Goal: Task Accomplishment & Management: Use online tool/utility

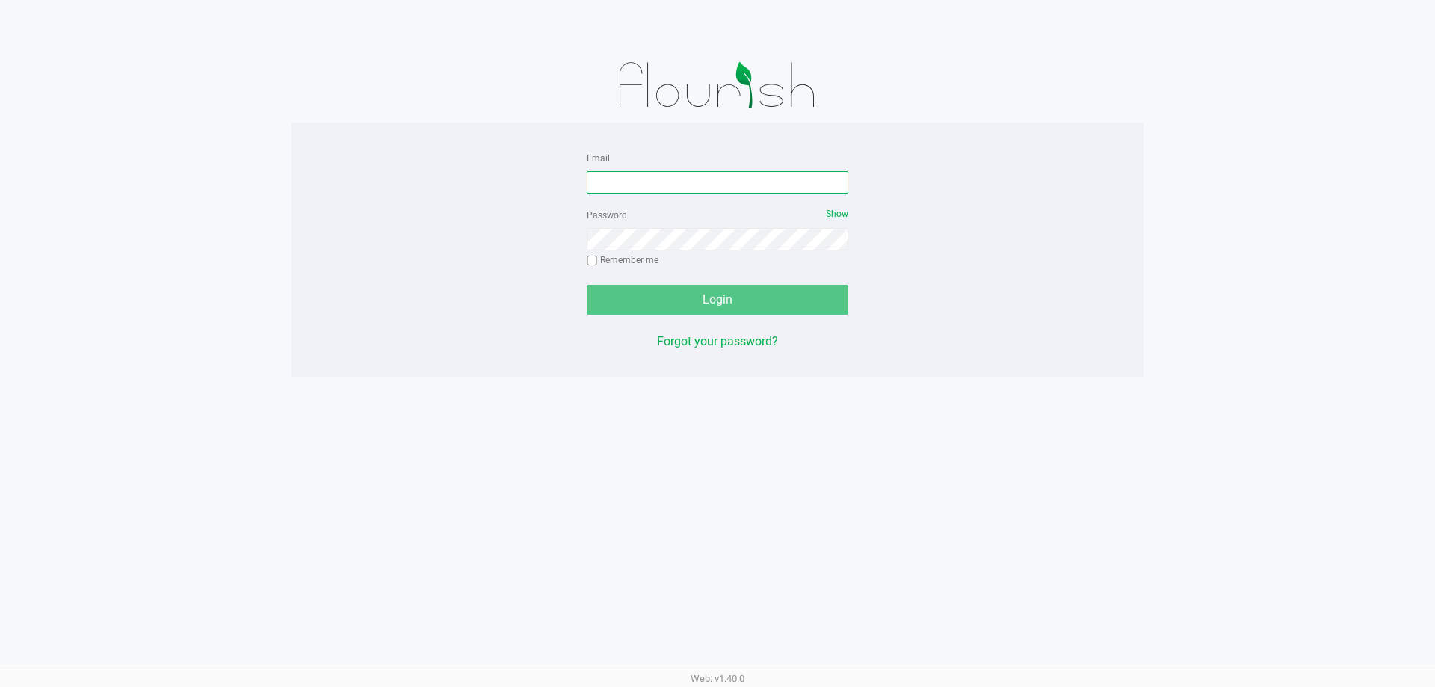
click at [650, 184] on input "Email" at bounding box center [718, 182] width 262 height 22
type input "jjovel@liveparallel.com"
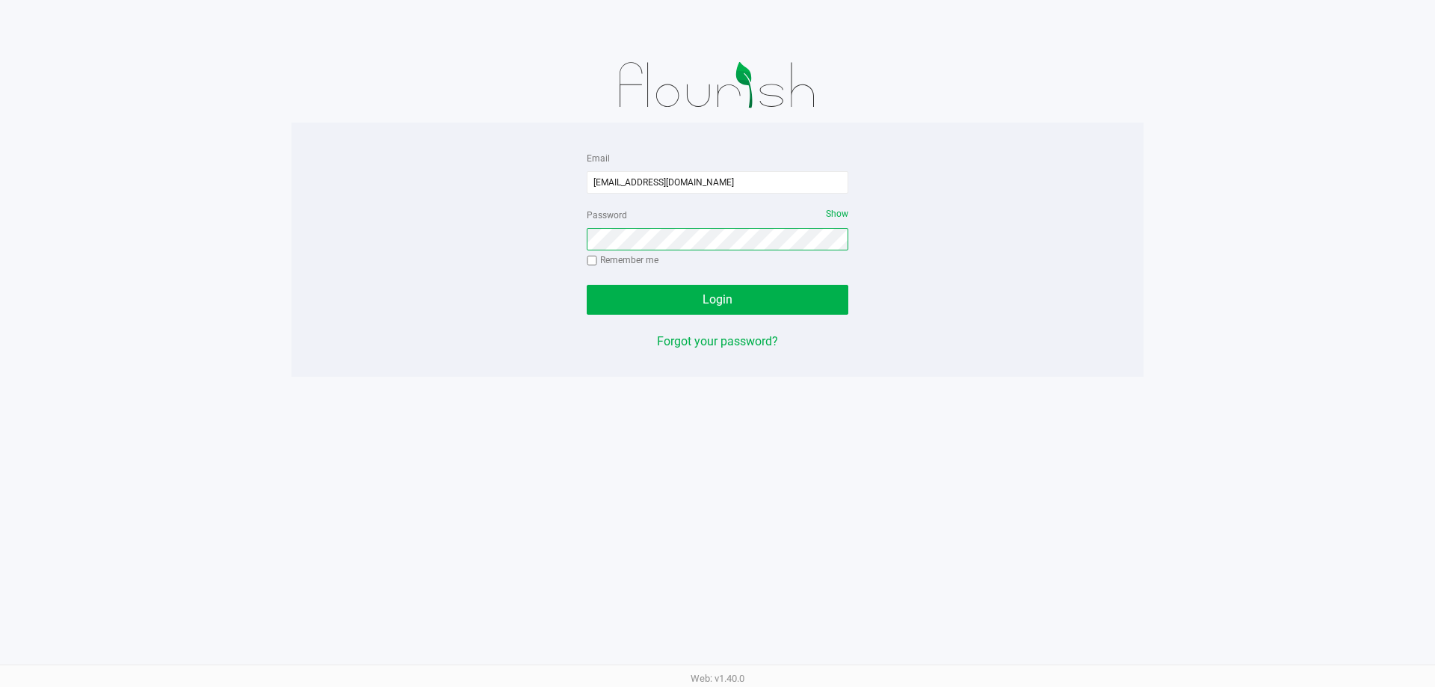
click at [587, 285] on button "Login" at bounding box center [718, 300] width 262 height 30
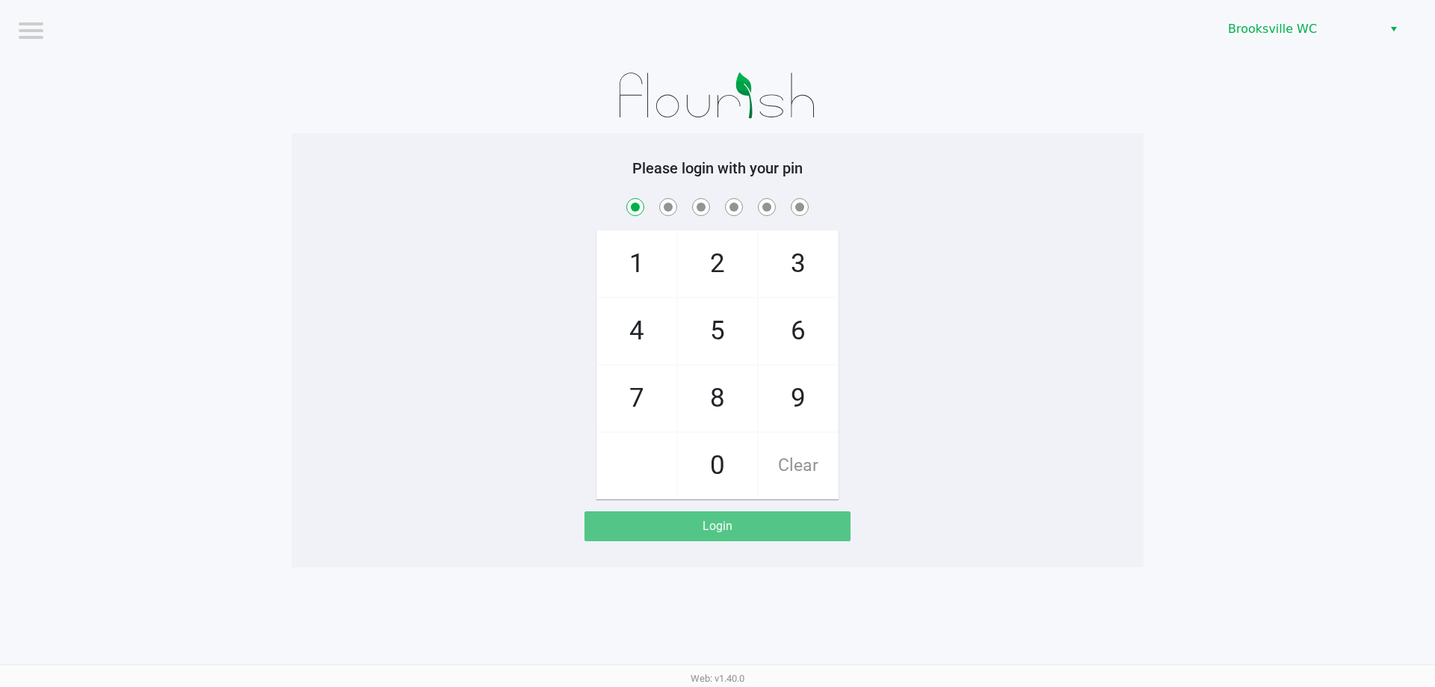
checkbox input "true"
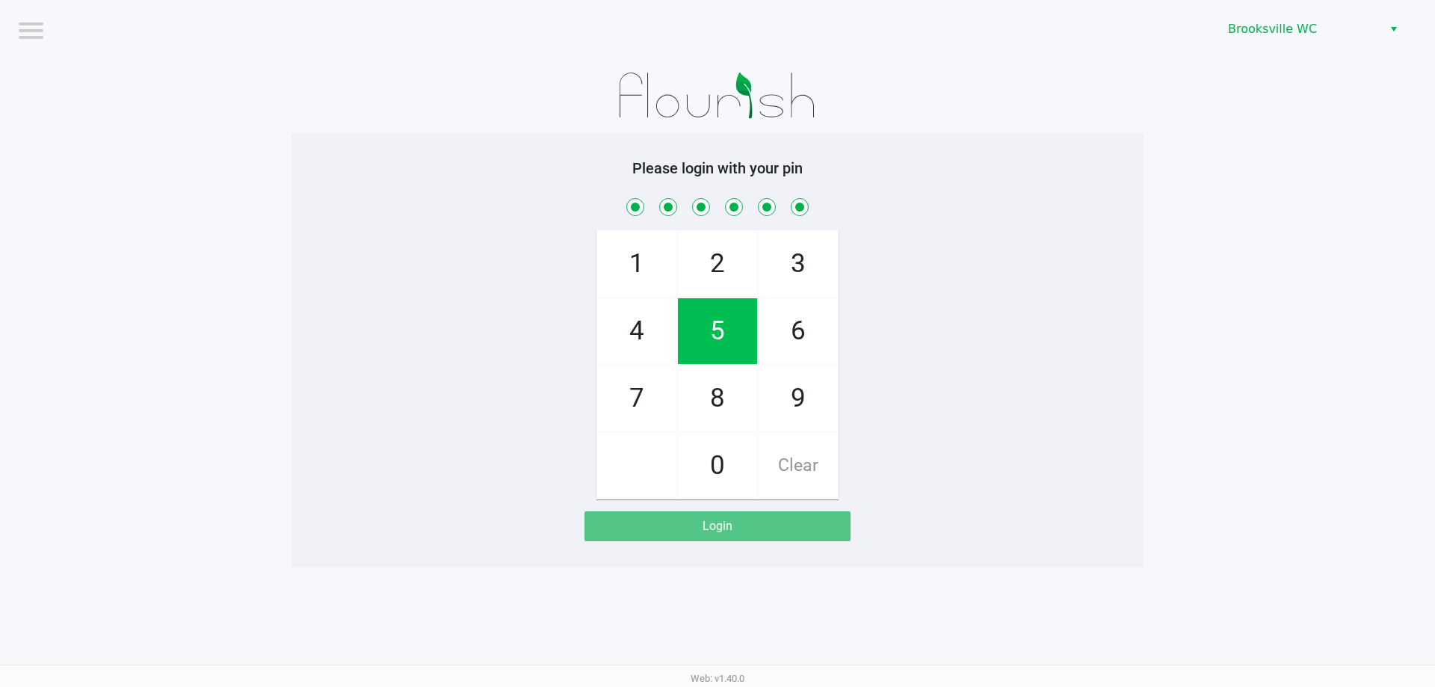
checkbox input "true"
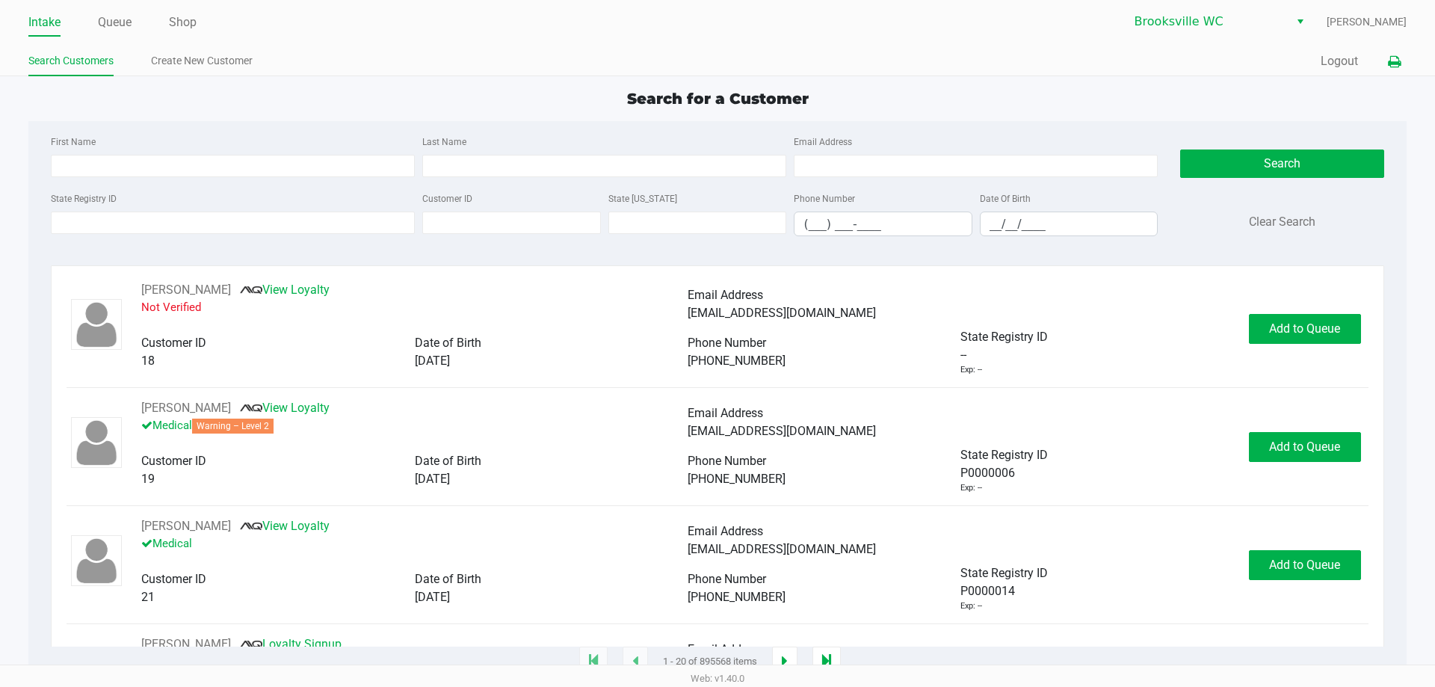
click at [1401, 69] on button at bounding box center [1394, 62] width 25 height 28
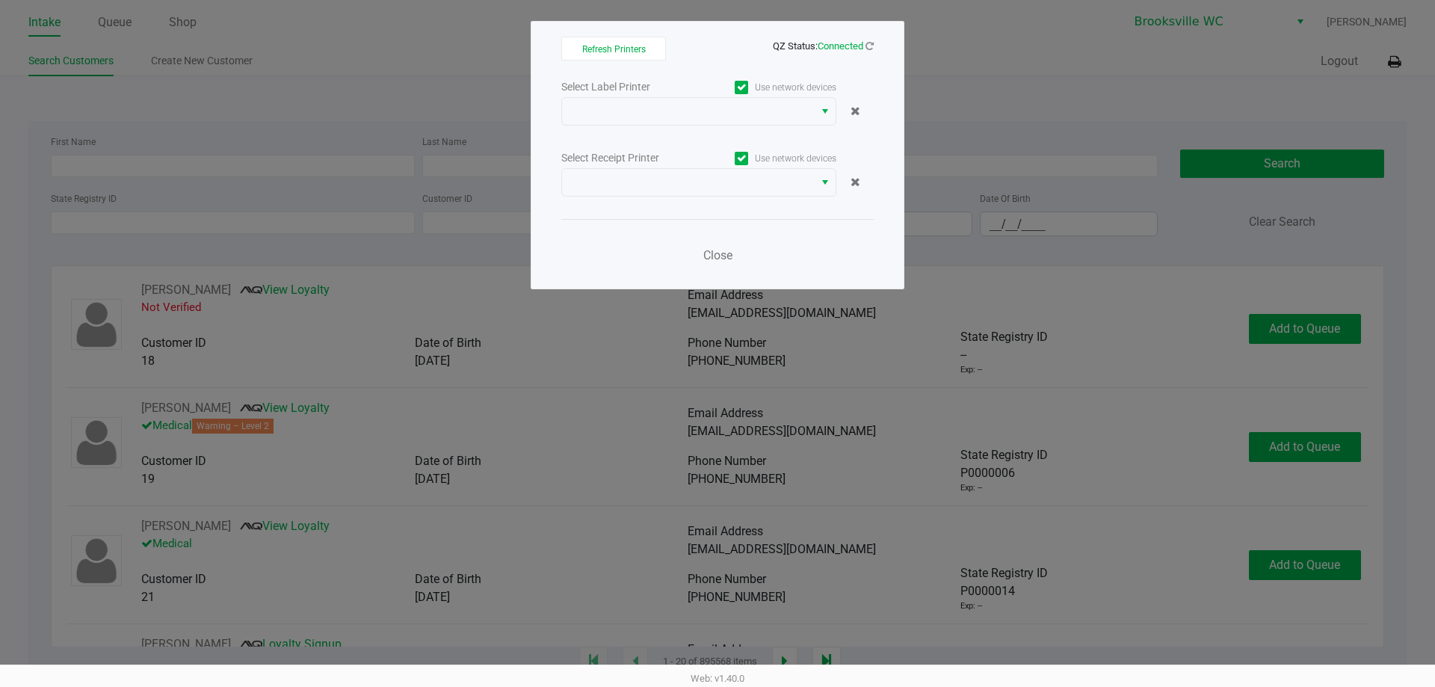
click at [782, 126] on div "Select Label Printer Use network devices Select Receipt Printer Use network dev…" at bounding box center [717, 175] width 313 height 197
click at [783, 117] on span at bounding box center [688, 111] width 234 height 18
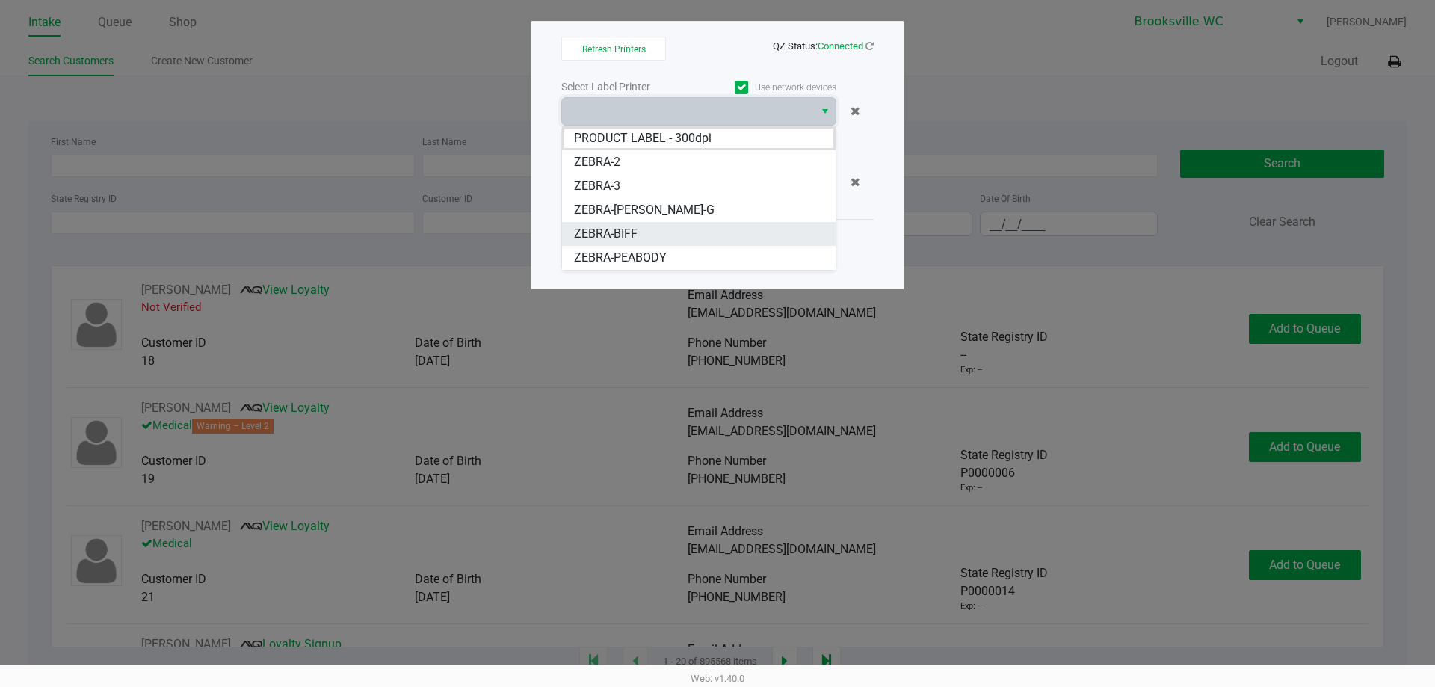
drag, startPoint x: 740, startPoint y: 221, endPoint x: 745, endPoint y: 244, distance: 24.5
click at [745, 244] on ul "PRODUCT LABEL - 300dpi ZEBRA-2 ZEBRA-3 ZEBRA-BECKY-G ZEBRA-BIFF ZEBRA-PEABODY" at bounding box center [699, 198] width 274 height 144
click at [745, 244] on li "ZEBRA-BIFF" at bounding box center [699, 234] width 274 height 24
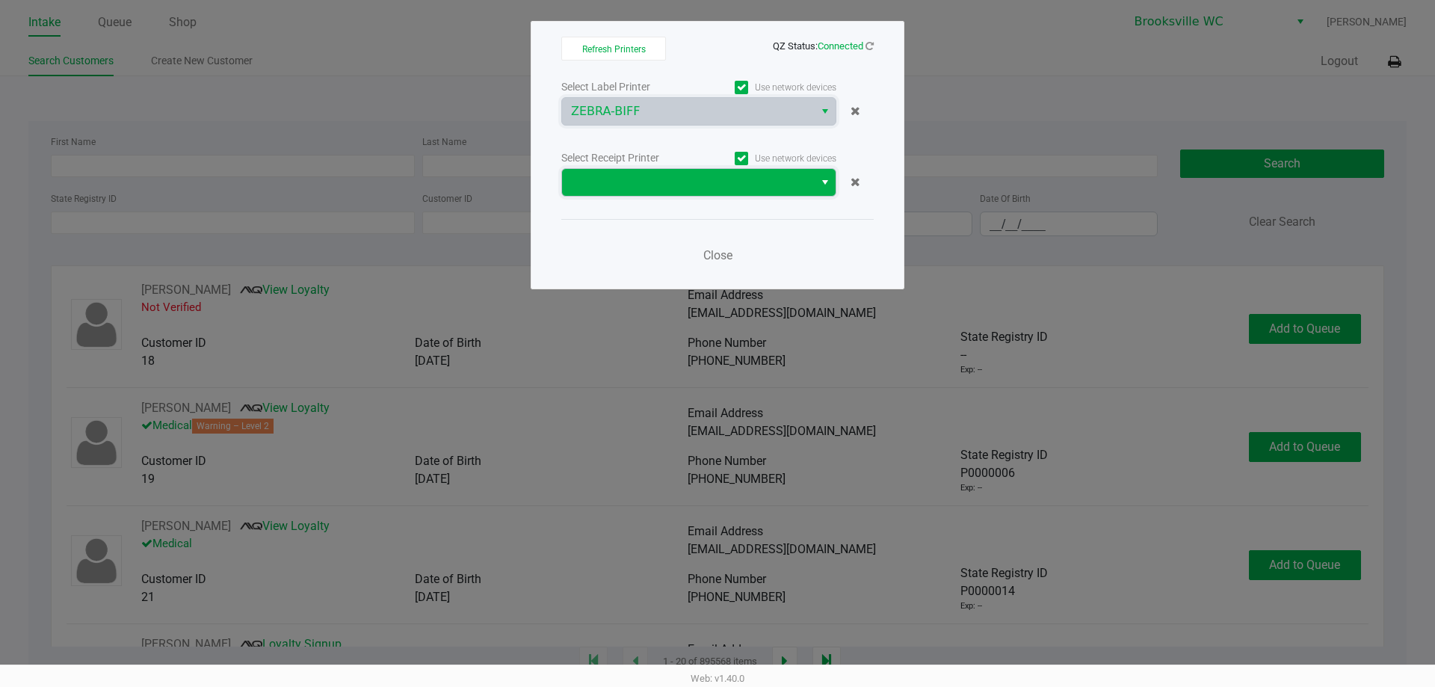
click at [730, 174] on span at bounding box center [688, 182] width 234 height 18
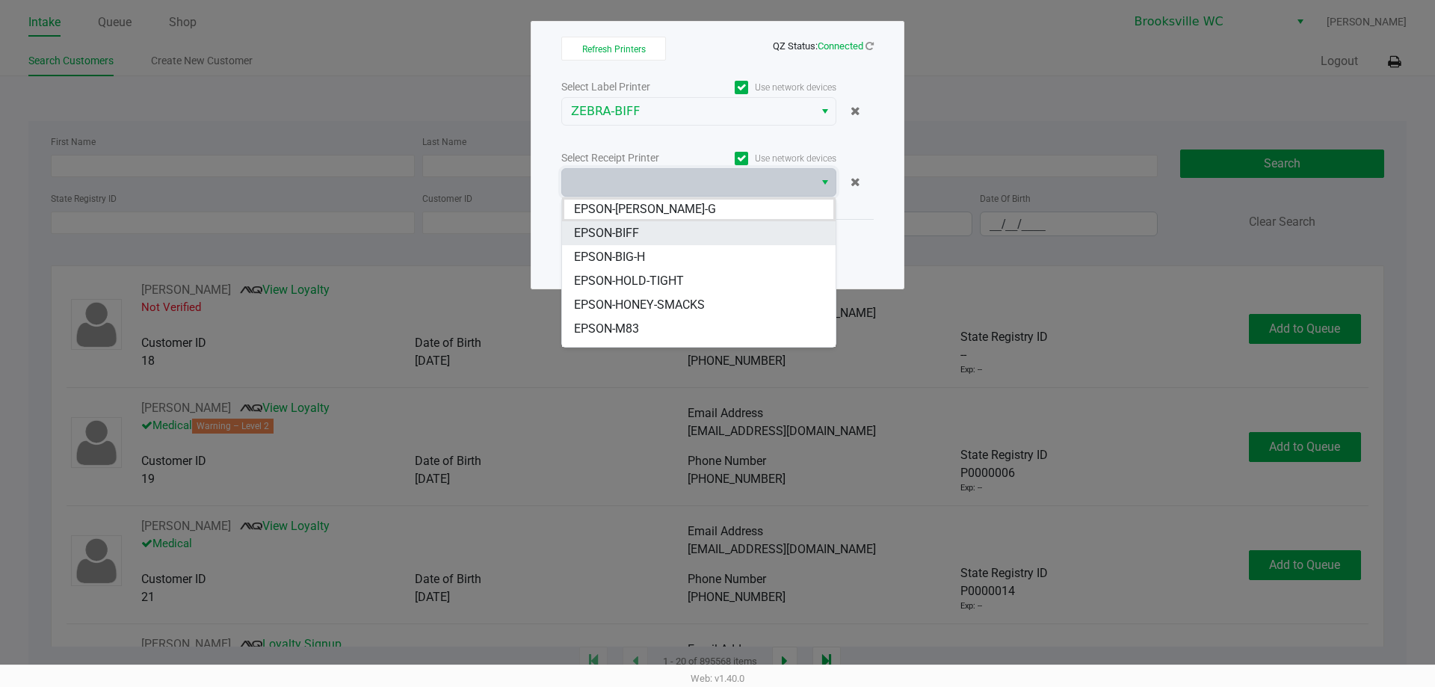
click at [671, 238] on li "EPSON-BIFF" at bounding box center [699, 233] width 274 height 24
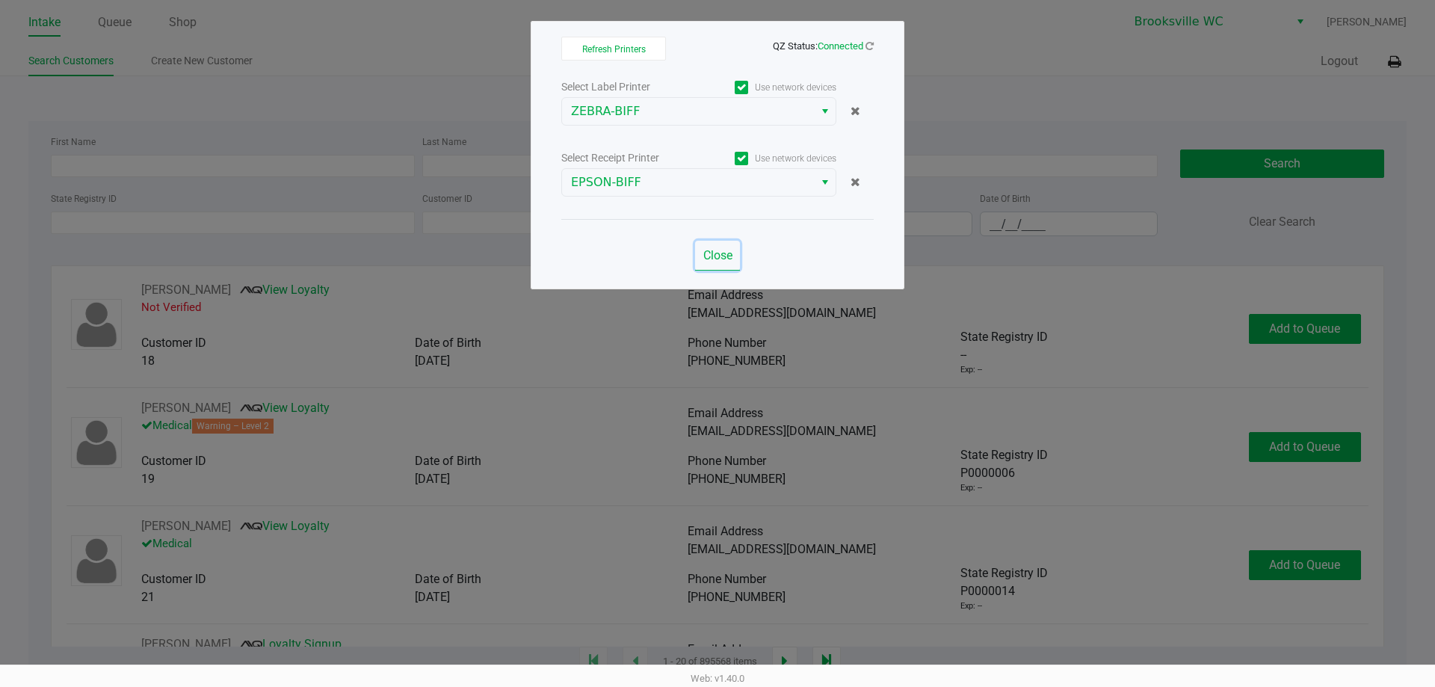
click at [722, 260] on span "Close" at bounding box center [718, 255] width 29 height 14
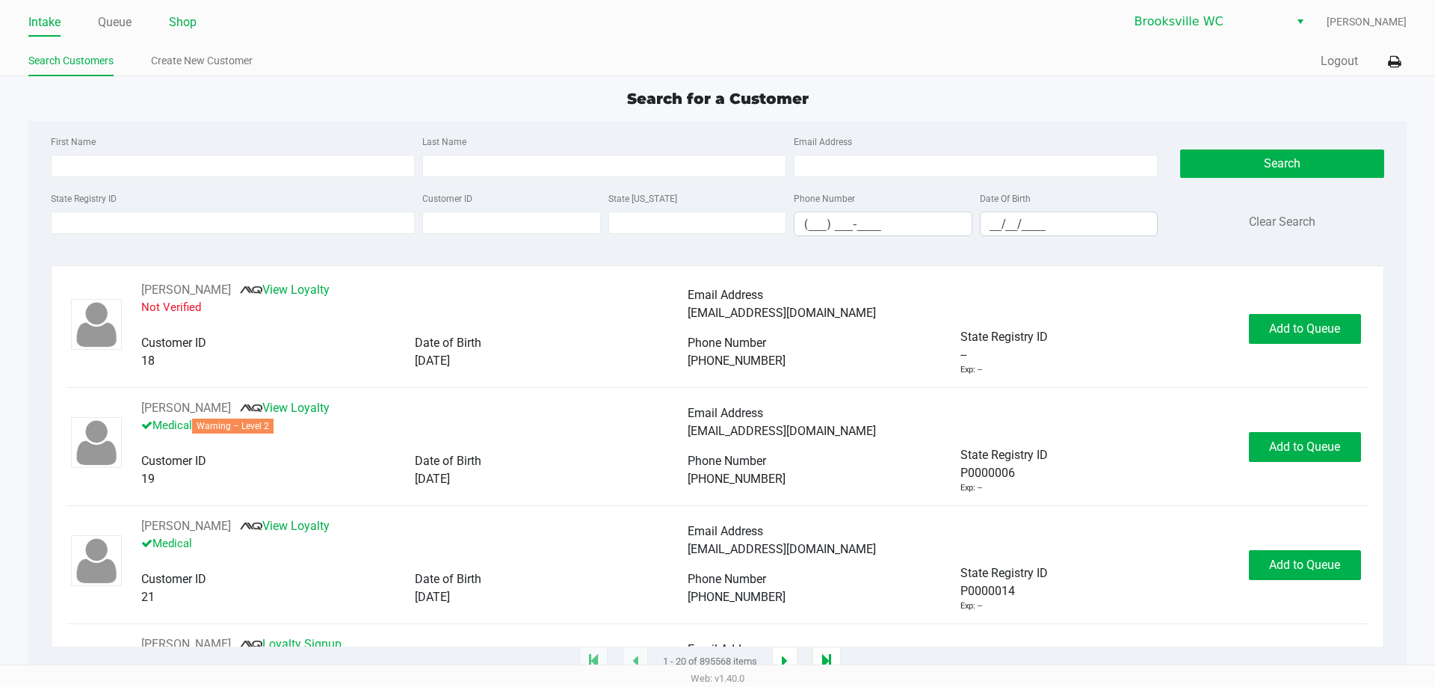
click at [193, 16] on link "Shop" at bounding box center [183, 22] width 28 height 21
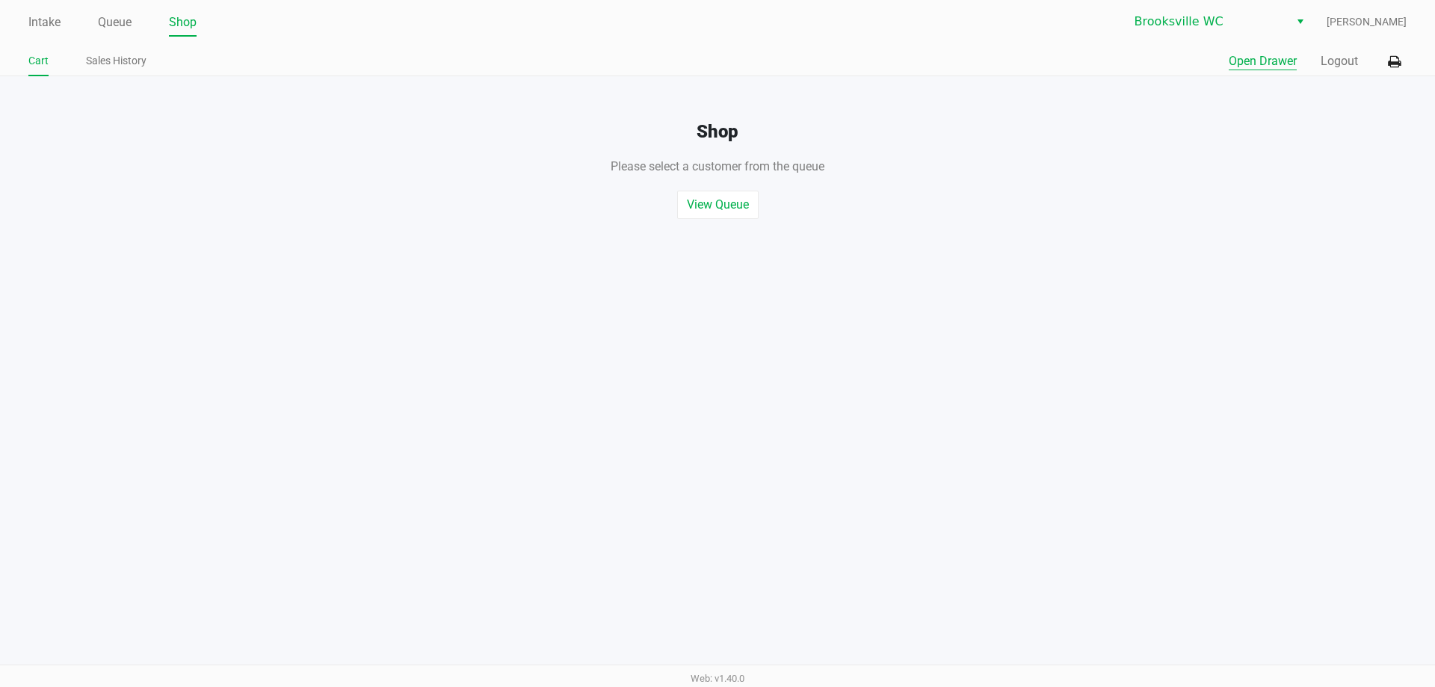
click at [1240, 61] on button "Open Drawer" at bounding box center [1263, 61] width 68 height 18
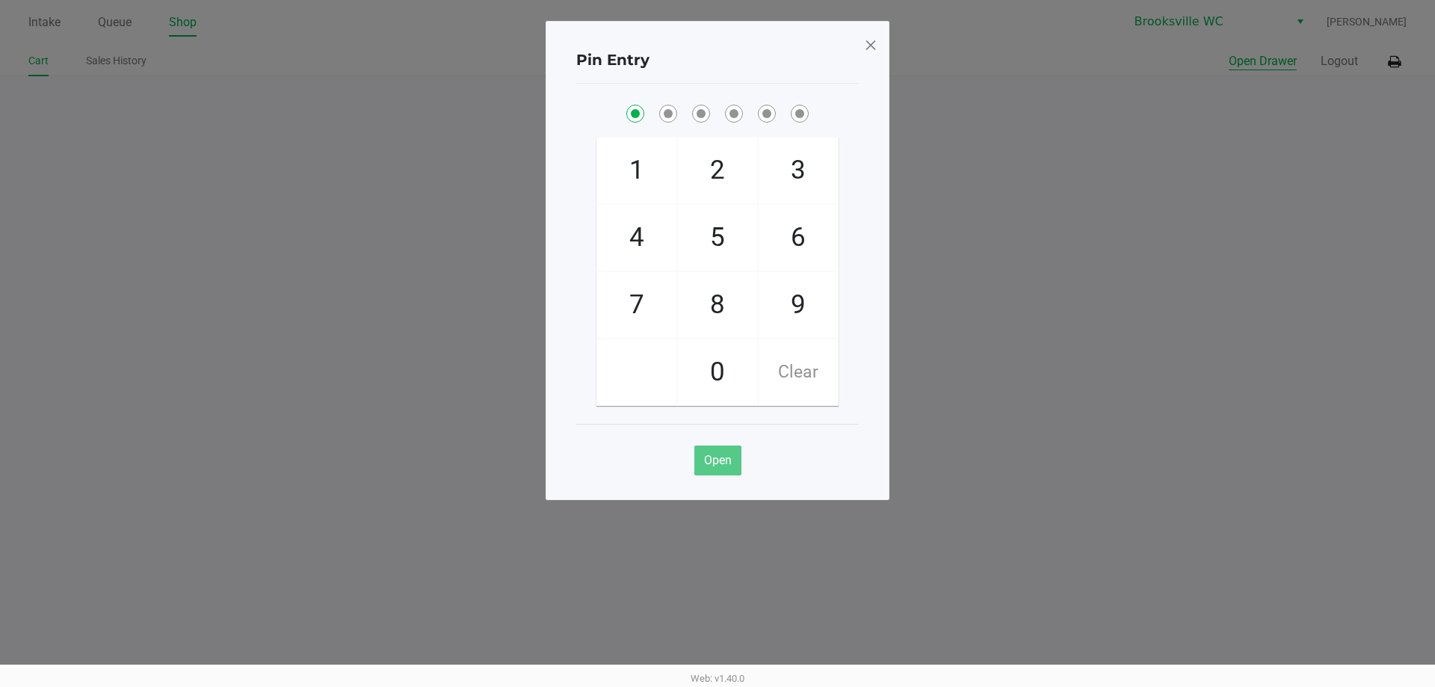
checkbox input "true"
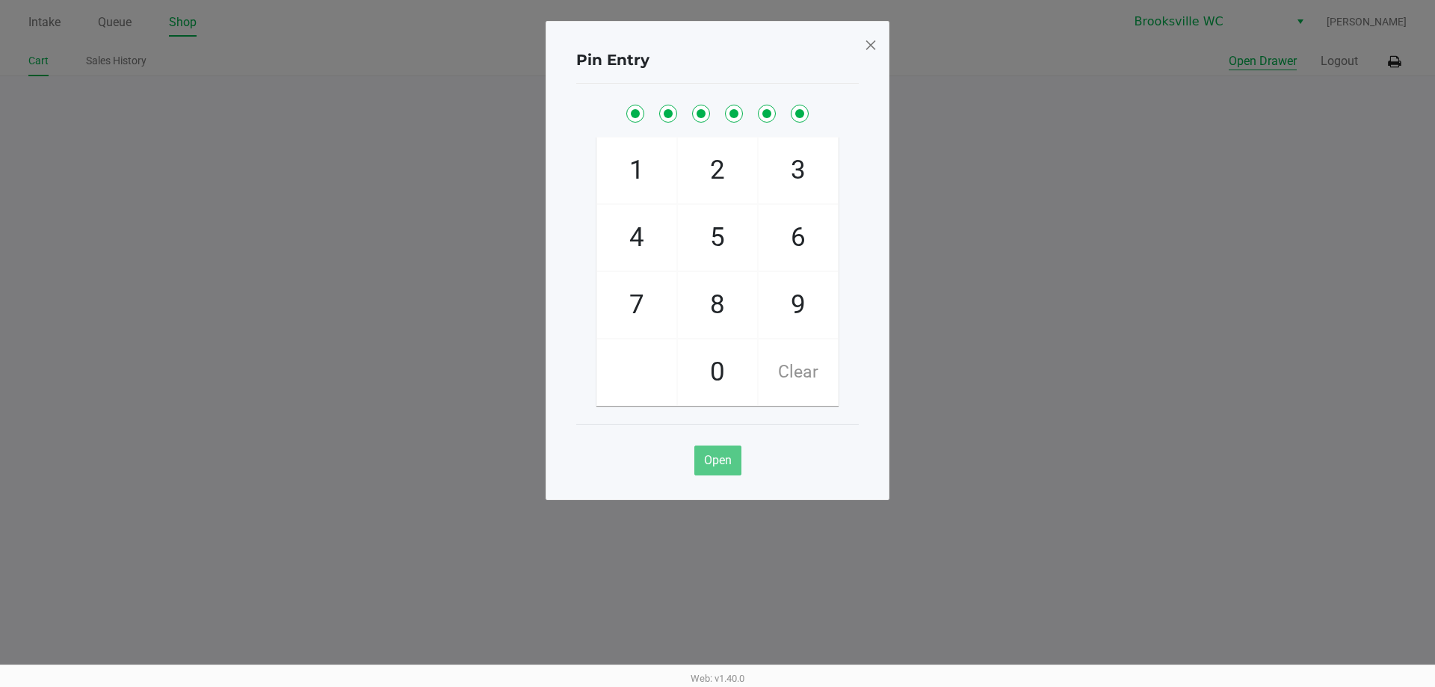
checkbox input "true"
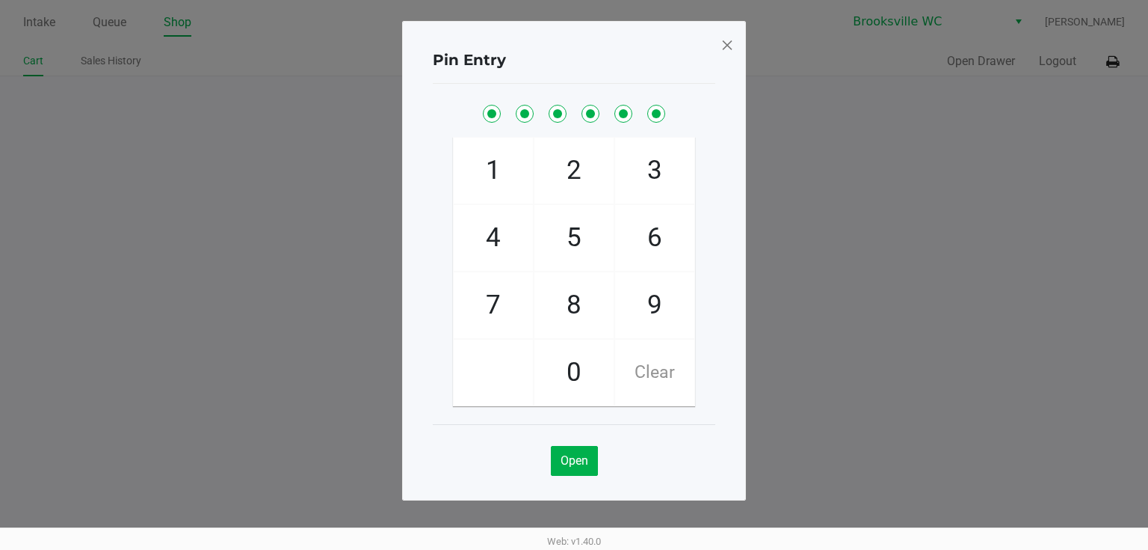
drag, startPoint x: 725, startPoint y: 51, endPoint x: 567, endPoint y: 0, distance: 166.5
click at [724, 51] on span at bounding box center [727, 45] width 13 height 24
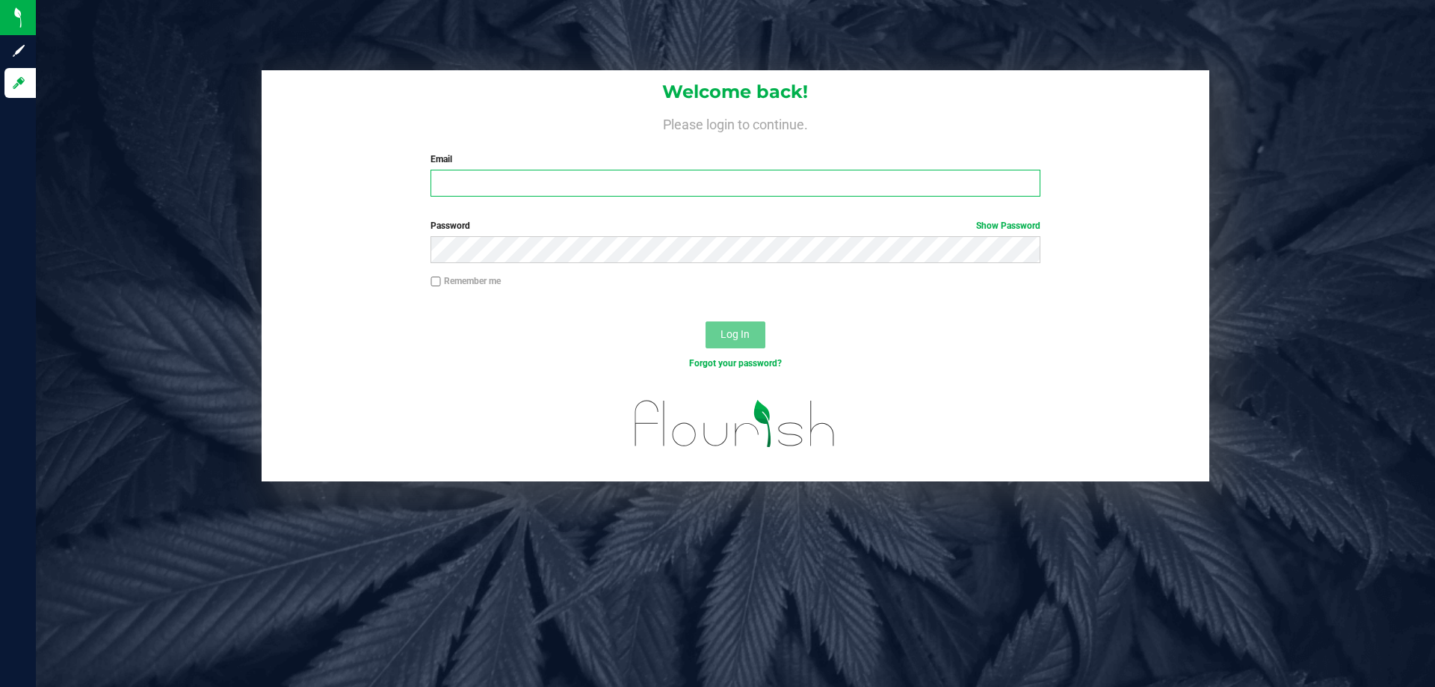
click at [698, 179] on input "Email" at bounding box center [735, 183] width 609 height 27
type input "jjovel@liveparallel.com"
click at [706, 321] on button "Log In" at bounding box center [736, 334] width 60 height 27
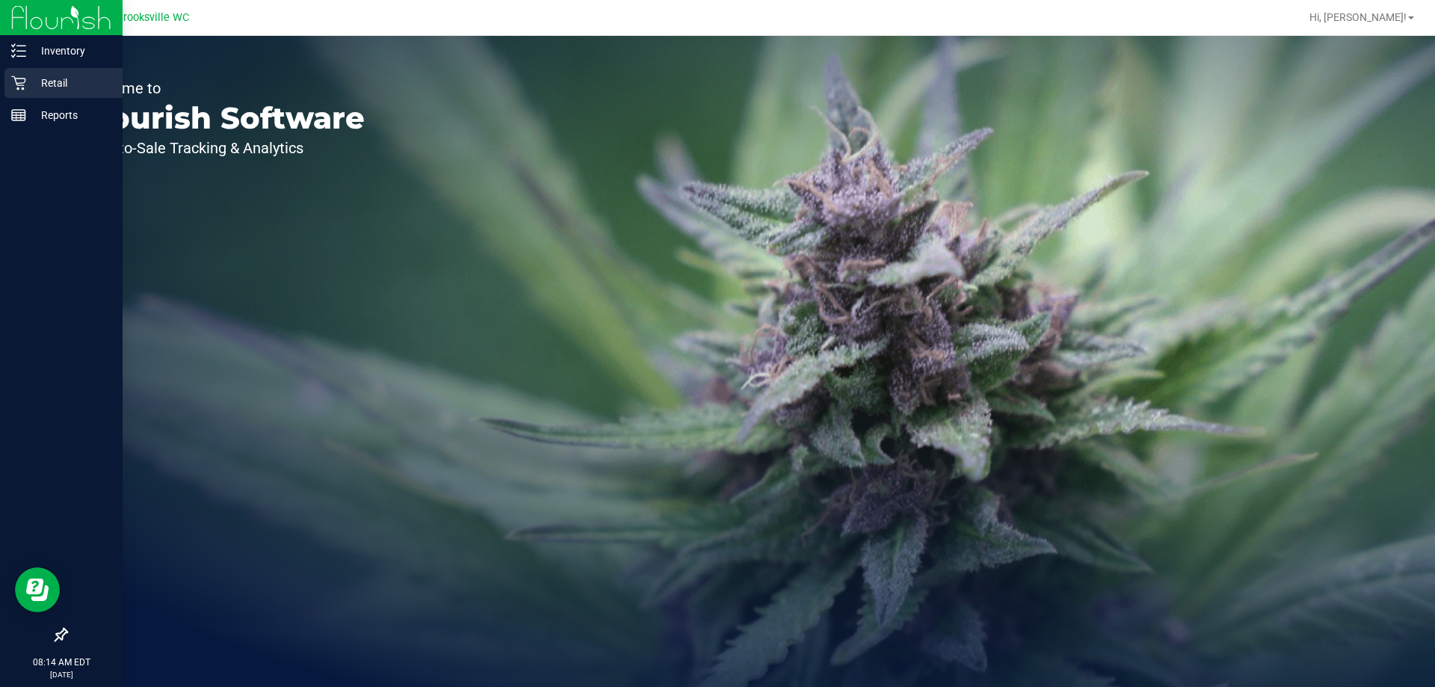
click at [48, 89] on p "Retail" at bounding box center [71, 83] width 90 height 18
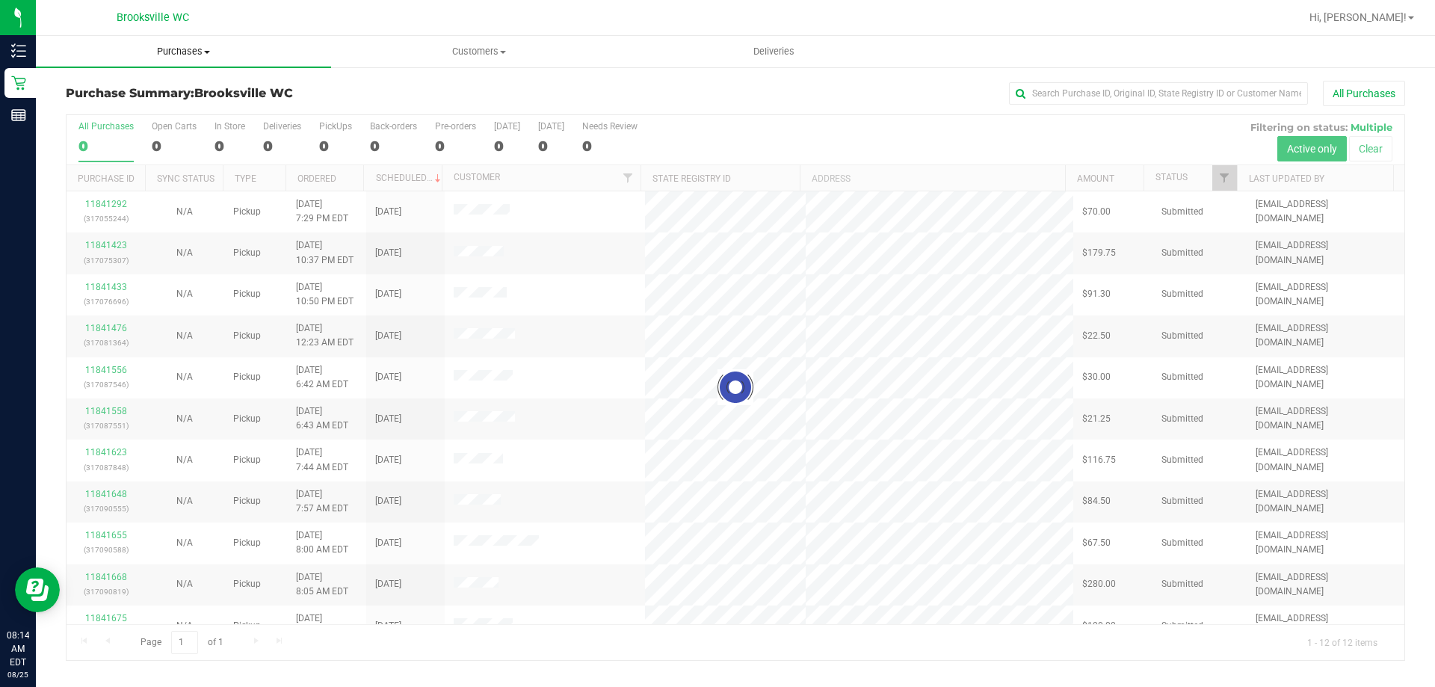
click at [179, 57] on span "Purchases" at bounding box center [183, 51] width 295 height 13
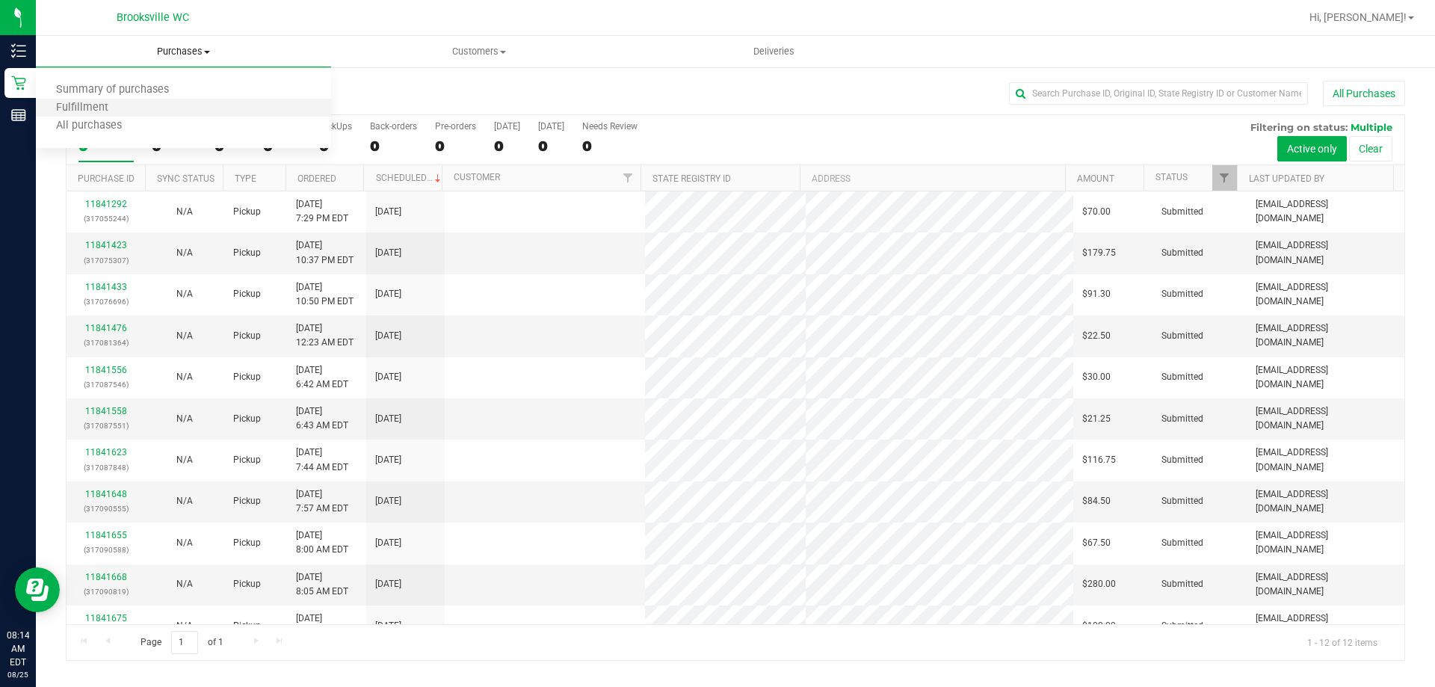
click at [170, 109] on li "Fulfillment" at bounding box center [183, 108] width 295 height 18
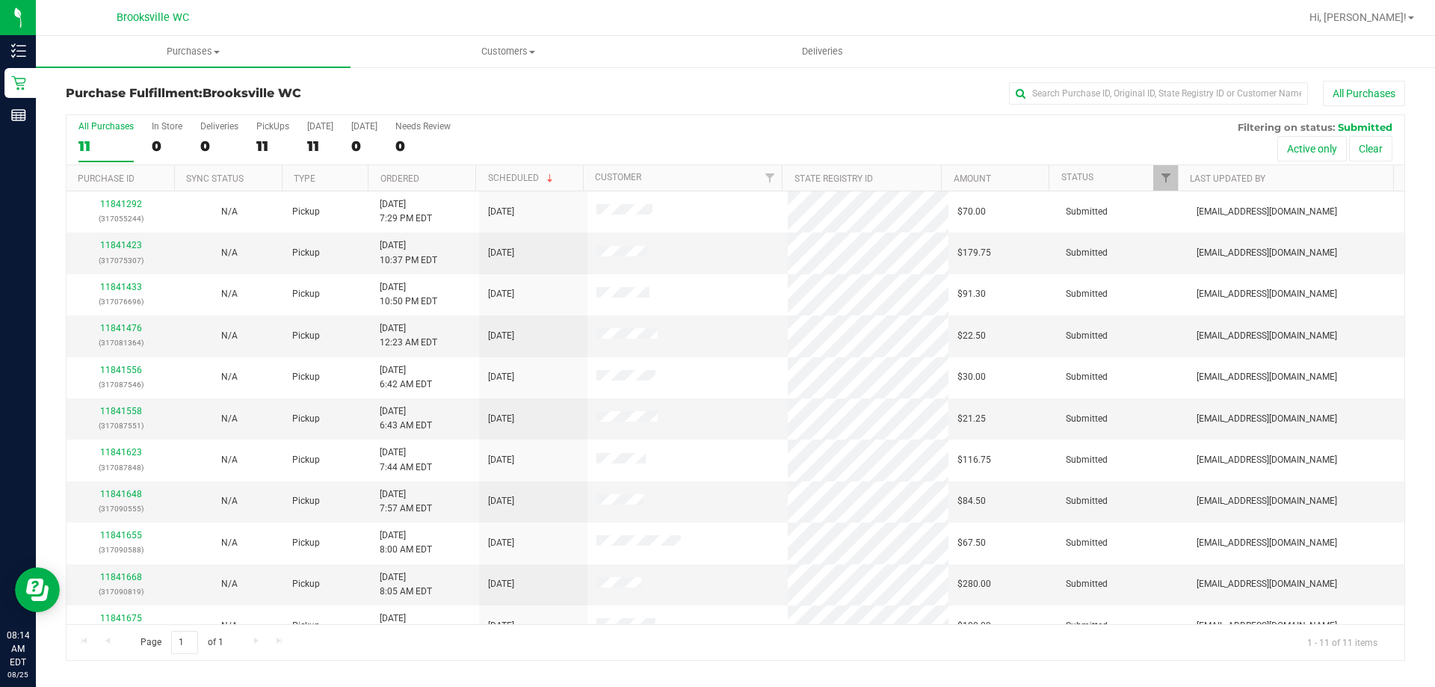
click at [437, 181] on th "Ordered" at bounding box center [422, 178] width 108 height 26
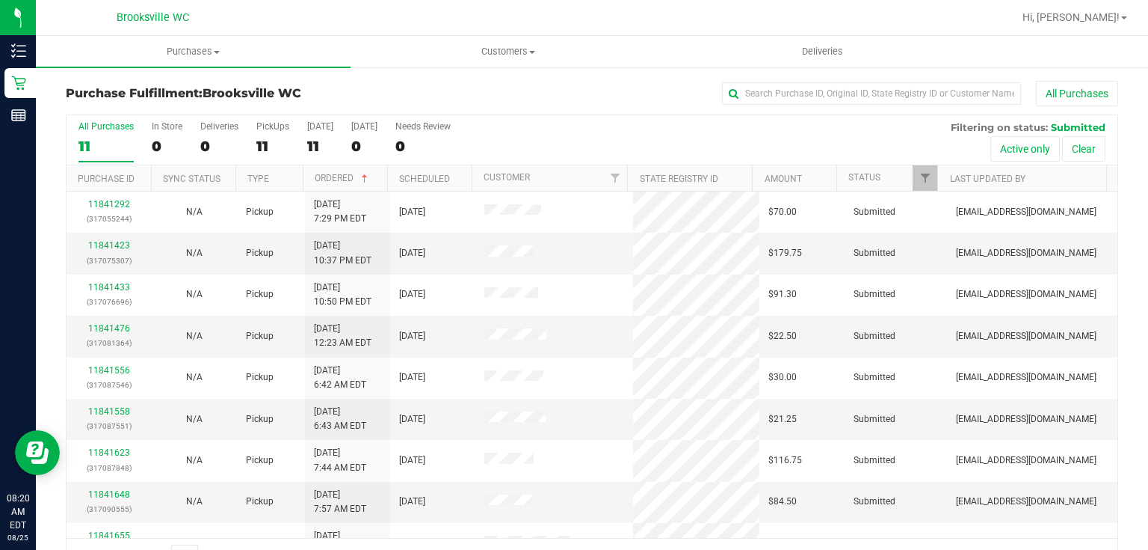
drag, startPoint x: 1396, startPoint y: 1, endPoint x: 649, endPoint y: 82, distance: 751.3
click at [653, 82] on div "All Purchases" at bounding box center [767, 93] width 702 height 25
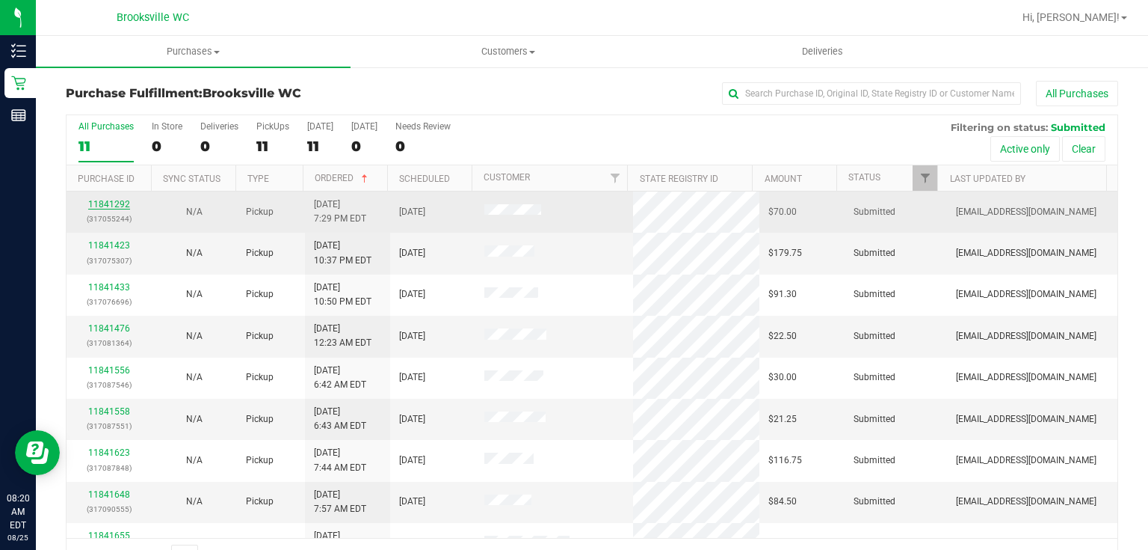
click at [99, 203] on link "11841292" at bounding box center [109, 204] width 42 height 10
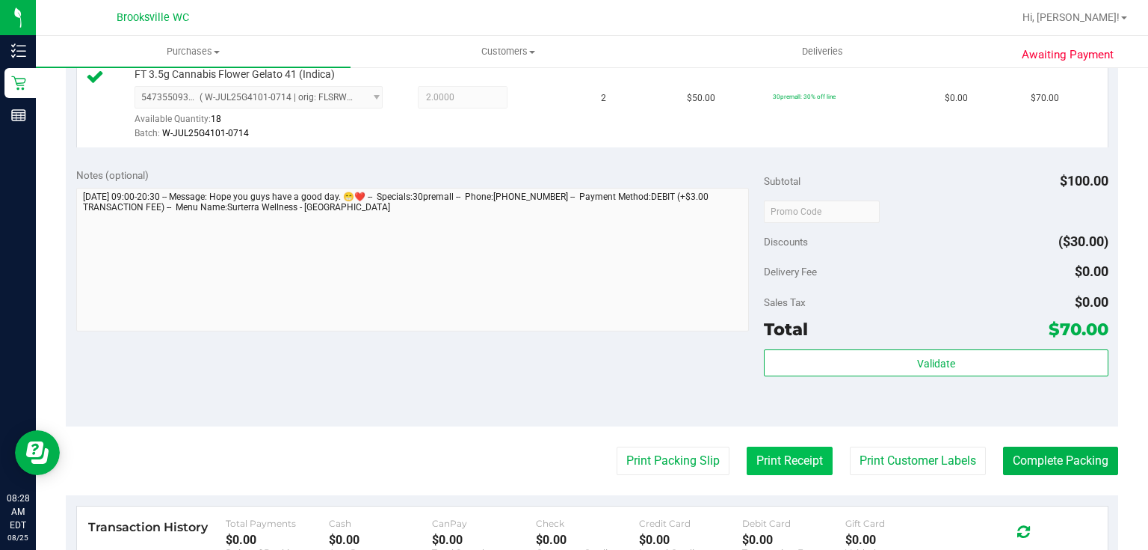
scroll to position [419, 0]
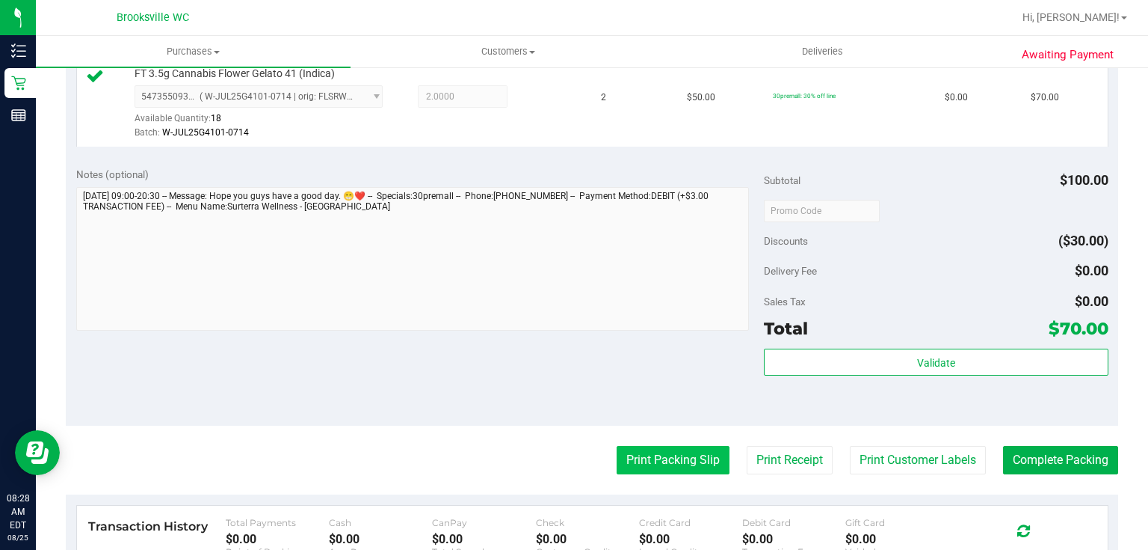
click at [674, 463] on button "Print Packing Slip" at bounding box center [673, 460] width 113 height 28
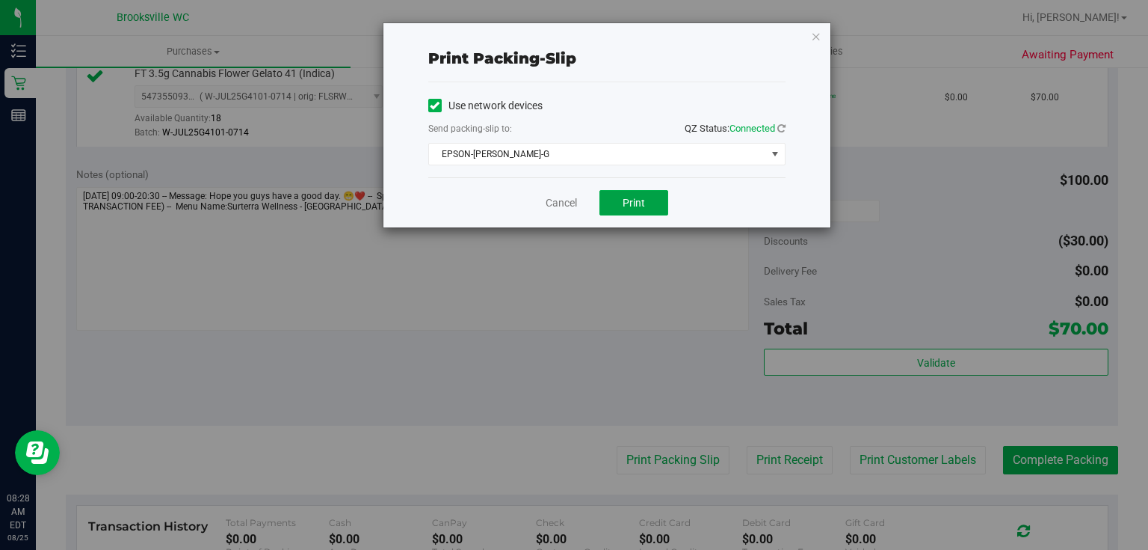
drag, startPoint x: 625, startPoint y: 201, endPoint x: 725, endPoint y: 52, distance: 180.0
click at [725, 52] on div "Print packing-slip Use network devices Send packing-slip to: QZ Status: Connect…" at bounding box center [607, 125] width 447 height 204
click at [556, 152] on span "EPSON-[PERSON_NAME]-G" at bounding box center [597, 154] width 337 height 21
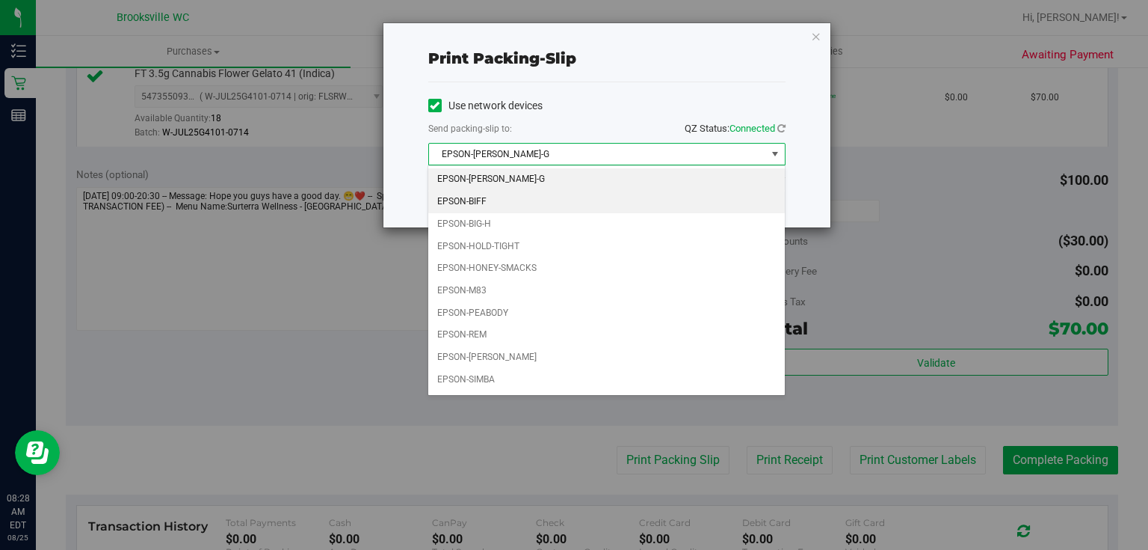
click at [538, 194] on li "EPSON-BIFF" at bounding box center [606, 202] width 356 height 22
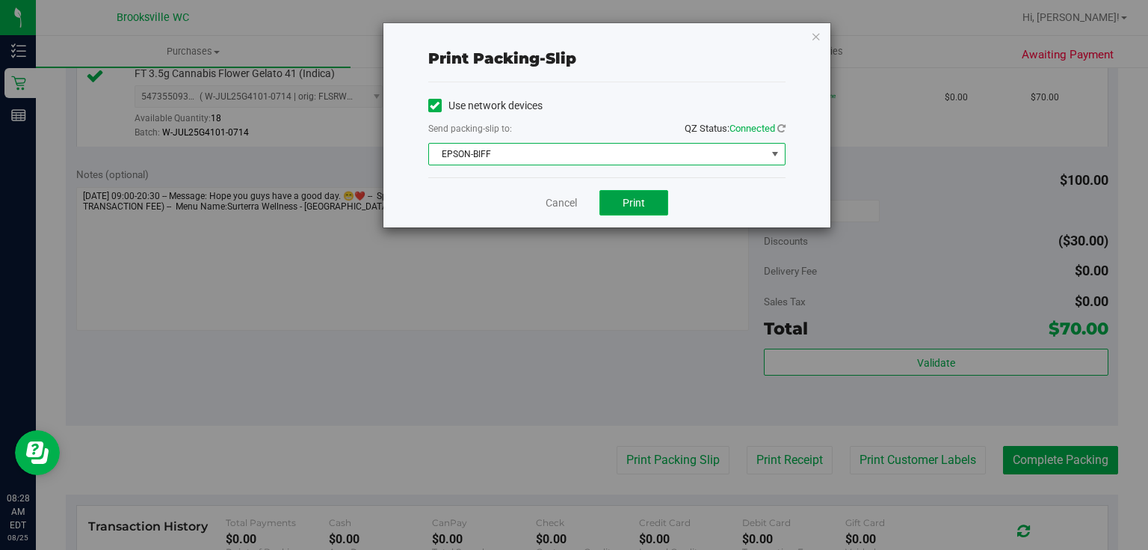
click at [647, 206] on button "Print" at bounding box center [634, 202] width 69 height 25
click at [813, 37] on icon "button" at bounding box center [816, 36] width 10 height 18
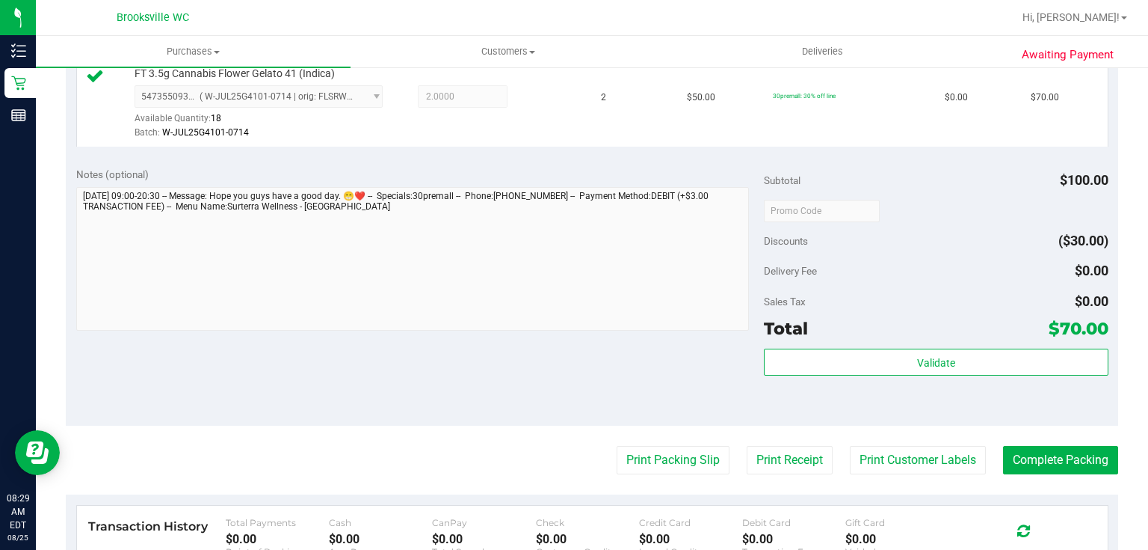
click at [881, 345] on div "Subtotal $100.00 Discounts ($30.00) Delivery Fee $0.00 Sales Tax $0.00 Total $7…" at bounding box center [936, 291] width 344 height 249
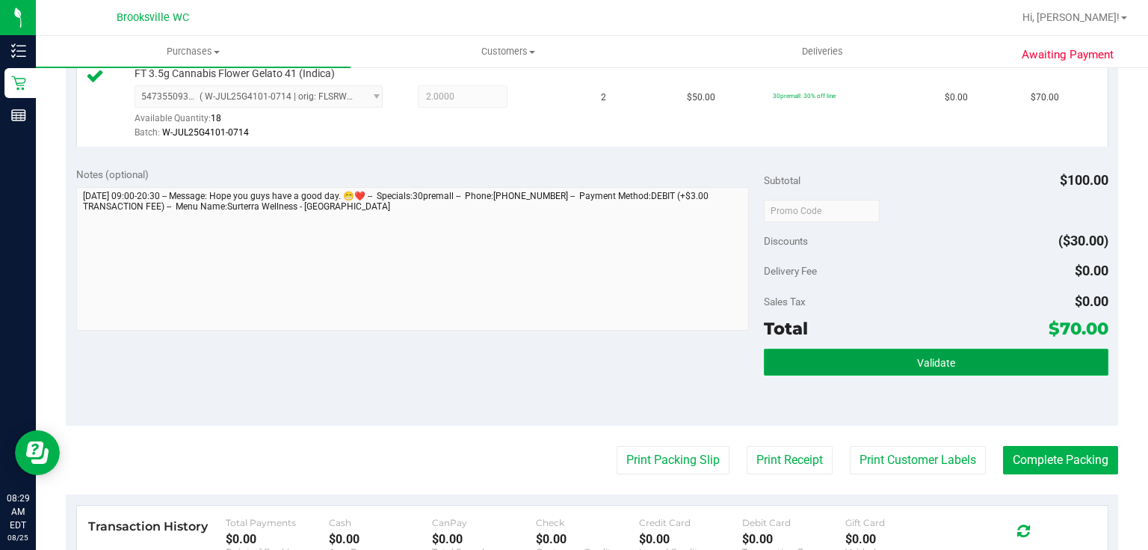
click at [884, 360] on button "Validate" at bounding box center [936, 361] width 344 height 27
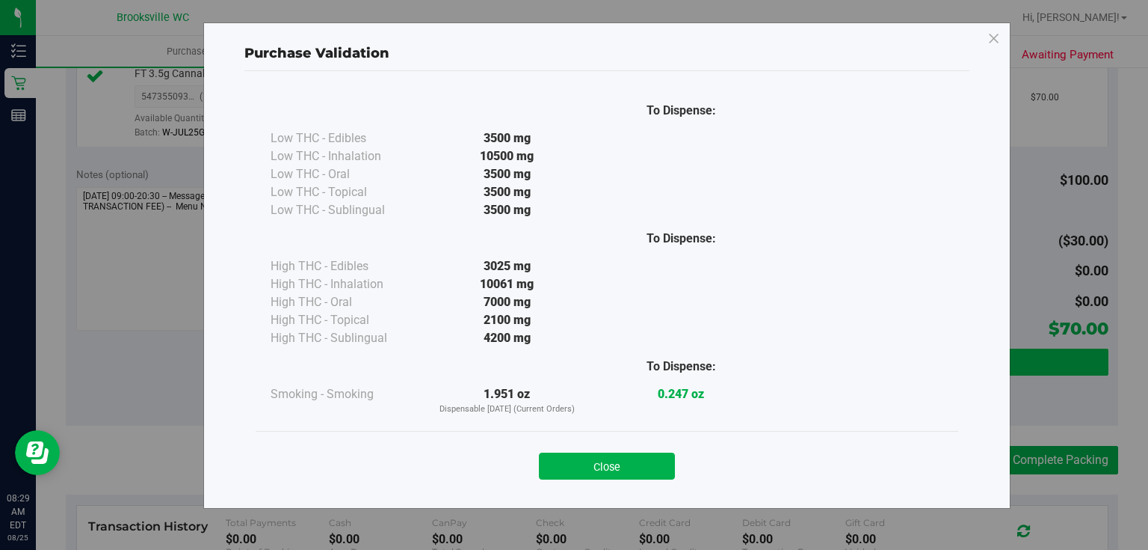
click at [843, 369] on div "To Dispense: Low THC - Edibles 3500 mg" at bounding box center [606, 282] width 725 height 423
click at [561, 475] on button "Close" at bounding box center [607, 465] width 136 height 27
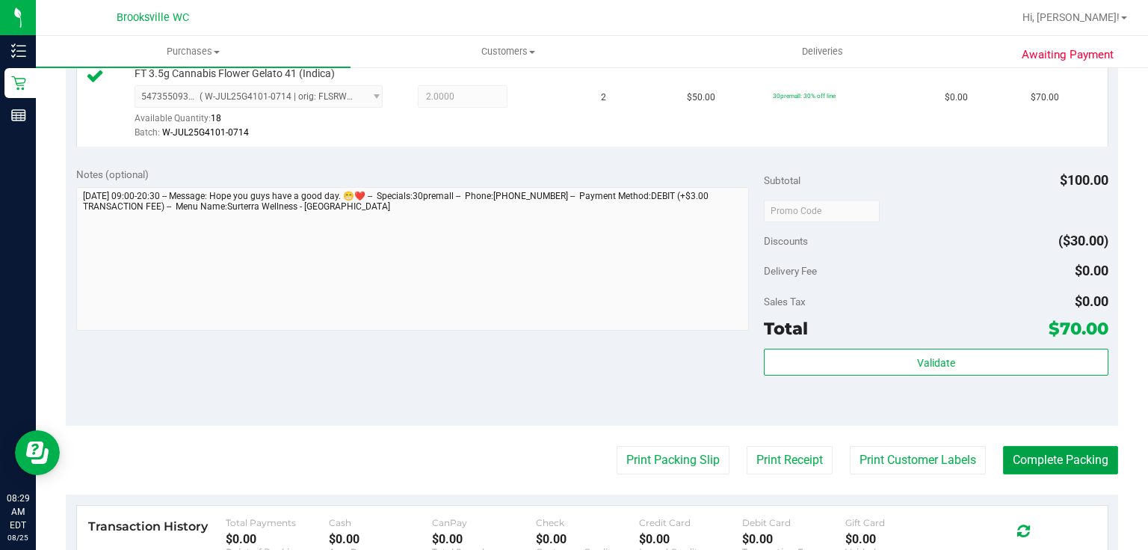
click at [1063, 455] on button "Complete Packing" at bounding box center [1060, 460] width 115 height 28
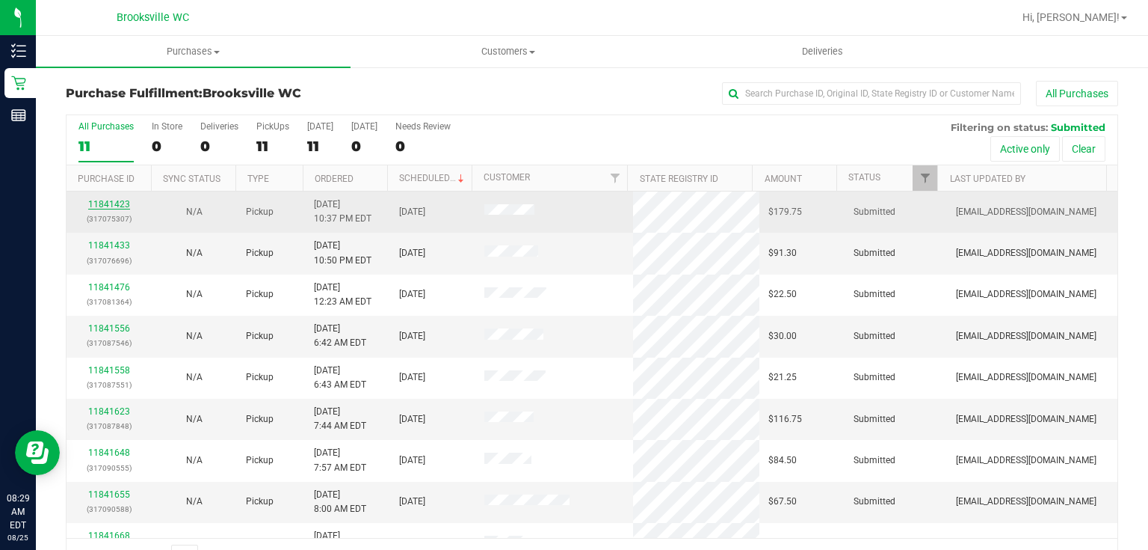
click at [118, 202] on link "11841423" at bounding box center [109, 204] width 42 height 10
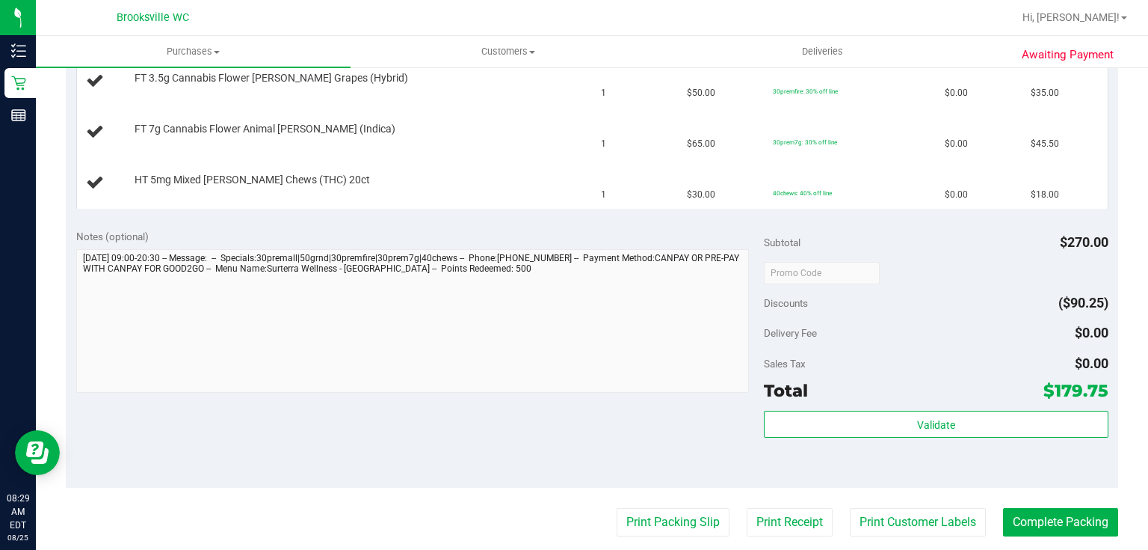
scroll to position [598, 0]
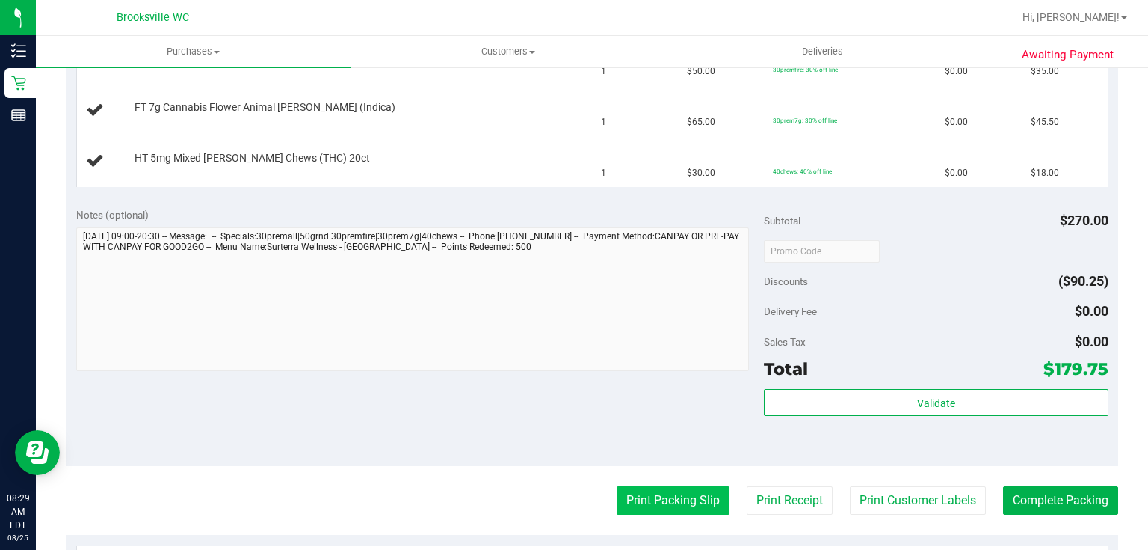
click at [682, 505] on button "Print Packing Slip" at bounding box center [673, 500] width 113 height 28
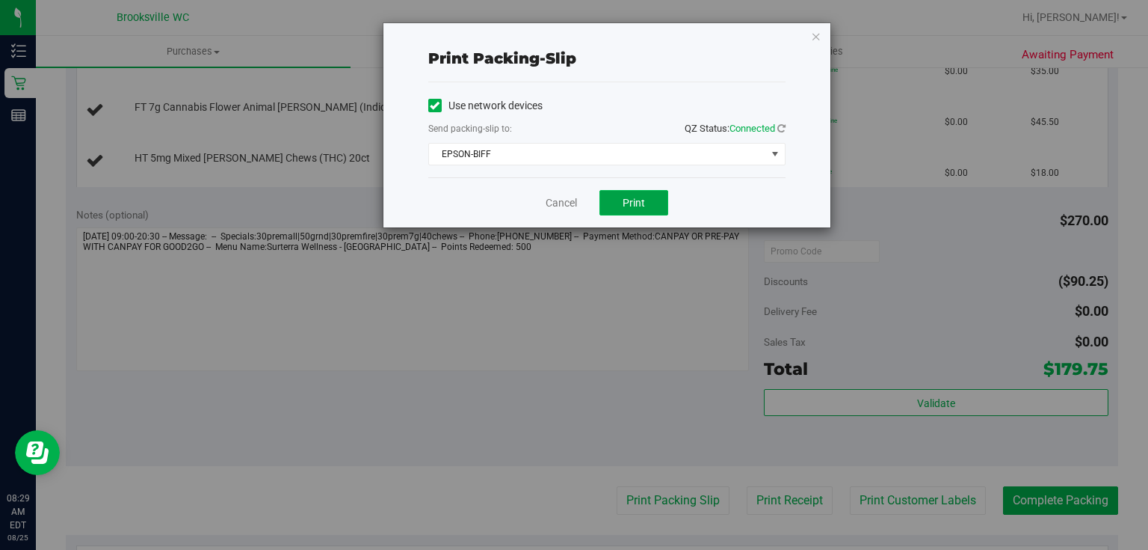
click at [637, 206] on span "Print" at bounding box center [634, 203] width 22 height 12
click at [816, 32] on icon "button" at bounding box center [816, 36] width 10 height 18
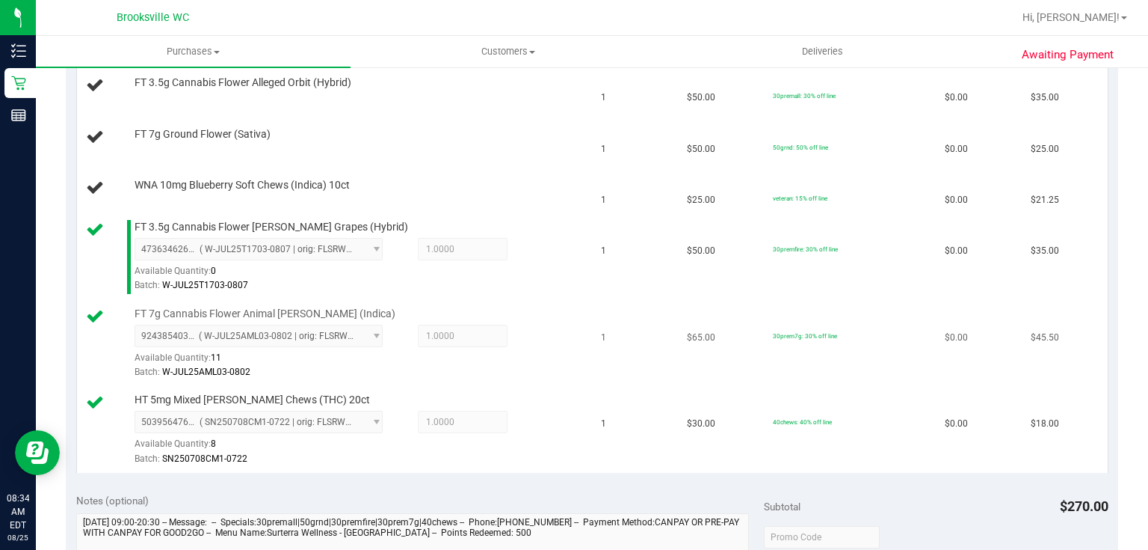
scroll to position [299, 0]
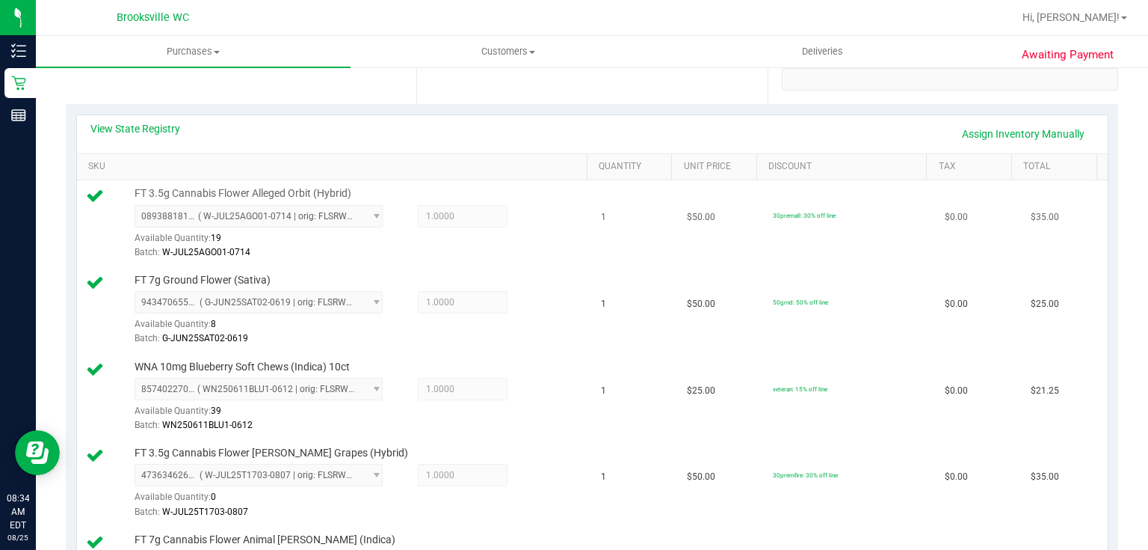
click at [419, 196] on div "FT 3.5g Cannabis Flower Alleged Orbit (Hybrid) 0893881810599542 ( W-JUL25AGO01-…" at bounding box center [354, 223] width 455 height 74
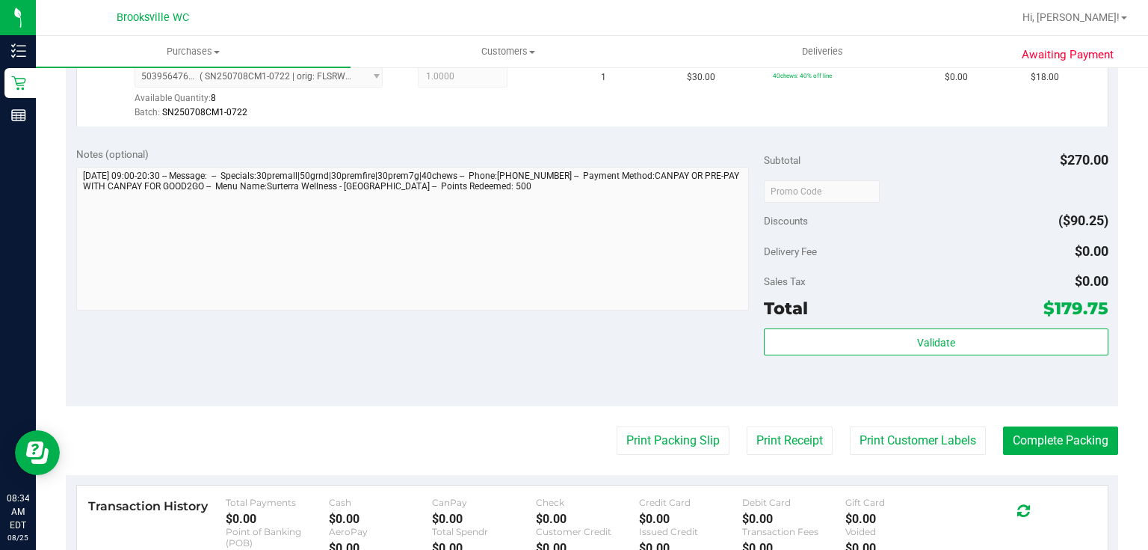
scroll to position [957, 0]
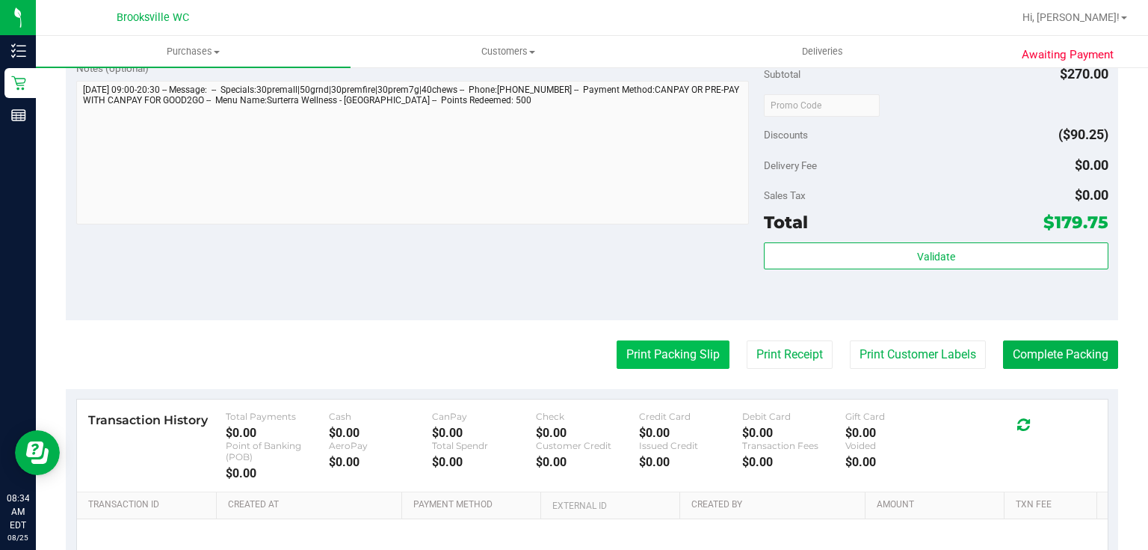
click at [681, 353] on button "Print Packing Slip" at bounding box center [673, 354] width 113 height 28
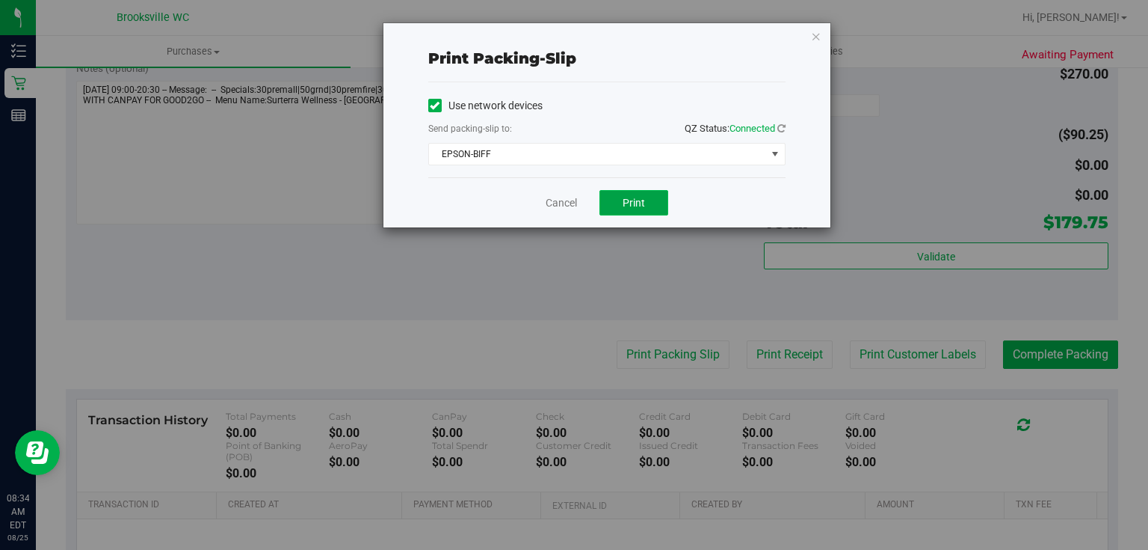
click at [630, 197] on span "Print" at bounding box center [634, 203] width 22 height 12
click at [811, 42] on icon "button" at bounding box center [816, 36] width 10 height 18
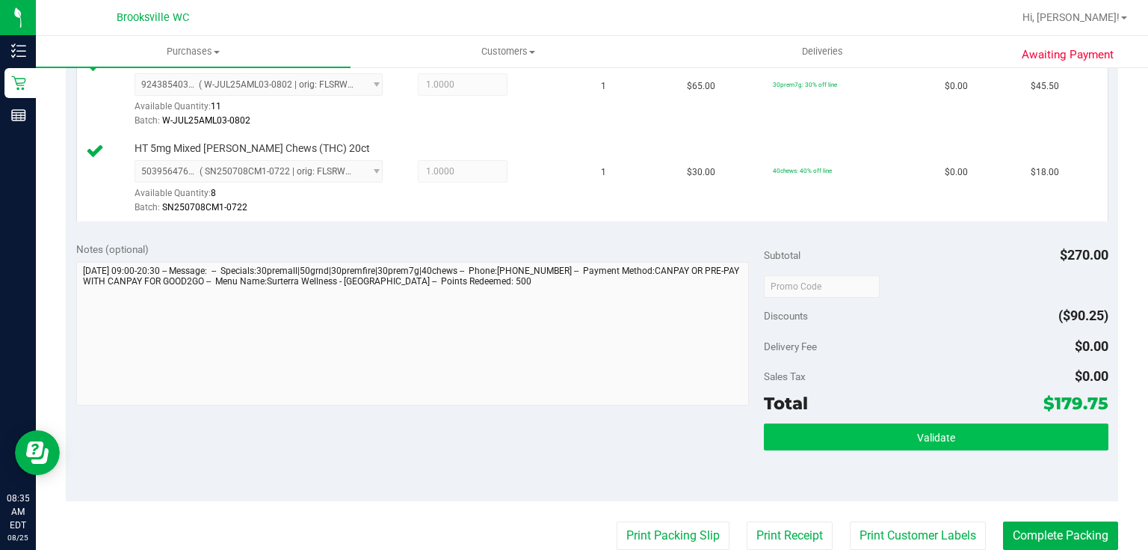
scroll to position [778, 0]
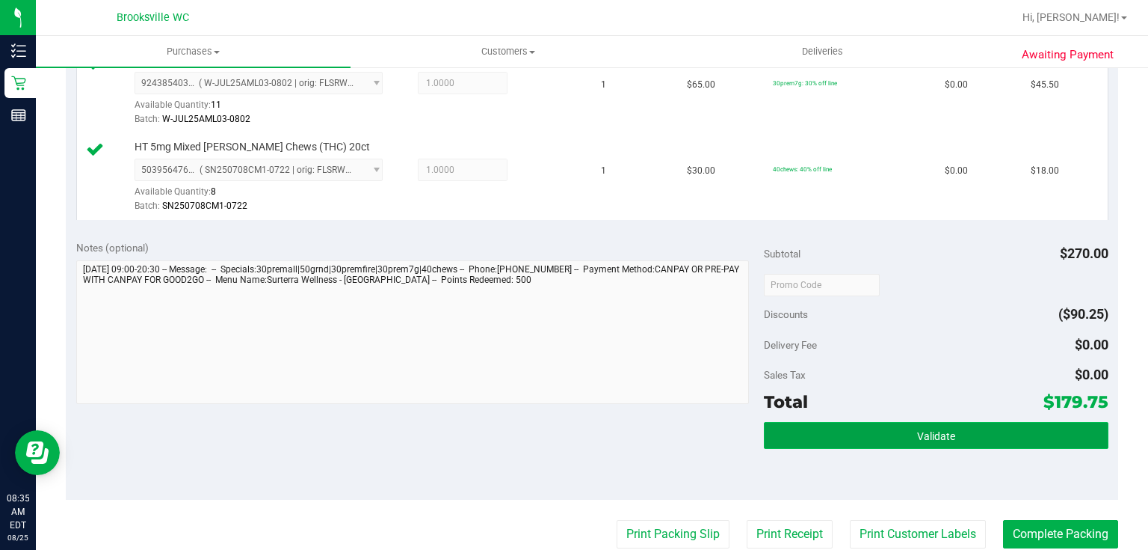
click at [939, 432] on span "Validate" at bounding box center [936, 436] width 38 height 12
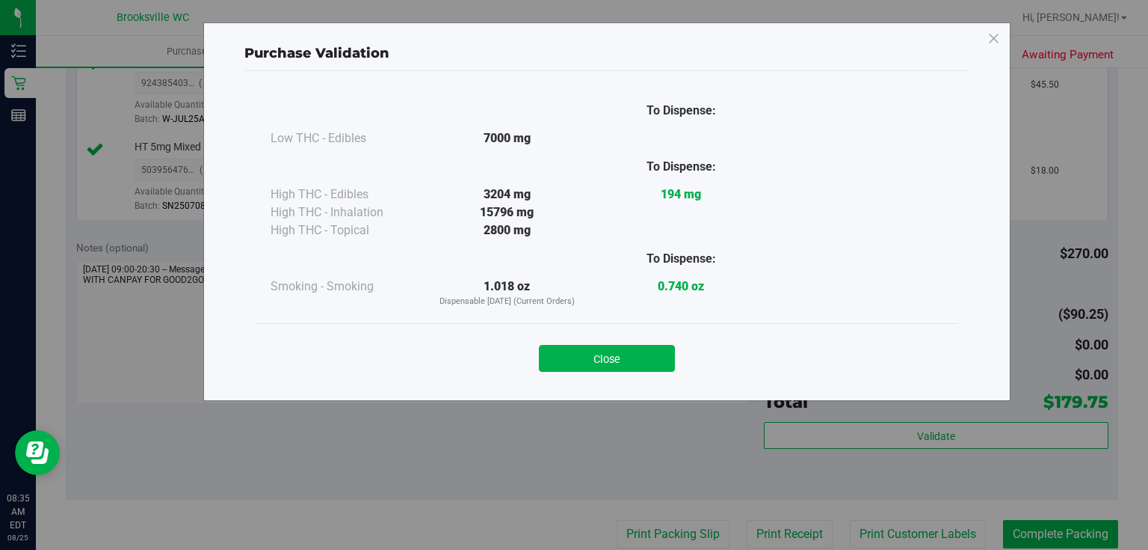
click at [631, 338] on div "Close" at bounding box center [607, 353] width 680 height 37
click at [630, 353] on button "Close" at bounding box center [607, 358] width 136 height 27
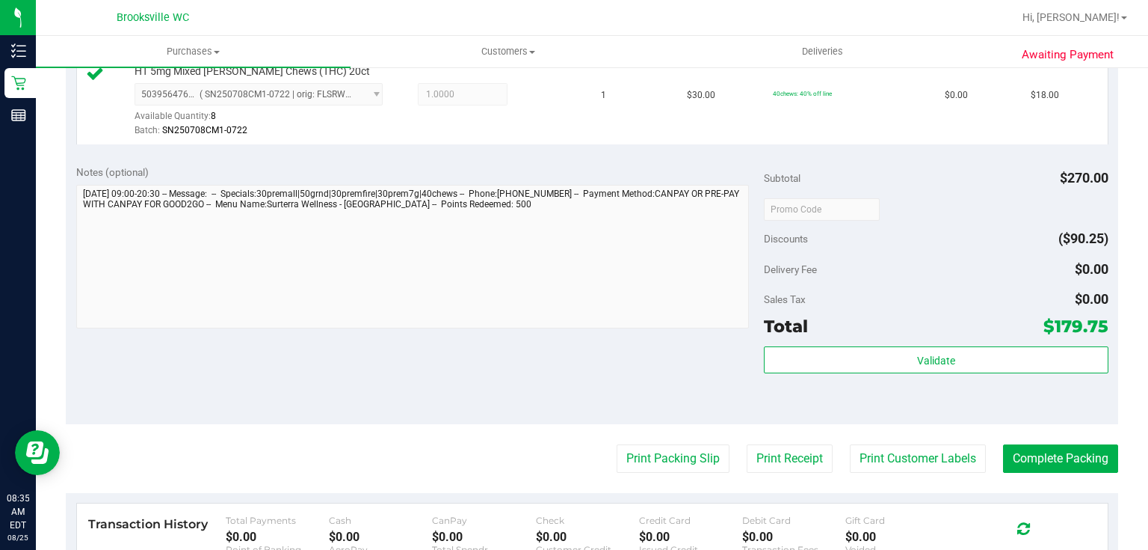
scroll to position [897, 0]
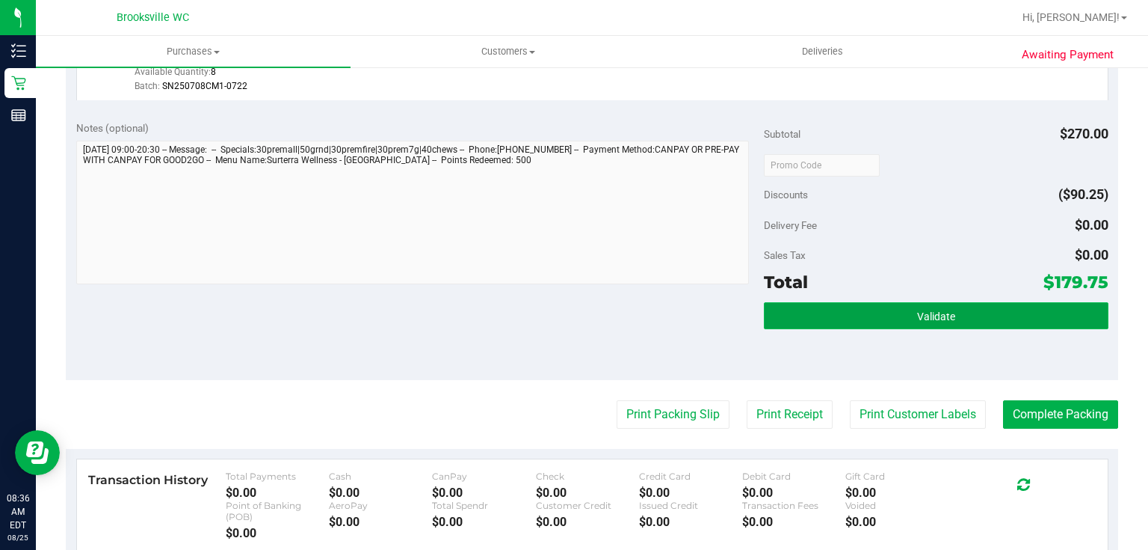
click at [834, 307] on button "Validate" at bounding box center [936, 315] width 344 height 27
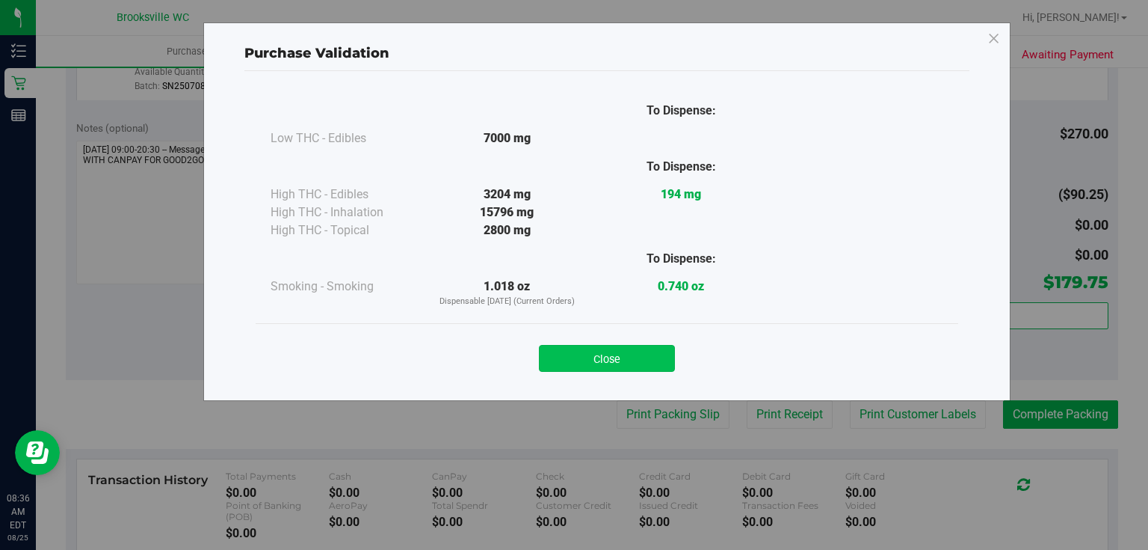
click at [601, 356] on button "Close" at bounding box center [607, 358] width 136 height 27
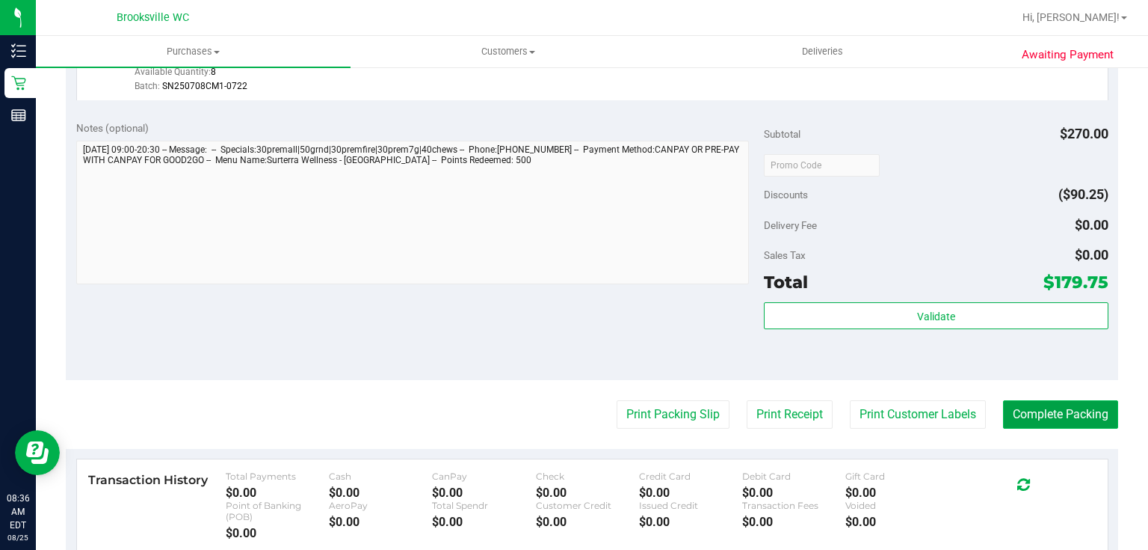
click at [1012, 404] on button "Complete Packing" at bounding box center [1060, 414] width 115 height 28
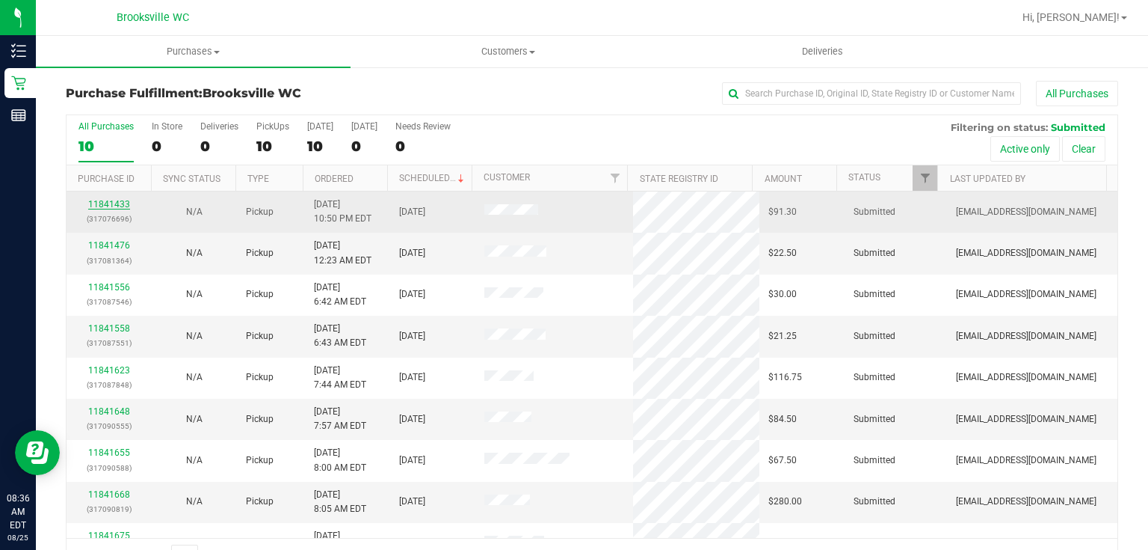
click at [122, 204] on link "11841433" at bounding box center [109, 204] width 42 height 10
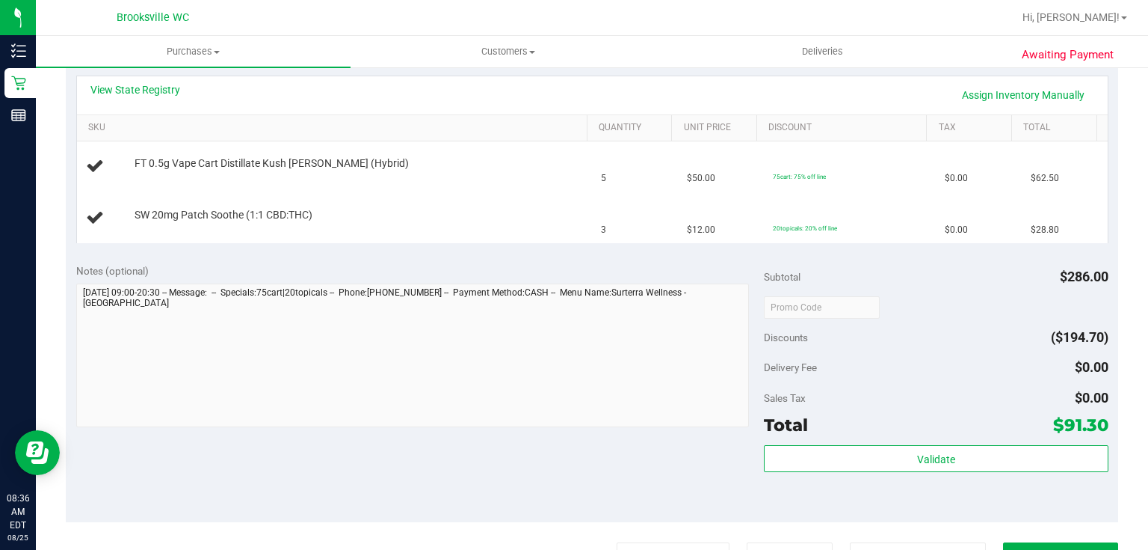
scroll to position [419, 0]
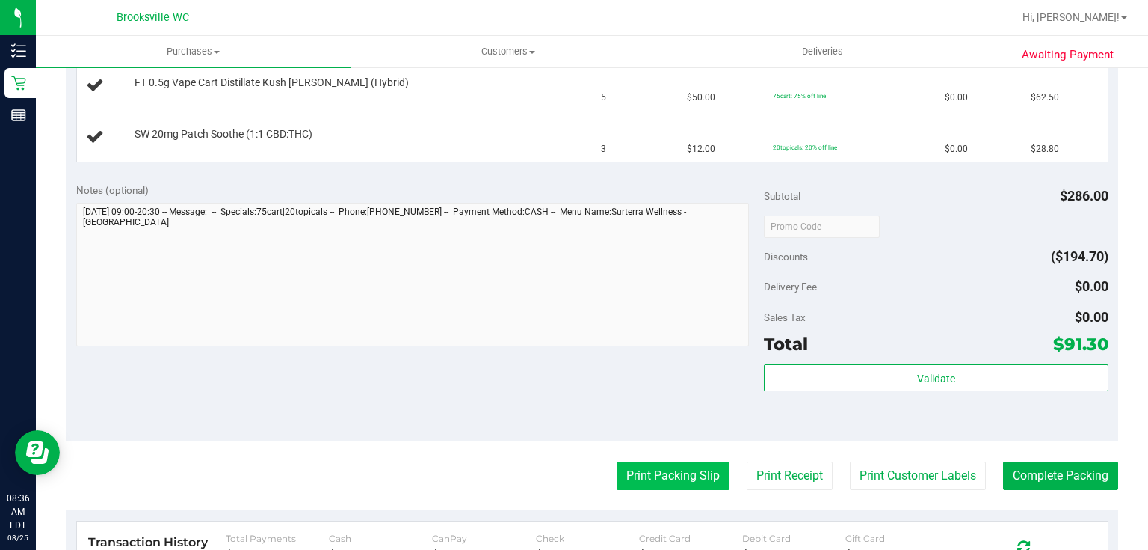
click at [655, 470] on button "Print Packing Slip" at bounding box center [673, 475] width 113 height 28
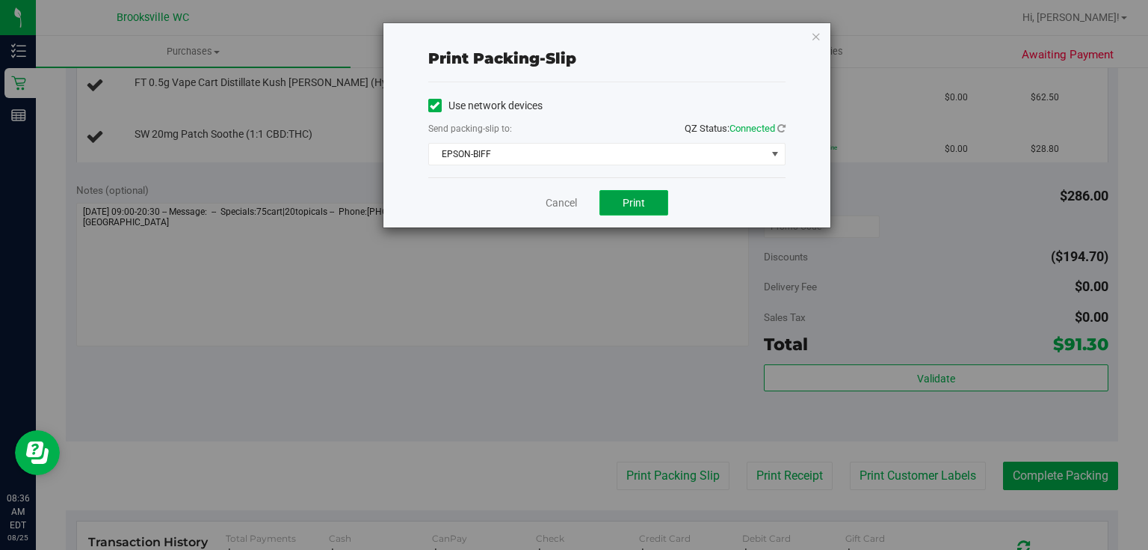
click at [655, 206] on button "Print" at bounding box center [634, 202] width 69 height 25
click at [811, 33] on icon "button" at bounding box center [816, 36] width 10 height 18
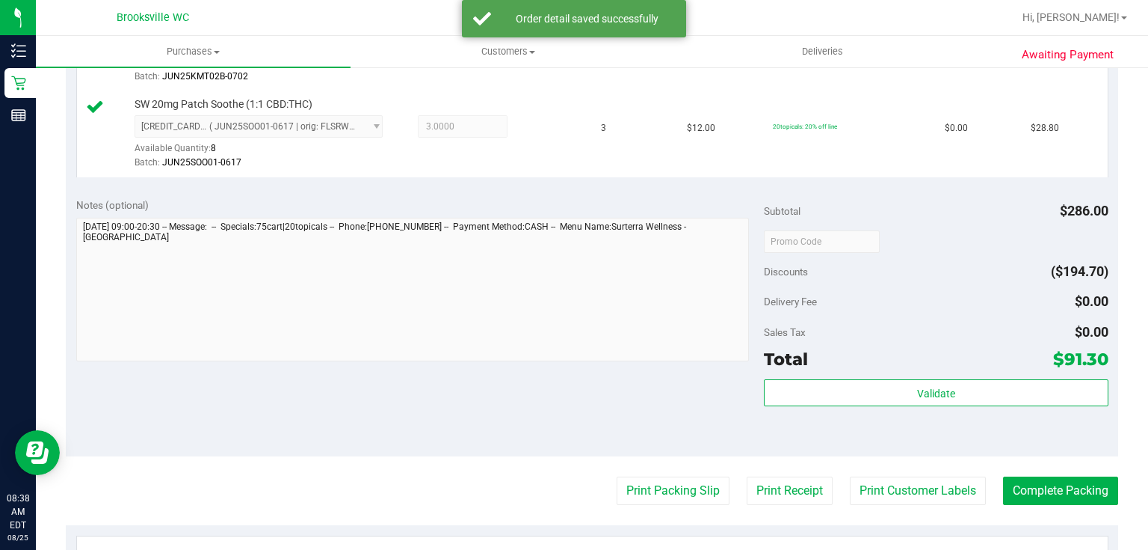
scroll to position [478, 0]
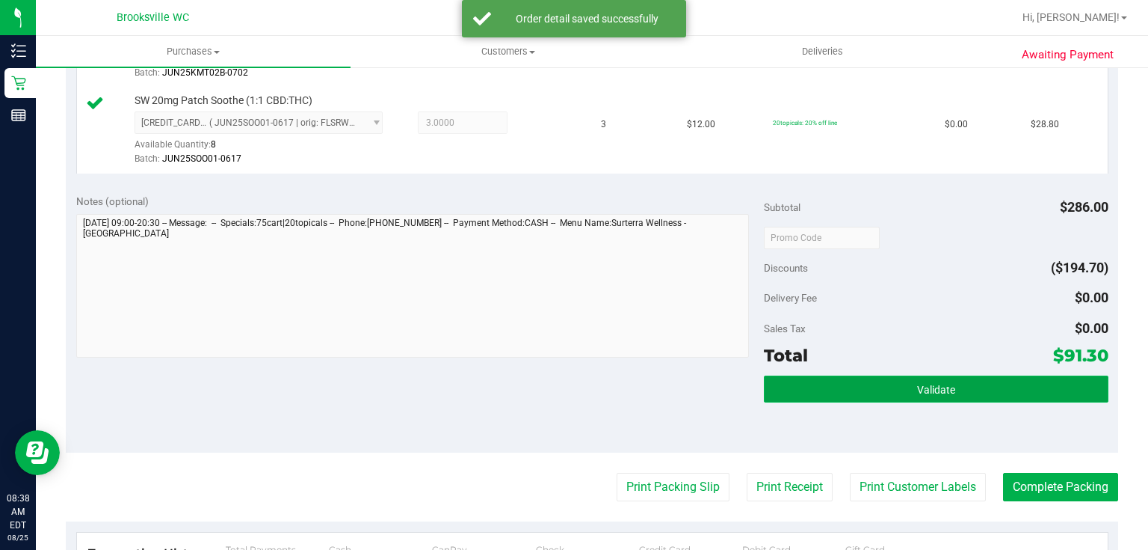
click at [930, 398] on button "Validate" at bounding box center [936, 388] width 344 height 27
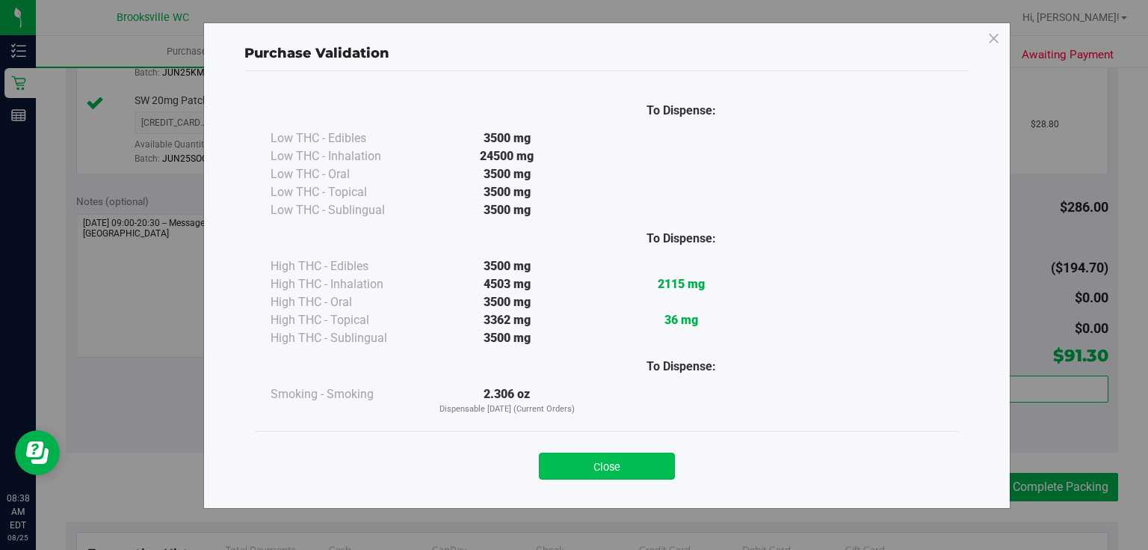
click at [625, 467] on button "Close" at bounding box center [607, 465] width 136 height 27
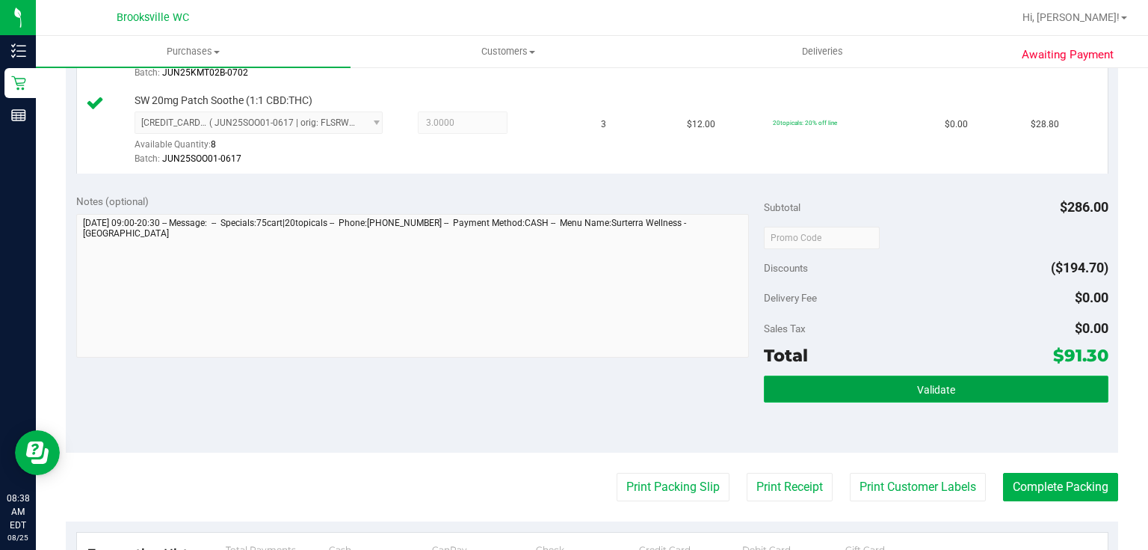
click at [952, 394] on button "Validate" at bounding box center [936, 388] width 344 height 27
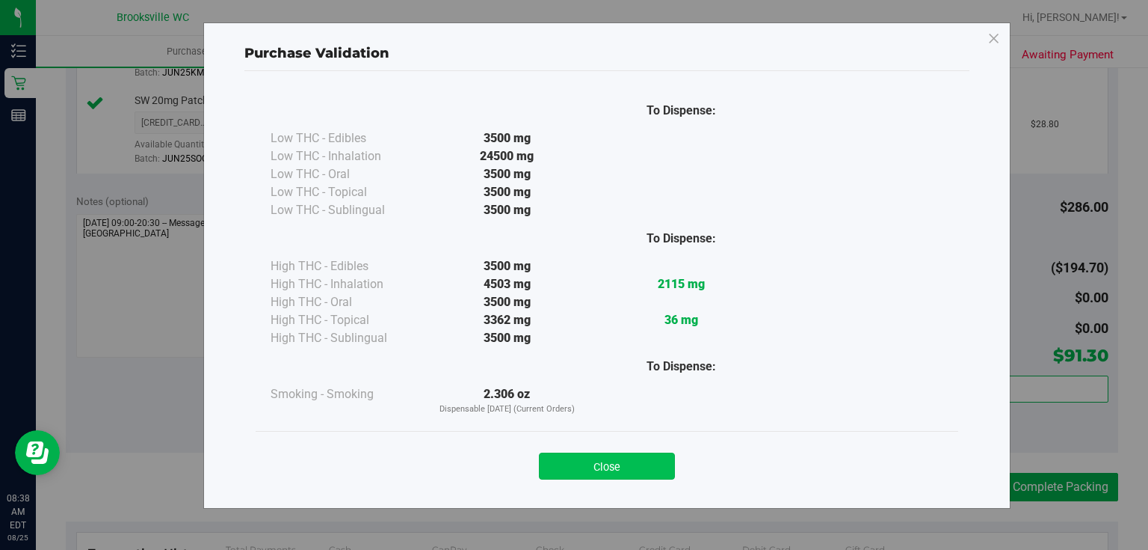
click at [627, 473] on button "Close" at bounding box center [607, 465] width 136 height 27
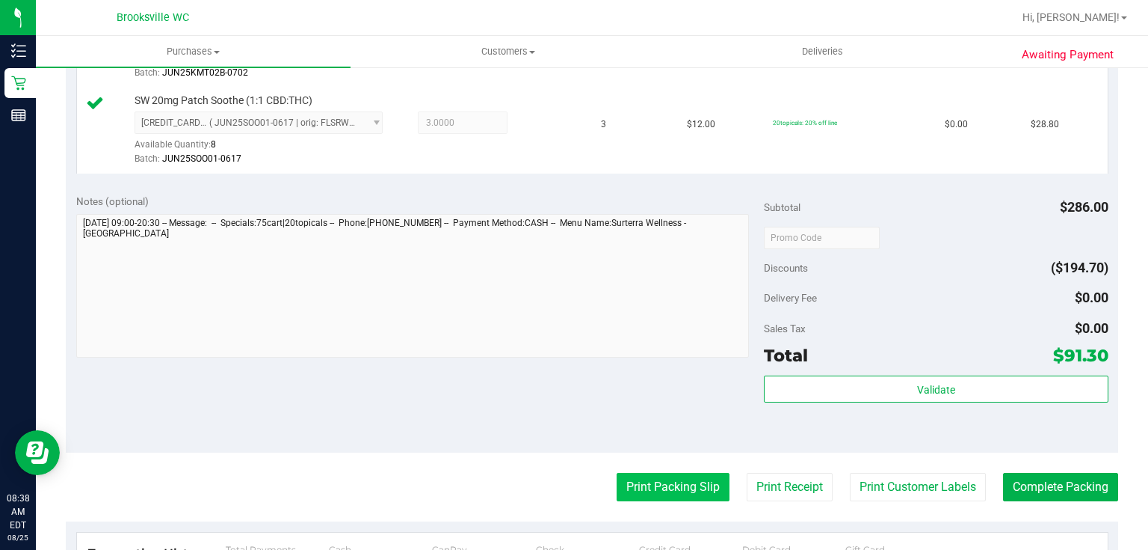
click at [660, 477] on button "Print Packing Slip" at bounding box center [673, 487] width 113 height 28
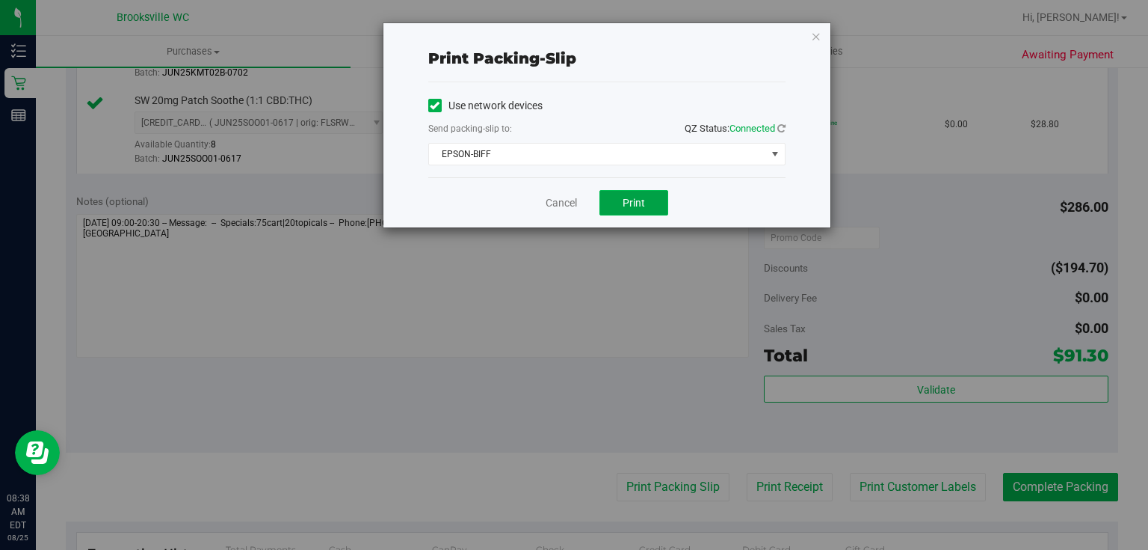
click at [662, 203] on button "Print" at bounding box center [634, 202] width 69 height 25
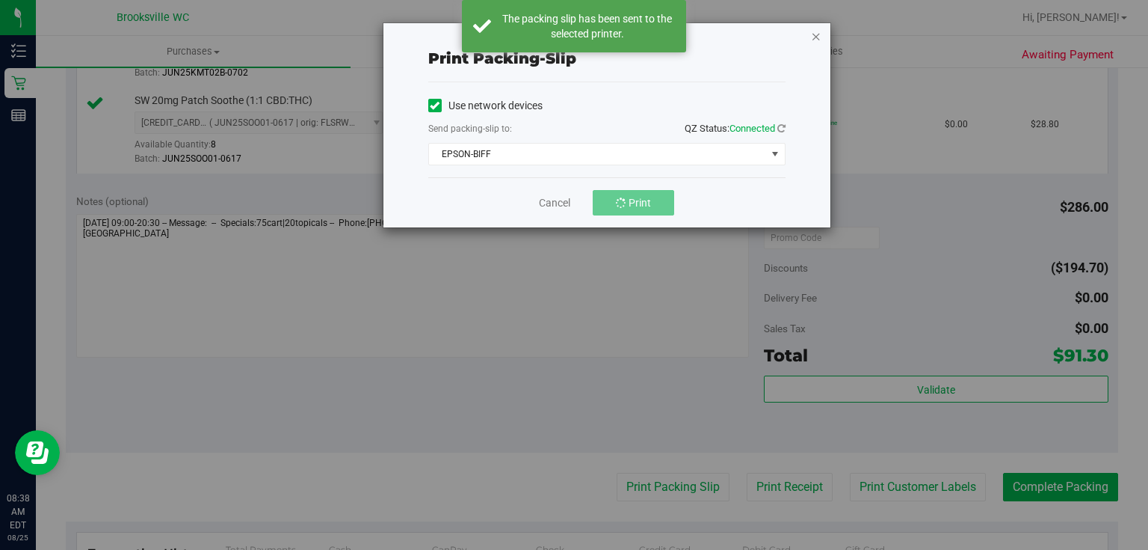
click at [819, 30] on icon "button" at bounding box center [816, 36] width 10 height 18
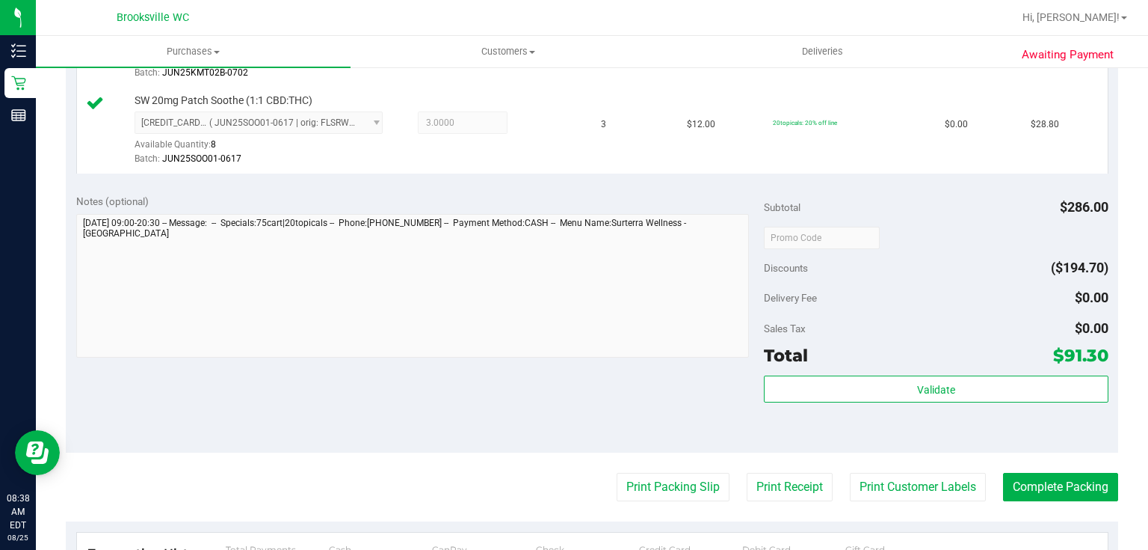
click at [650, 500] on purchase-details "Back Edit Purchase Cancel Purchase View Profile # 11841433 BioTrack ID: - Submi…" at bounding box center [592, 207] width 1053 height 1210
click at [650, 486] on button "Print Packing Slip" at bounding box center [673, 487] width 113 height 28
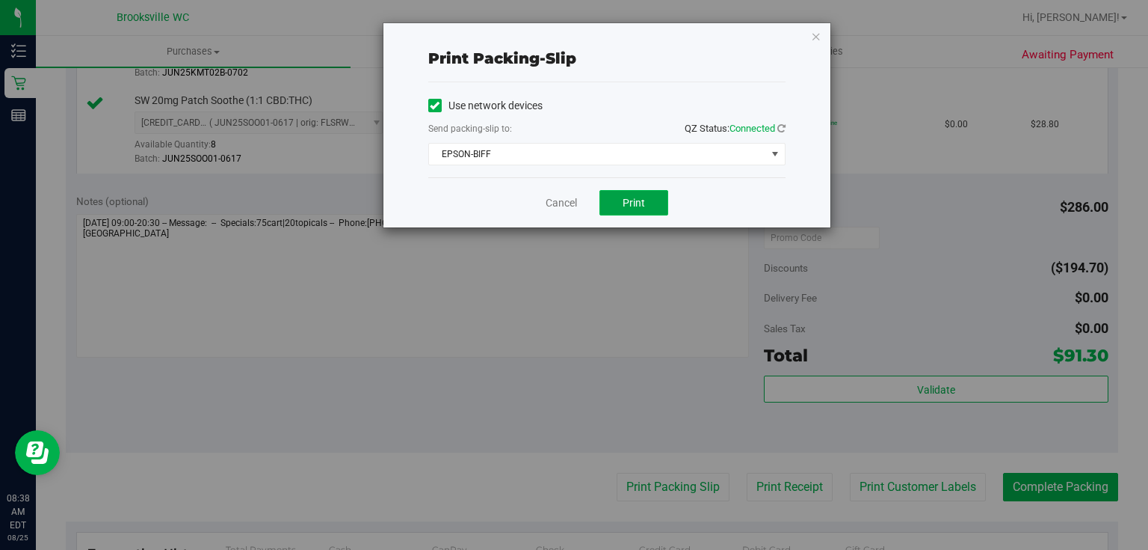
click at [624, 190] on button "Print" at bounding box center [634, 202] width 69 height 25
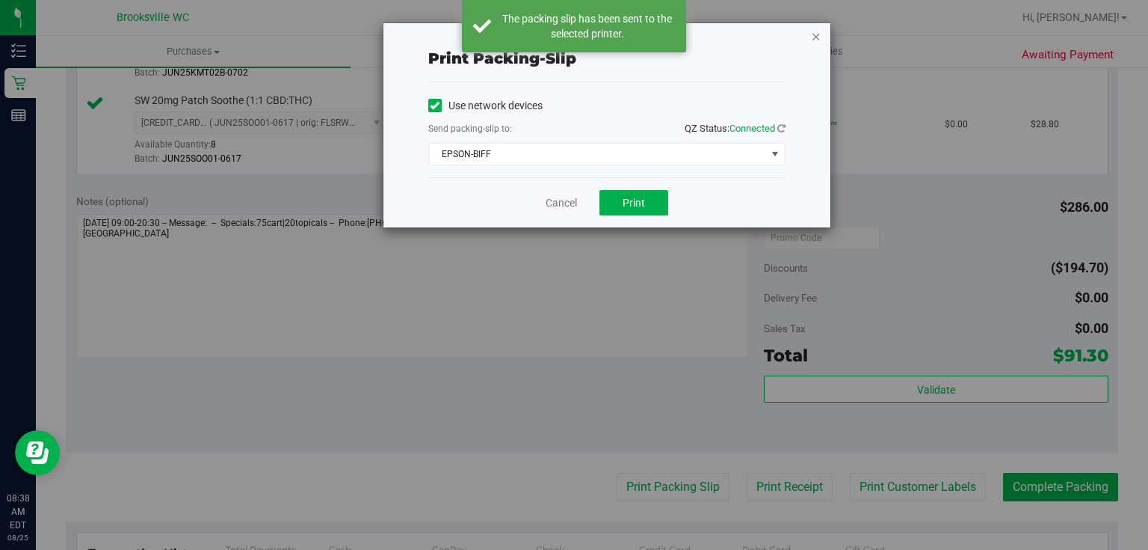
click at [817, 35] on icon "button" at bounding box center [816, 36] width 10 height 18
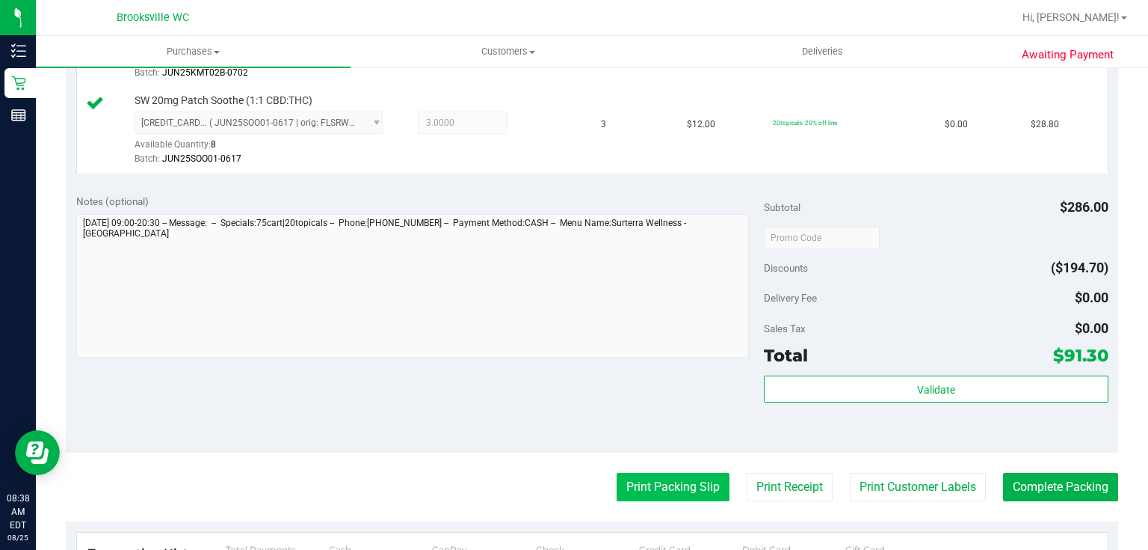
click at [649, 484] on button "Print Packing Slip" at bounding box center [673, 487] width 113 height 28
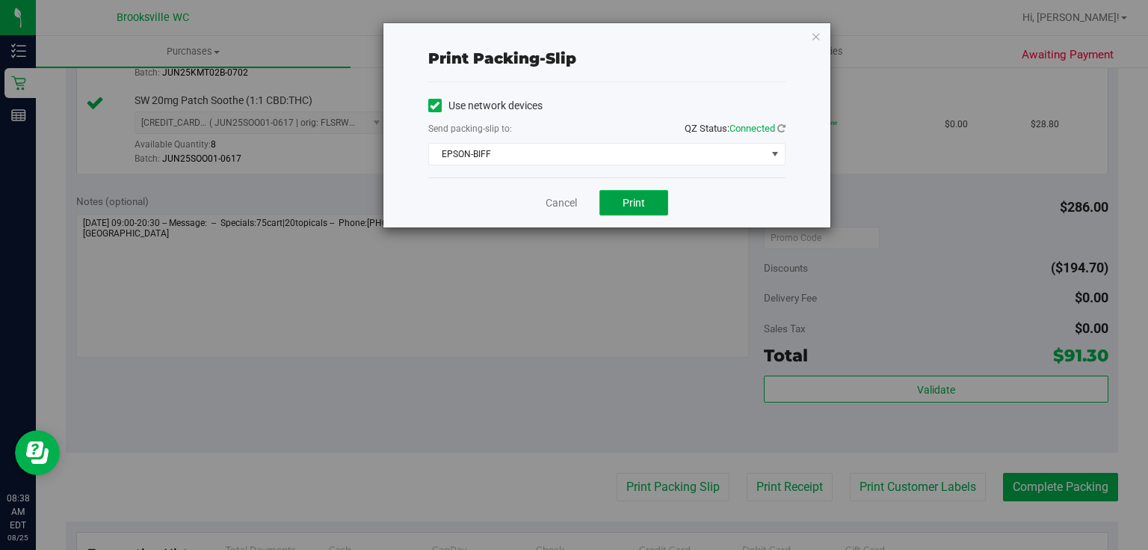
click at [643, 190] on button "Print" at bounding box center [634, 202] width 69 height 25
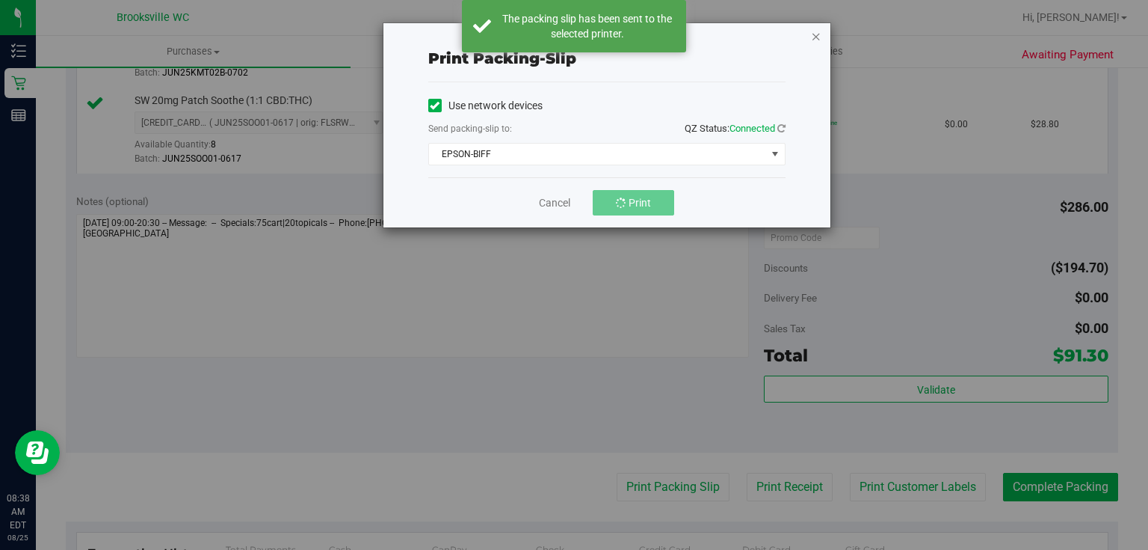
click at [814, 39] on icon "button" at bounding box center [816, 36] width 10 height 18
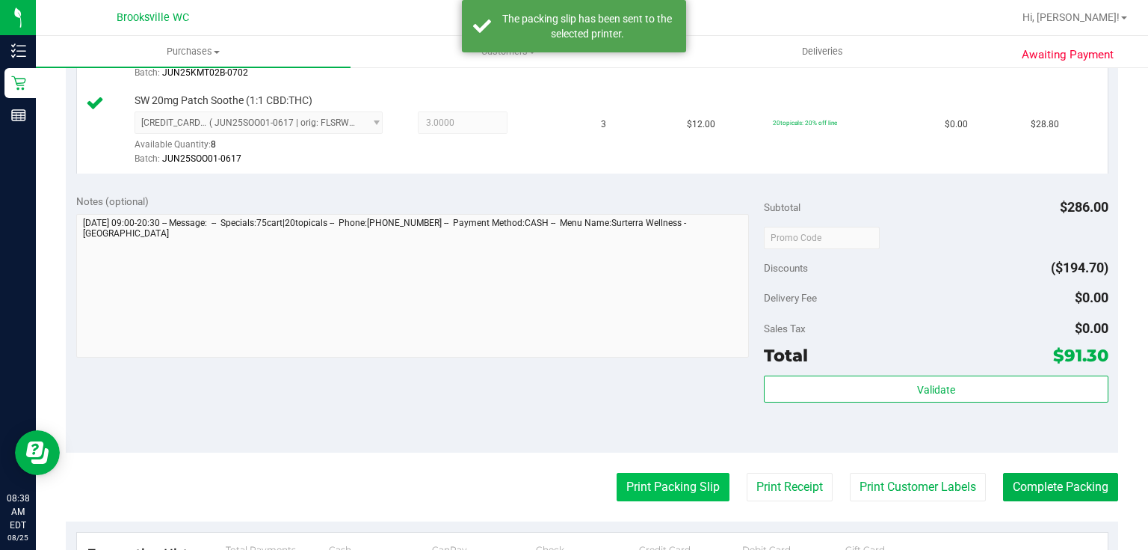
click at [691, 478] on button "Print Packing Slip" at bounding box center [673, 487] width 113 height 28
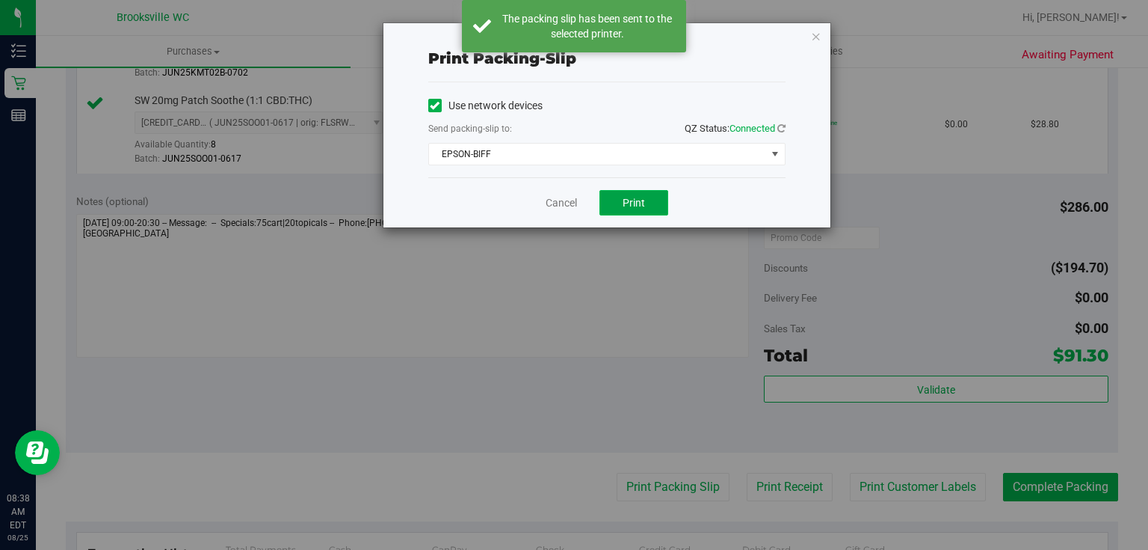
click at [631, 200] on span "Print" at bounding box center [634, 203] width 22 height 12
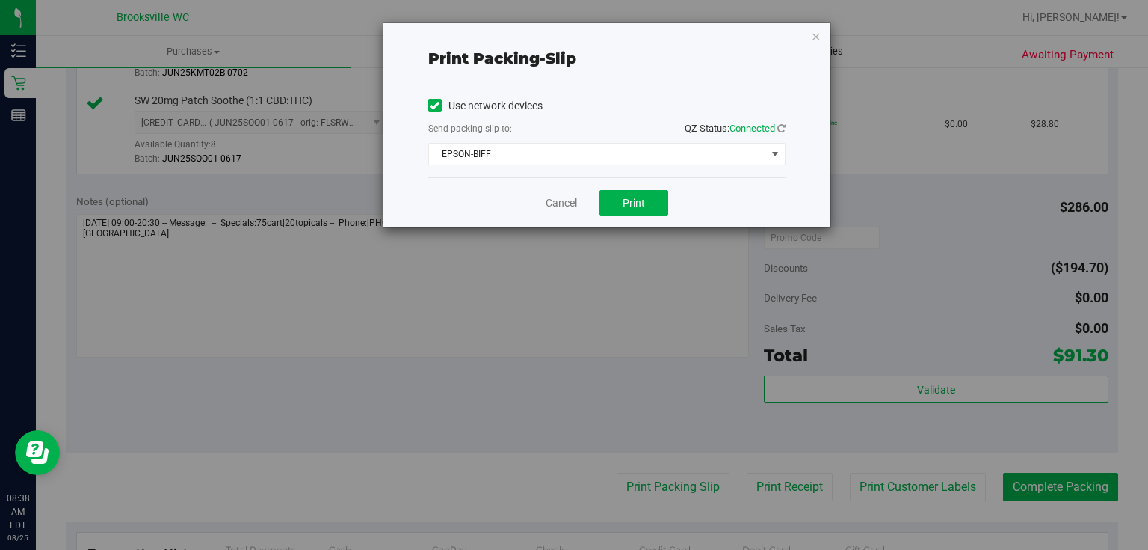
click at [817, 42] on icon "button" at bounding box center [816, 36] width 10 height 18
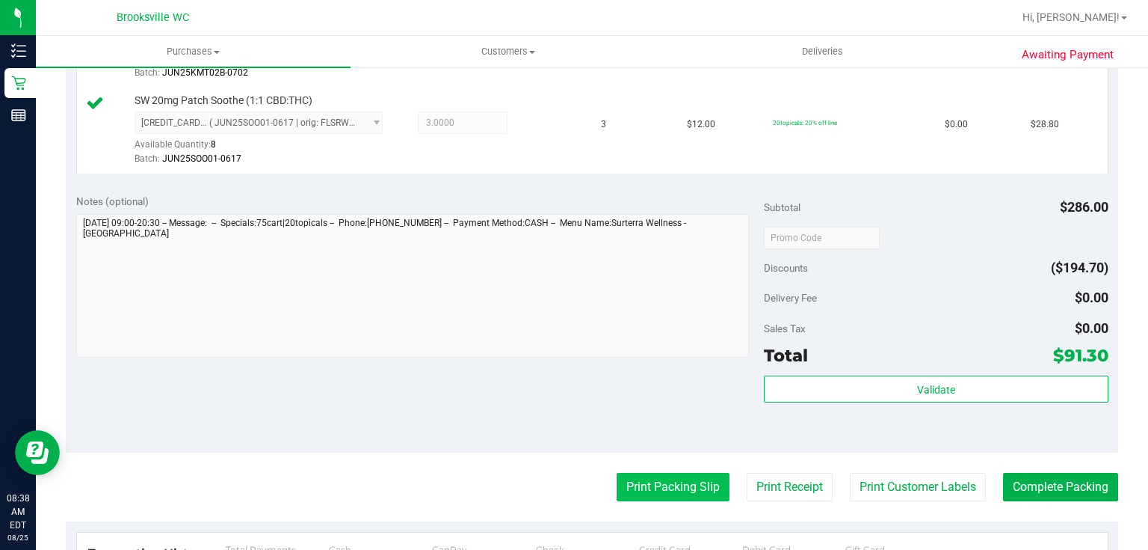
click at [643, 481] on button "Print Packing Slip" at bounding box center [673, 487] width 113 height 28
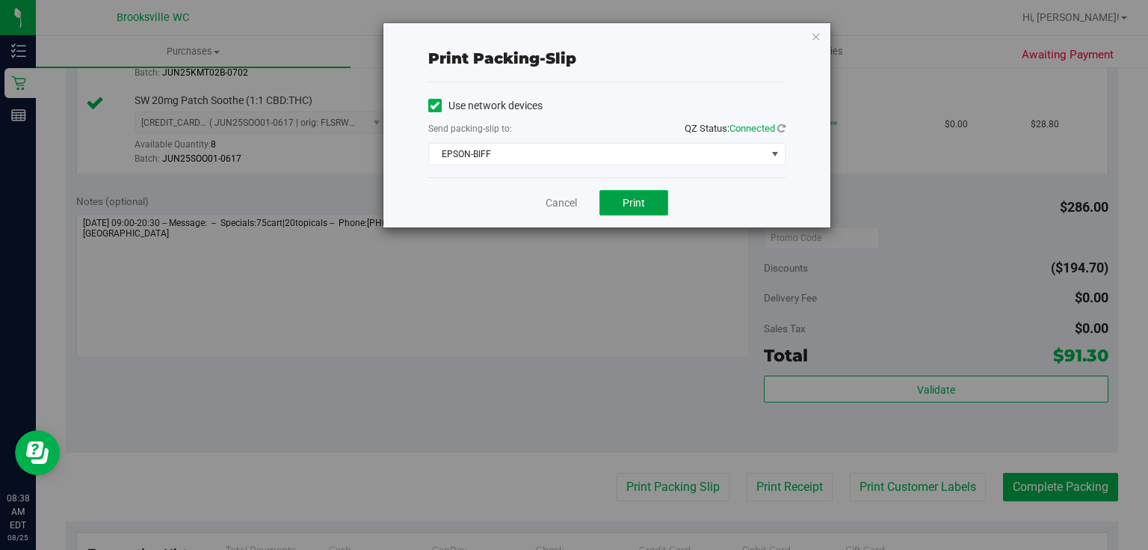
click at [635, 197] on span "Print" at bounding box center [634, 203] width 22 height 12
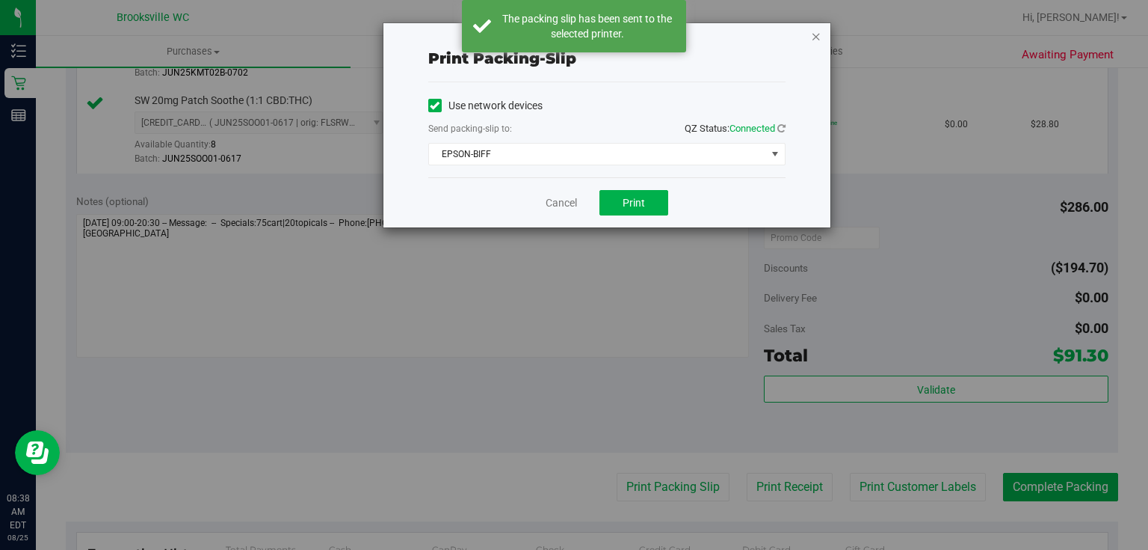
click at [811, 37] on icon "button" at bounding box center [816, 36] width 10 height 18
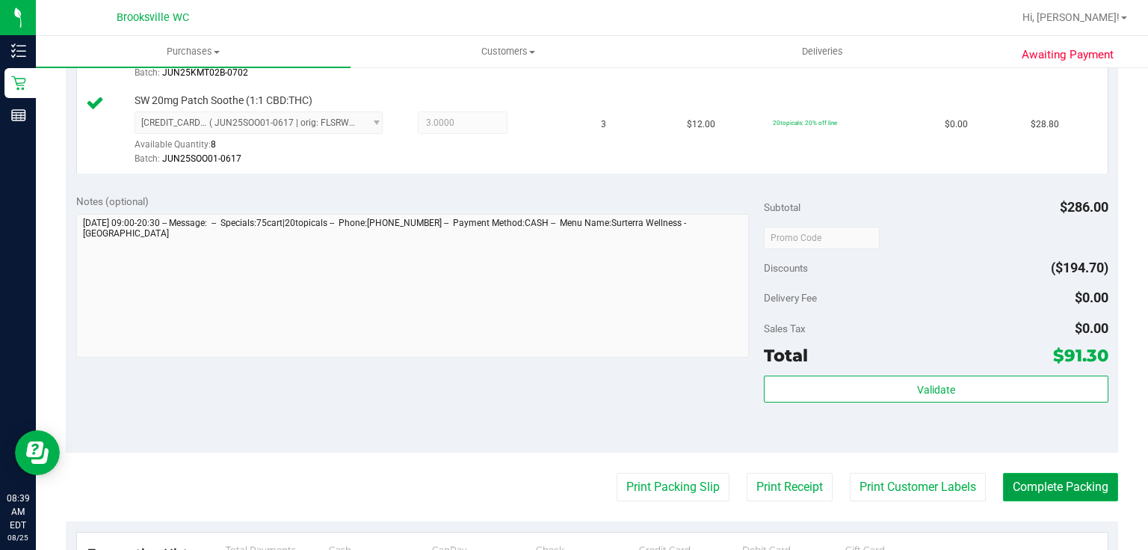
click at [1007, 490] on button "Complete Packing" at bounding box center [1060, 487] width 115 height 28
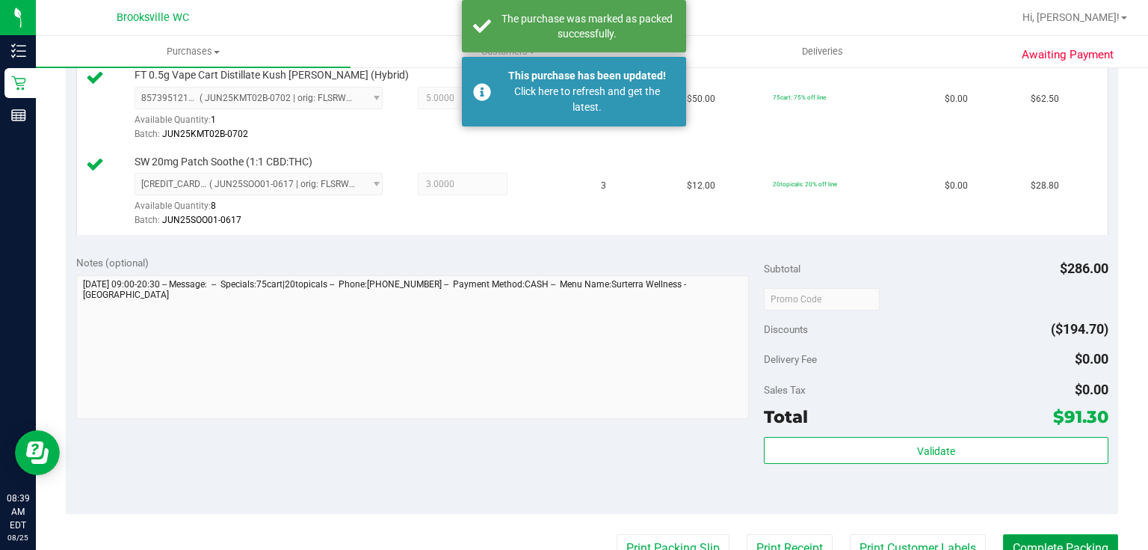
scroll to position [299, 0]
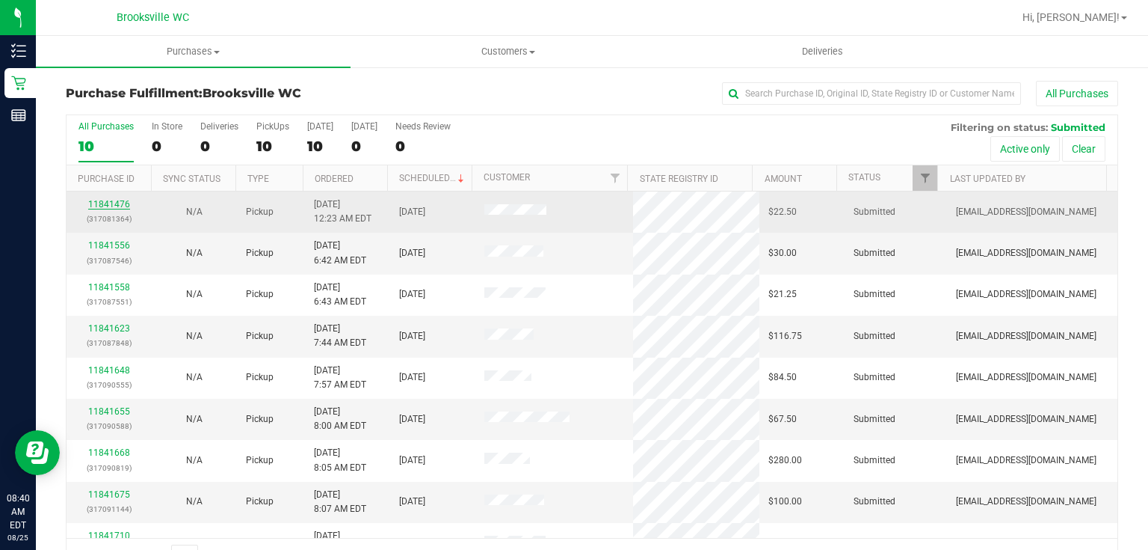
click at [111, 200] on link "11841476" at bounding box center [109, 204] width 42 height 10
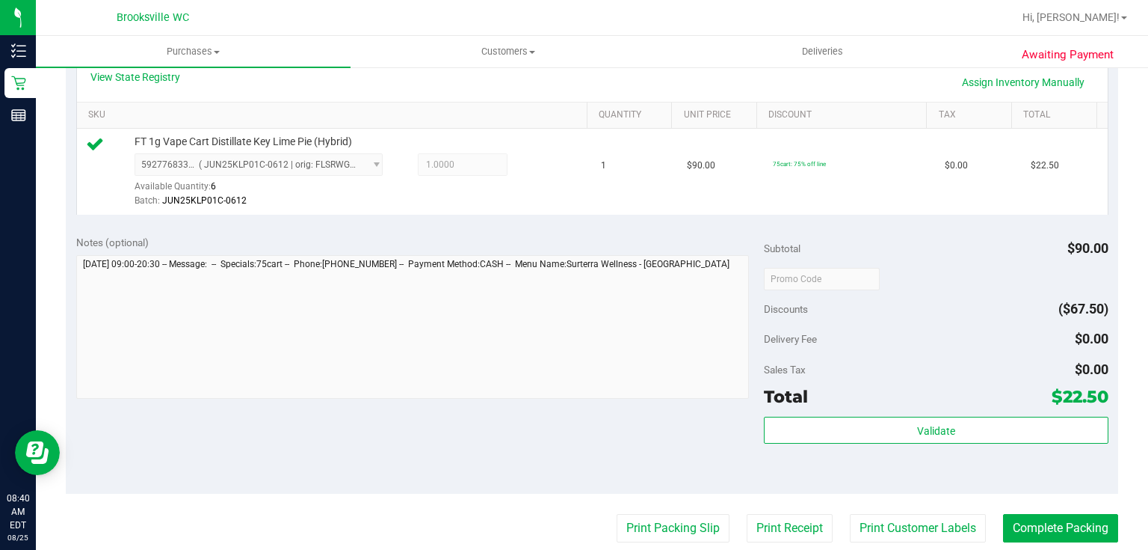
scroll to position [538, 0]
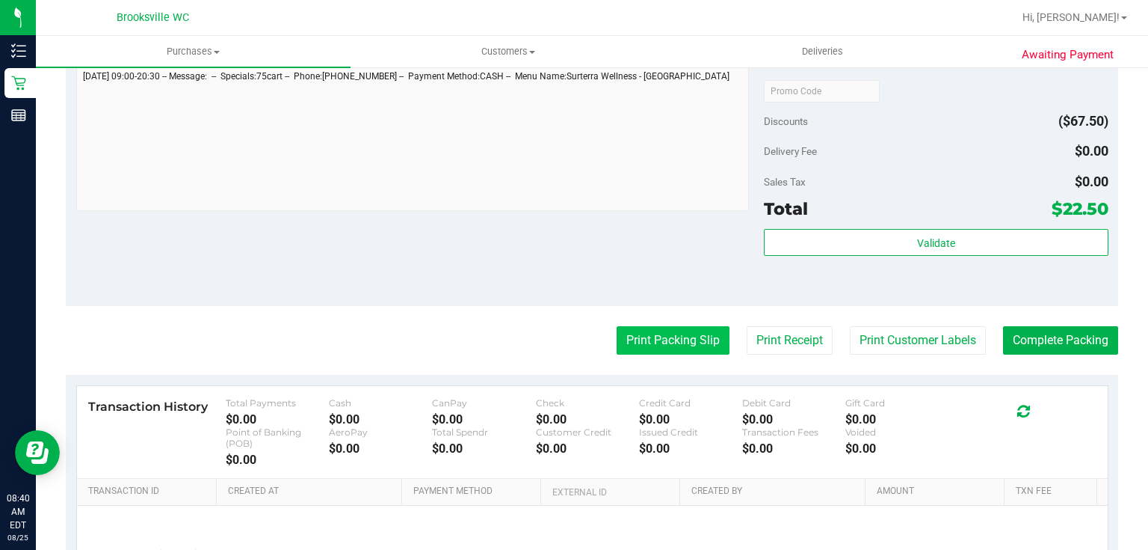
click at [661, 351] on button "Print Packing Slip" at bounding box center [673, 340] width 113 height 28
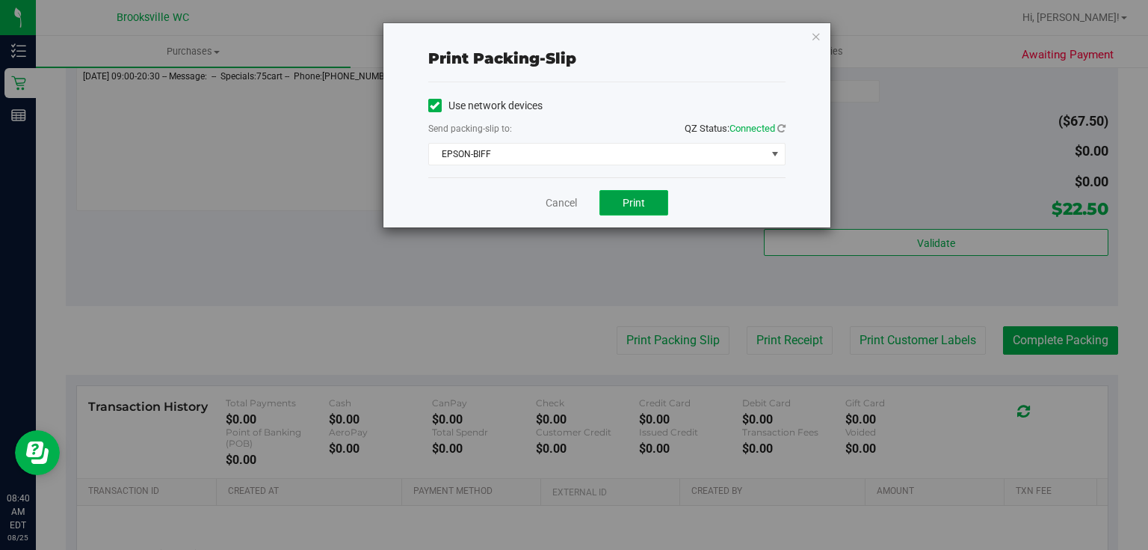
click at [655, 206] on button "Print" at bounding box center [634, 202] width 69 height 25
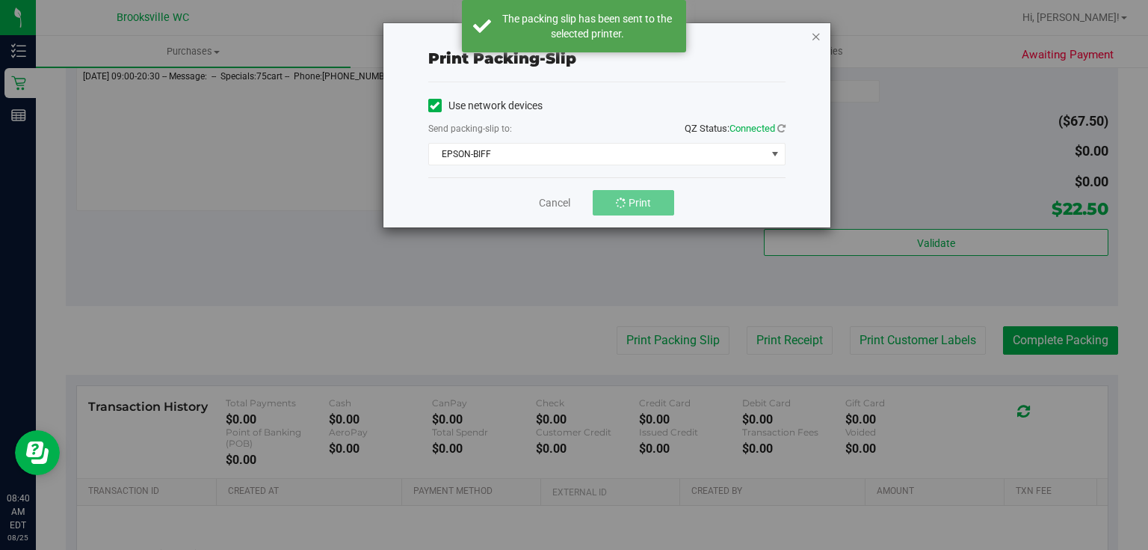
click at [819, 38] on icon "button" at bounding box center [816, 36] width 10 height 18
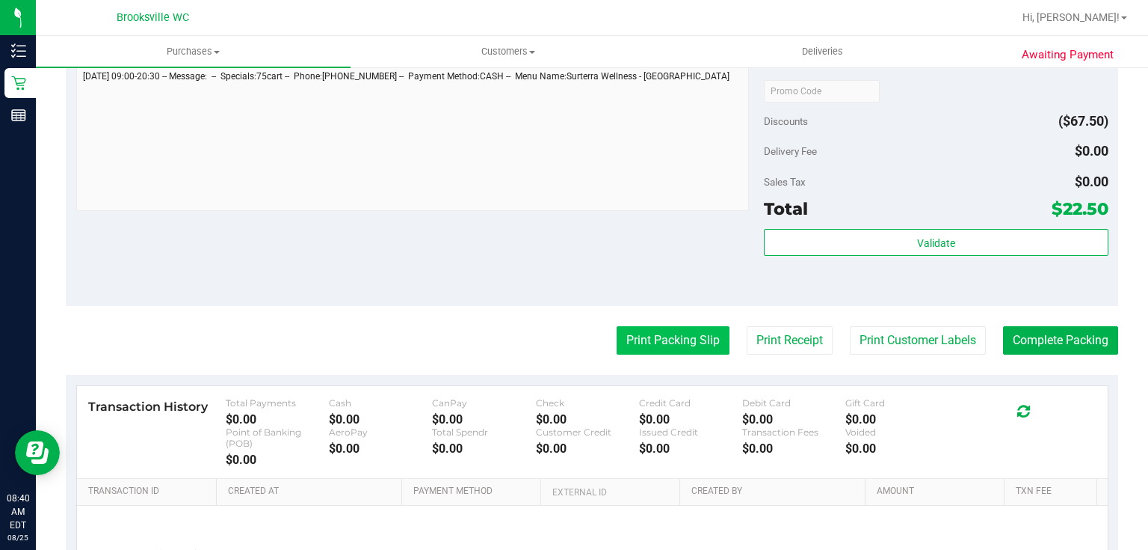
click at [647, 344] on button "Print Packing Slip" at bounding box center [673, 340] width 113 height 28
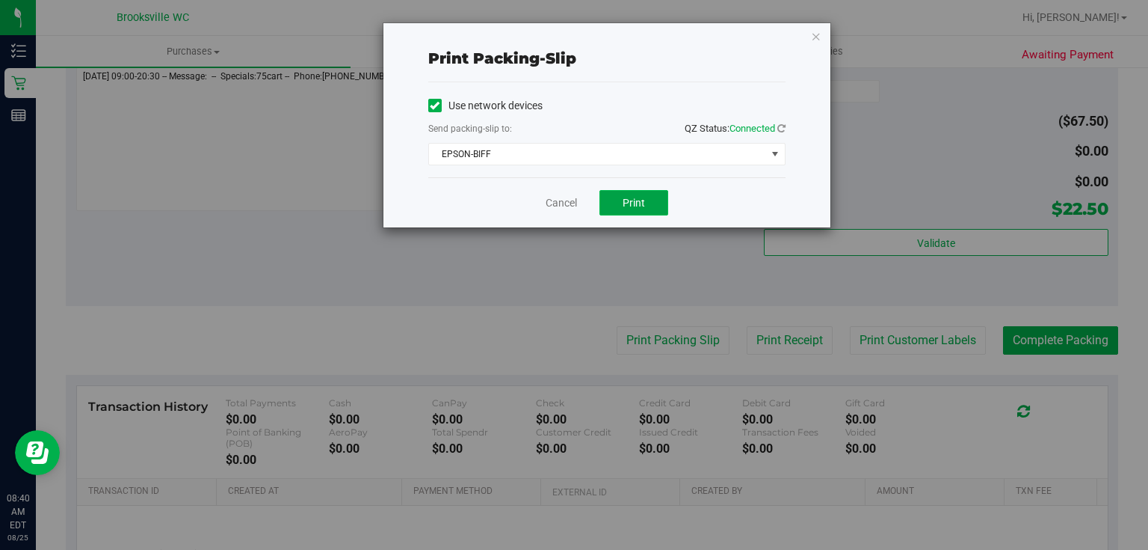
click at [647, 204] on button "Print" at bounding box center [634, 202] width 69 height 25
click at [817, 39] on icon "button" at bounding box center [816, 36] width 10 height 18
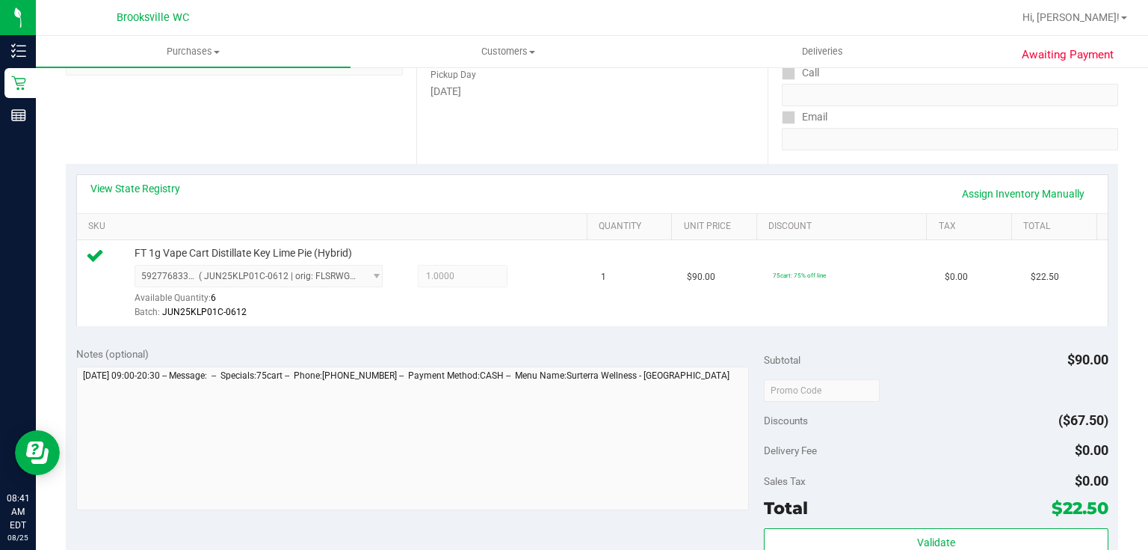
scroll to position [359, 0]
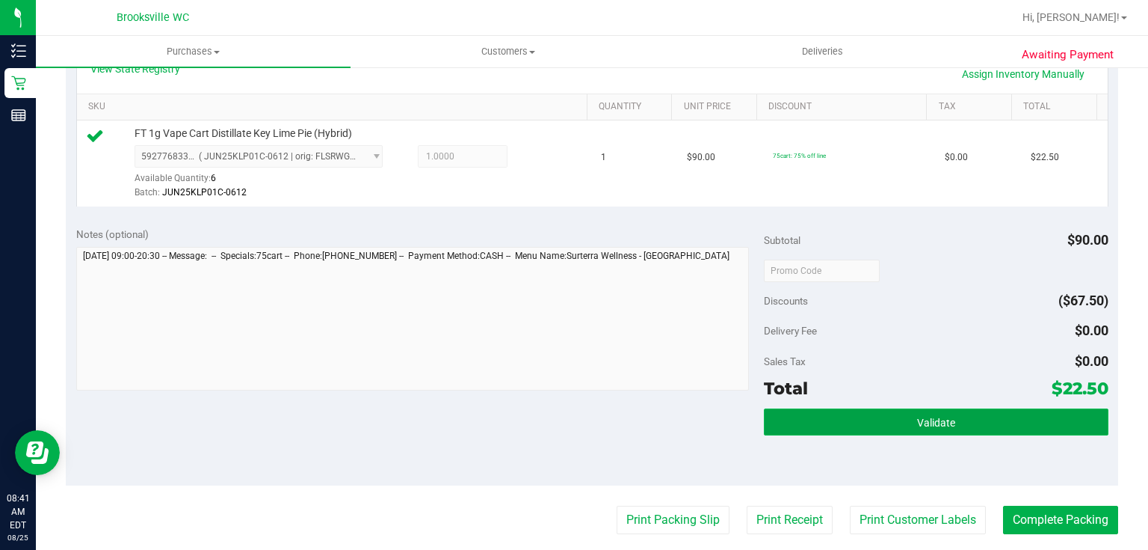
click at [891, 425] on button "Validate" at bounding box center [936, 421] width 344 height 27
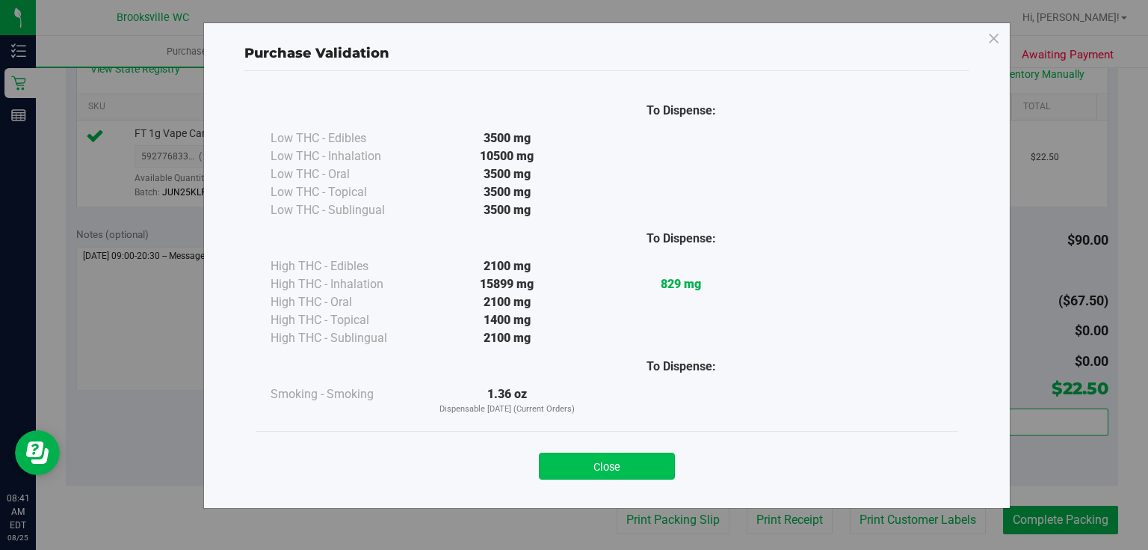
click at [631, 473] on button "Close" at bounding box center [607, 465] width 136 height 27
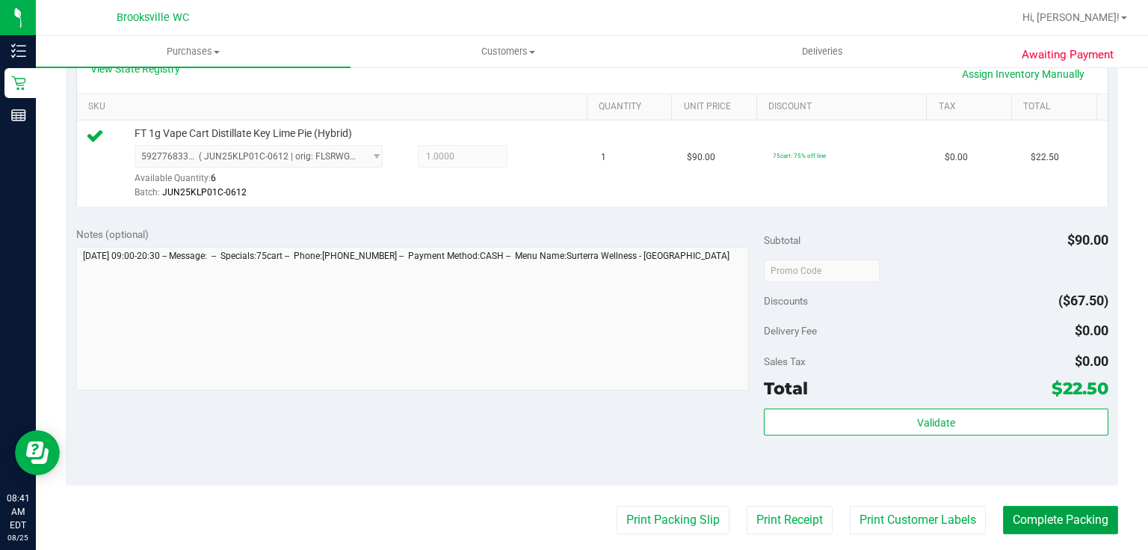
click at [1067, 523] on button "Complete Packing" at bounding box center [1060, 519] width 115 height 28
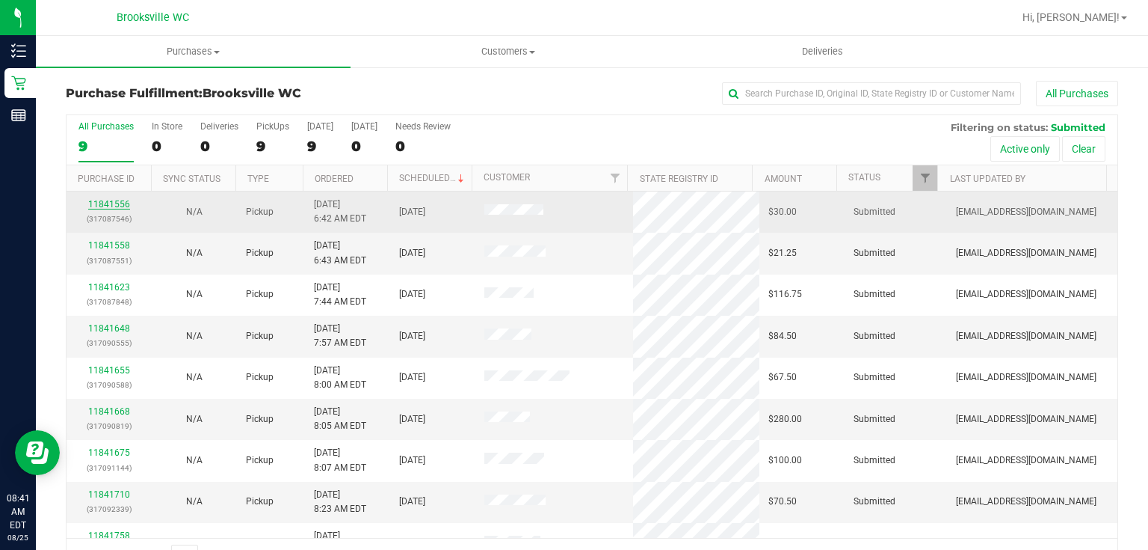
click at [122, 203] on link "11841556" at bounding box center [109, 204] width 42 height 10
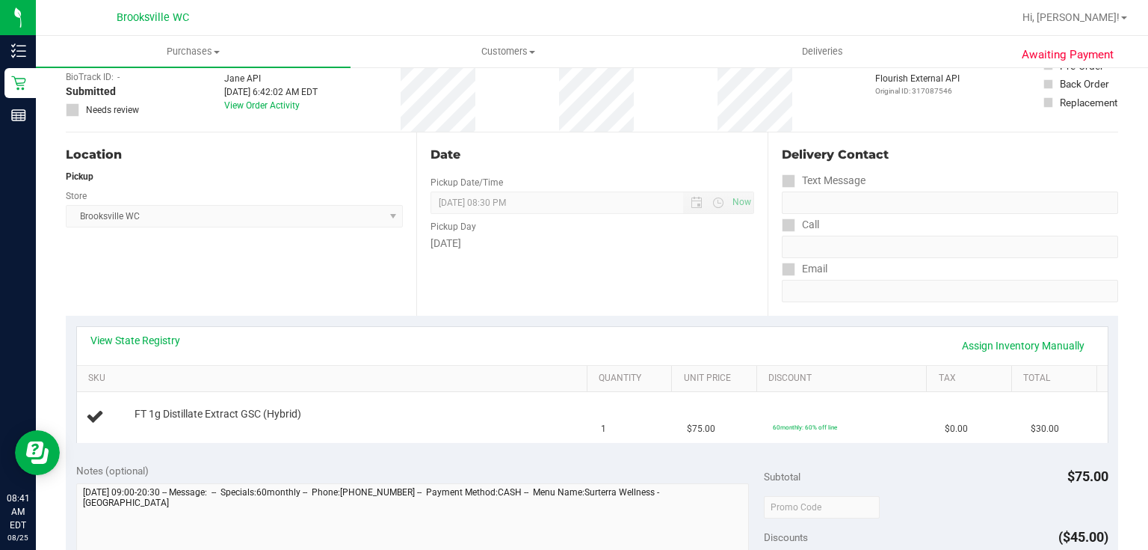
scroll to position [179, 0]
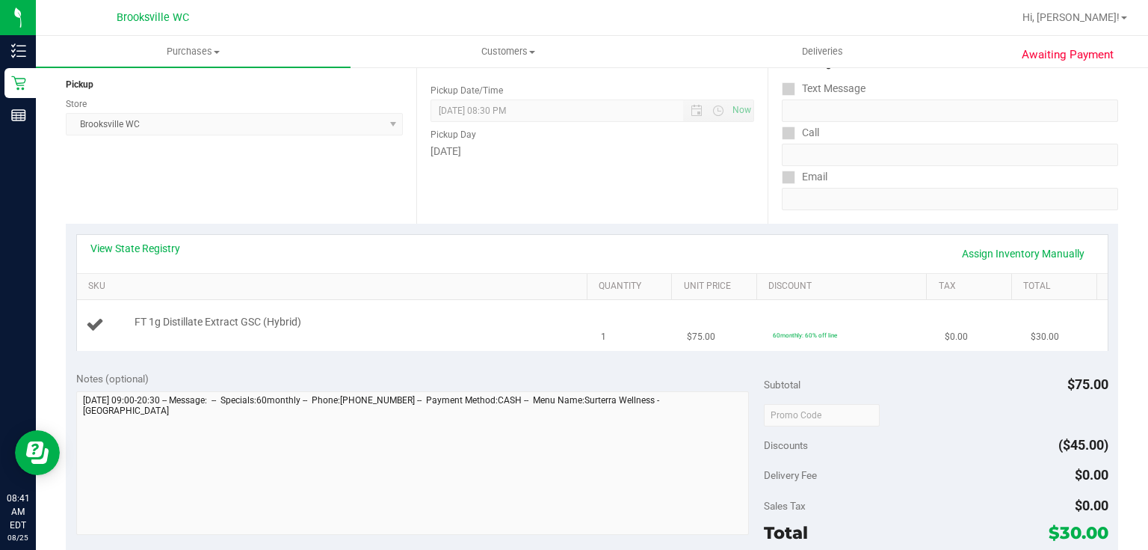
click at [401, 349] on td "FT 1g Distillate Extract GSC (Hybrid)" at bounding box center [335, 325] width 516 height 50
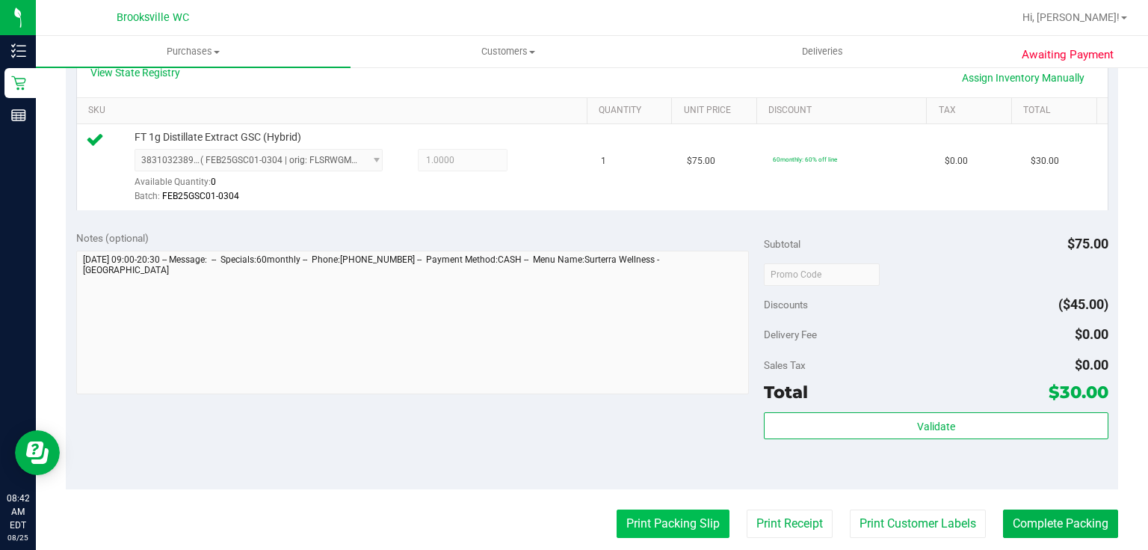
scroll to position [419, 0]
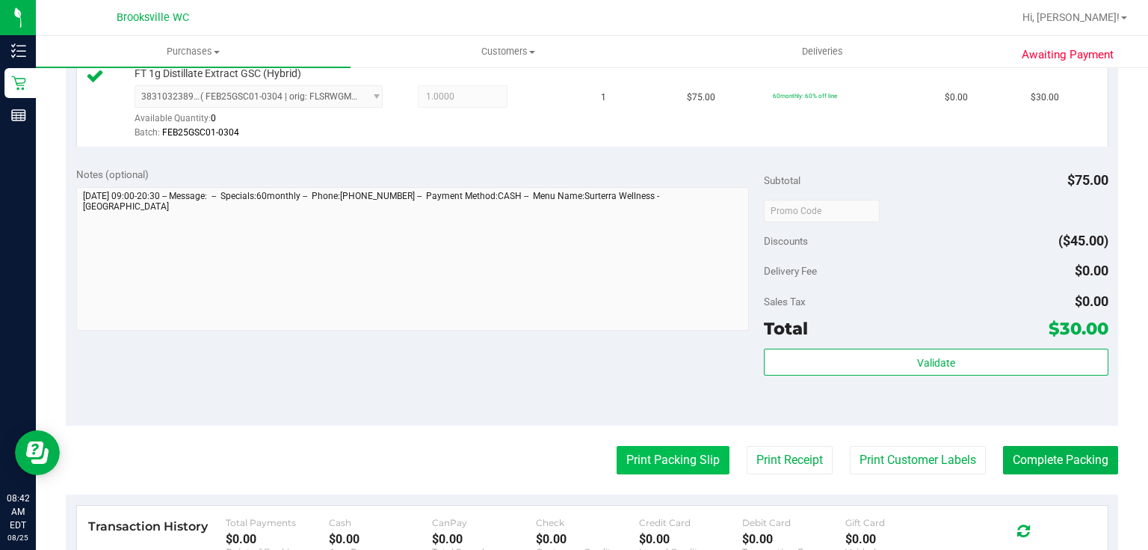
click at [655, 452] on button "Print Packing Slip" at bounding box center [673, 460] width 113 height 28
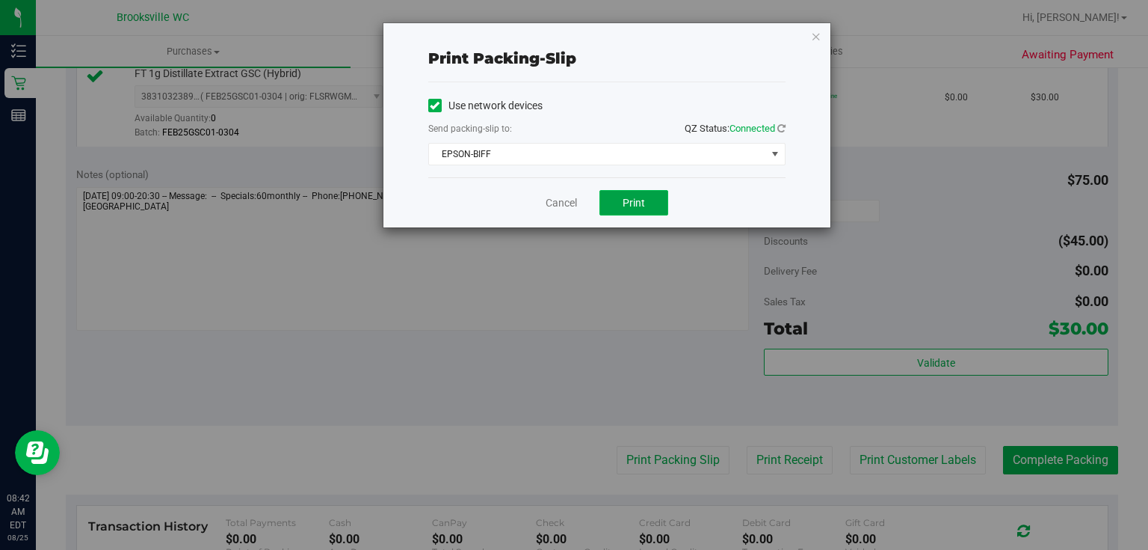
click at [628, 205] on span "Print" at bounding box center [634, 203] width 22 height 12
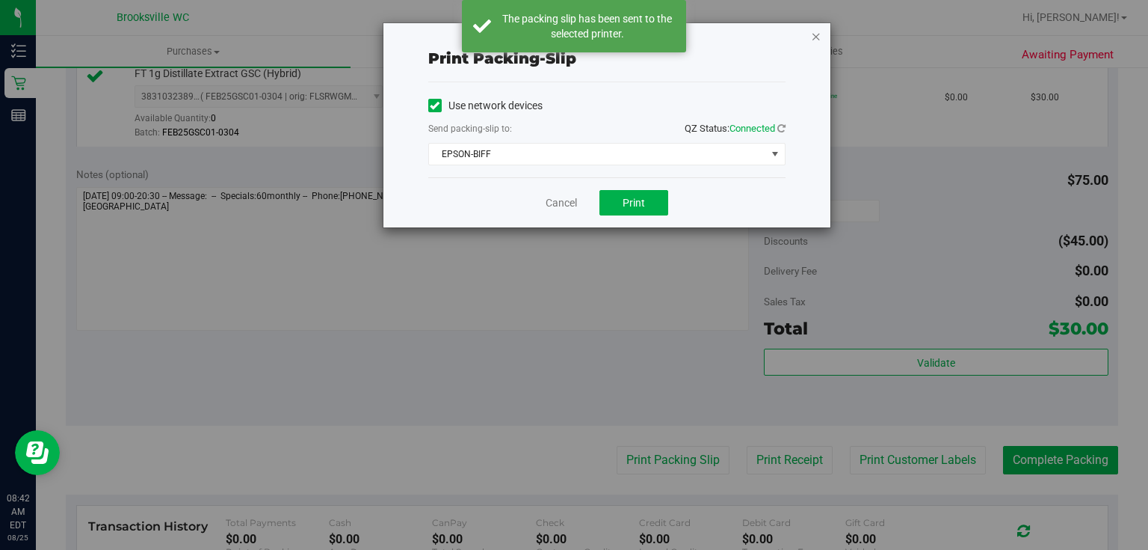
click at [815, 39] on icon "button" at bounding box center [816, 36] width 10 height 18
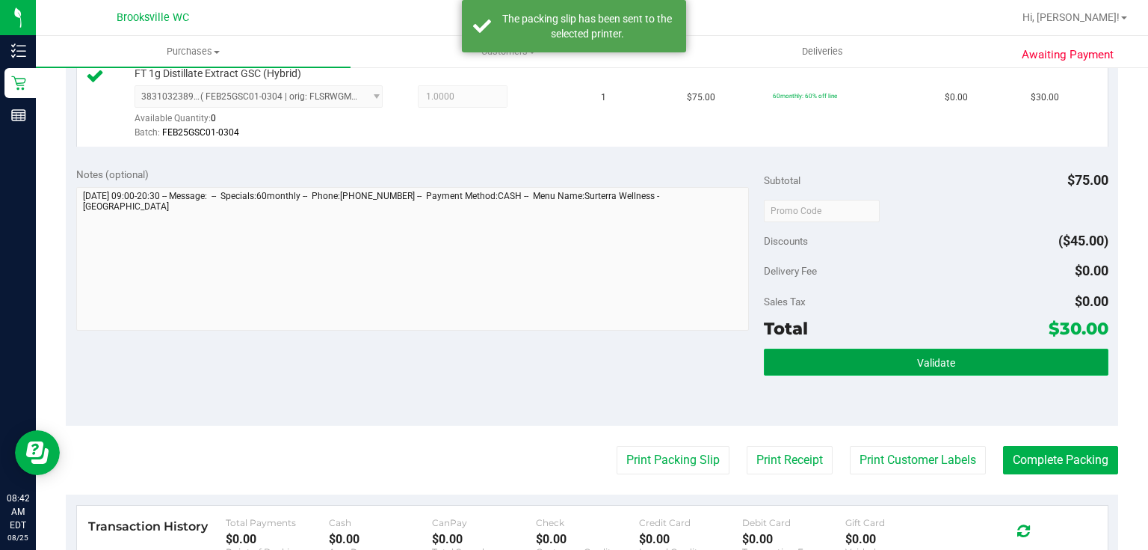
click at [856, 360] on button "Validate" at bounding box center [936, 361] width 344 height 27
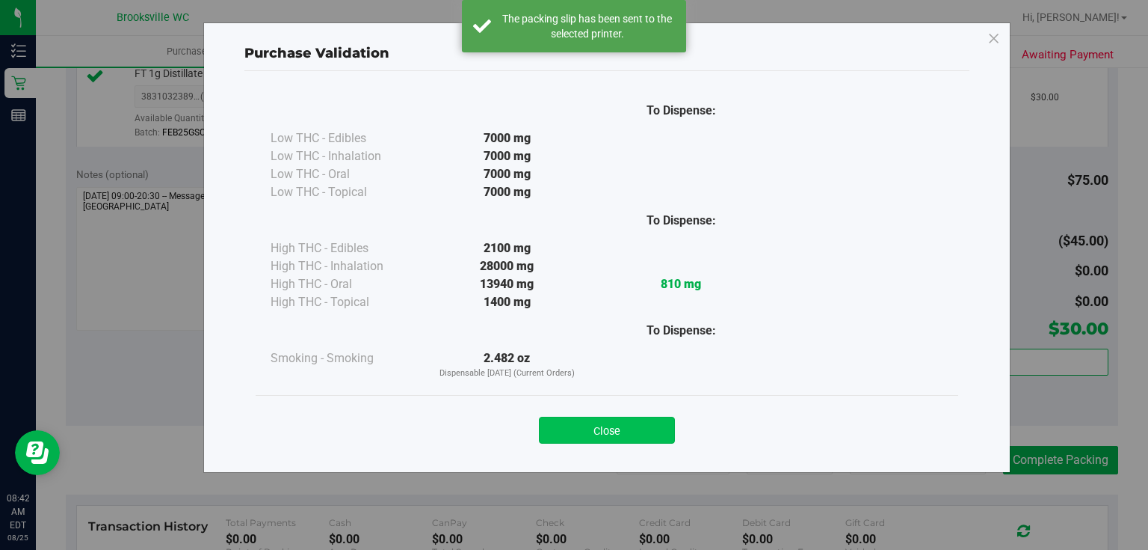
click at [637, 427] on button "Close" at bounding box center [607, 429] width 136 height 27
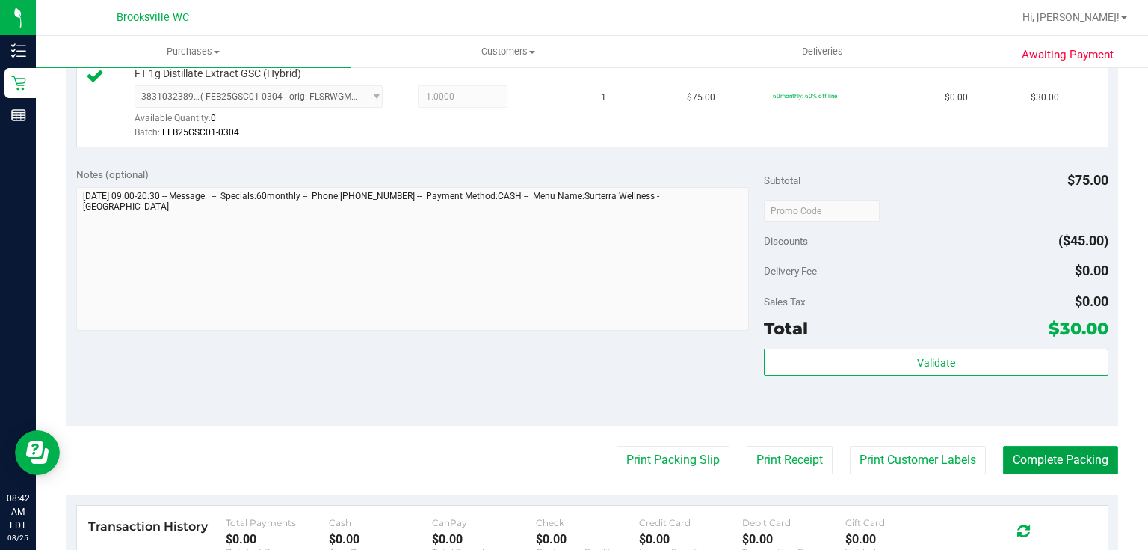
click at [1052, 459] on button "Complete Packing" at bounding box center [1060, 460] width 115 height 28
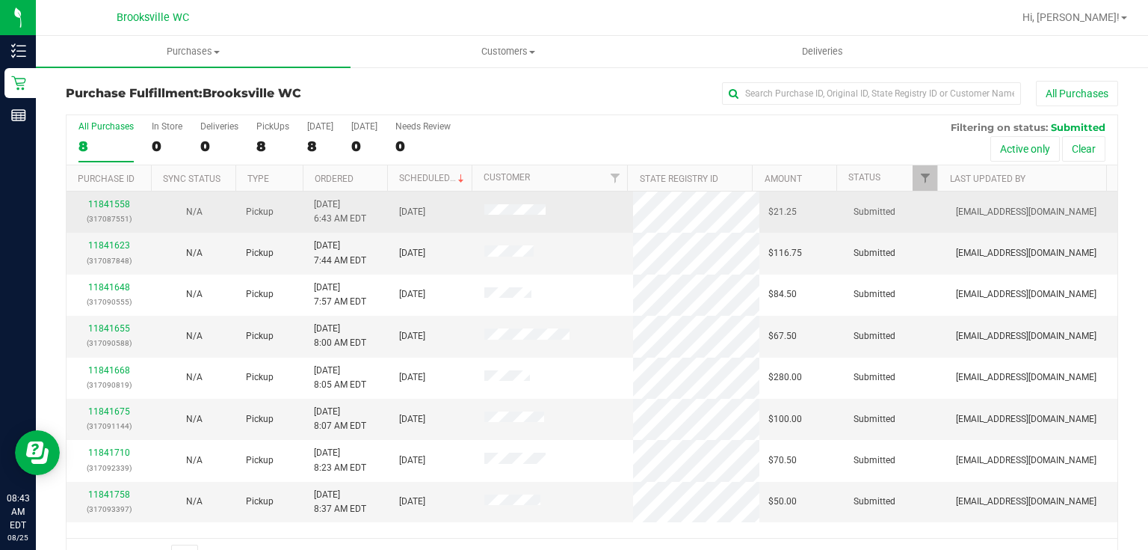
scroll to position [38, 0]
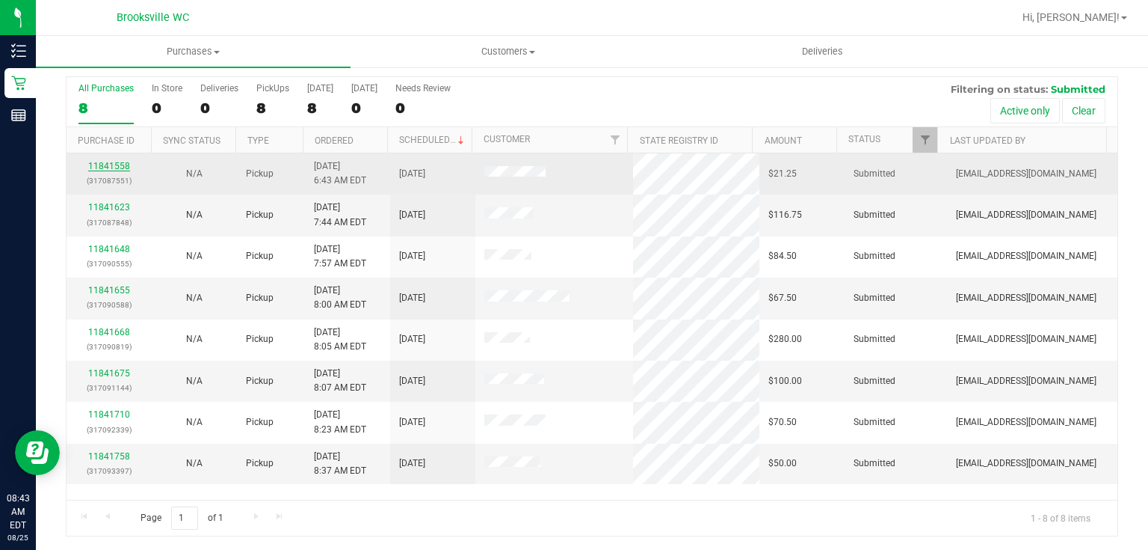
click at [117, 161] on link "11841558" at bounding box center [109, 166] width 42 height 10
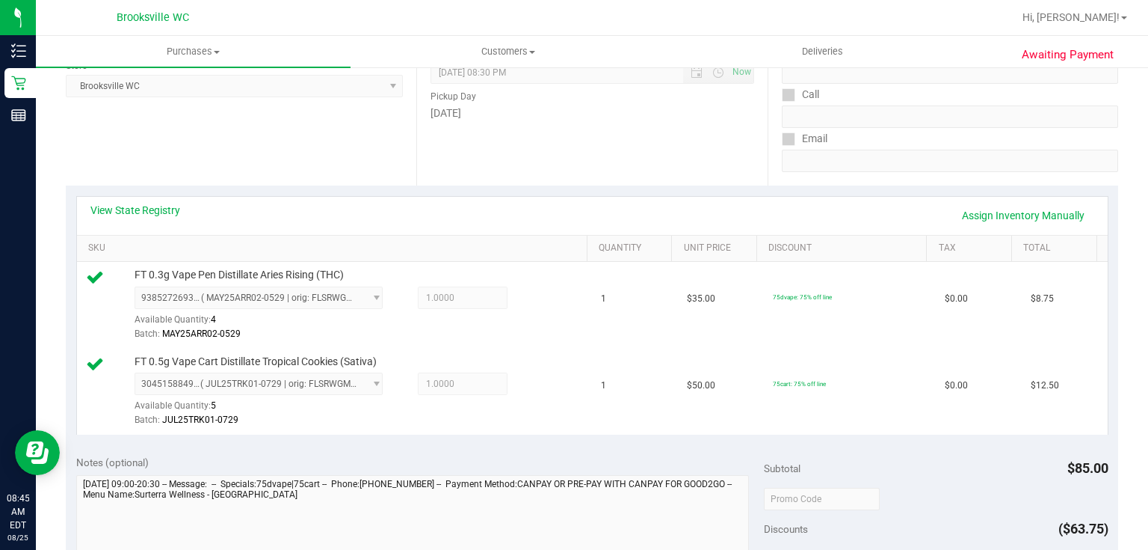
scroll to position [457, 0]
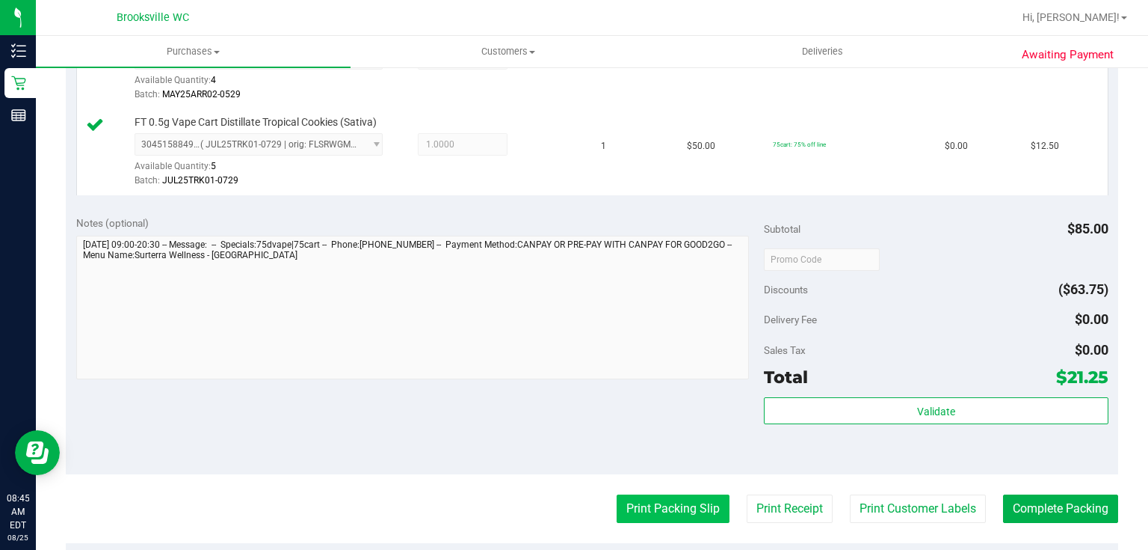
click at [648, 508] on button "Print Packing Slip" at bounding box center [673, 508] width 113 height 28
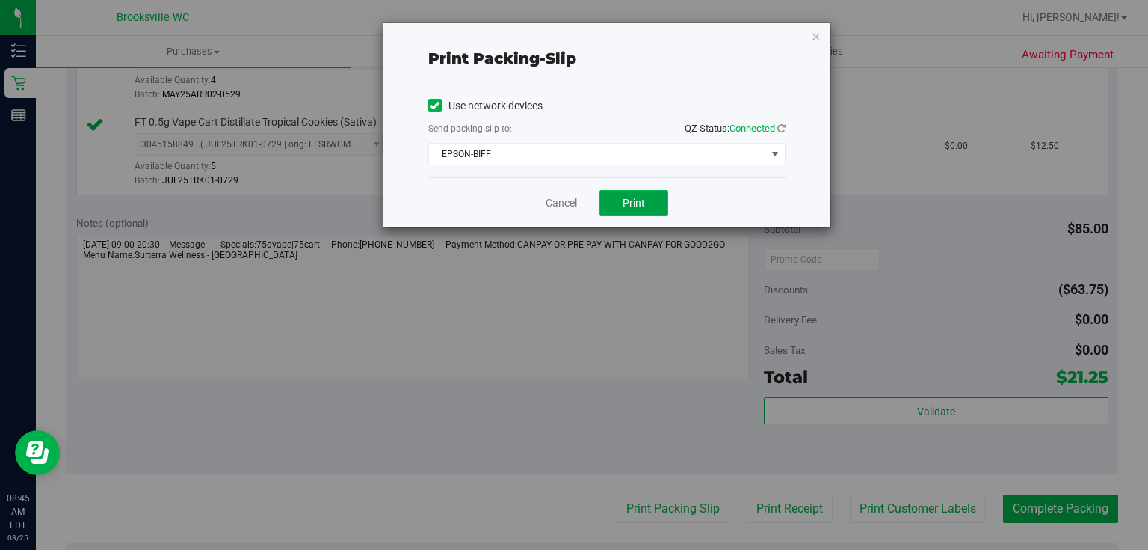
click at [636, 194] on button "Print" at bounding box center [634, 202] width 69 height 25
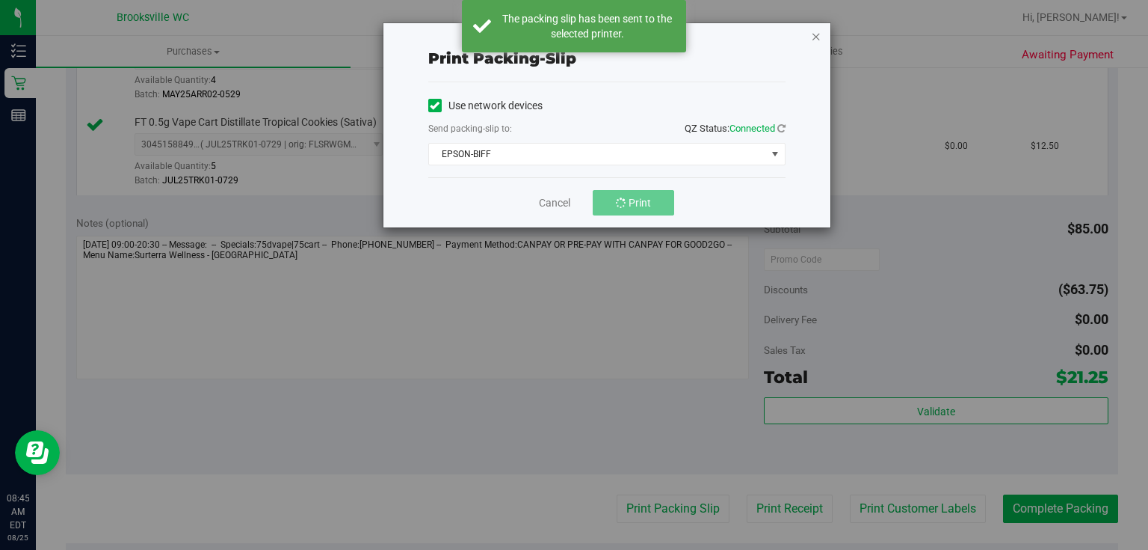
click at [813, 34] on icon "button" at bounding box center [816, 36] width 10 height 18
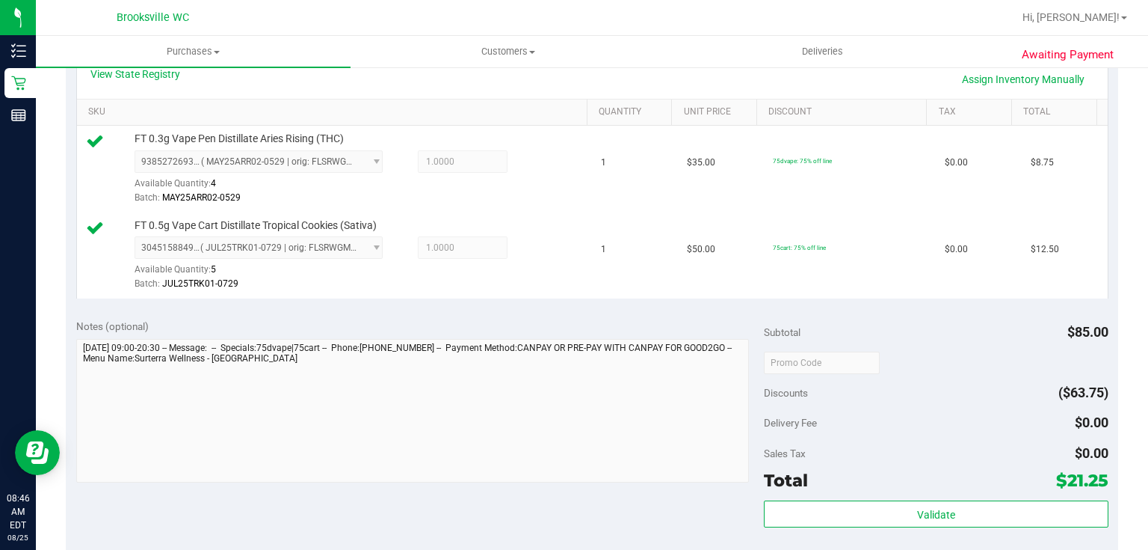
scroll to position [419, 0]
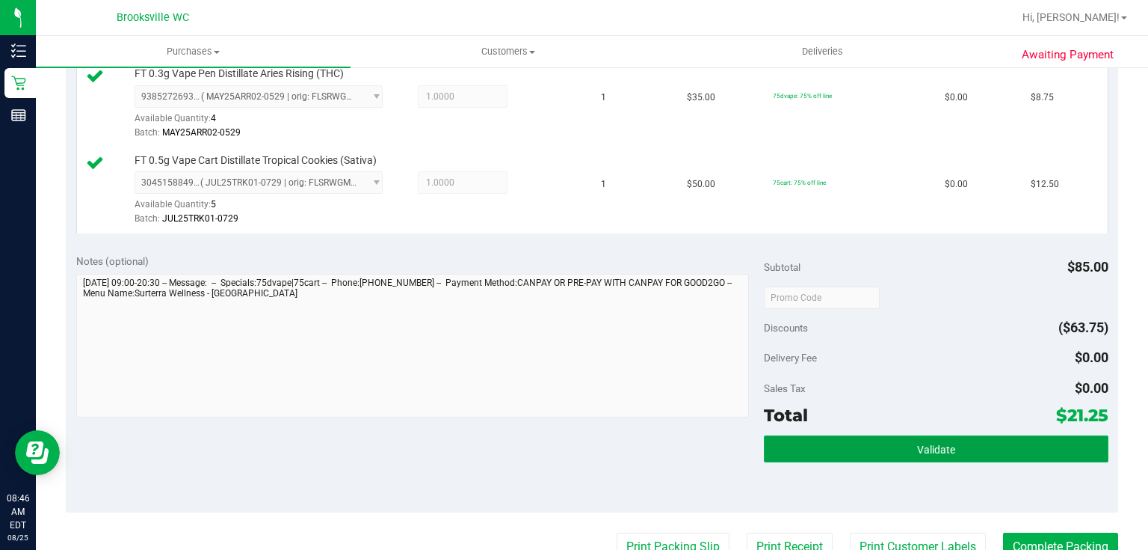
click at [966, 445] on button "Validate" at bounding box center [936, 448] width 344 height 27
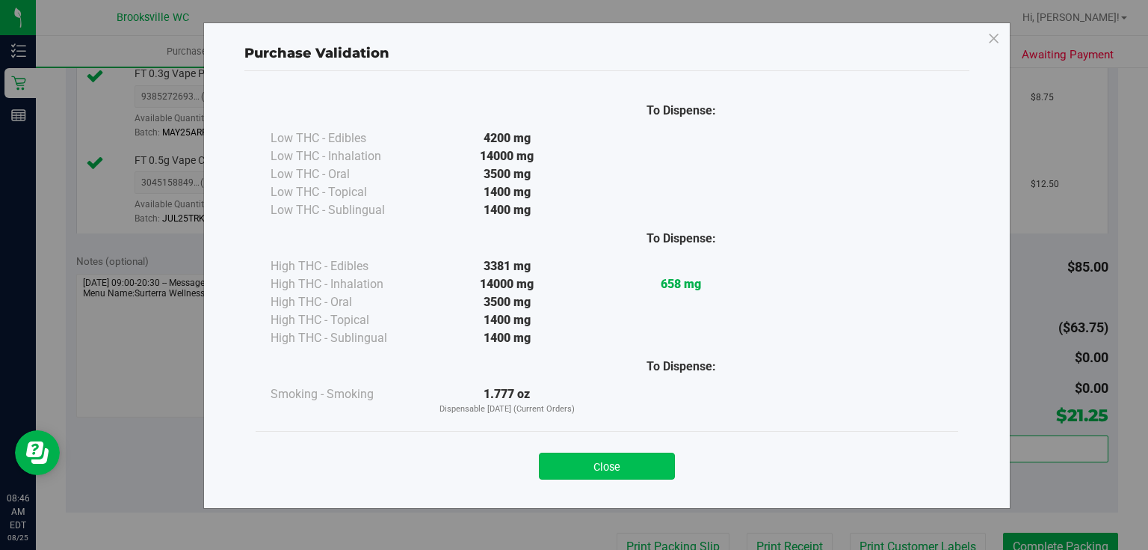
drag, startPoint x: 616, startPoint y: 464, endPoint x: 658, endPoint y: 464, distance: 41.9
click at [616, 464] on button "Close" at bounding box center [607, 465] width 136 height 27
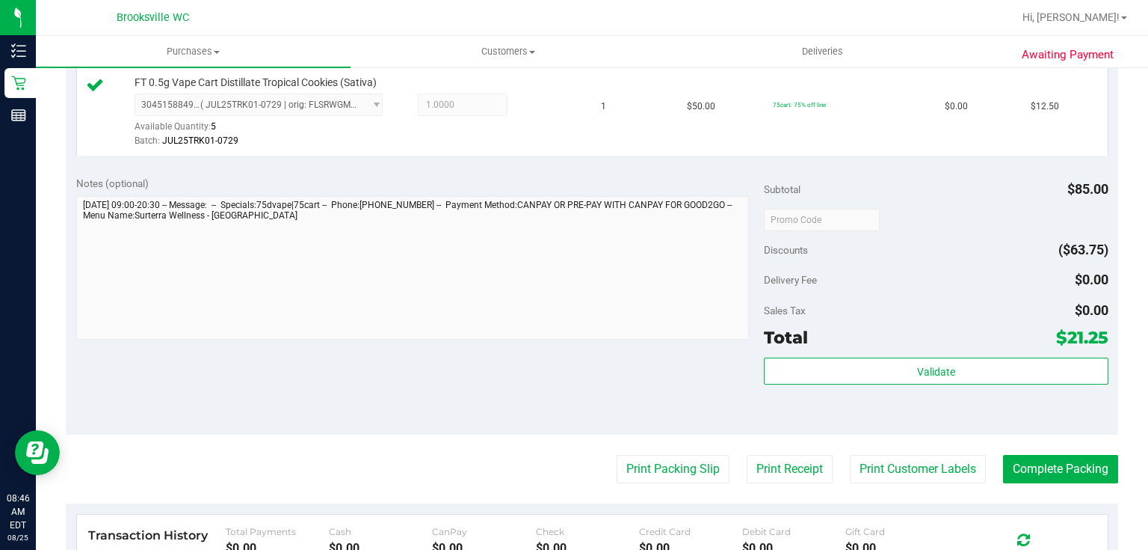
scroll to position [598, 0]
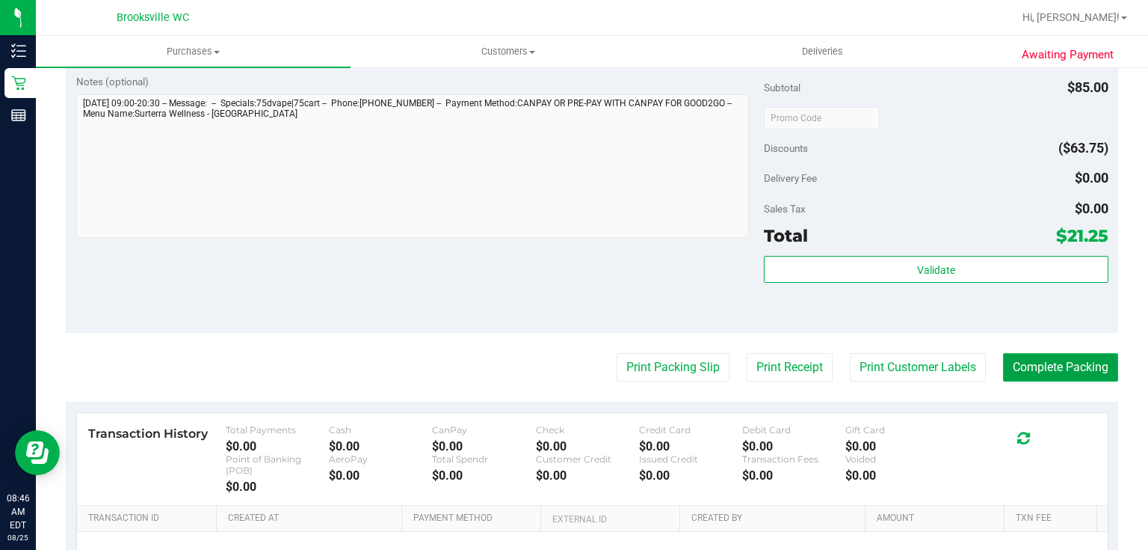
click at [1076, 357] on button "Complete Packing" at bounding box center [1060, 367] width 115 height 28
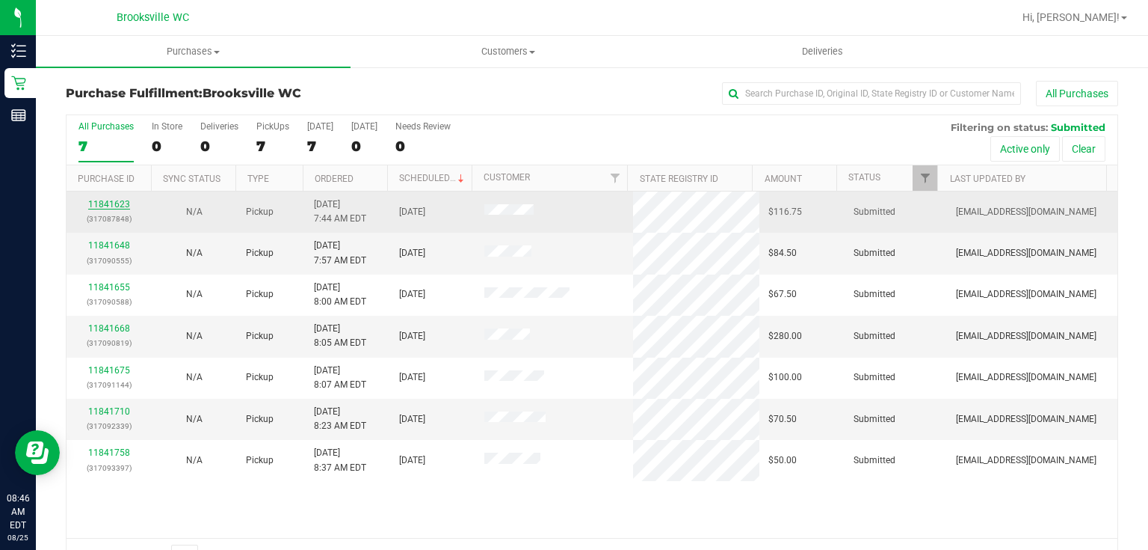
click at [111, 206] on link "11841623" at bounding box center [109, 204] width 42 height 10
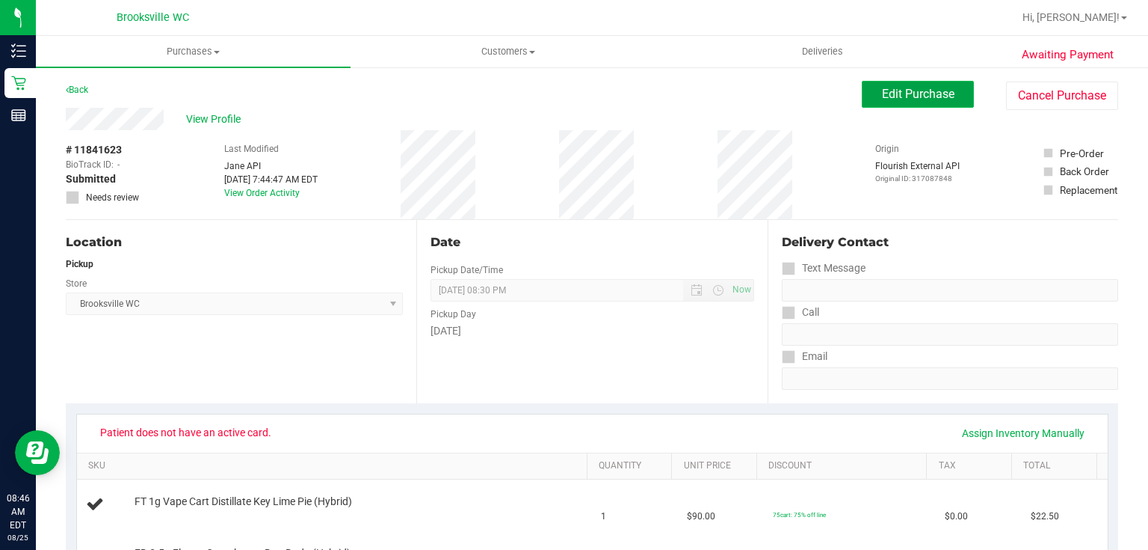
click at [938, 98] on span "Edit Purchase" at bounding box center [918, 94] width 73 height 14
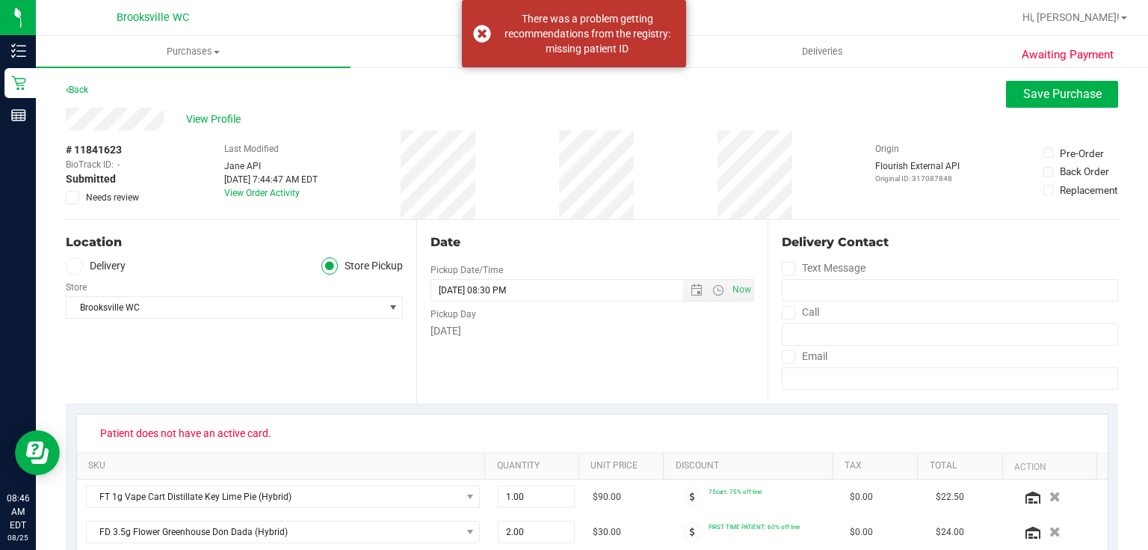
click at [75, 197] on icon at bounding box center [73, 197] width 10 height 0
click at [0, 0] on input "Needs review" at bounding box center [0, 0] width 0 height 0
click at [1026, 90] on span "Save Purchase" at bounding box center [1063, 94] width 79 height 14
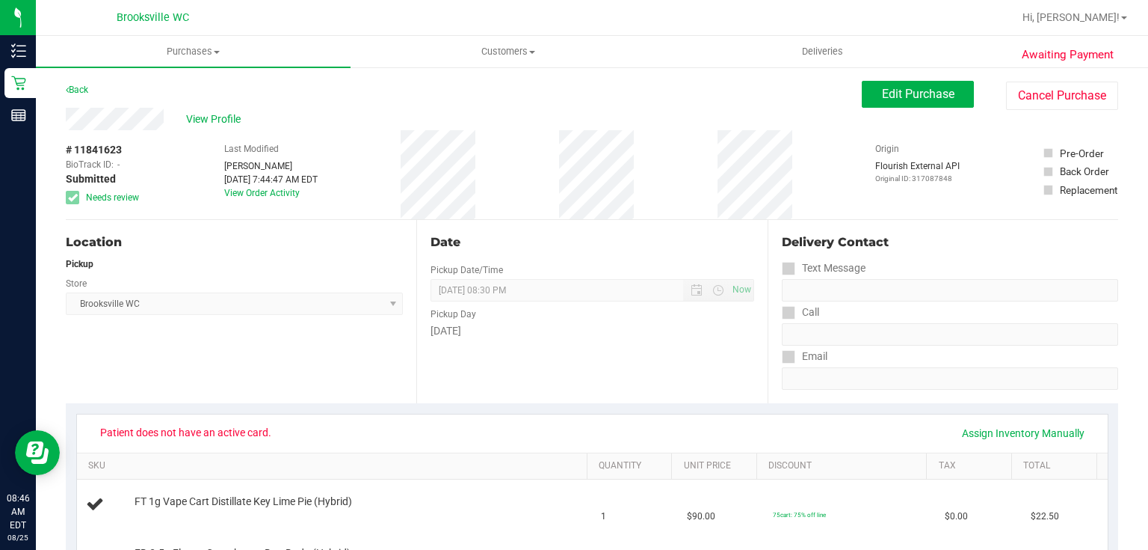
click at [84, 90] on link "Back" at bounding box center [77, 89] width 22 height 10
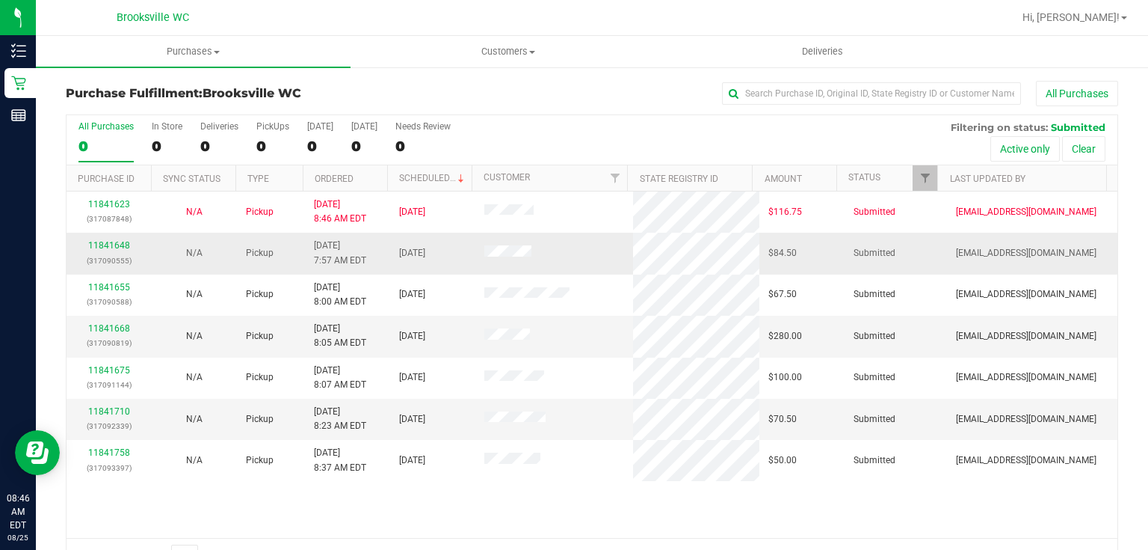
click at [114, 236] on td "11841648 (317090555)" at bounding box center [109, 253] width 85 height 41
click at [123, 240] on link "11841648" at bounding box center [109, 245] width 42 height 10
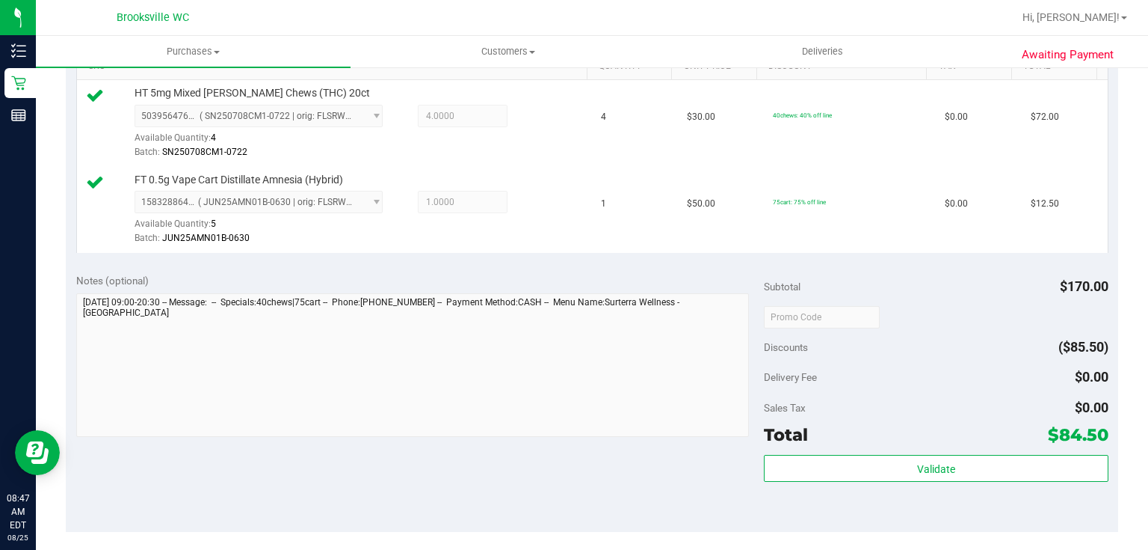
scroll to position [478, 0]
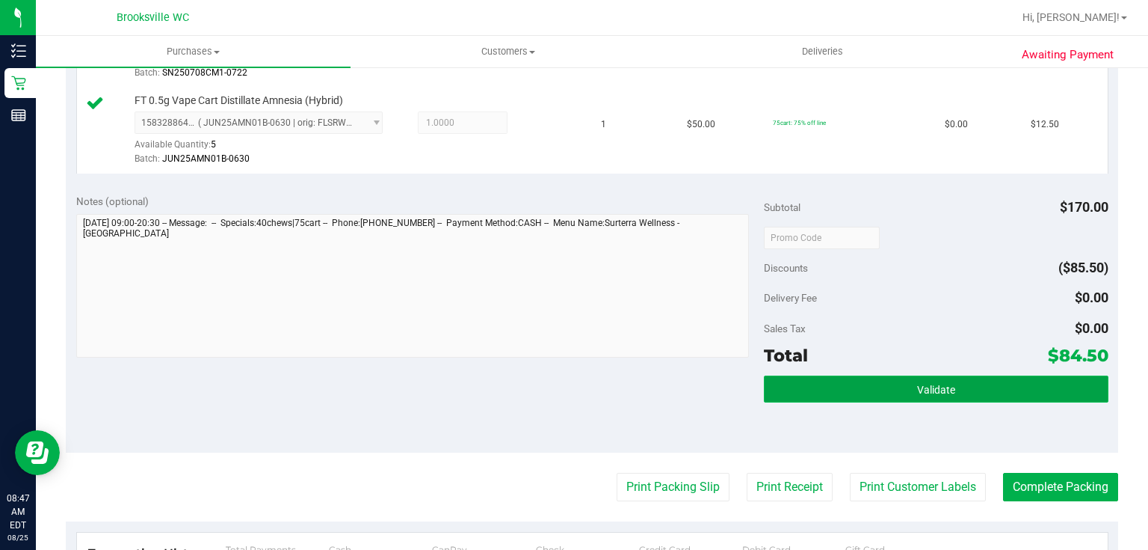
click at [828, 389] on button "Validate" at bounding box center [936, 388] width 344 height 27
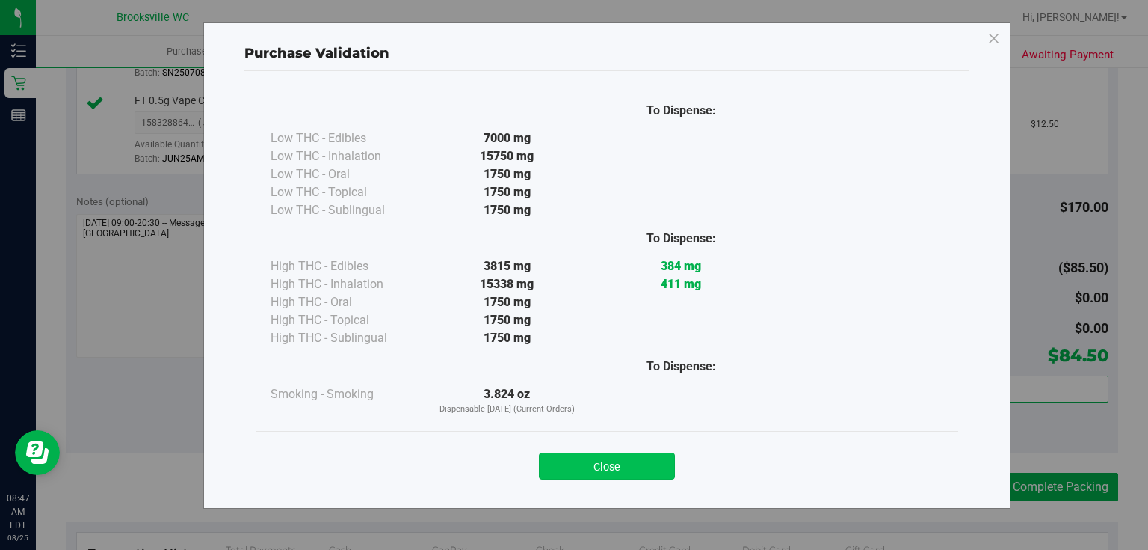
click at [625, 454] on button "Close" at bounding box center [607, 465] width 136 height 27
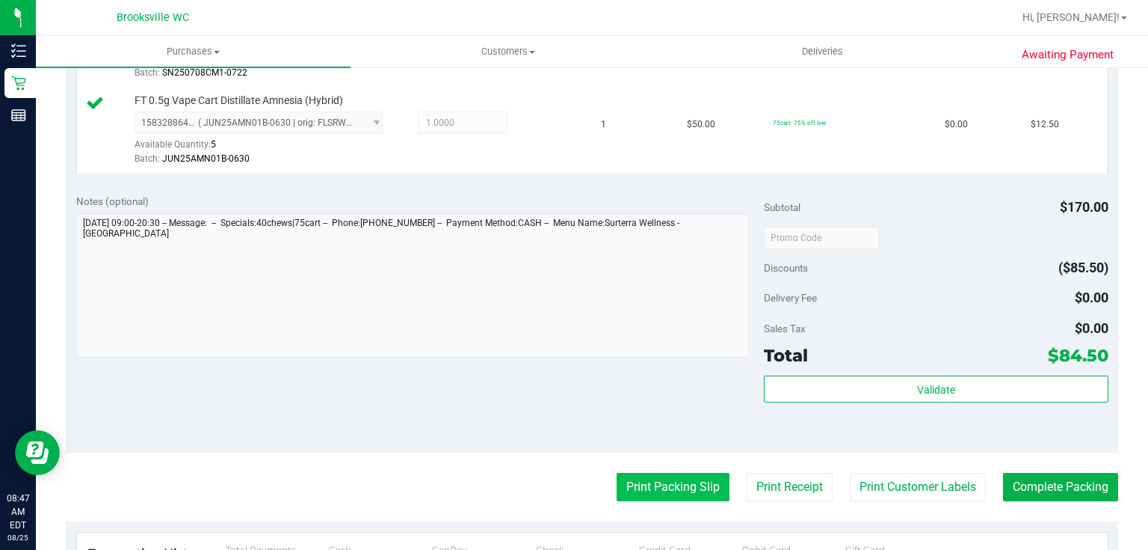
click at [711, 484] on button "Print Packing Slip" at bounding box center [673, 487] width 113 height 28
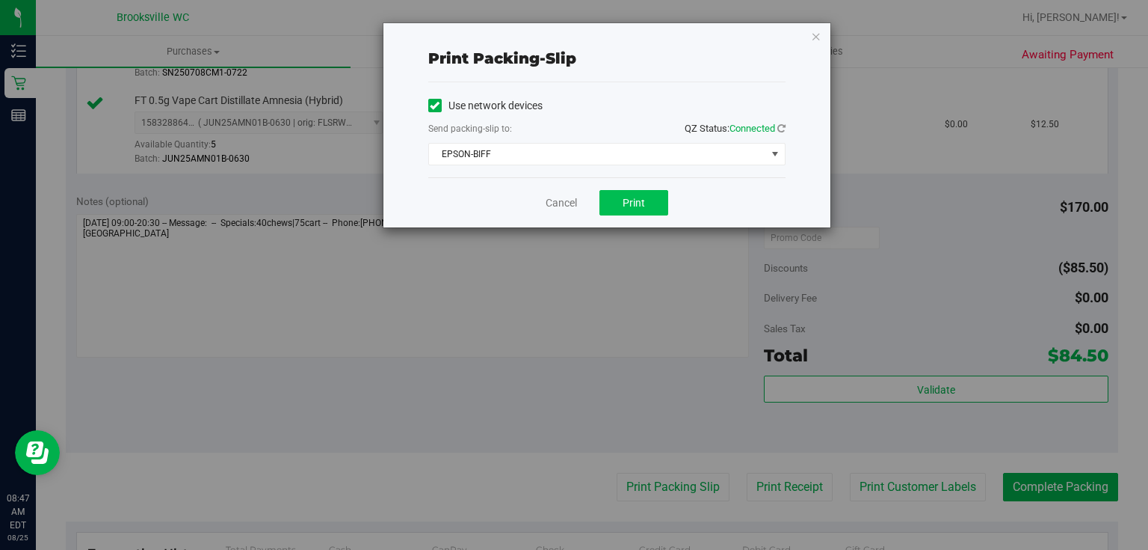
drag, startPoint x: 612, startPoint y: 218, endPoint x: 609, endPoint y: 206, distance: 11.4
click at [610, 209] on div "Cancel Print" at bounding box center [606, 202] width 357 height 50
click at [609, 206] on button "Print" at bounding box center [634, 202] width 69 height 25
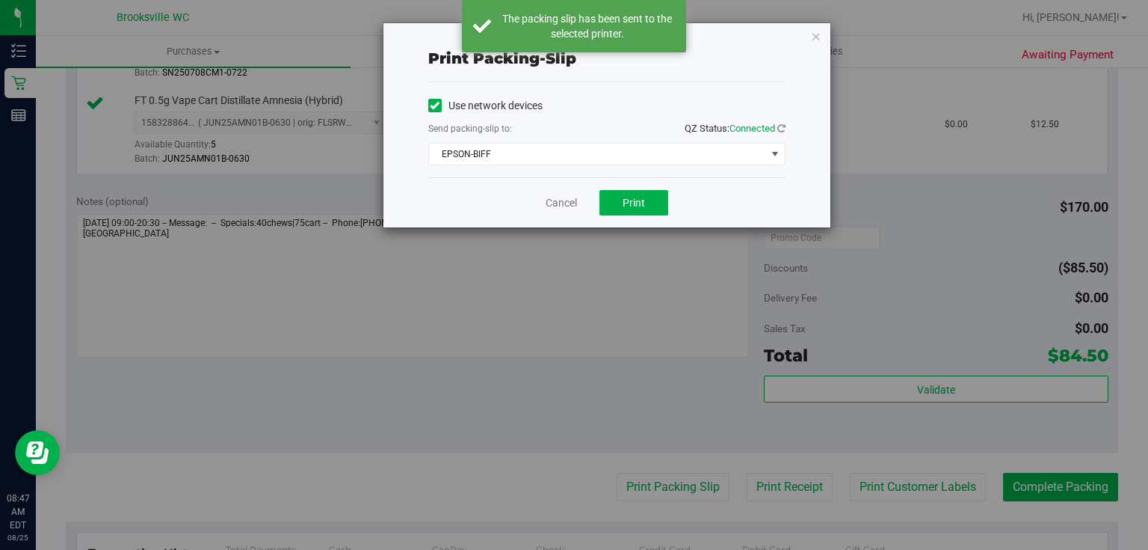
click at [810, 39] on div "Print packing-slip Use network devices Send packing-slip to: QZ Status: Connect…" at bounding box center [607, 125] width 447 height 204
click at [816, 39] on icon "button" at bounding box center [816, 36] width 10 height 18
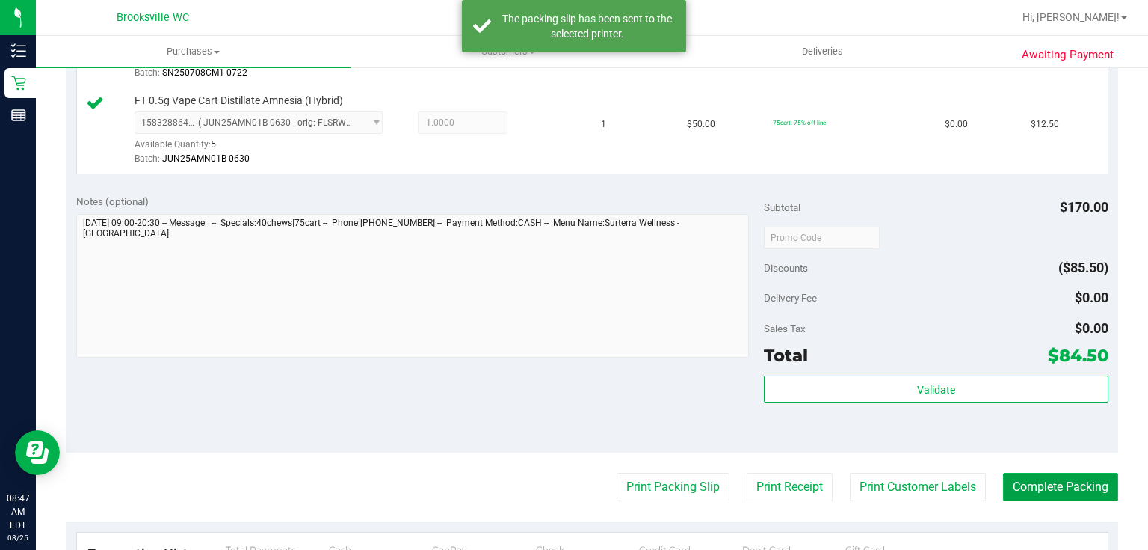
click at [1063, 488] on button "Complete Packing" at bounding box center [1060, 487] width 115 height 28
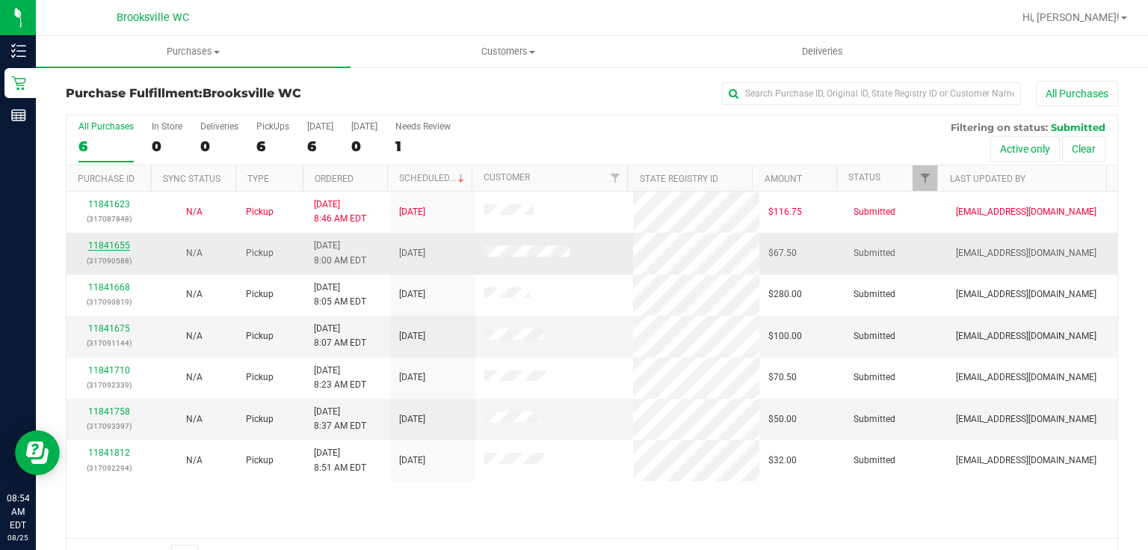
click at [126, 243] on link "11841655" at bounding box center [109, 245] width 42 height 10
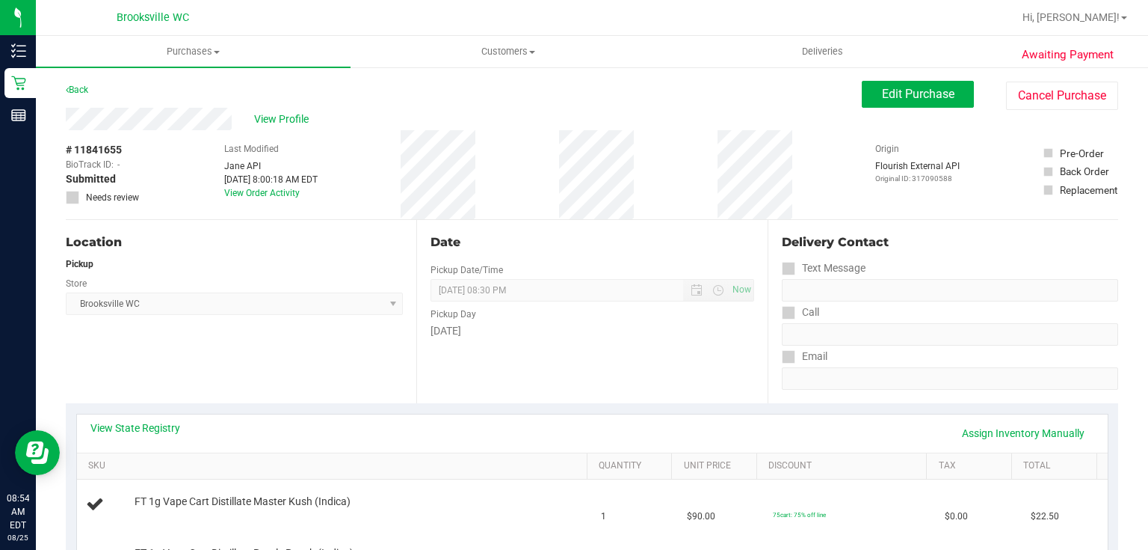
drag, startPoint x: 1086, startPoint y: 0, endPoint x: 534, endPoint y: 185, distance: 582.8
click at [534, 185] on div "# 11841655 BioTrack ID: - Submitted Needs review Last Modified Jane API Aug 25,…" at bounding box center [592, 174] width 1053 height 89
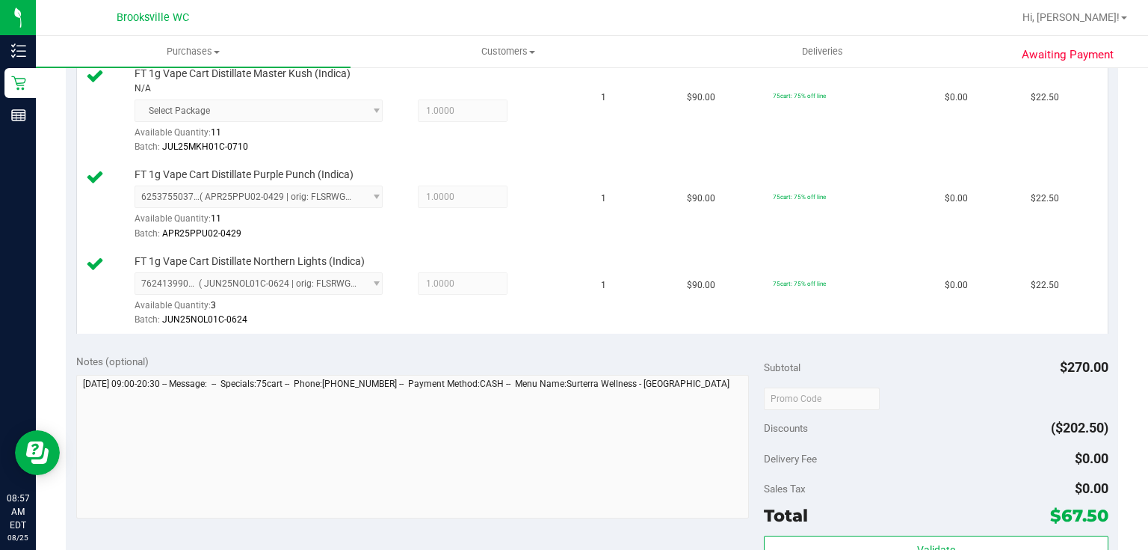
scroll to position [658, 0]
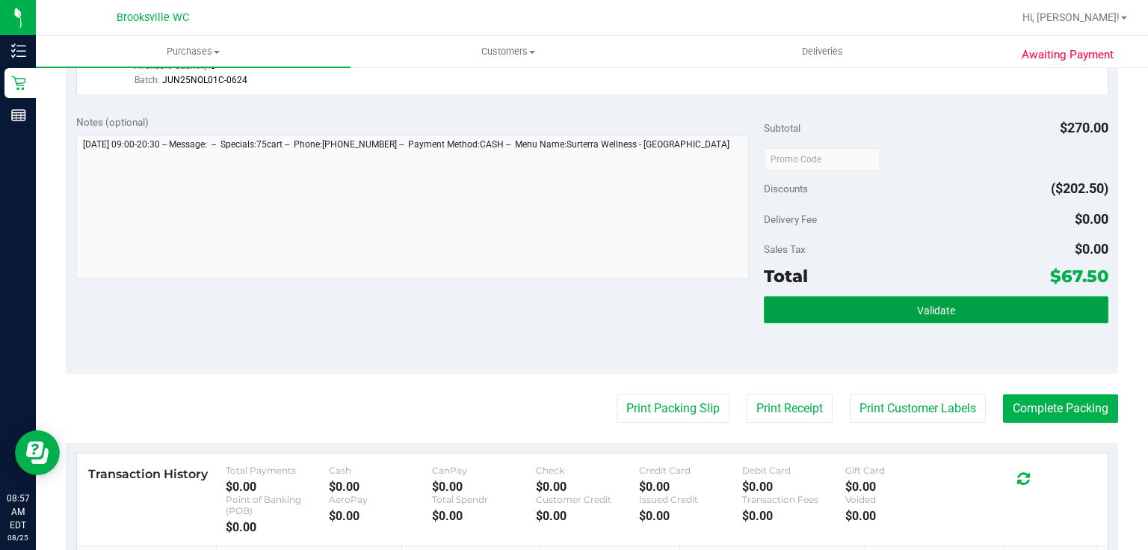
click at [867, 302] on button "Validate" at bounding box center [936, 309] width 344 height 27
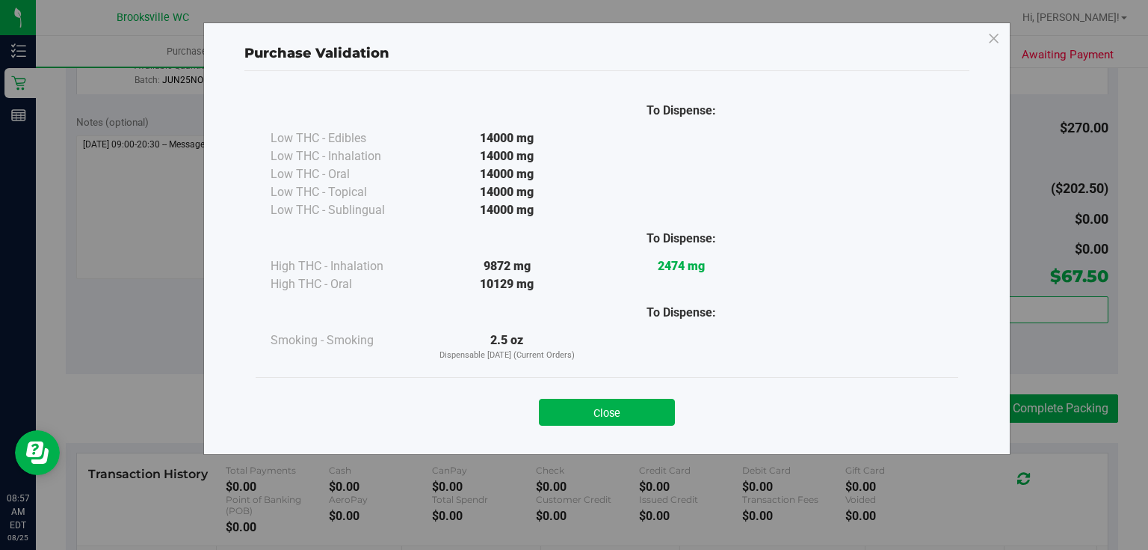
click at [582, 404] on button "Close" at bounding box center [607, 411] width 136 height 27
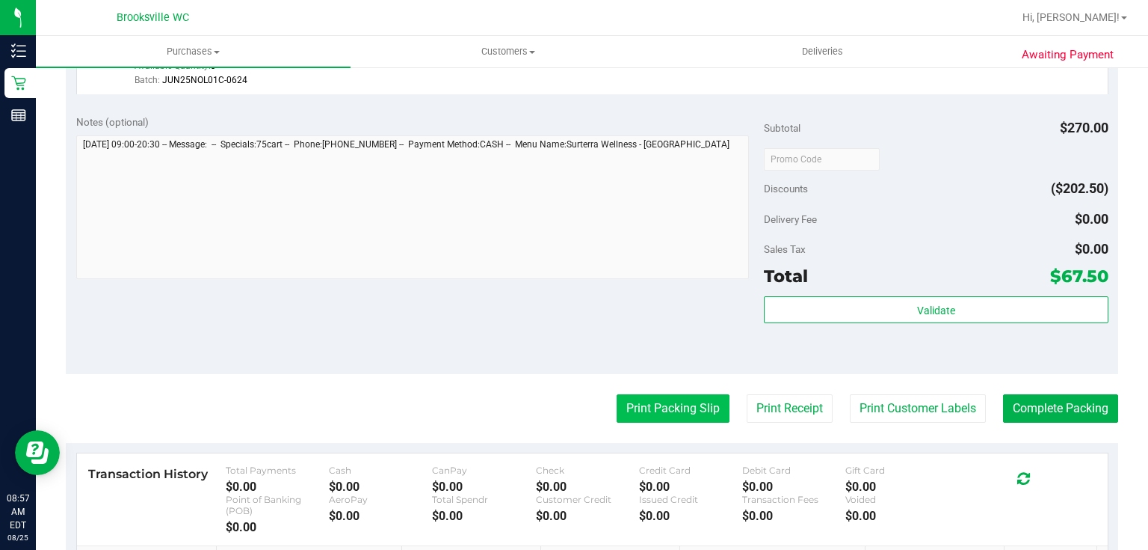
click at [645, 407] on button "Print Packing Slip" at bounding box center [673, 408] width 113 height 28
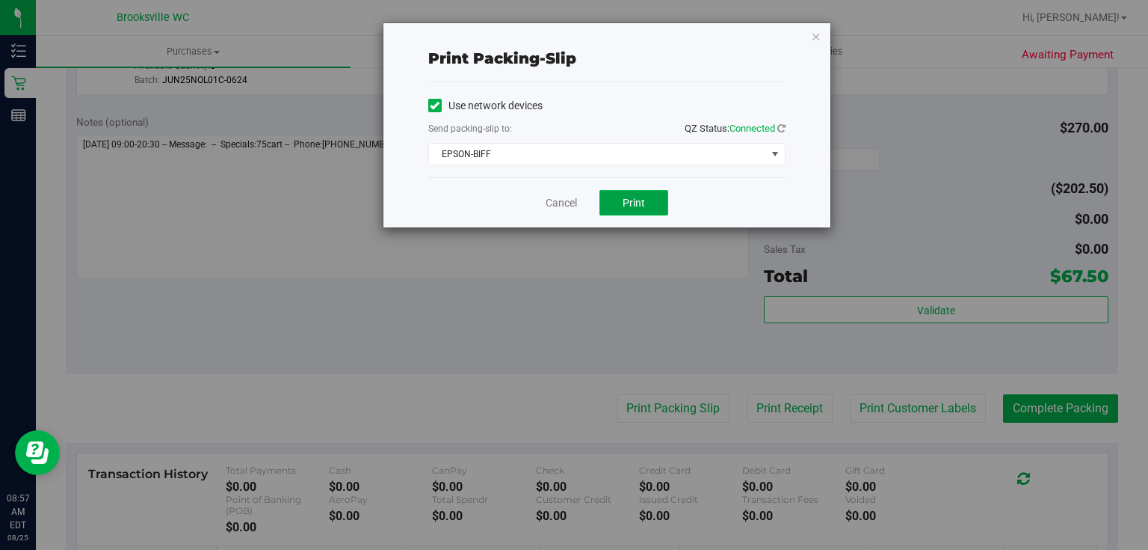
click at [652, 193] on button "Print" at bounding box center [634, 202] width 69 height 25
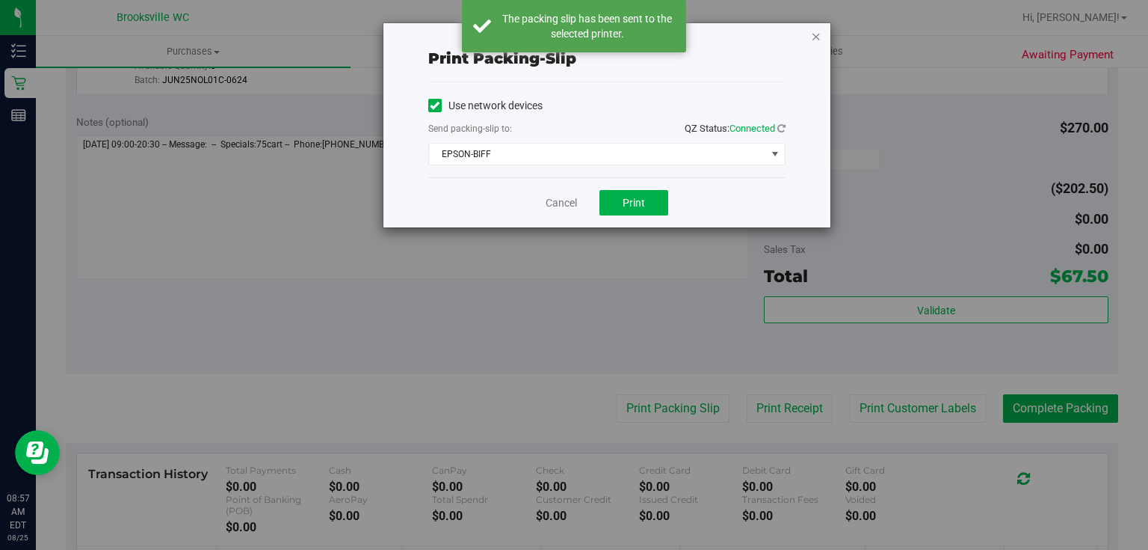
click at [813, 39] on icon "button" at bounding box center [816, 36] width 10 height 18
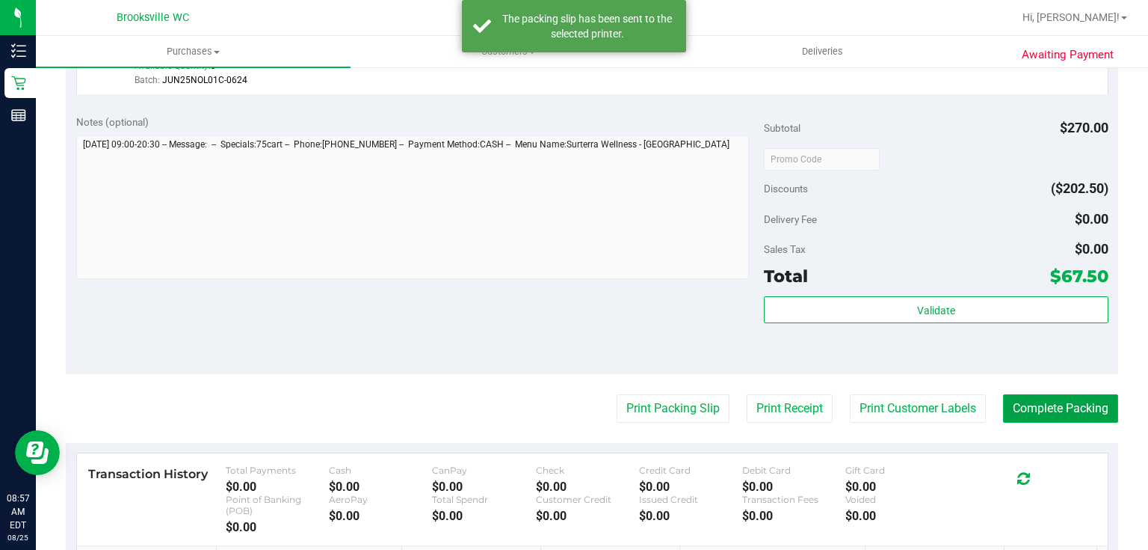
click at [1012, 412] on button "Complete Packing" at bounding box center [1060, 408] width 115 height 28
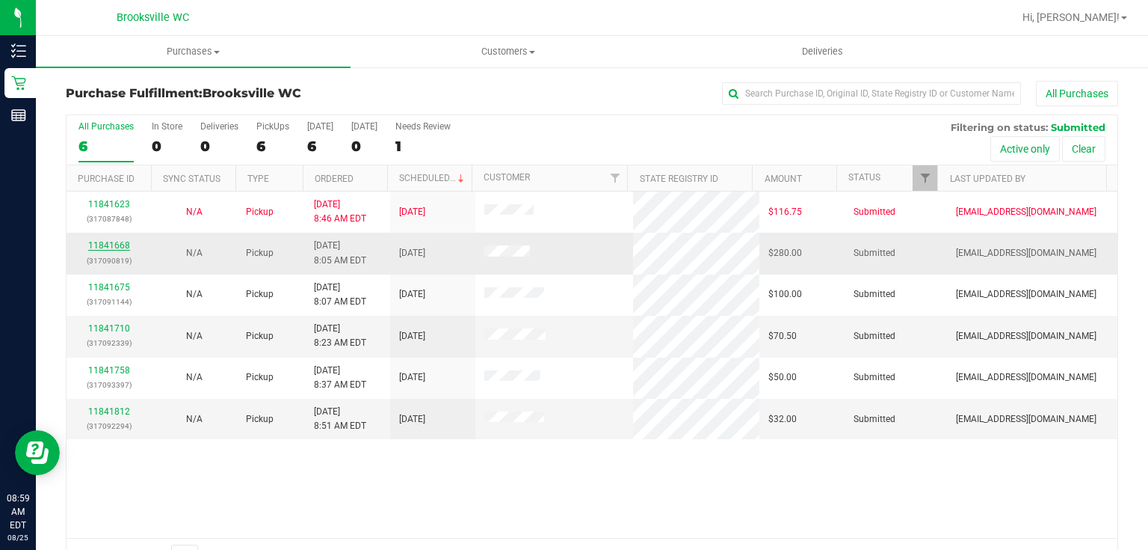
click at [126, 245] on link "11841668" at bounding box center [109, 245] width 42 height 10
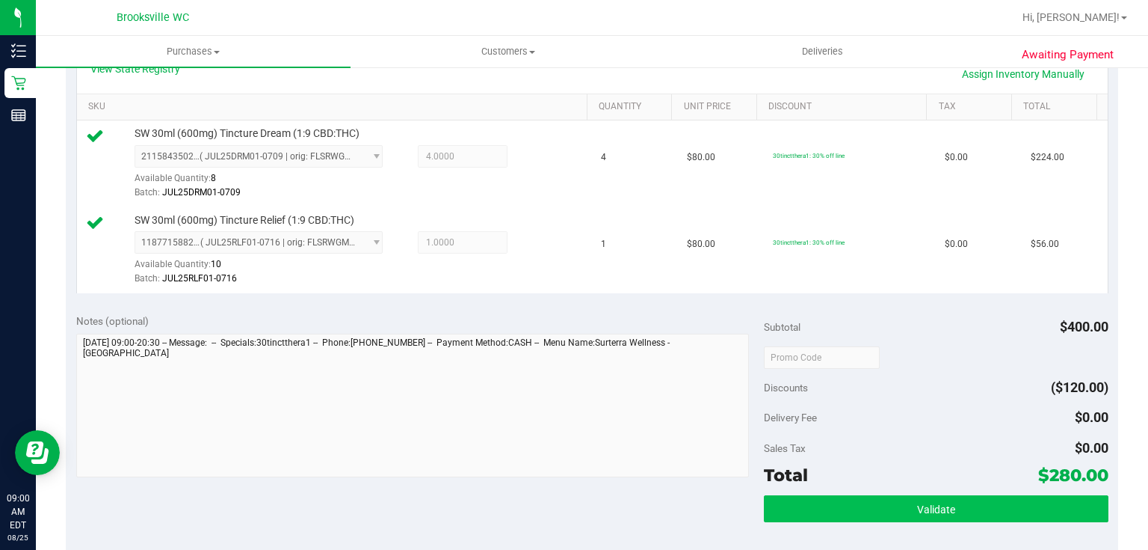
scroll to position [419, 0]
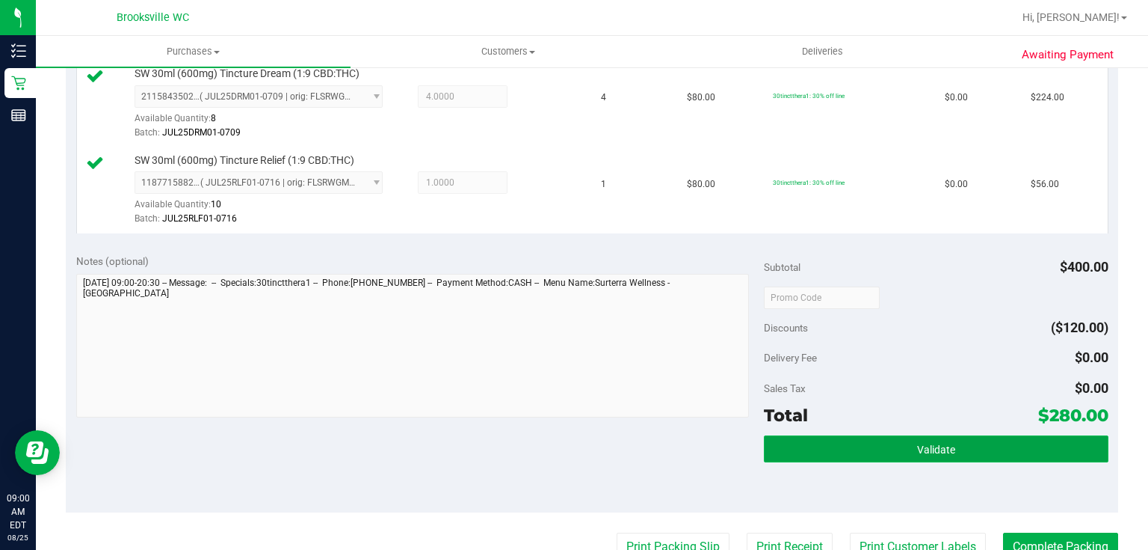
click at [838, 435] on button "Validate" at bounding box center [936, 448] width 344 height 27
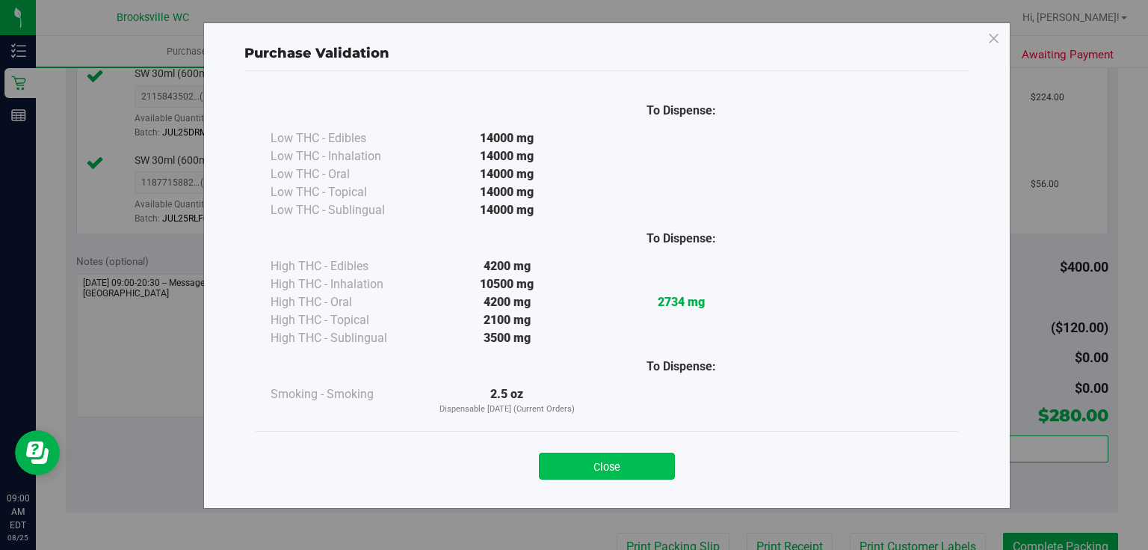
click at [628, 470] on button "Close" at bounding box center [607, 465] width 136 height 27
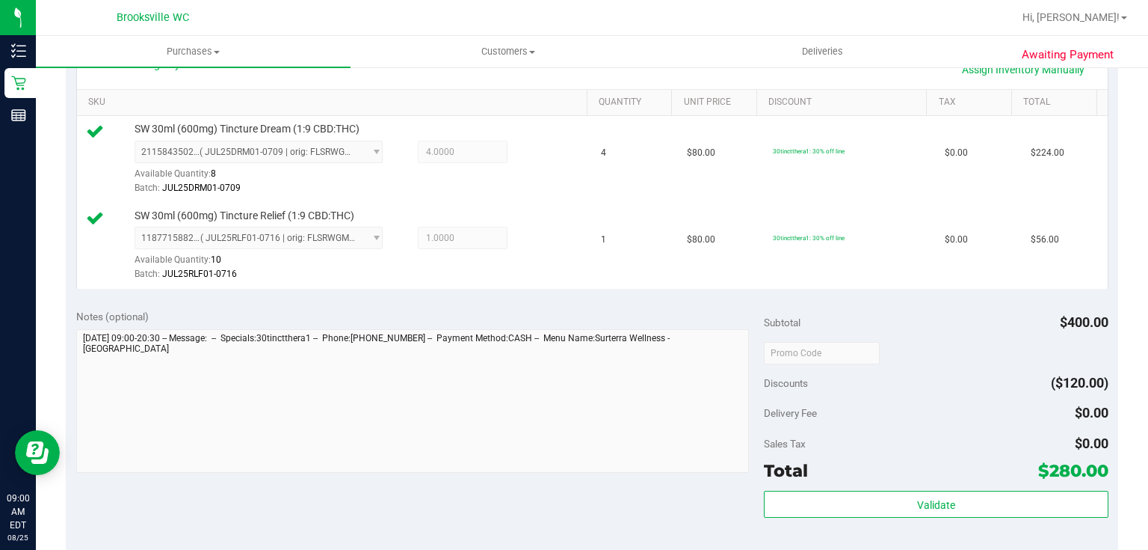
scroll to position [598, 0]
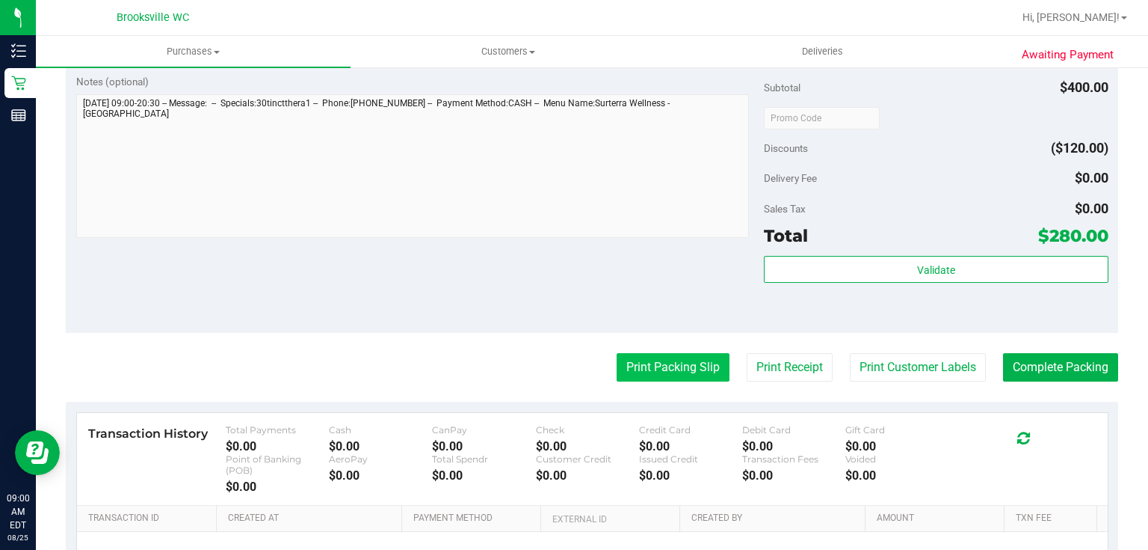
click at [654, 376] on button "Print Packing Slip" at bounding box center [673, 367] width 113 height 28
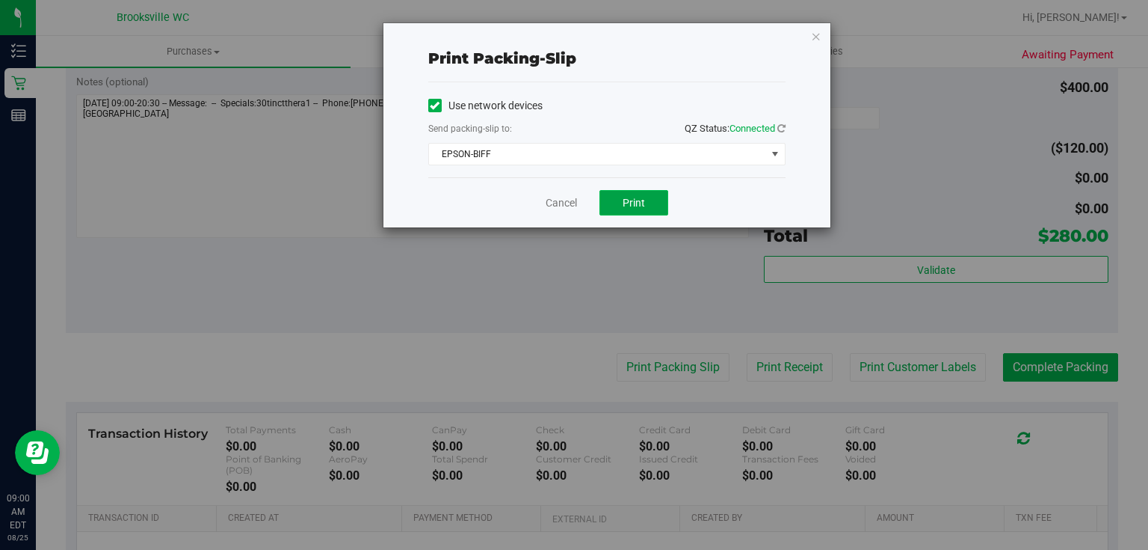
click at [618, 211] on button "Print" at bounding box center [634, 202] width 69 height 25
click at [812, 34] on icon "button" at bounding box center [816, 36] width 10 height 18
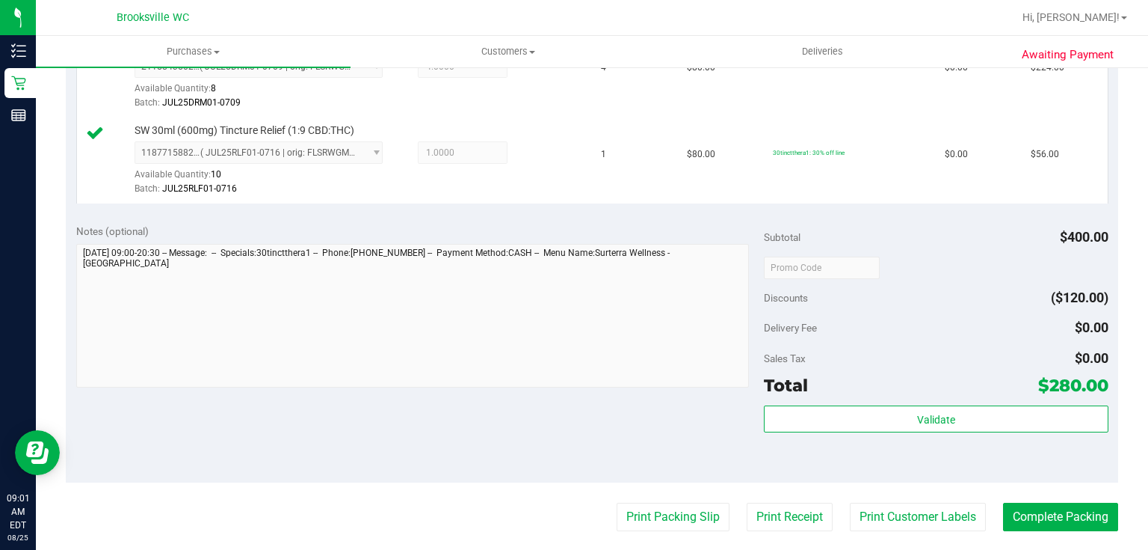
scroll to position [478, 0]
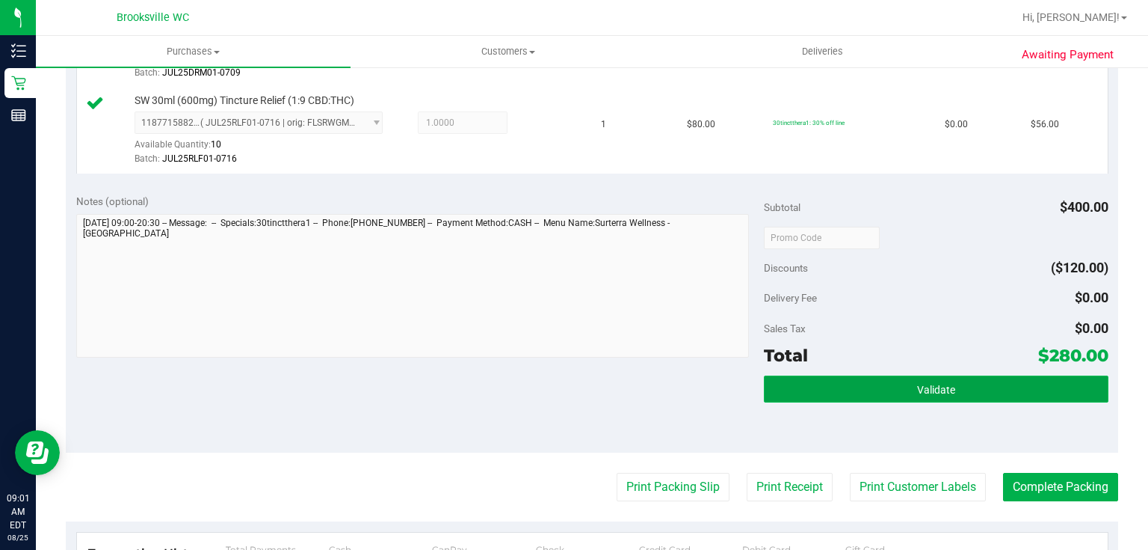
click at [872, 400] on button "Validate" at bounding box center [936, 388] width 344 height 27
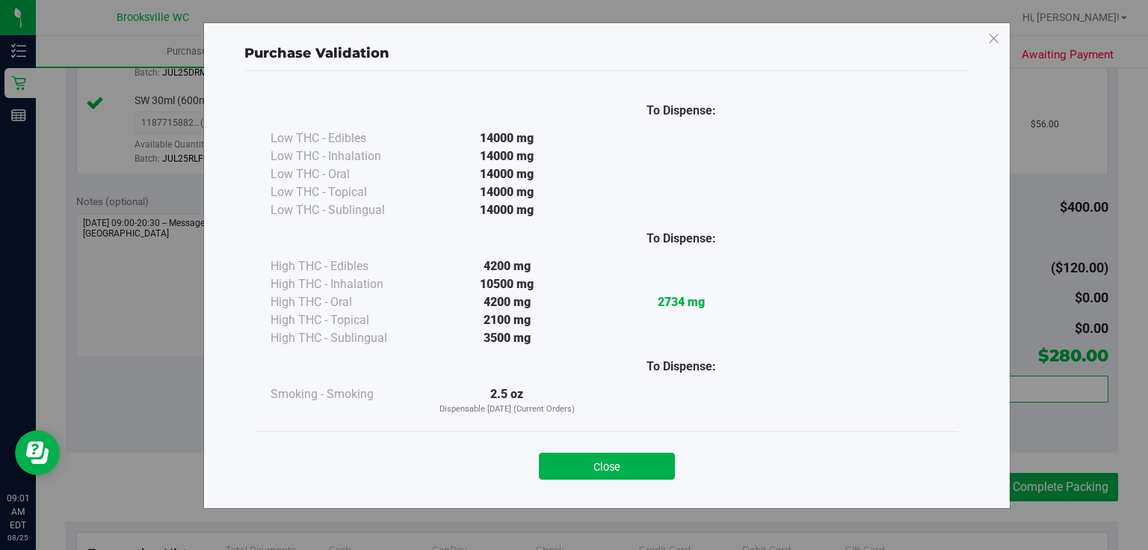
click at [626, 469] on button "Close" at bounding box center [607, 465] width 136 height 27
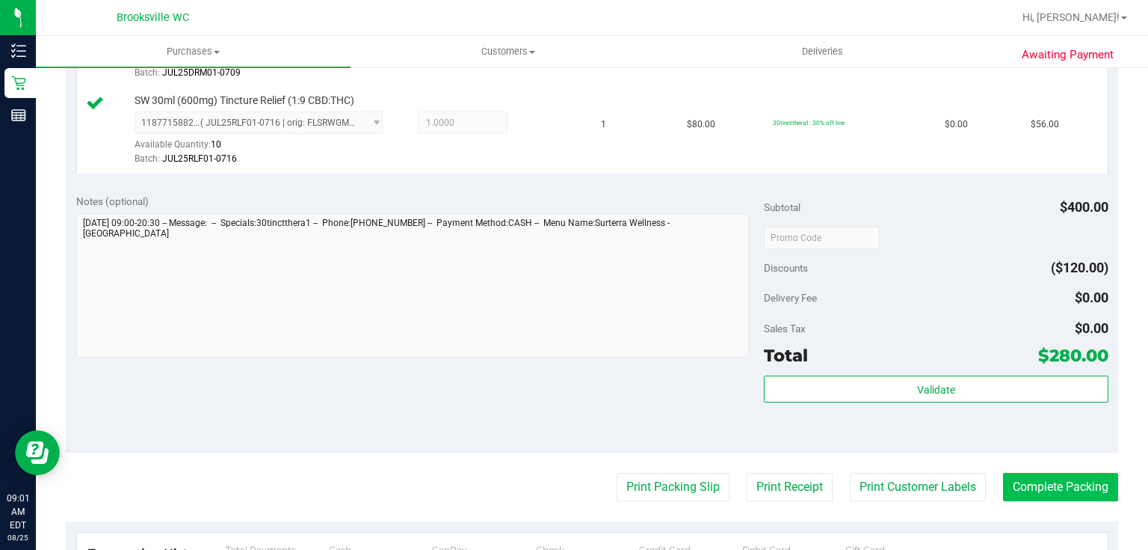
click at [991, 490] on div "Print Packing Slip Print Receipt Print Customer Labels Complete Packing" at bounding box center [592, 487] width 1053 height 28
click at [1003, 490] on button "Complete Packing" at bounding box center [1060, 487] width 115 height 28
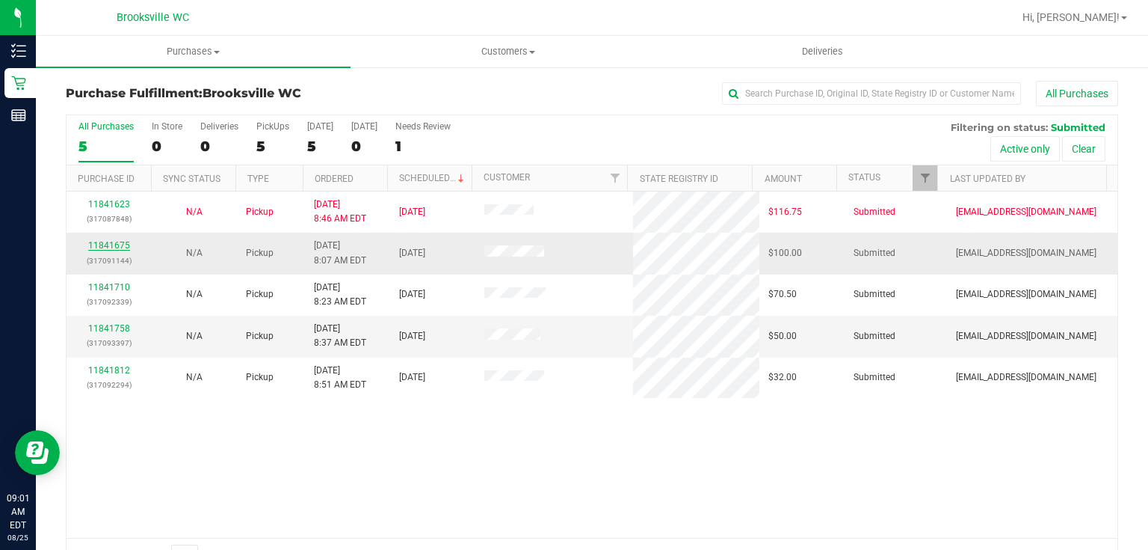
click at [108, 246] on link "11841675" at bounding box center [109, 245] width 42 height 10
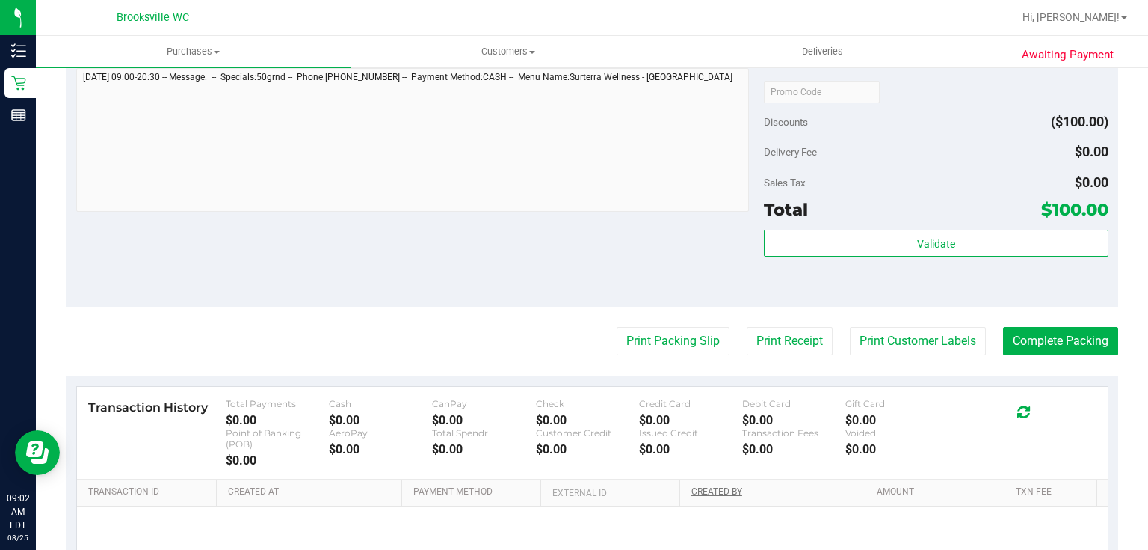
scroll to position [538, 0]
click at [655, 339] on button "Print Packing Slip" at bounding box center [673, 340] width 113 height 28
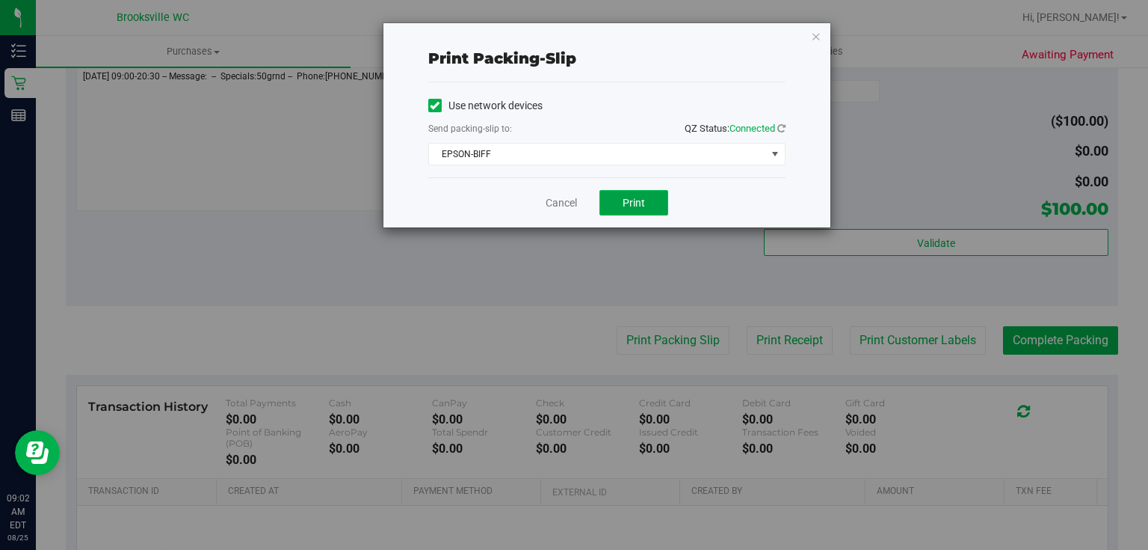
click at [640, 200] on span "Print" at bounding box center [634, 203] width 22 height 12
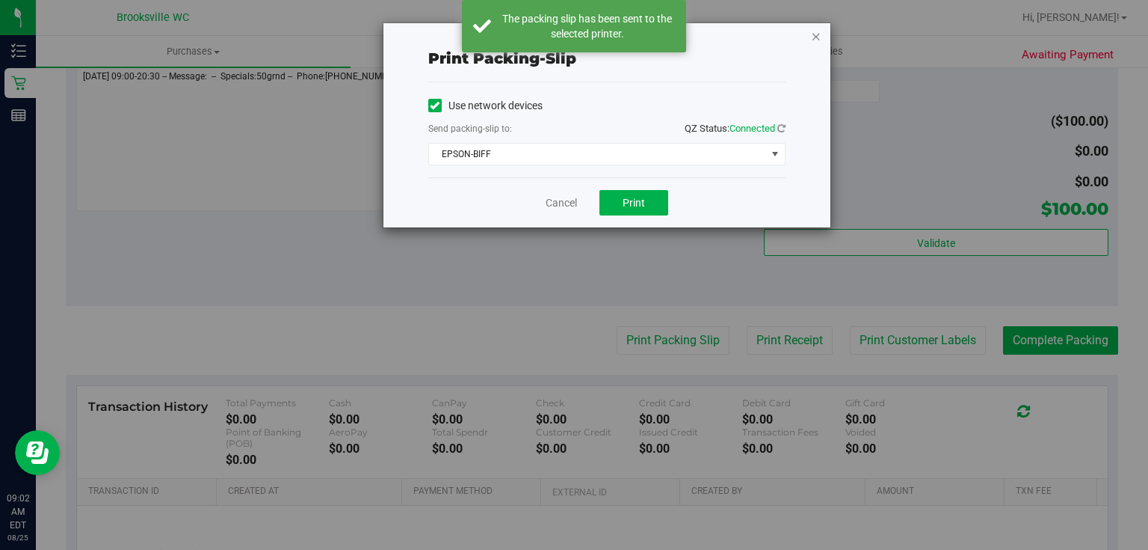
click at [814, 43] on icon "button" at bounding box center [816, 36] width 10 height 18
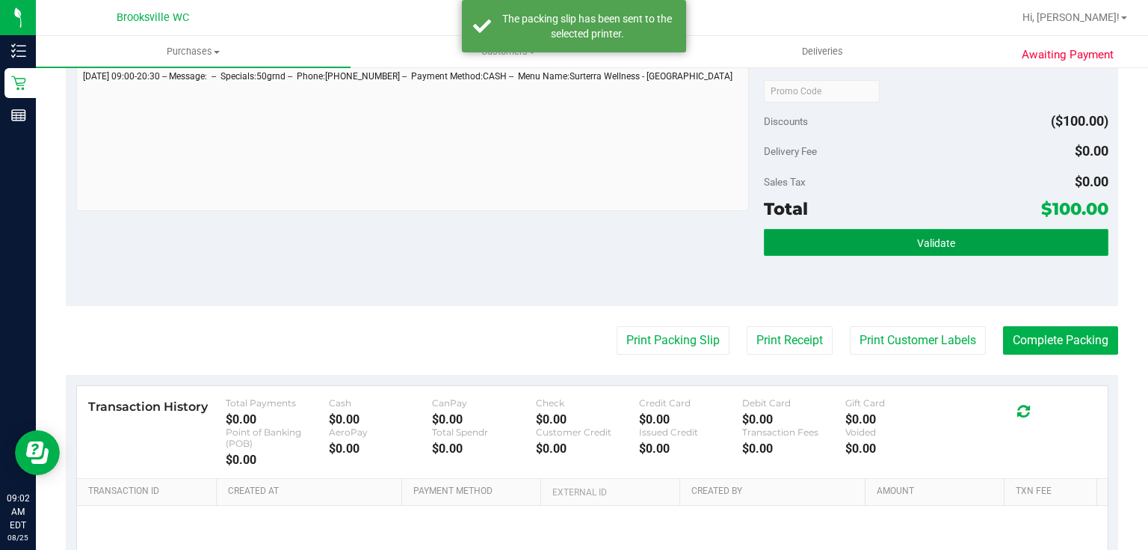
click at [859, 236] on button "Validate" at bounding box center [936, 242] width 344 height 27
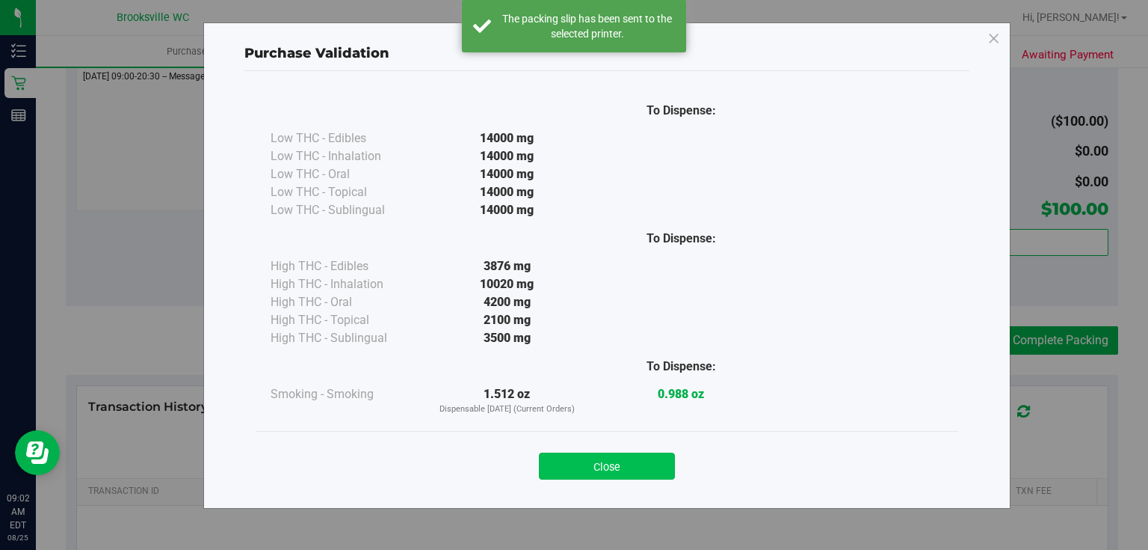
click at [589, 452] on button "Close" at bounding box center [607, 465] width 136 height 27
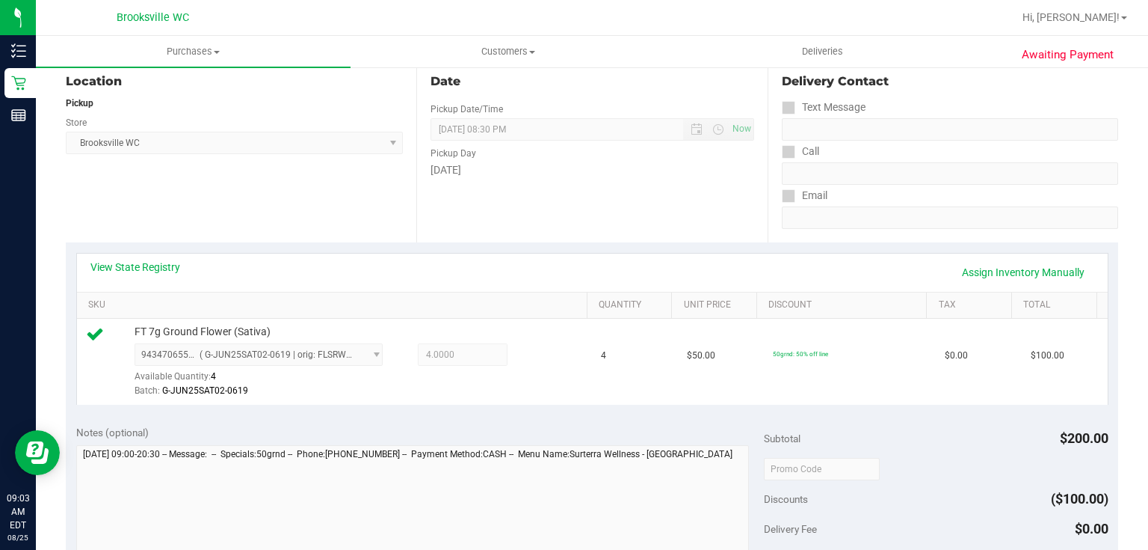
scroll to position [359, 0]
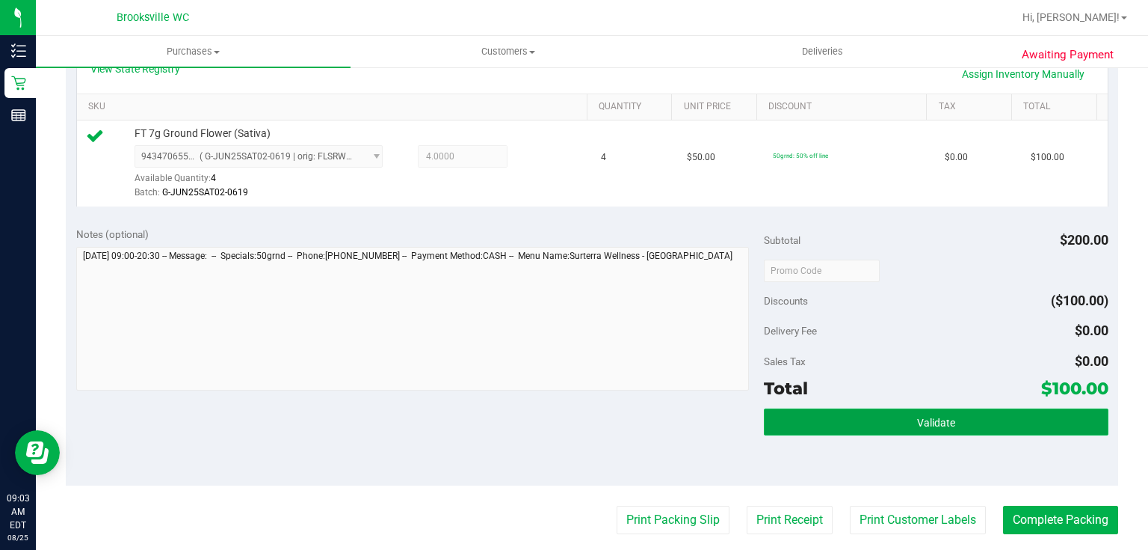
click at [850, 413] on button "Validate" at bounding box center [936, 421] width 344 height 27
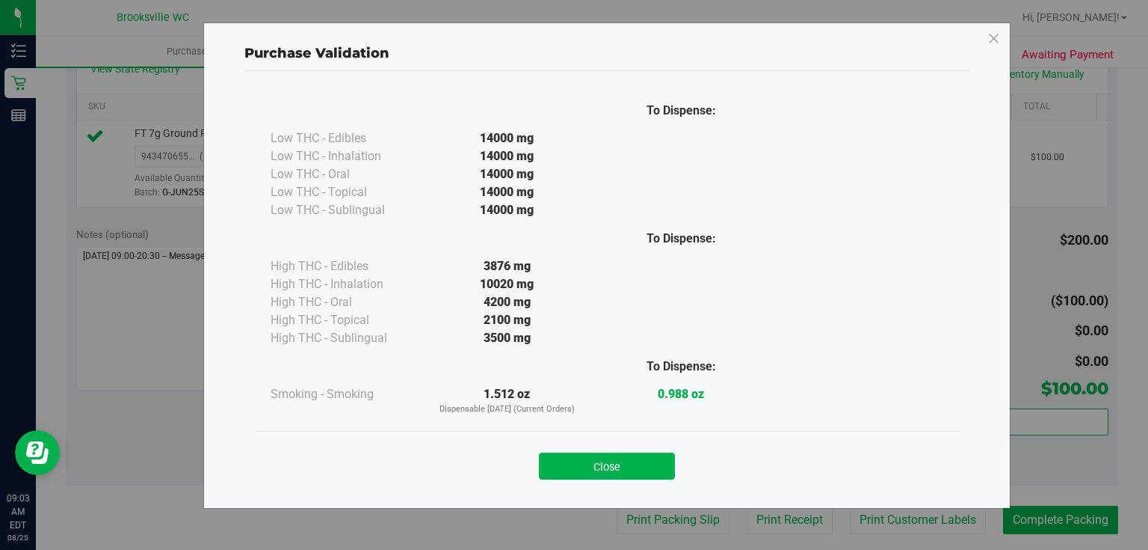
click at [617, 460] on button "Close" at bounding box center [607, 465] width 136 height 27
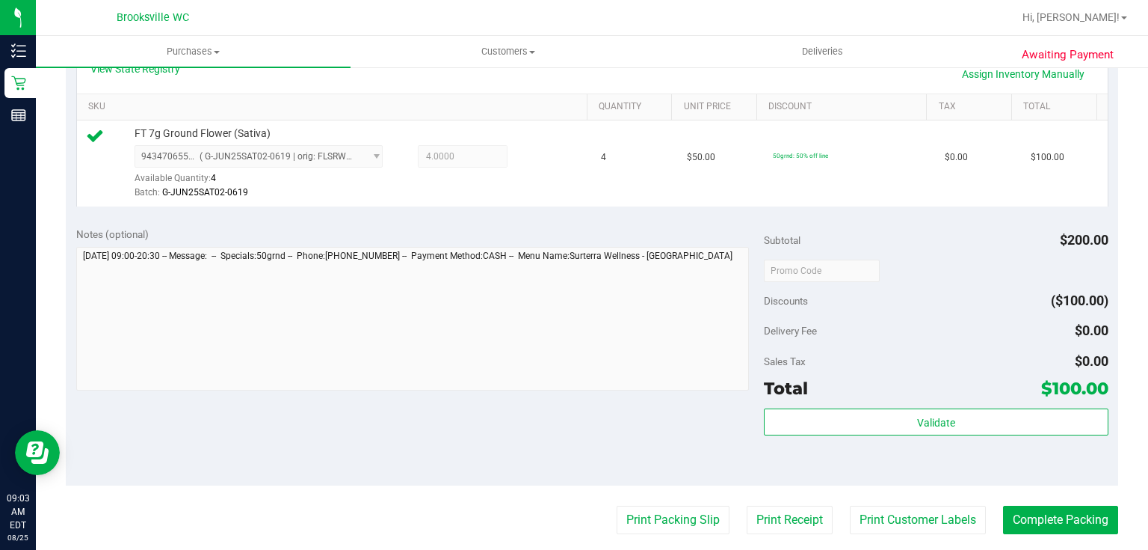
click at [1053, 536] on purchase-details "Back Edit Purchase Cancel Purchase View Profile # 11841675 BioTrack ID: - Submi…" at bounding box center [592, 283] width 1053 height 1123
click at [1056, 525] on button "Complete Packing" at bounding box center [1060, 519] width 115 height 28
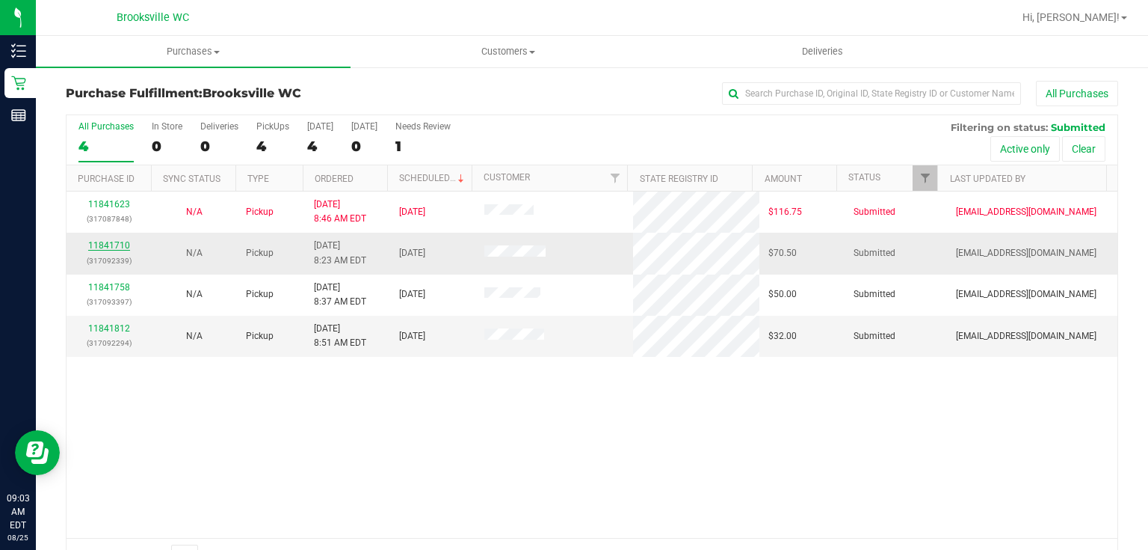
click at [108, 241] on link "11841710" at bounding box center [109, 245] width 42 height 10
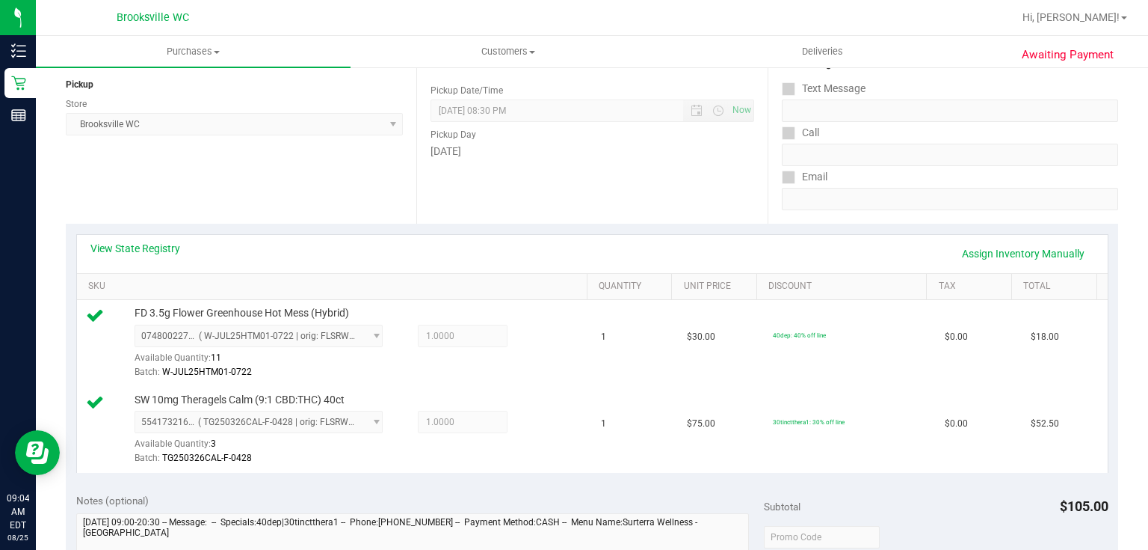
scroll to position [478, 0]
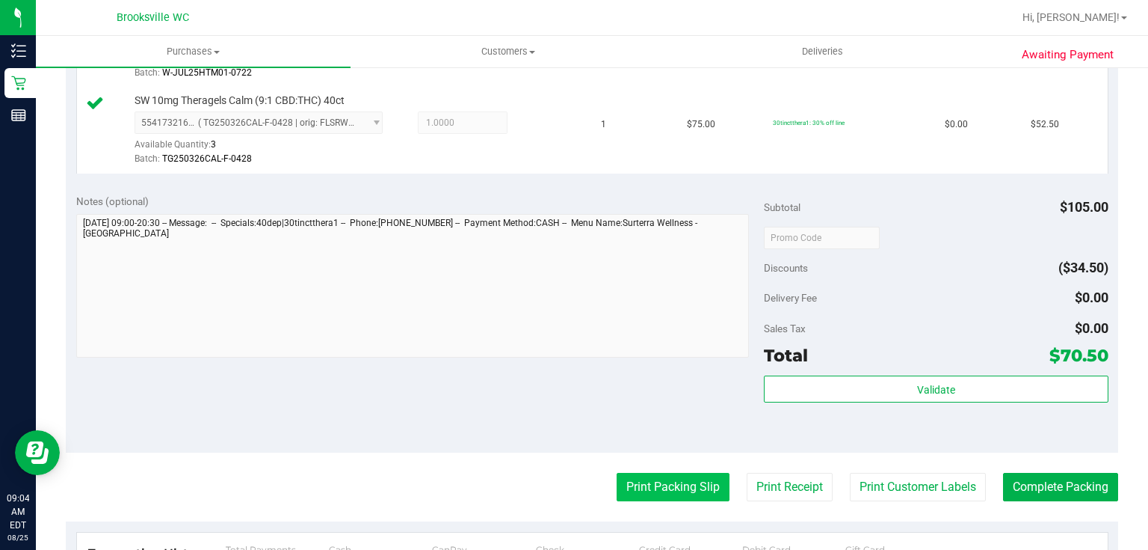
click at [657, 481] on button "Print Packing Slip" at bounding box center [673, 487] width 113 height 28
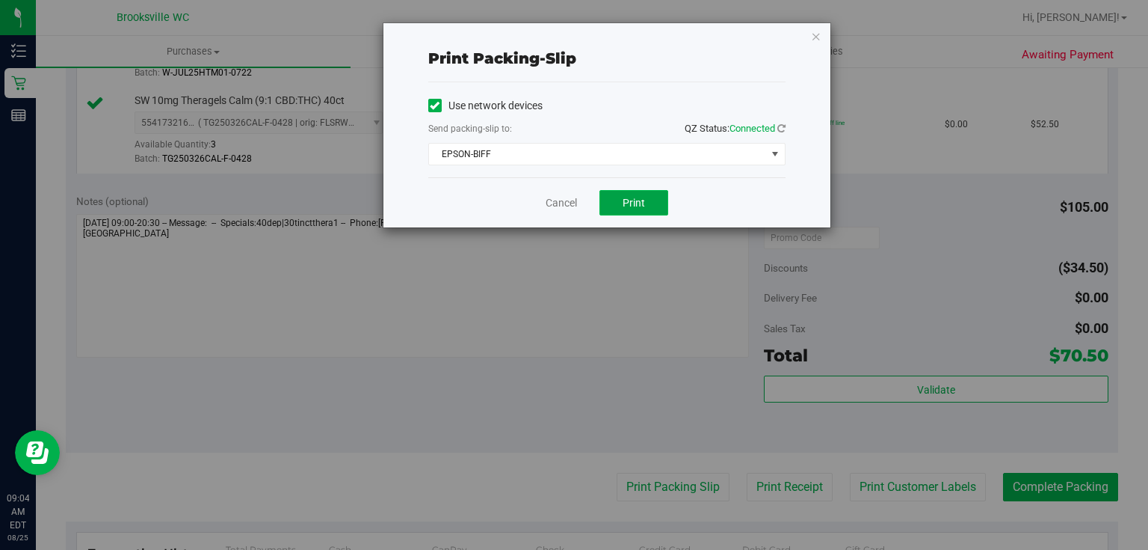
click at [649, 211] on button "Print" at bounding box center [634, 202] width 69 height 25
click at [817, 45] on div "Print packing-slip Use network devices Send packing-slip to: QZ Status: Connect…" at bounding box center [607, 125] width 447 height 204
click at [818, 39] on icon "button" at bounding box center [816, 36] width 10 height 18
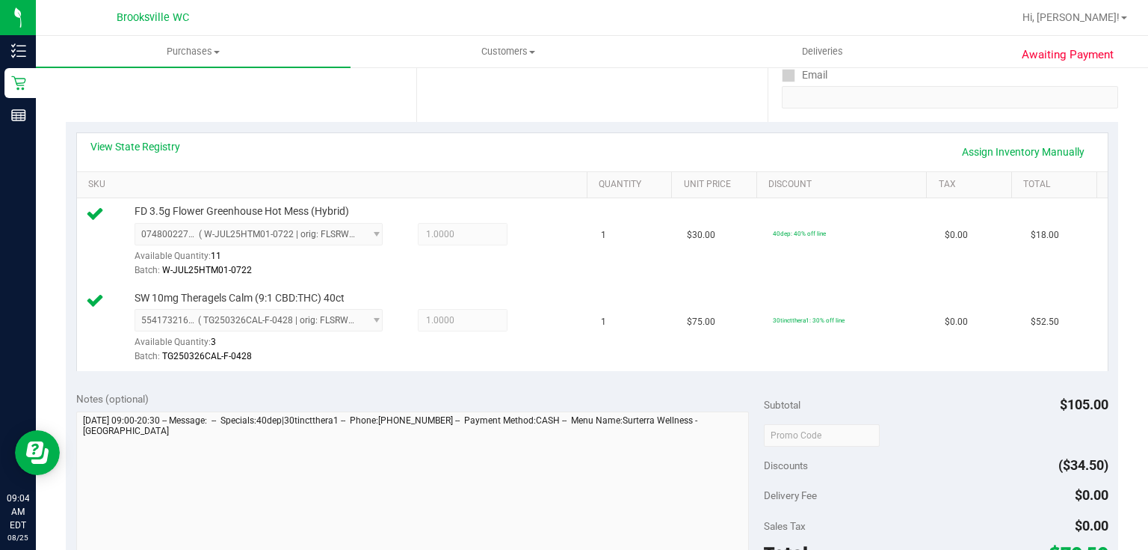
scroll to position [359, 0]
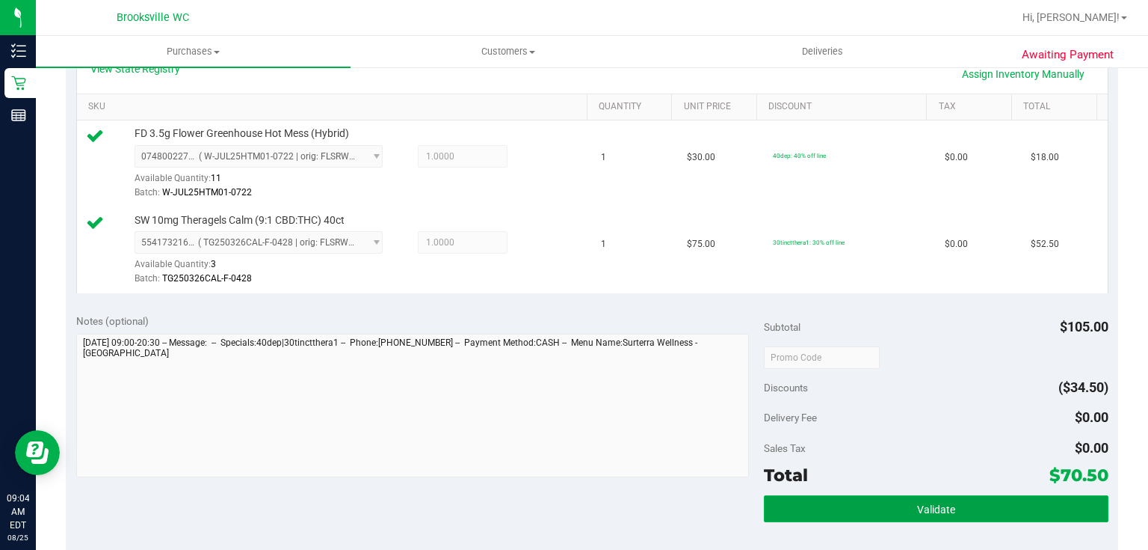
click at [871, 513] on button "Validate" at bounding box center [936, 508] width 344 height 27
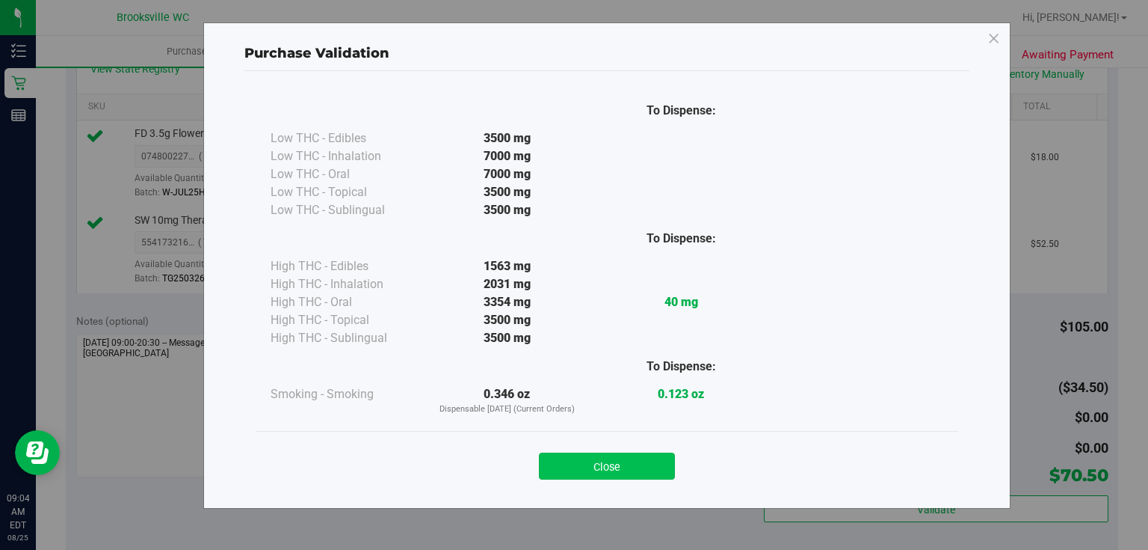
click at [599, 458] on button "Close" at bounding box center [607, 465] width 136 height 27
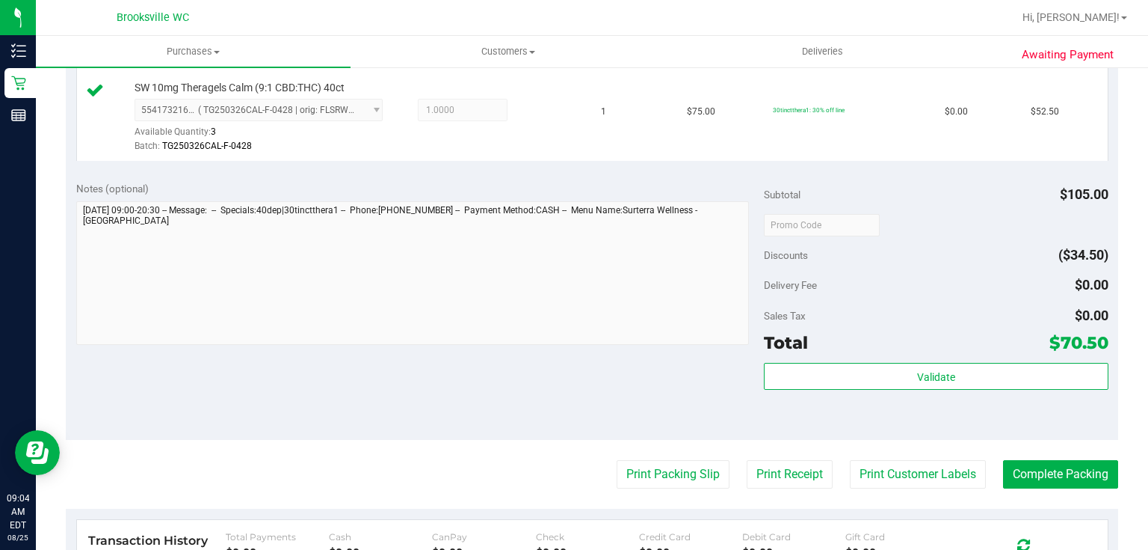
scroll to position [658, 0]
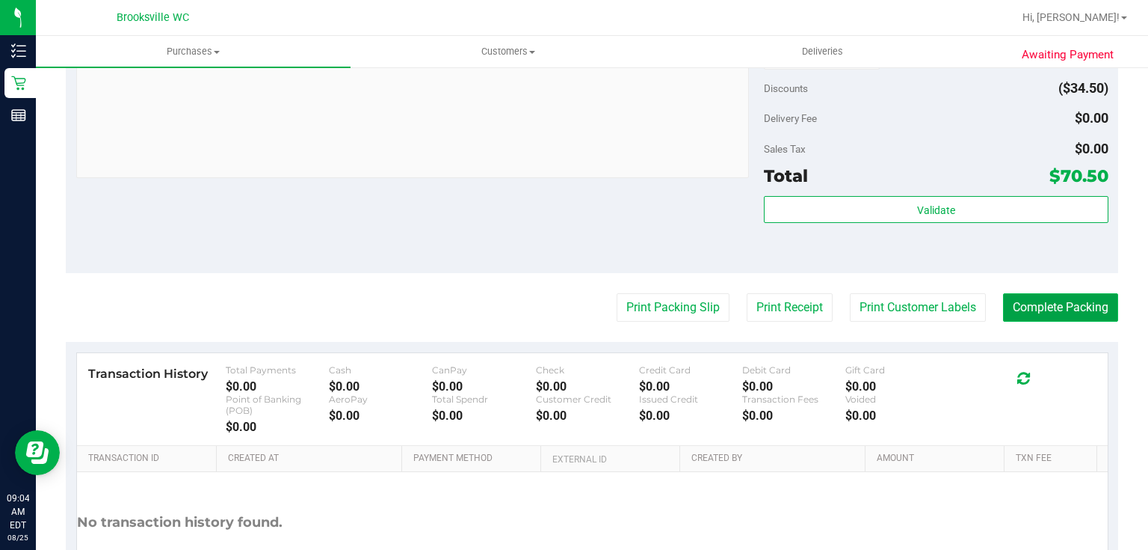
click at [1014, 313] on button "Complete Packing" at bounding box center [1060, 307] width 115 height 28
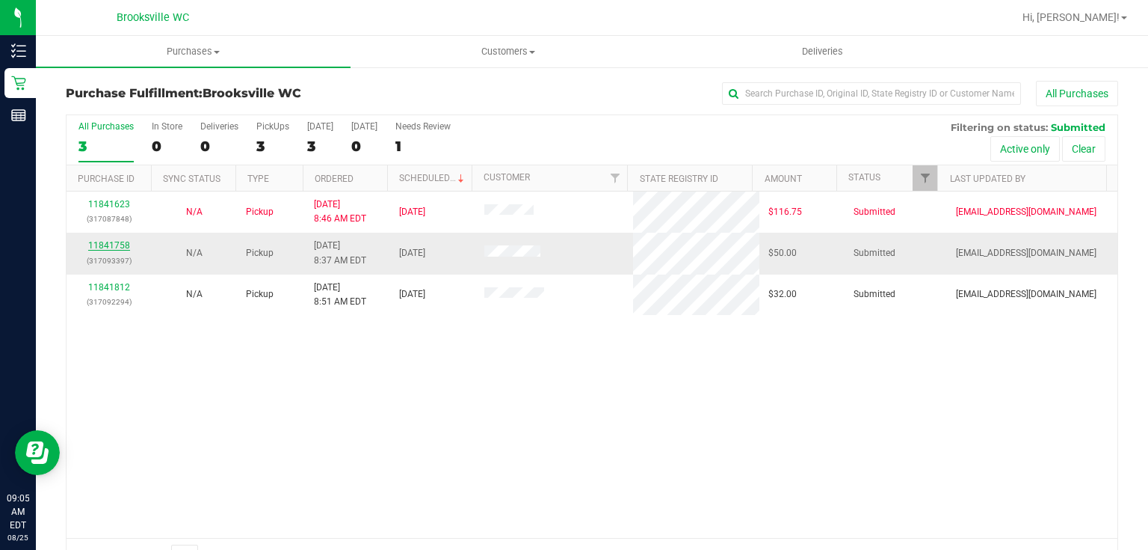
click at [126, 245] on link "11841758" at bounding box center [109, 245] width 42 height 10
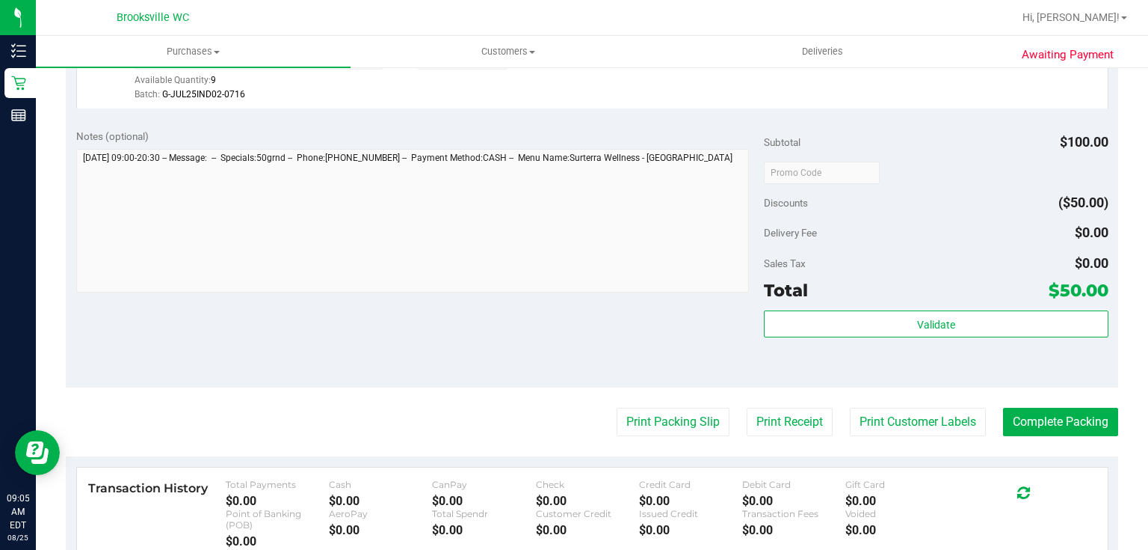
scroll to position [478, 0]
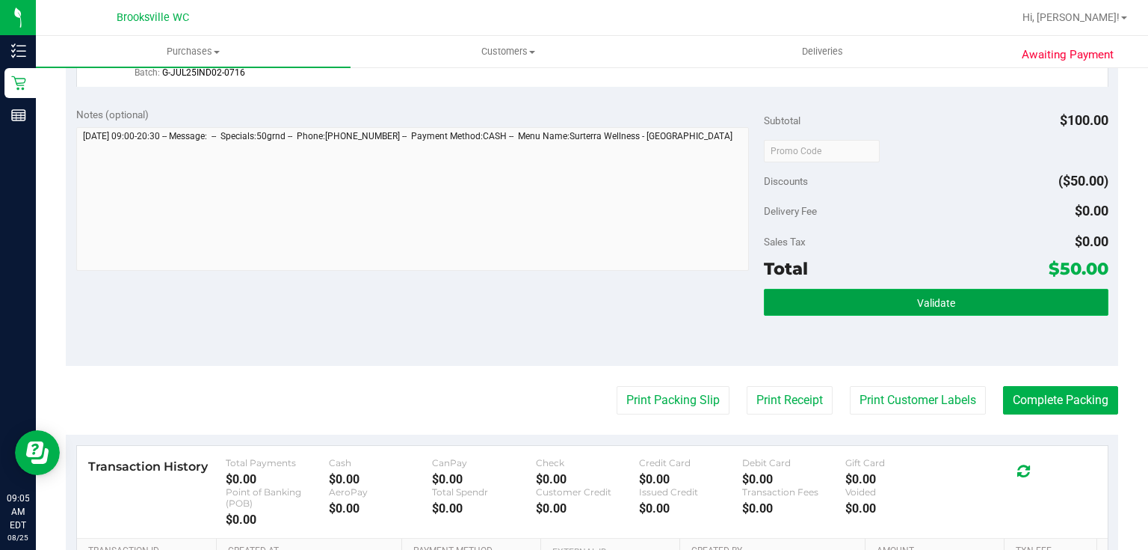
click at [858, 311] on button "Validate" at bounding box center [936, 302] width 344 height 27
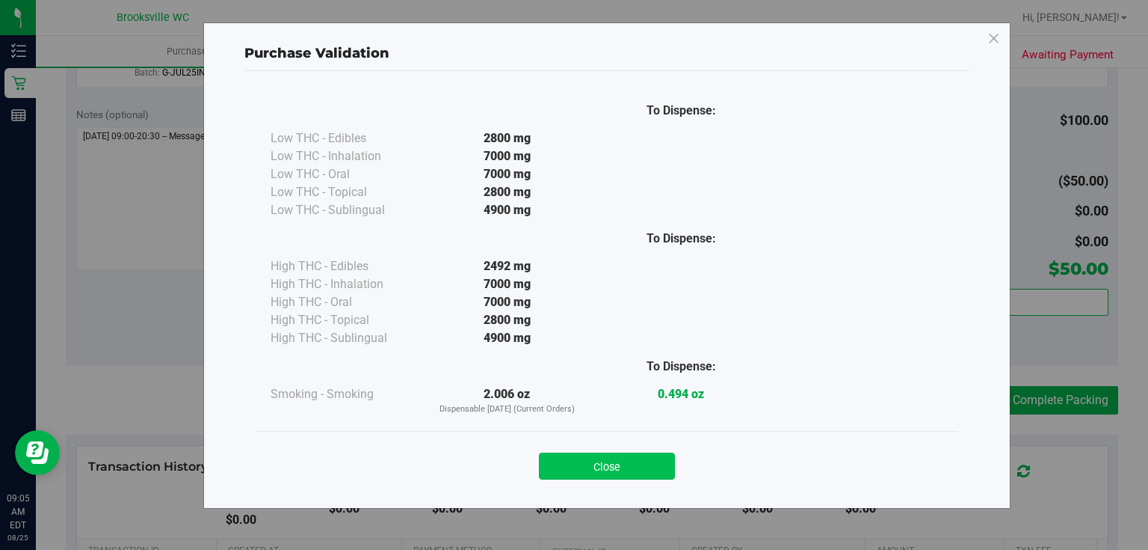
click at [625, 464] on button "Close" at bounding box center [607, 465] width 136 height 27
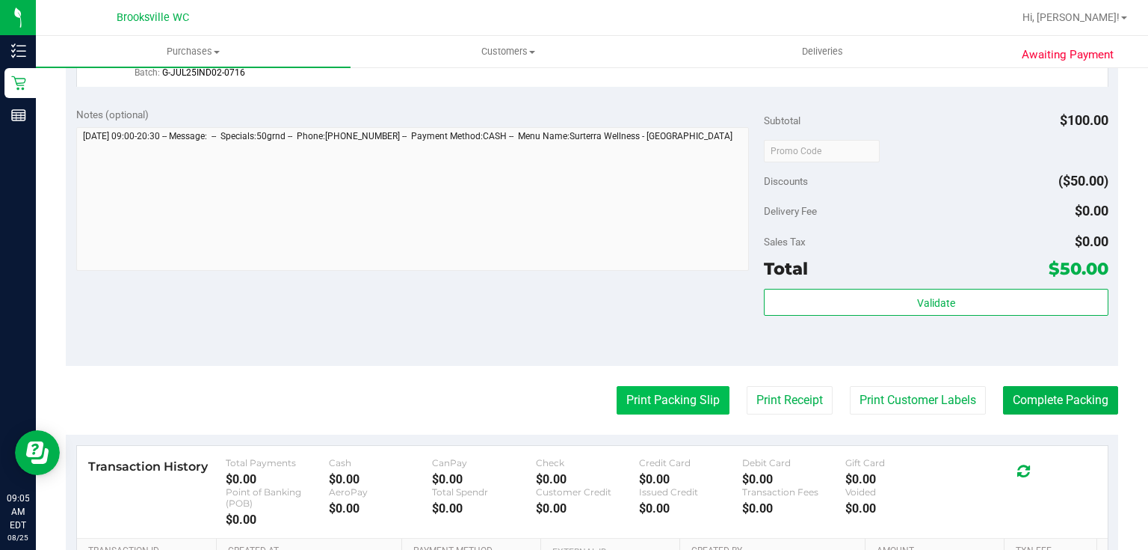
click at [669, 401] on button "Print Packing Slip" at bounding box center [673, 400] width 113 height 28
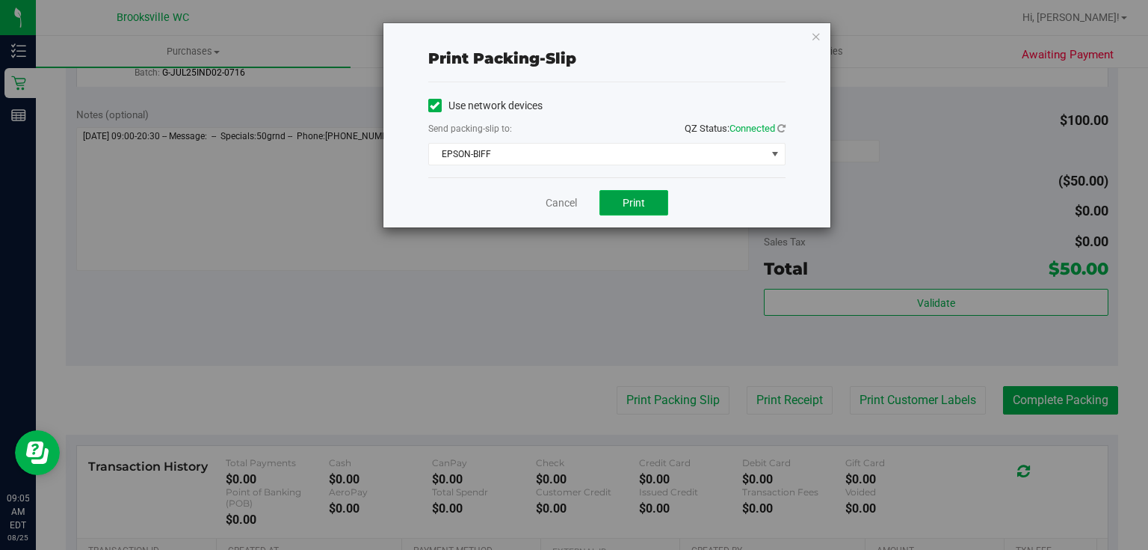
click at [628, 202] on span "Print" at bounding box center [634, 203] width 22 height 12
click at [817, 34] on icon "button" at bounding box center [816, 36] width 10 height 18
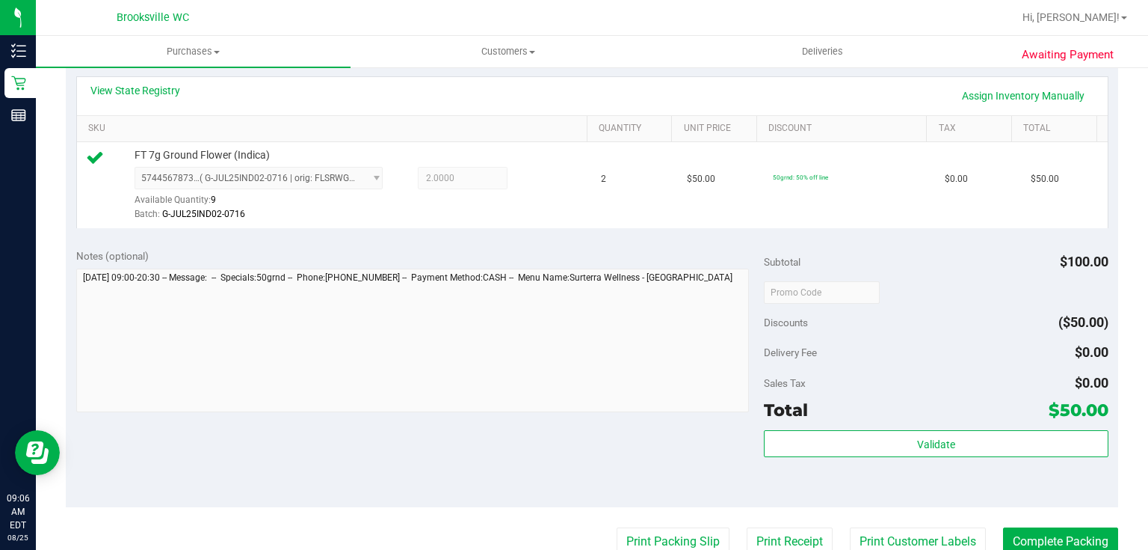
scroll to position [359, 0]
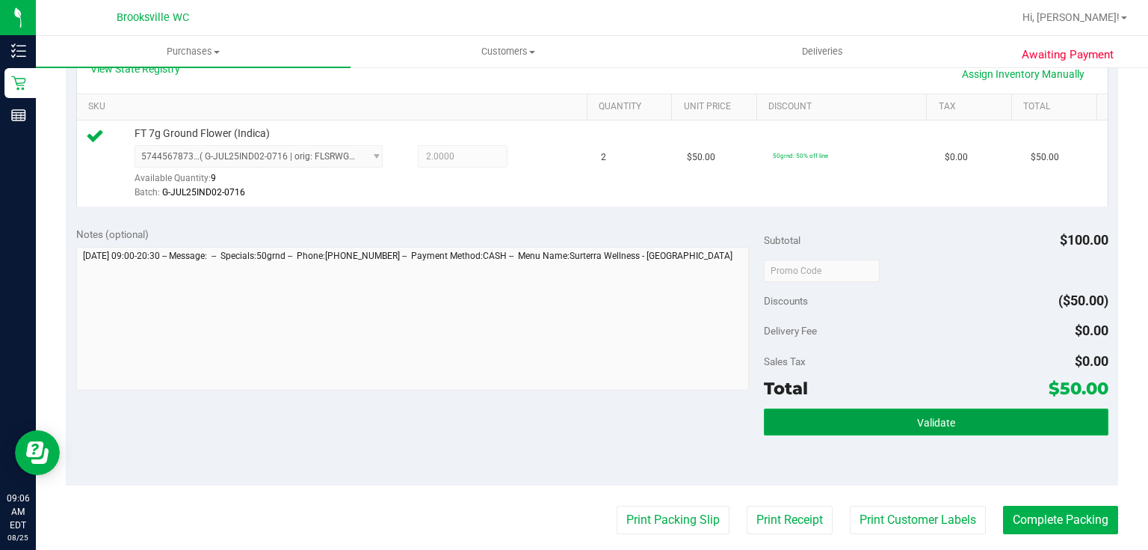
click at [806, 425] on button "Validate" at bounding box center [936, 421] width 344 height 27
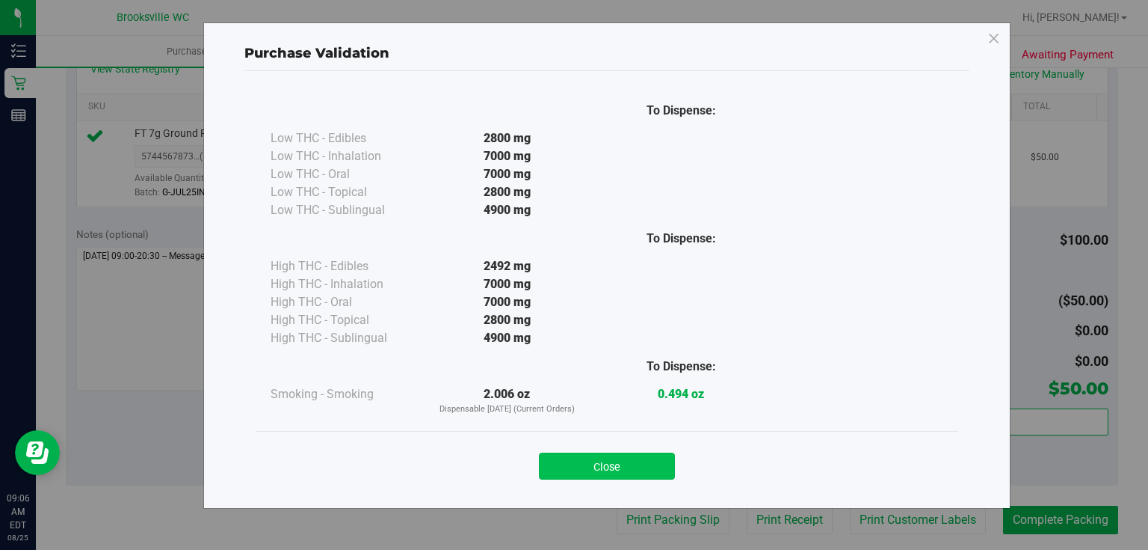
click at [622, 472] on button "Close" at bounding box center [607, 465] width 136 height 27
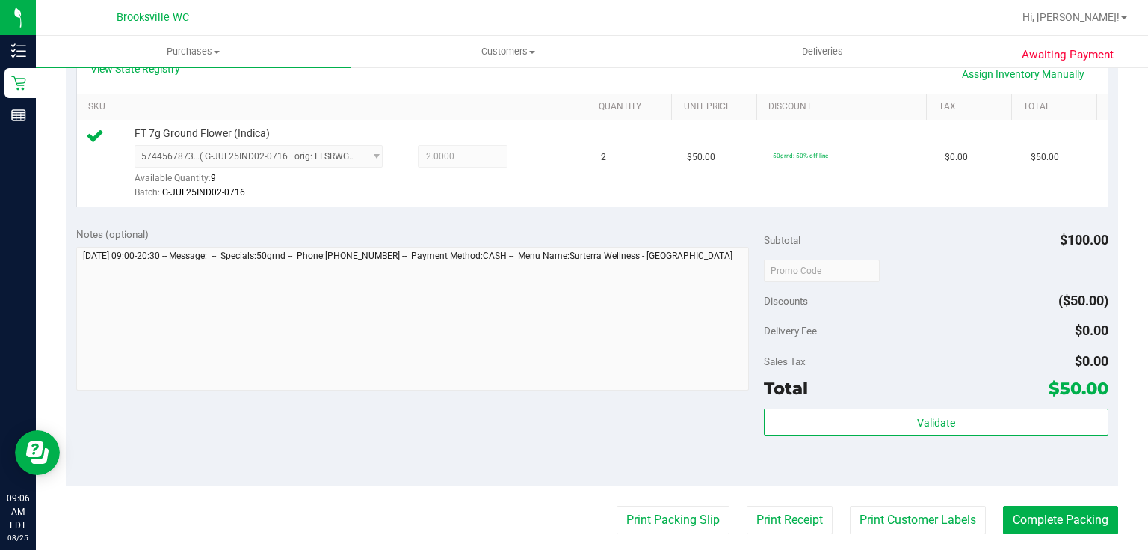
click at [814, 475] on div "Notes (optional) Subtotal $100.00 Discounts ($50.00) Delivery Fee $0.00 Sales T…" at bounding box center [592, 350] width 1053 height 269
click at [1065, 516] on button "Complete Packing" at bounding box center [1060, 519] width 115 height 28
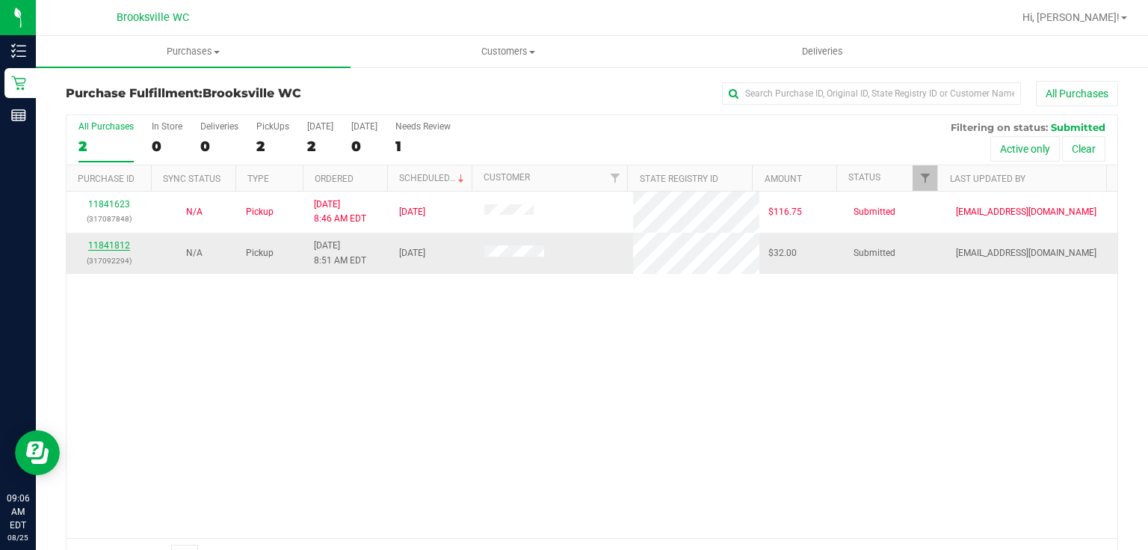
click at [117, 246] on link "11841812" at bounding box center [109, 245] width 42 height 10
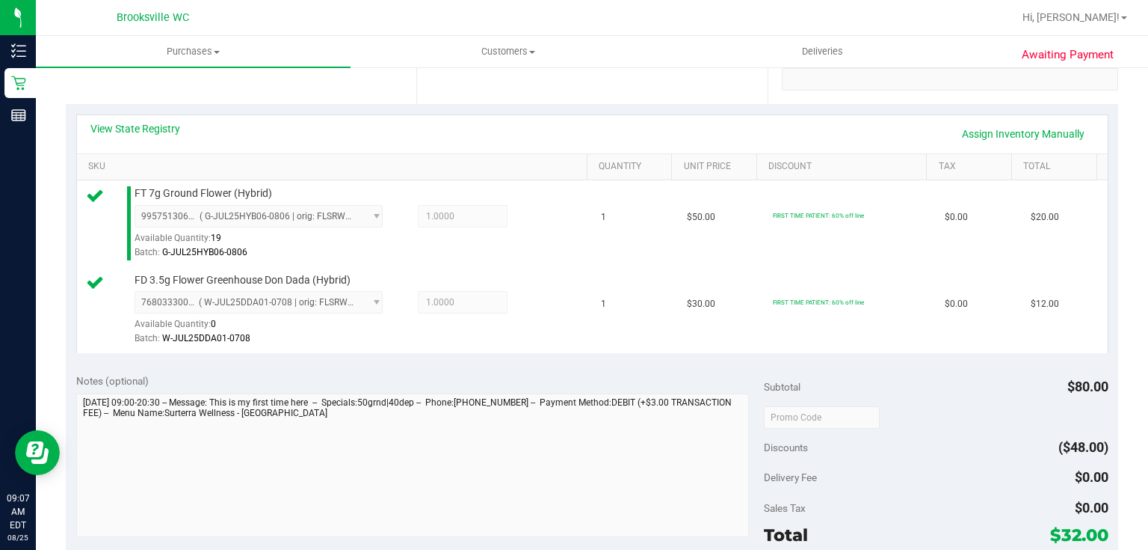
scroll to position [598, 0]
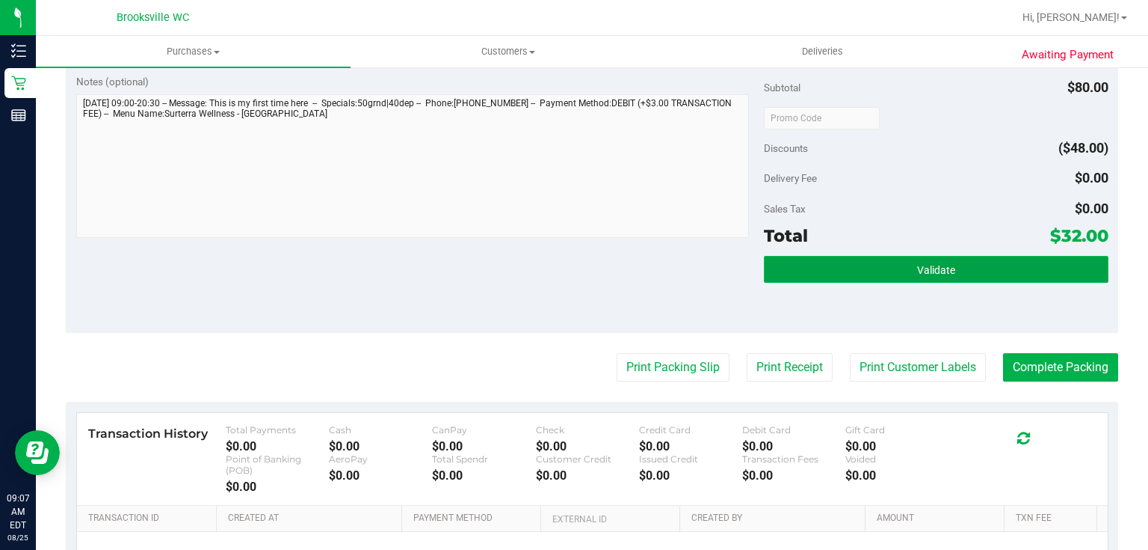
click at [802, 264] on button "Validate" at bounding box center [936, 269] width 344 height 27
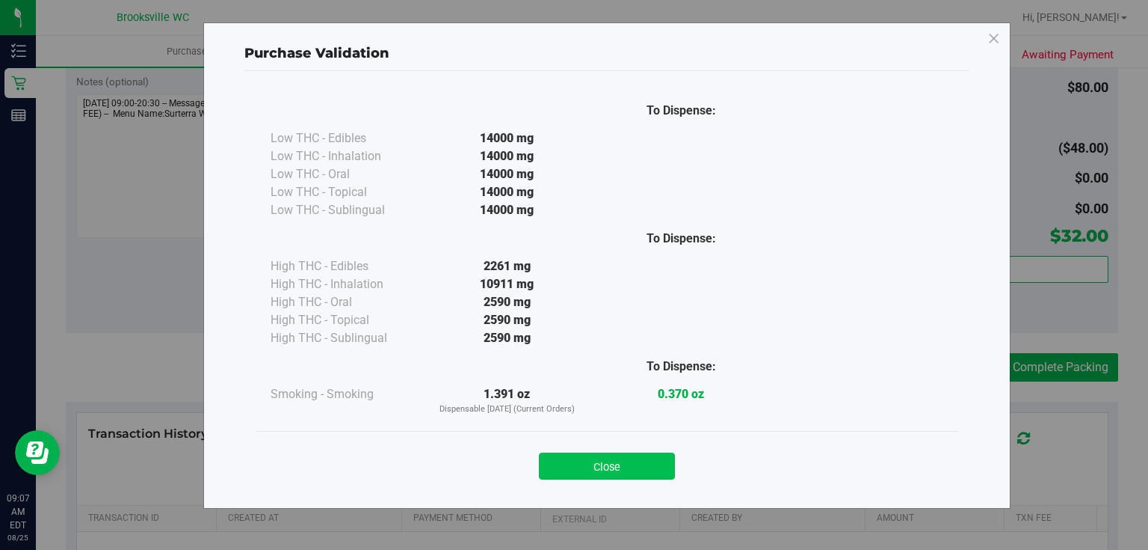
click at [603, 458] on button "Close" at bounding box center [607, 465] width 136 height 27
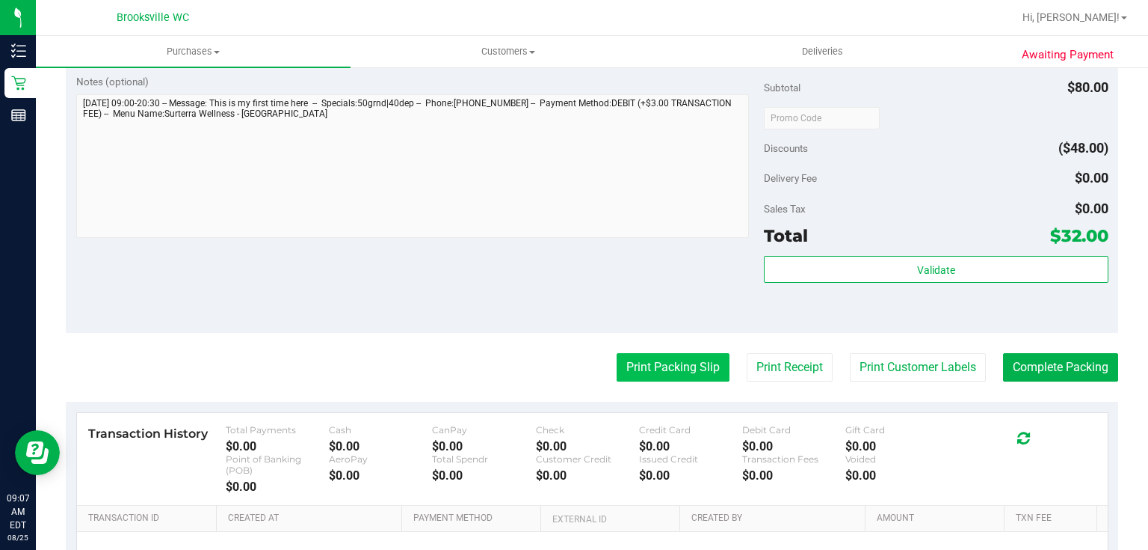
click at [698, 377] on button "Print Packing Slip" at bounding box center [673, 367] width 113 height 28
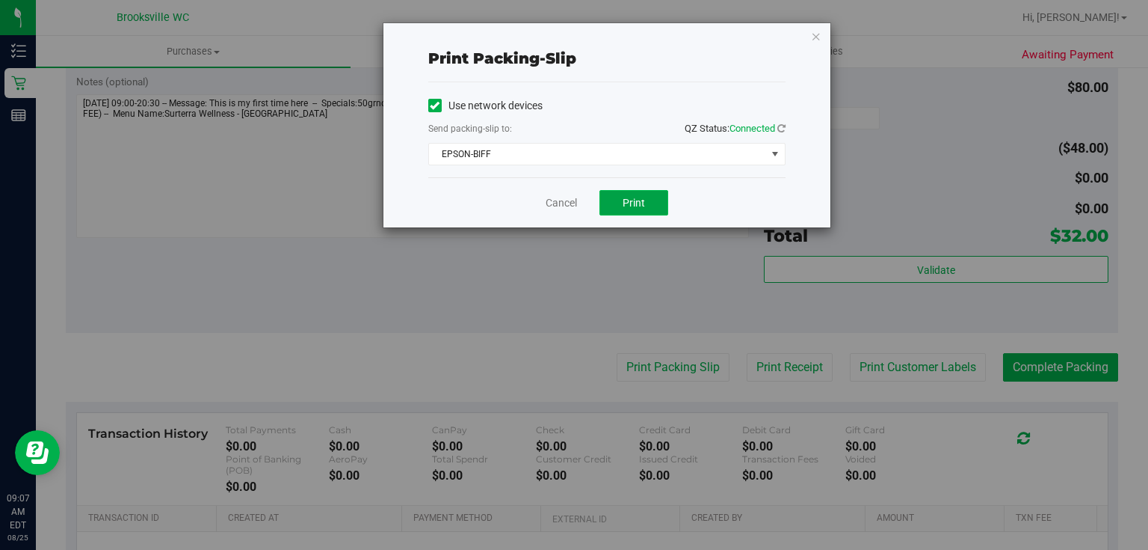
click at [624, 205] on span "Print" at bounding box center [634, 203] width 22 height 12
click at [812, 36] on icon "button" at bounding box center [816, 36] width 10 height 18
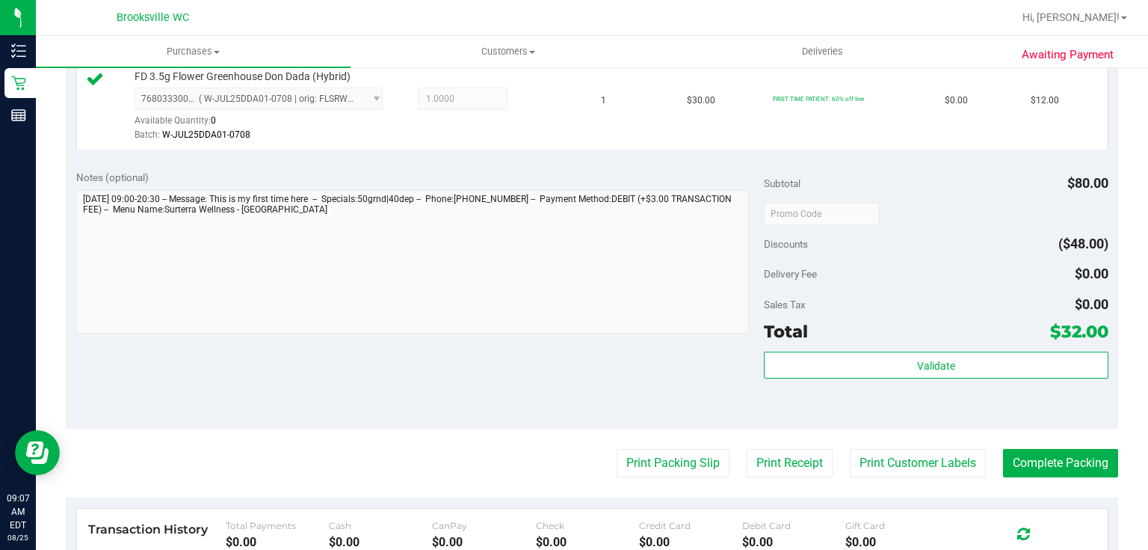
scroll to position [538, 0]
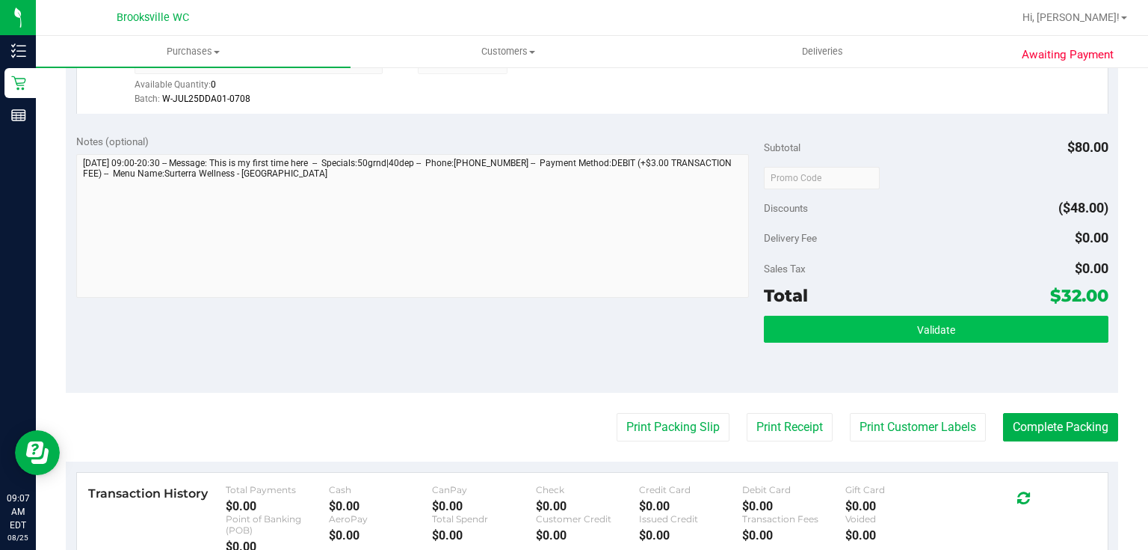
drag, startPoint x: 965, startPoint y: 344, endPoint x: 970, endPoint y: 334, distance: 10.7
click at [970, 334] on div "Validate" at bounding box center [936, 349] width 344 height 67
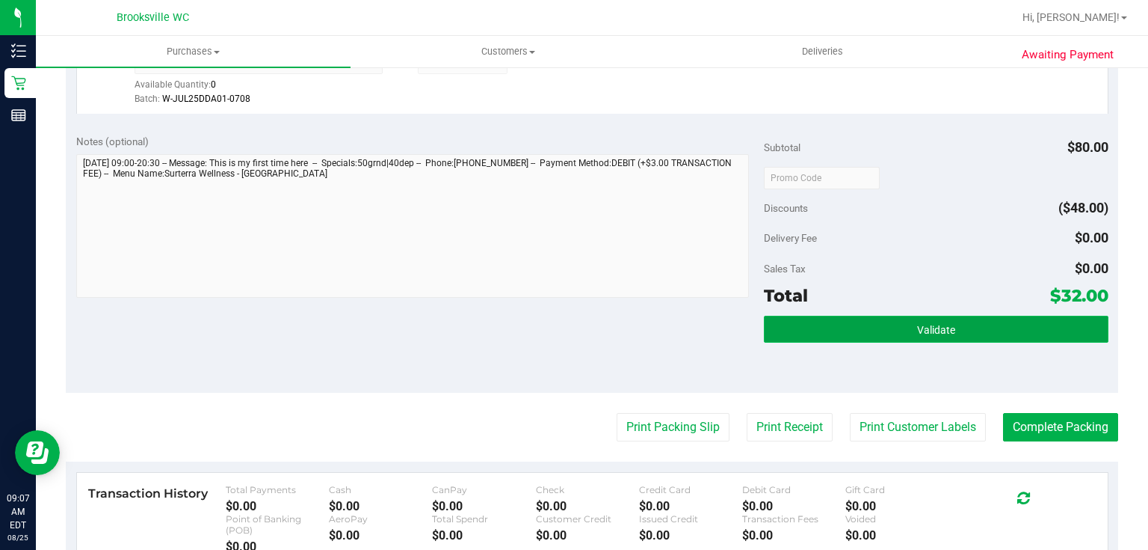
click at [970, 334] on button "Validate" at bounding box center [936, 329] width 344 height 27
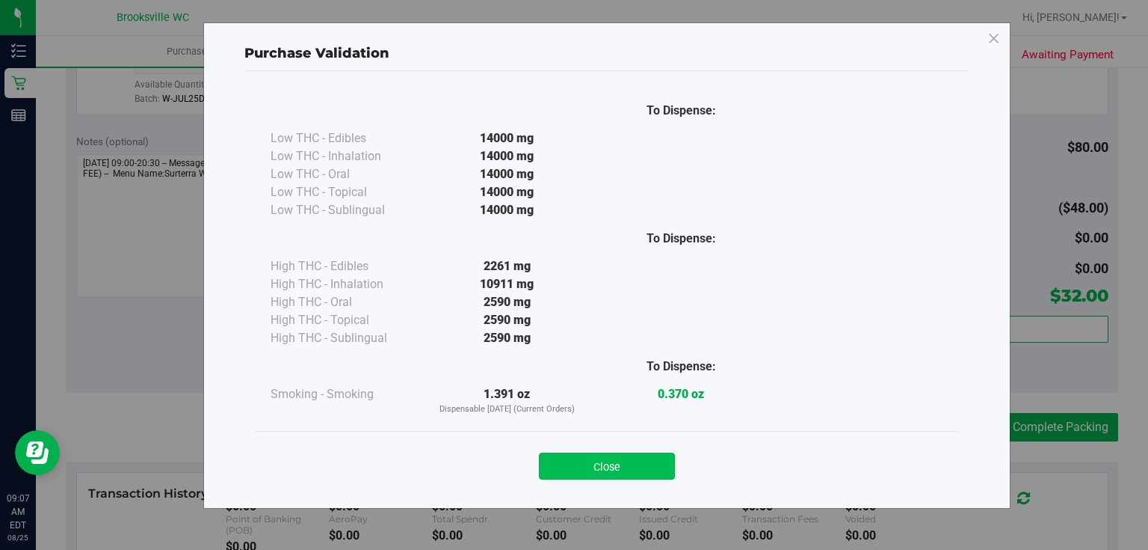
click at [638, 458] on button "Close" at bounding box center [607, 465] width 136 height 27
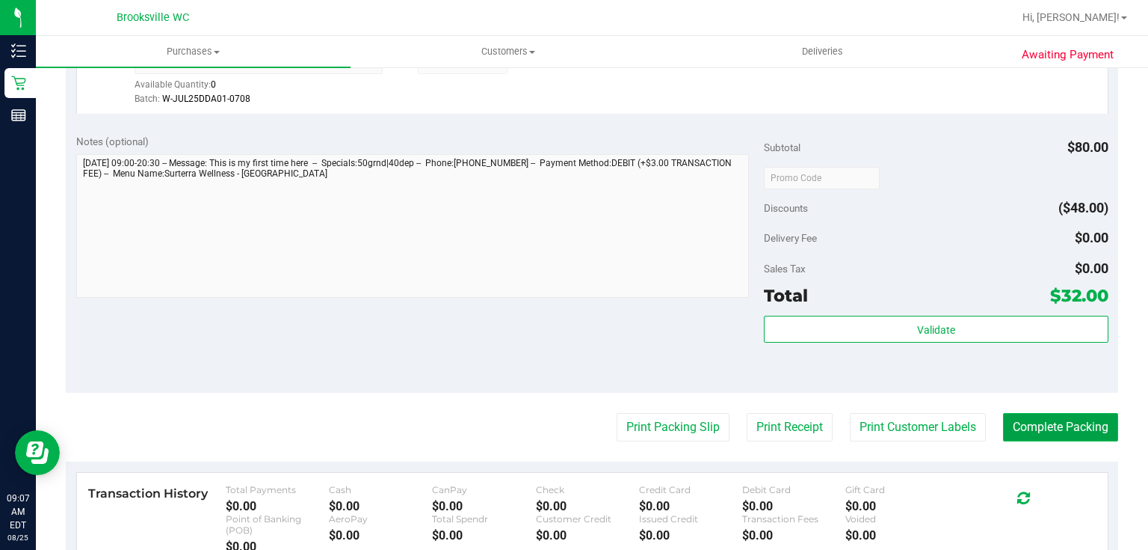
click at [1042, 431] on button "Complete Packing" at bounding box center [1060, 427] width 115 height 28
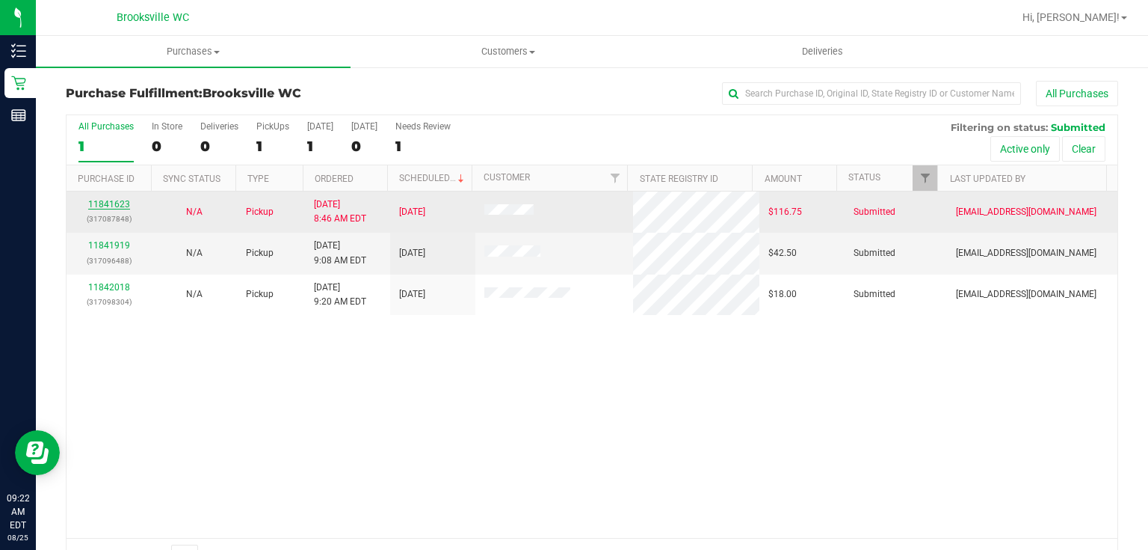
click at [124, 203] on link "11841623" at bounding box center [109, 204] width 42 height 10
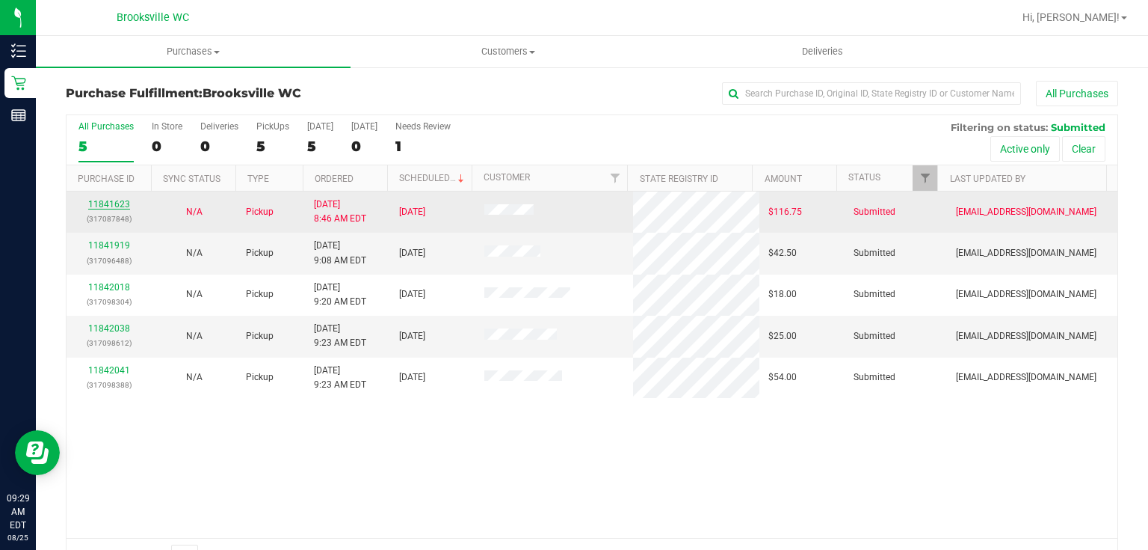
click at [91, 208] on link "11841623" at bounding box center [109, 204] width 42 height 10
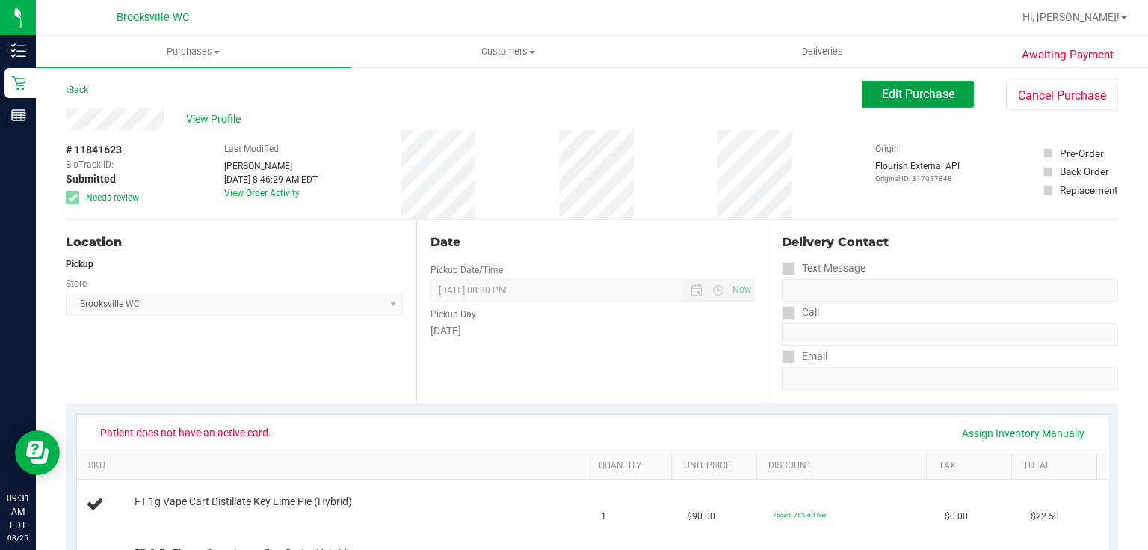
click at [929, 93] on span "Edit Purchase" at bounding box center [918, 94] width 73 height 14
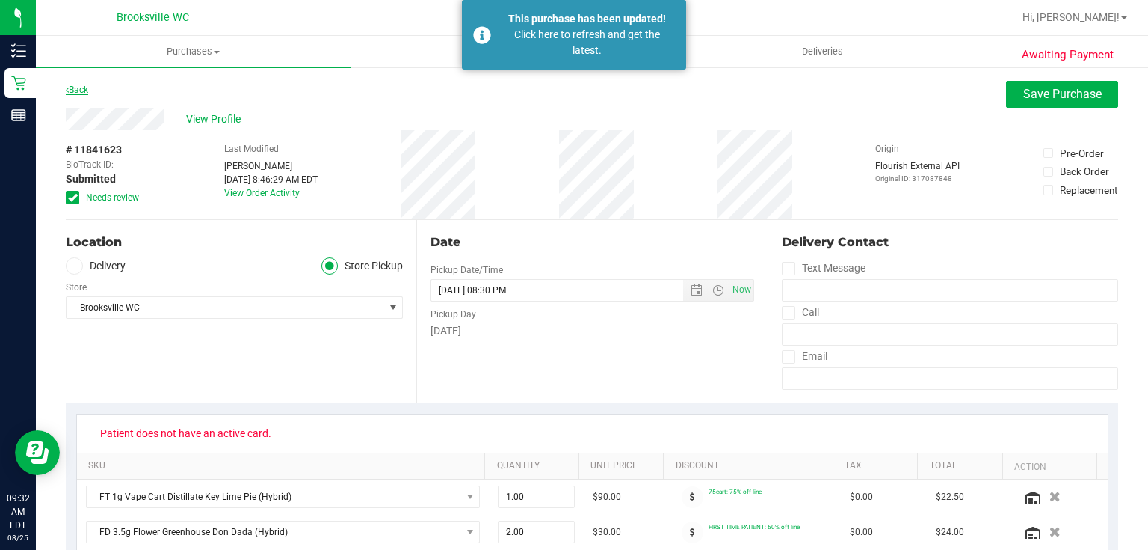
click at [75, 93] on link "Back" at bounding box center [77, 89] width 22 height 10
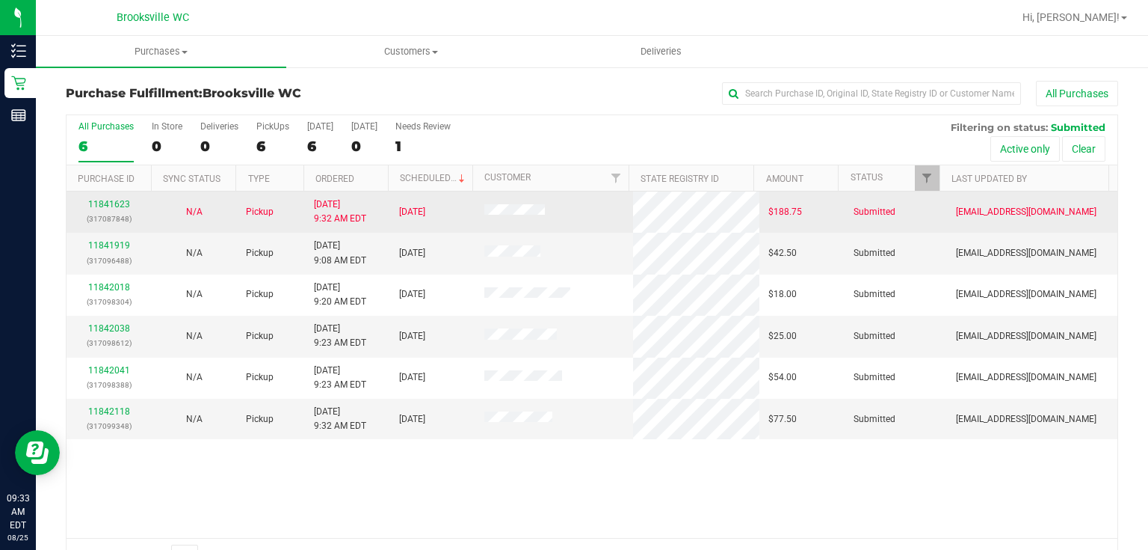
click at [120, 209] on div "11841623 (317087848)" at bounding box center [109, 211] width 67 height 28
click at [119, 205] on link "11841623" at bounding box center [109, 204] width 42 height 10
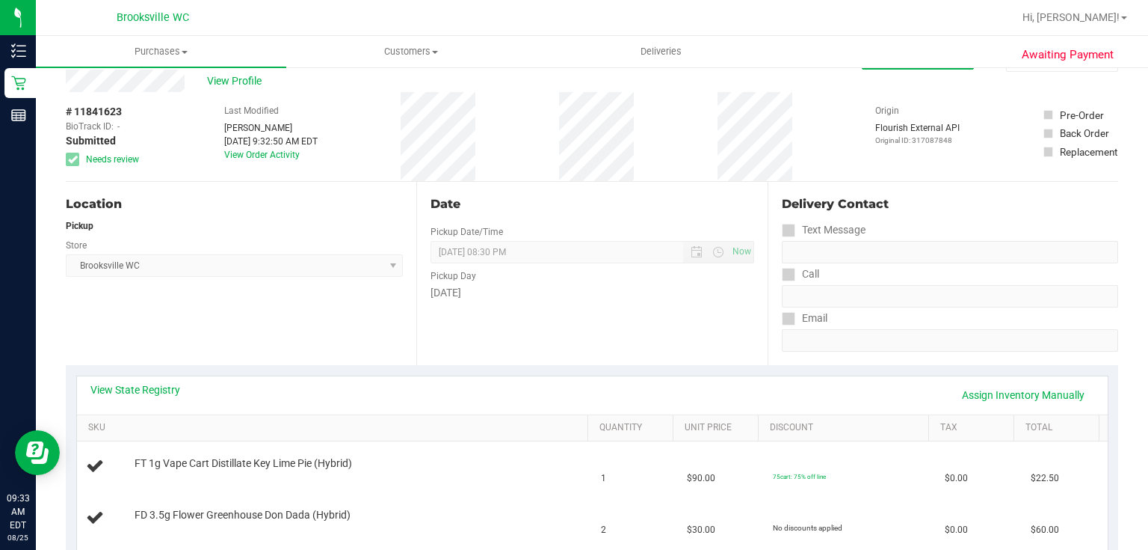
scroll to position [60, 0]
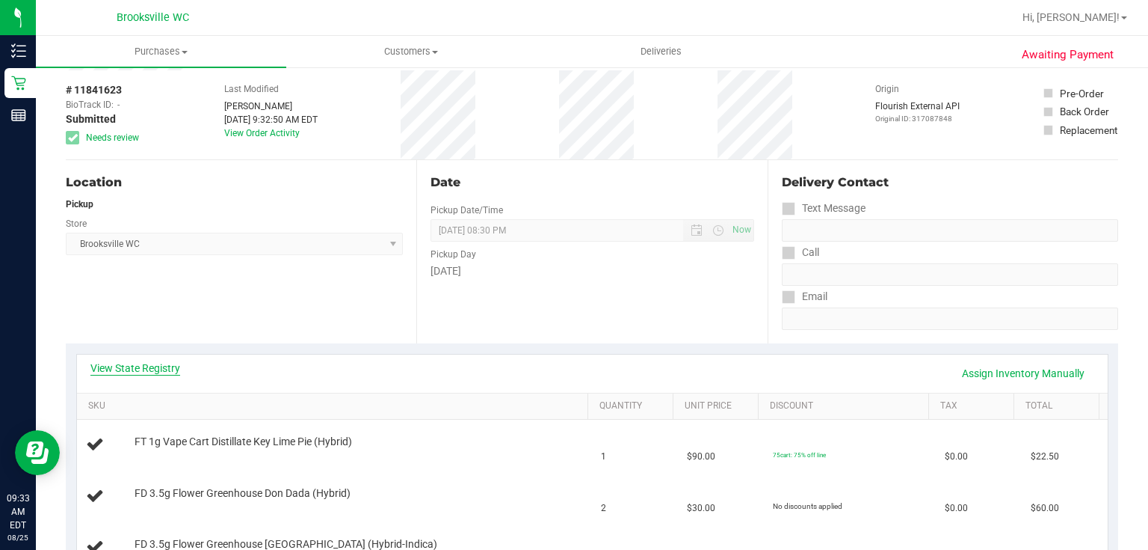
click at [132, 369] on link "View State Registry" at bounding box center [135, 367] width 90 height 15
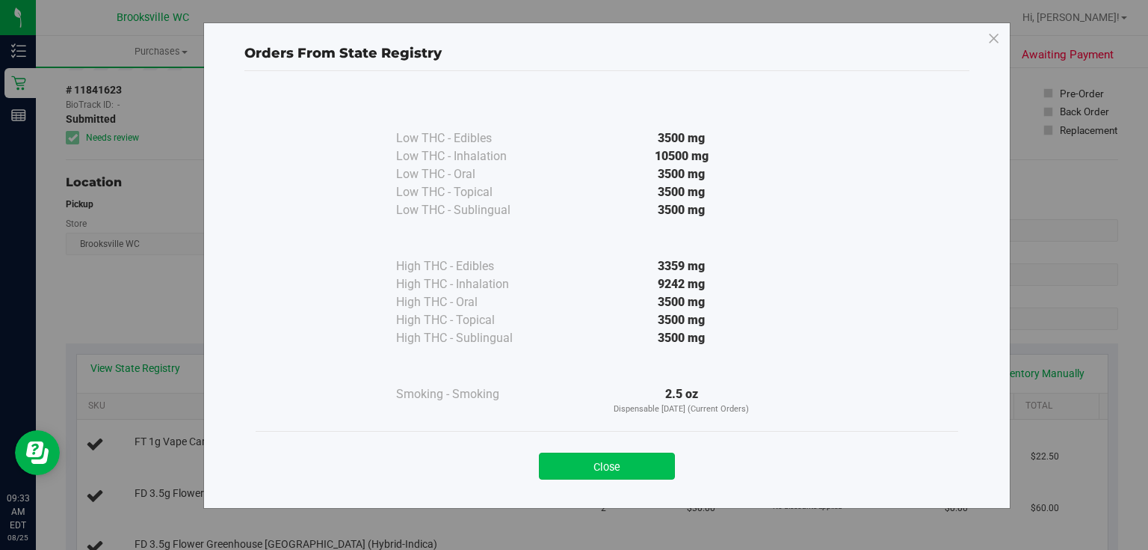
click at [624, 467] on button "Close" at bounding box center [607, 465] width 136 height 27
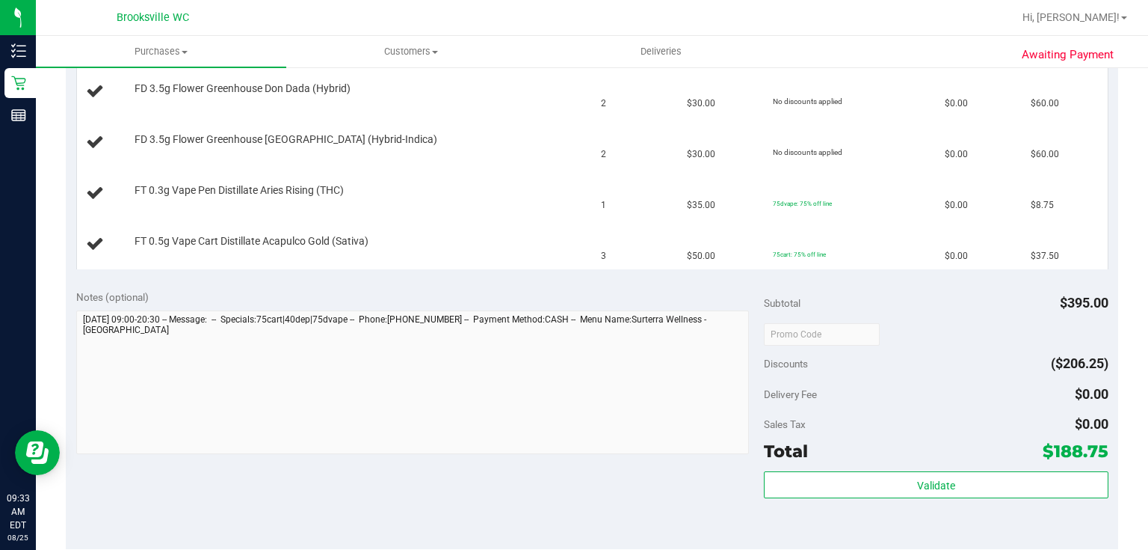
scroll to position [598, 0]
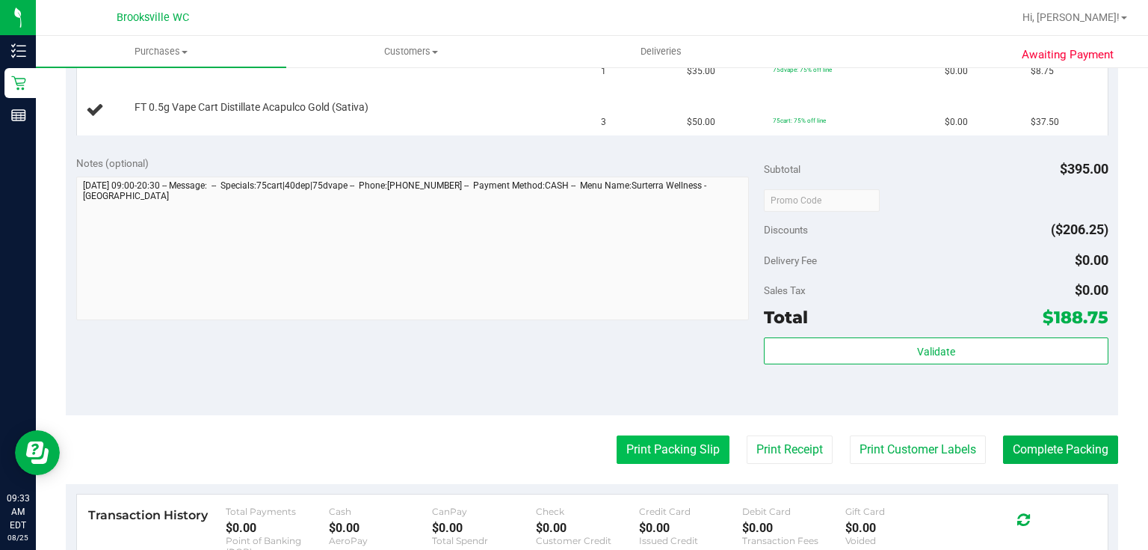
click at [688, 458] on button "Print Packing Slip" at bounding box center [673, 449] width 113 height 28
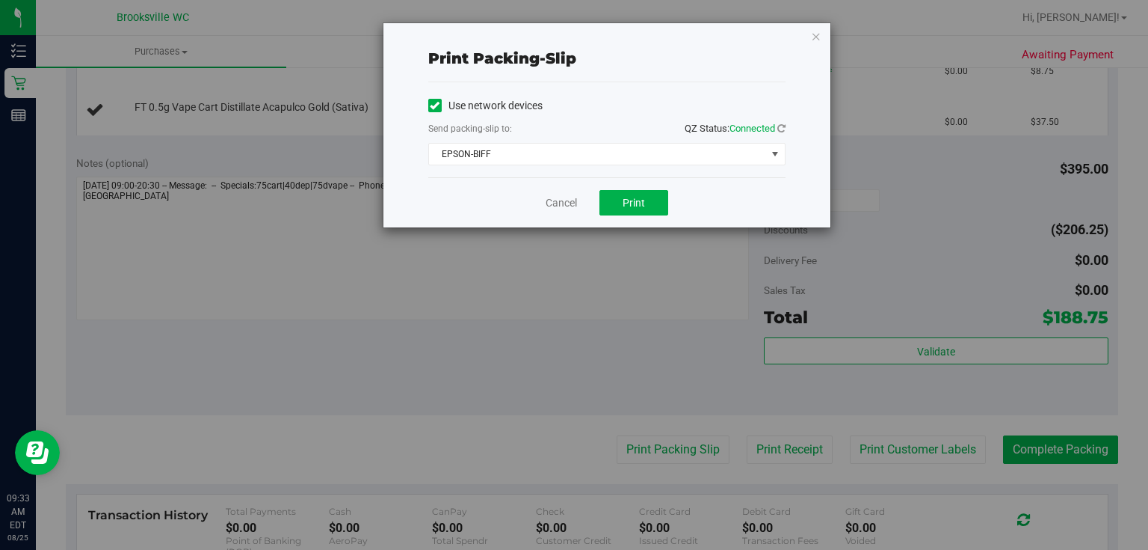
click at [672, 203] on div "Cancel Print" at bounding box center [606, 202] width 357 height 50
click at [639, 201] on span "Print" at bounding box center [634, 203] width 22 height 12
click at [811, 42] on icon "button" at bounding box center [816, 36] width 10 height 18
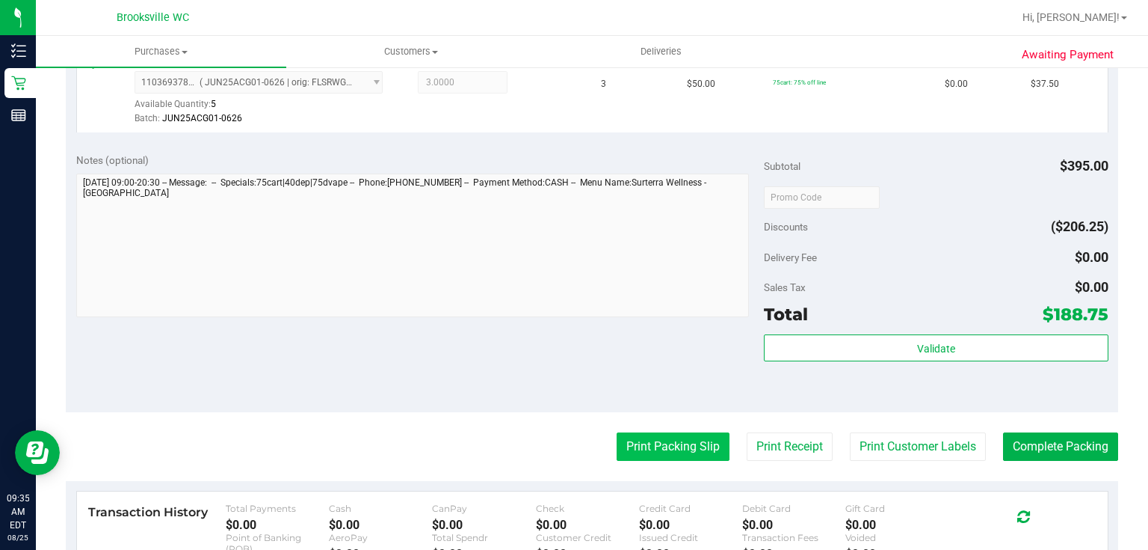
scroll to position [837, 0]
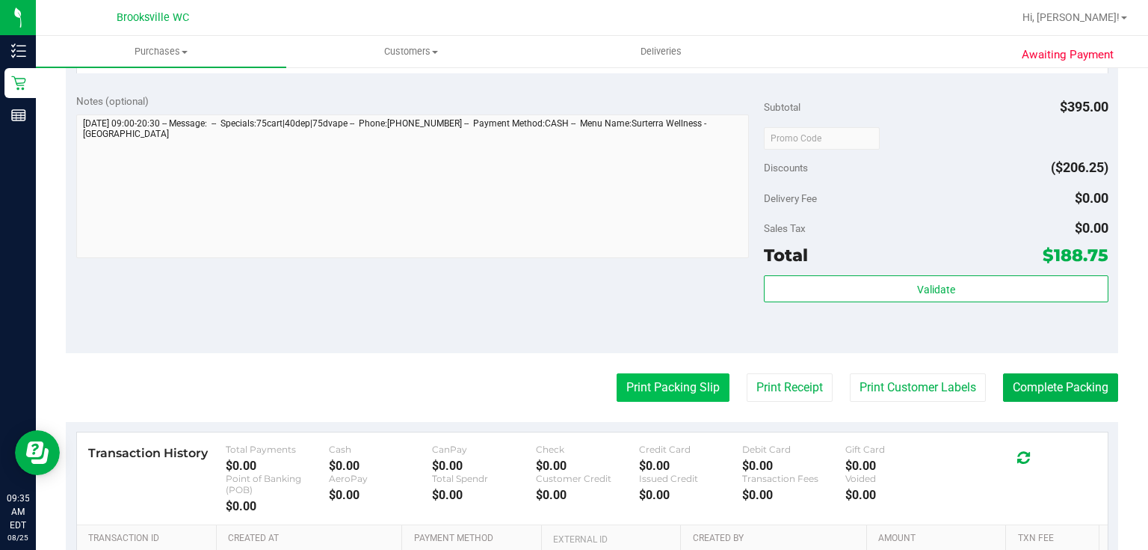
click at [627, 391] on button "Print Packing Slip" at bounding box center [673, 387] width 113 height 28
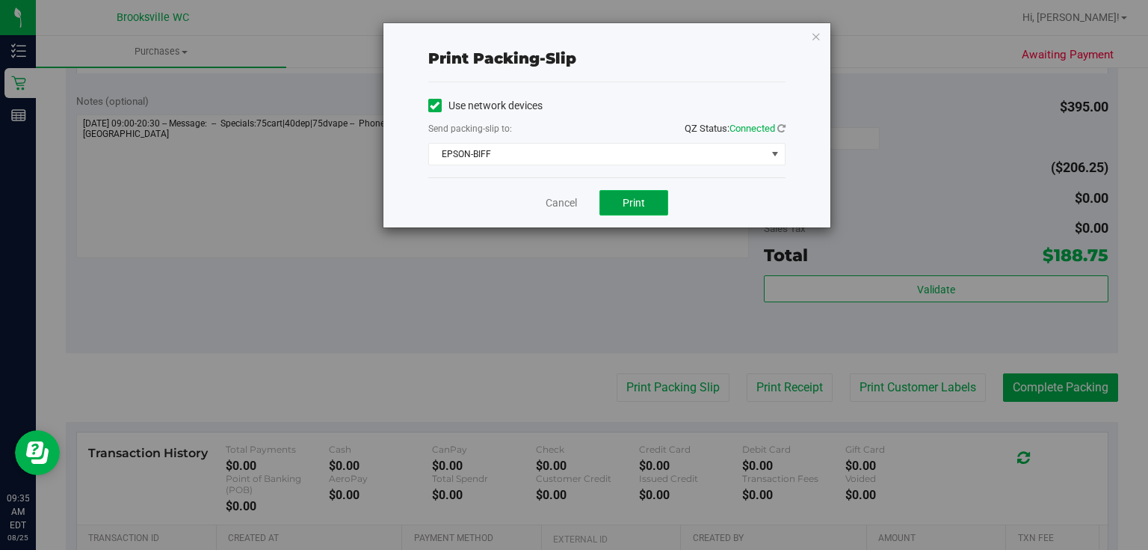
click at [635, 206] on span "Print" at bounding box center [634, 203] width 22 height 12
click at [817, 28] on icon "button" at bounding box center [816, 36] width 10 height 18
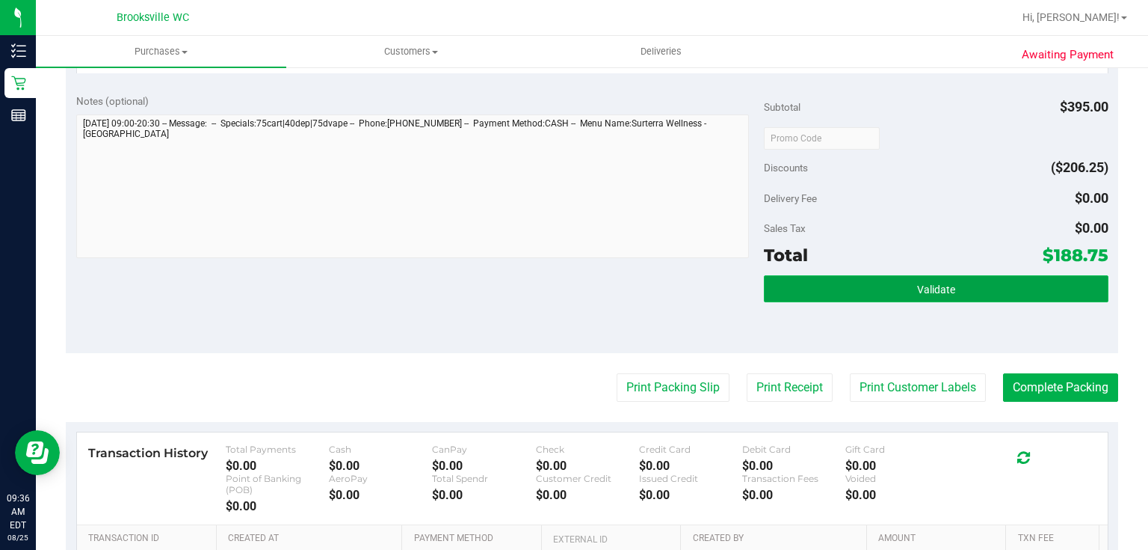
click at [840, 293] on button "Validate" at bounding box center [936, 288] width 344 height 27
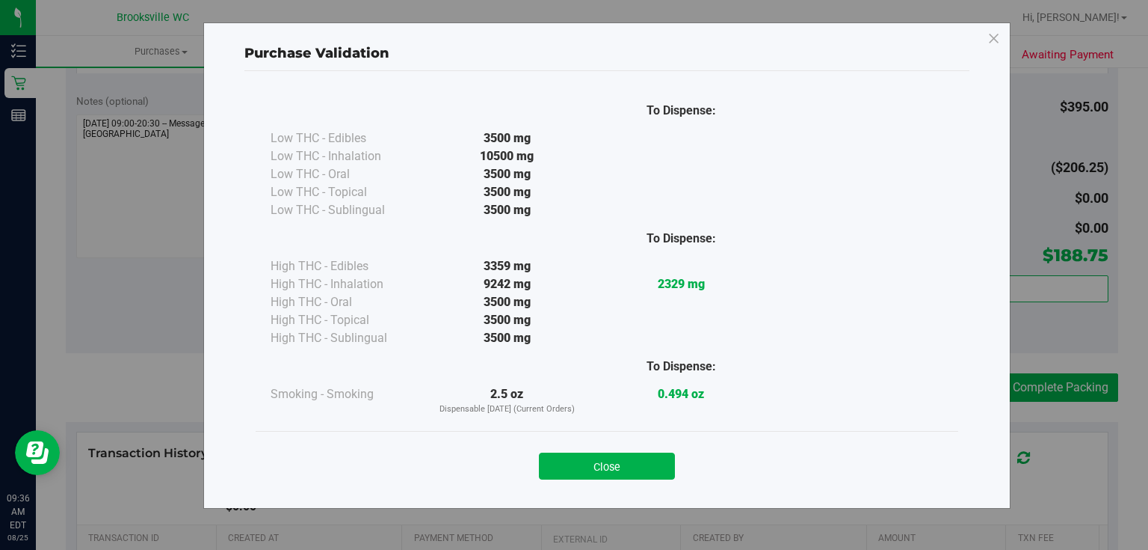
click at [585, 459] on button "Close" at bounding box center [607, 465] width 136 height 27
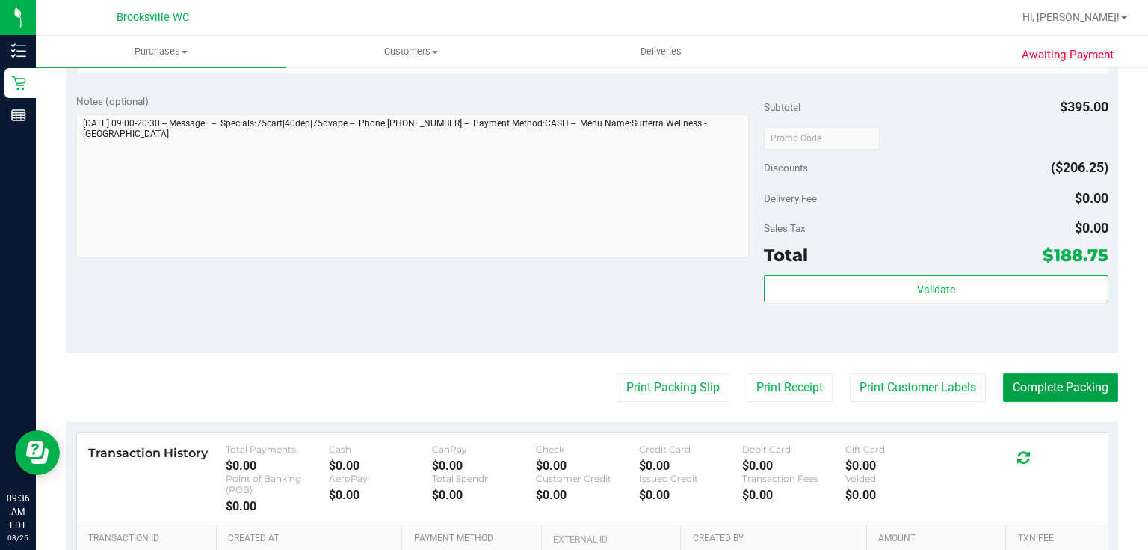
click at [1020, 384] on button "Complete Packing" at bounding box center [1060, 387] width 115 height 28
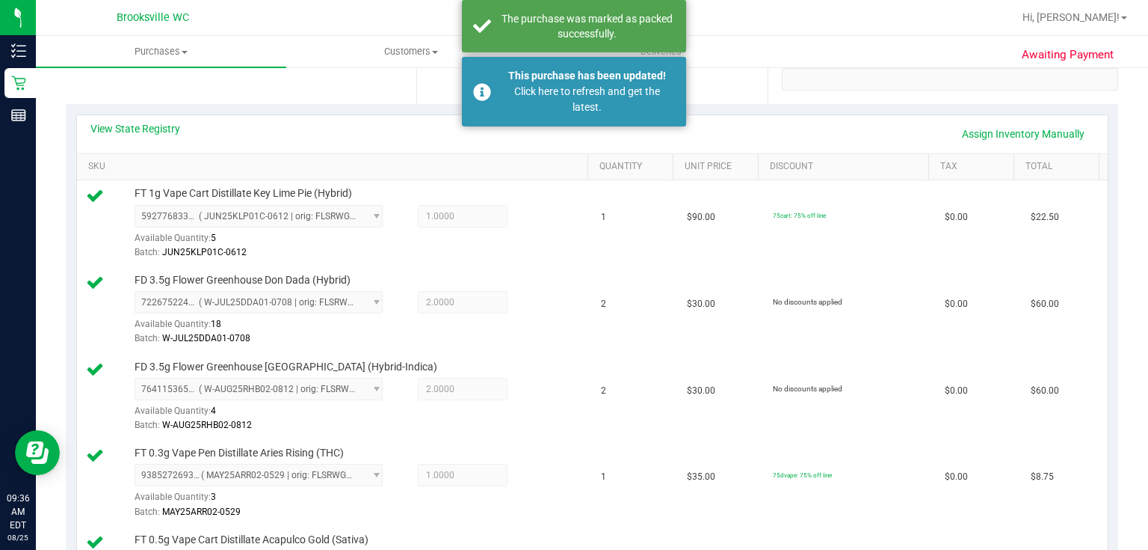
scroll to position [0, 0]
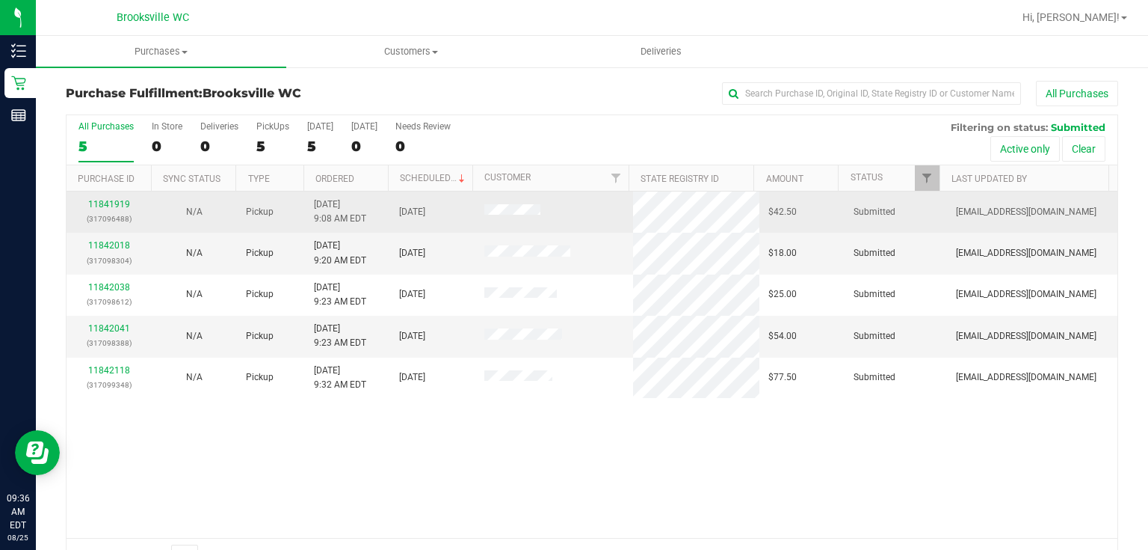
click at [96, 212] on p "(317096488)" at bounding box center [109, 219] width 67 height 14
click at [102, 206] on link "11841919" at bounding box center [109, 204] width 42 height 10
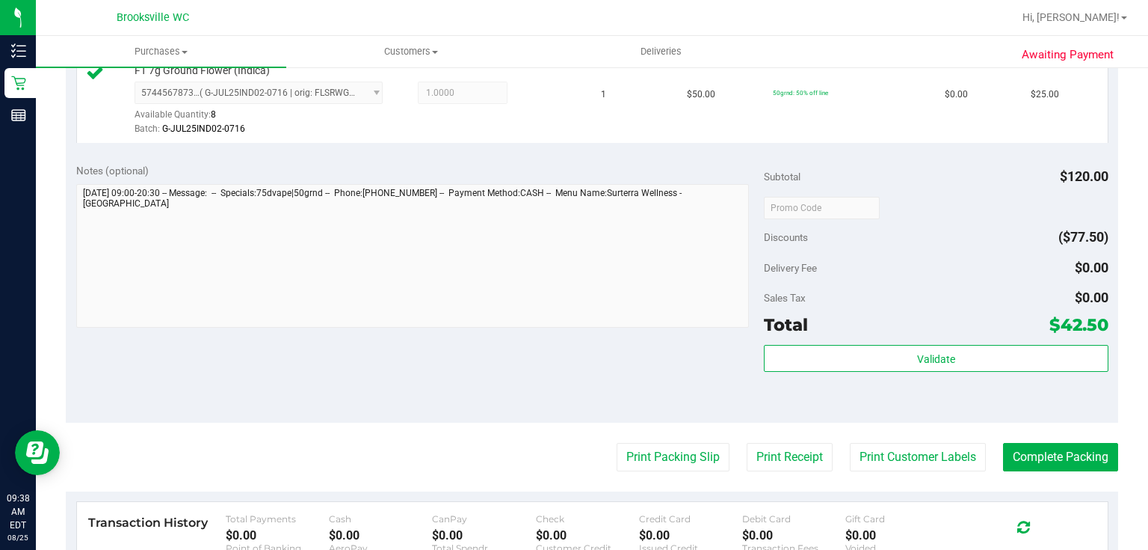
scroll to position [598, 0]
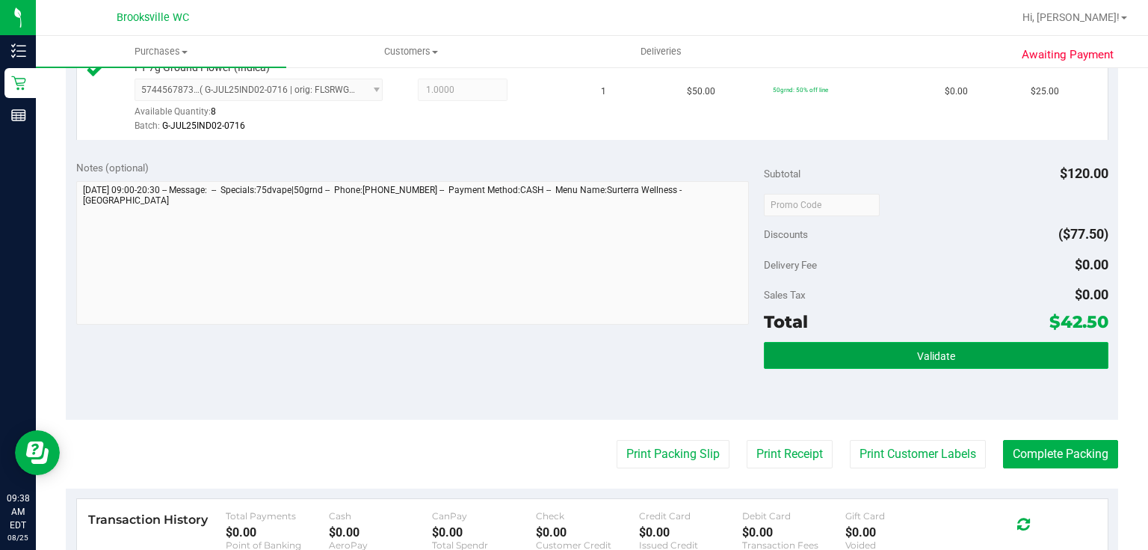
click at [923, 345] on button "Validate" at bounding box center [936, 355] width 344 height 27
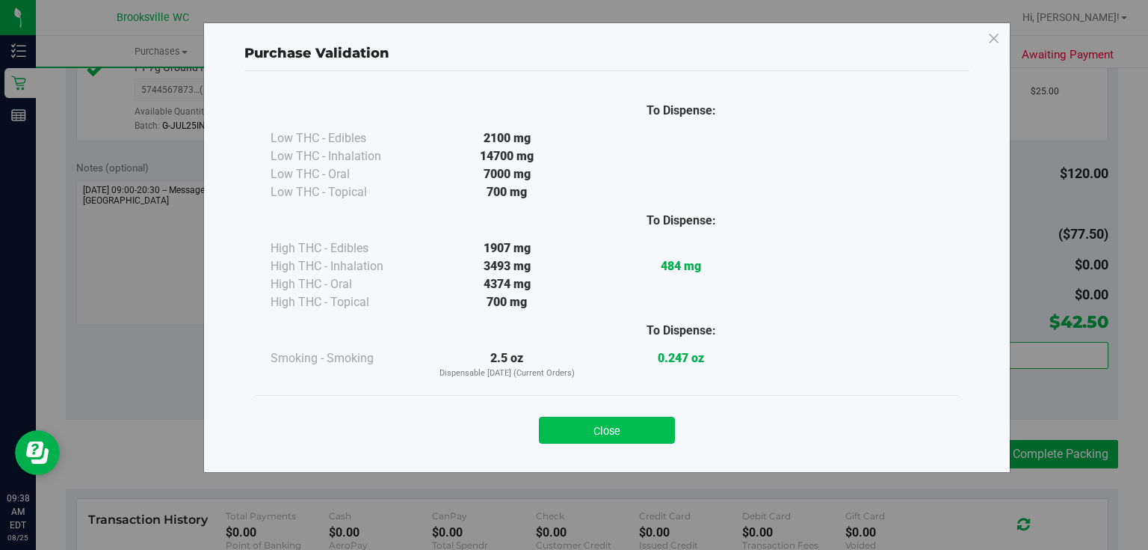
click at [618, 437] on button "Close" at bounding box center [607, 429] width 136 height 27
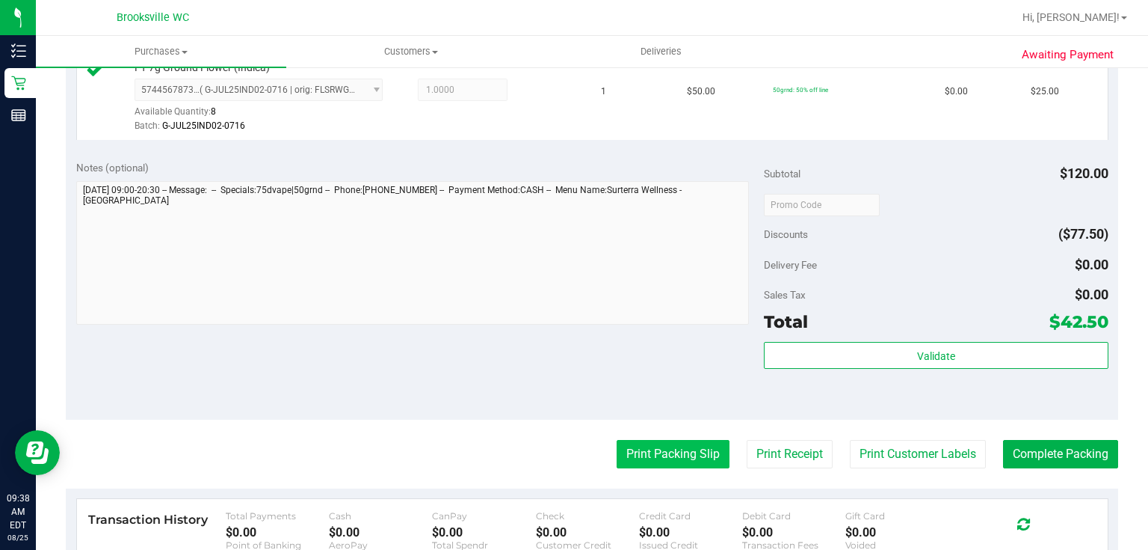
click at [682, 443] on button "Print Packing Slip" at bounding box center [673, 454] width 113 height 28
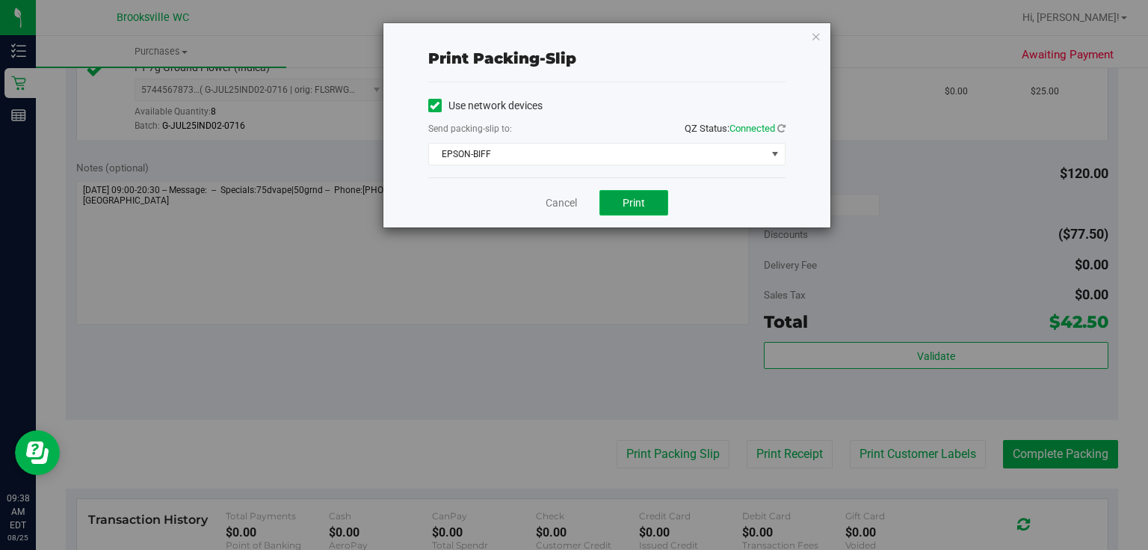
click at [657, 203] on button "Print" at bounding box center [634, 202] width 69 height 25
click at [814, 37] on icon "button" at bounding box center [816, 36] width 10 height 18
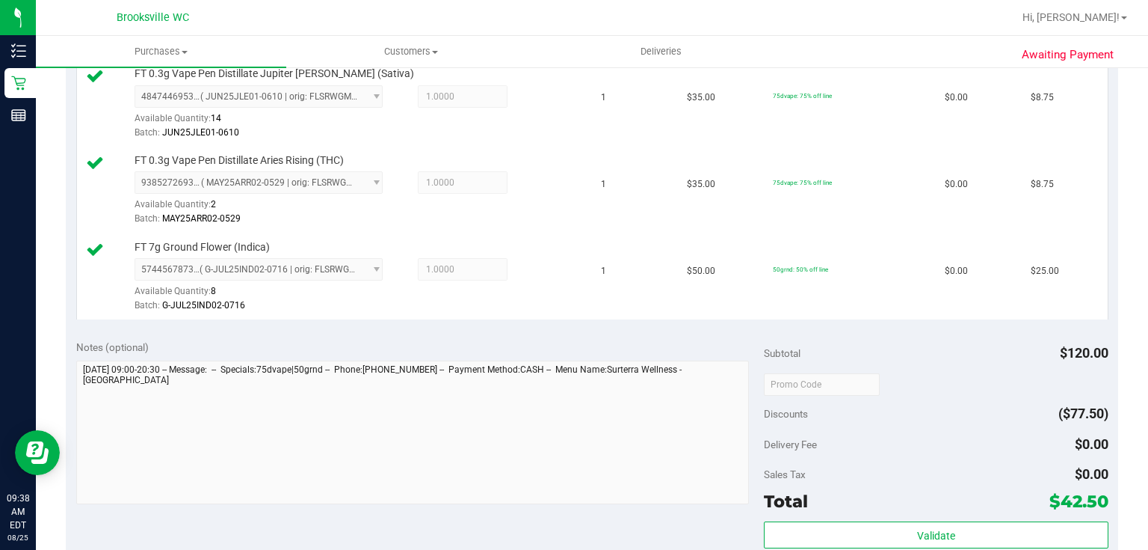
scroll to position [538, 0]
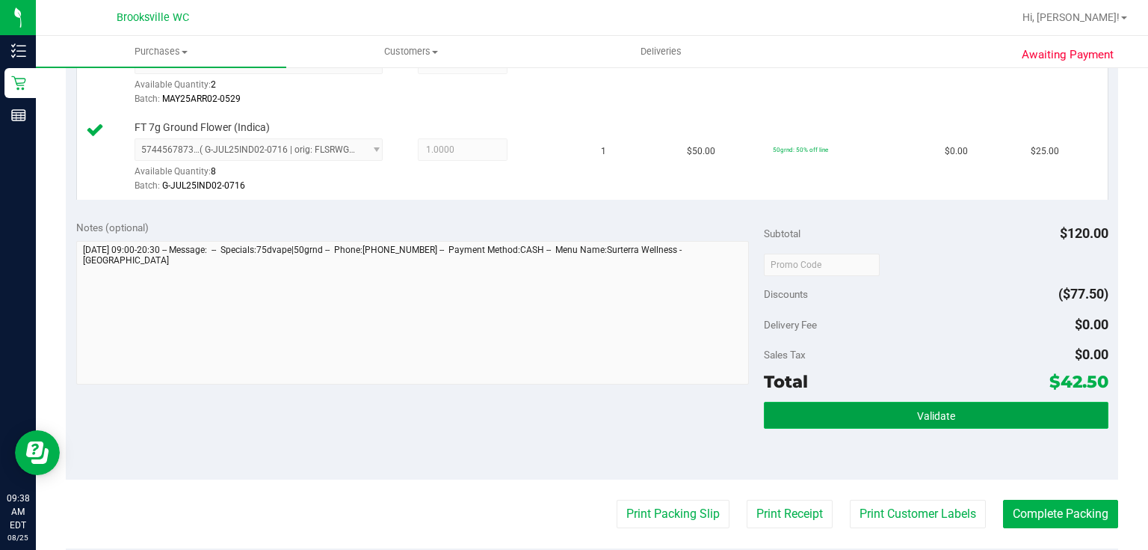
click at [864, 407] on button "Validate" at bounding box center [936, 414] width 344 height 27
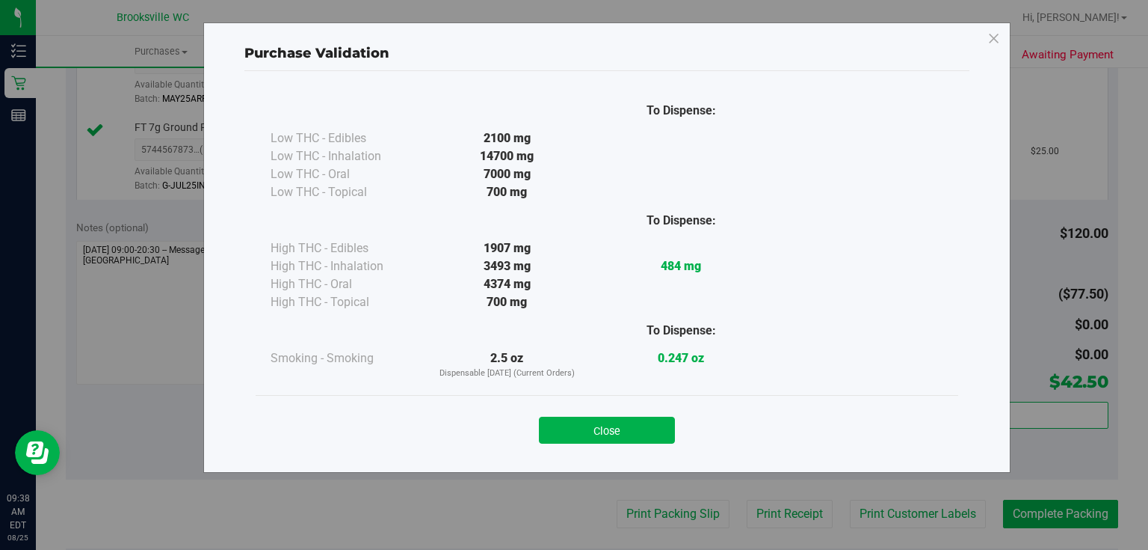
click at [644, 422] on button "Close" at bounding box center [607, 429] width 136 height 27
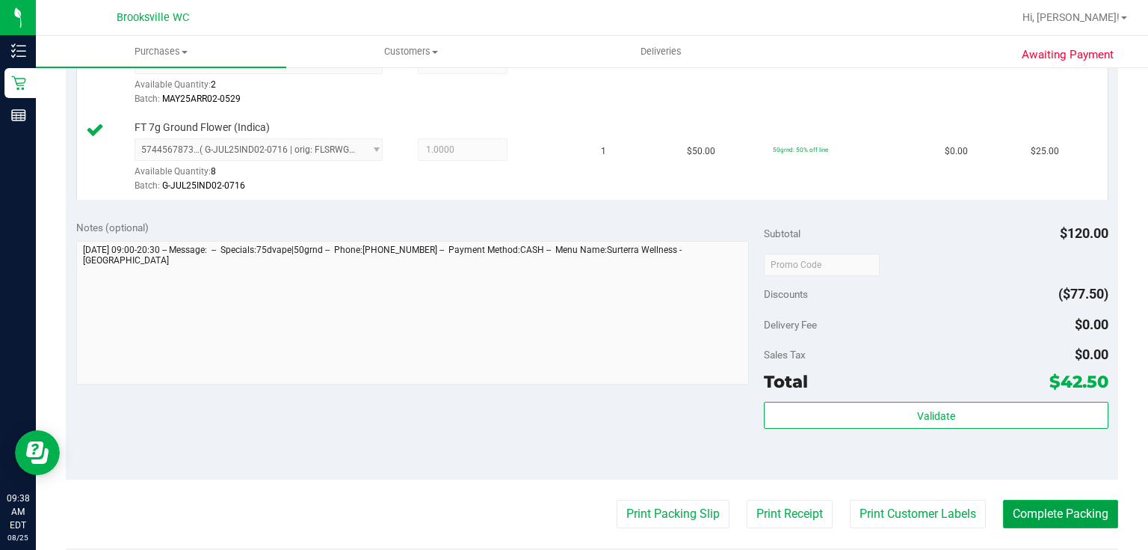
click at [1062, 522] on button "Complete Packing" at bounding box center [1060, 513] width 115 height 28
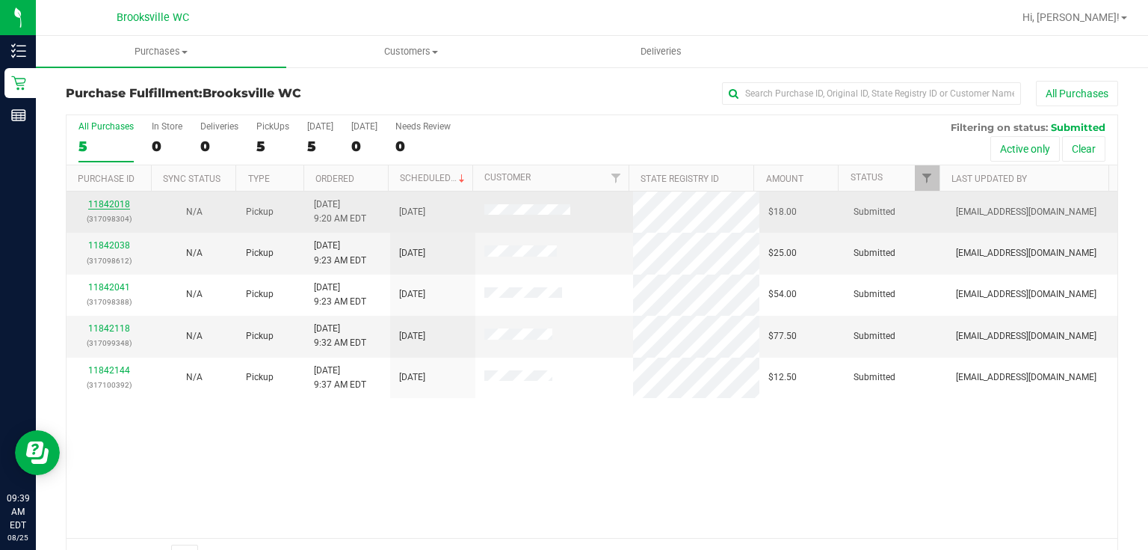
click at [96, 200] on link "11842018" at bounding box center [109, 204] width 42 height 10
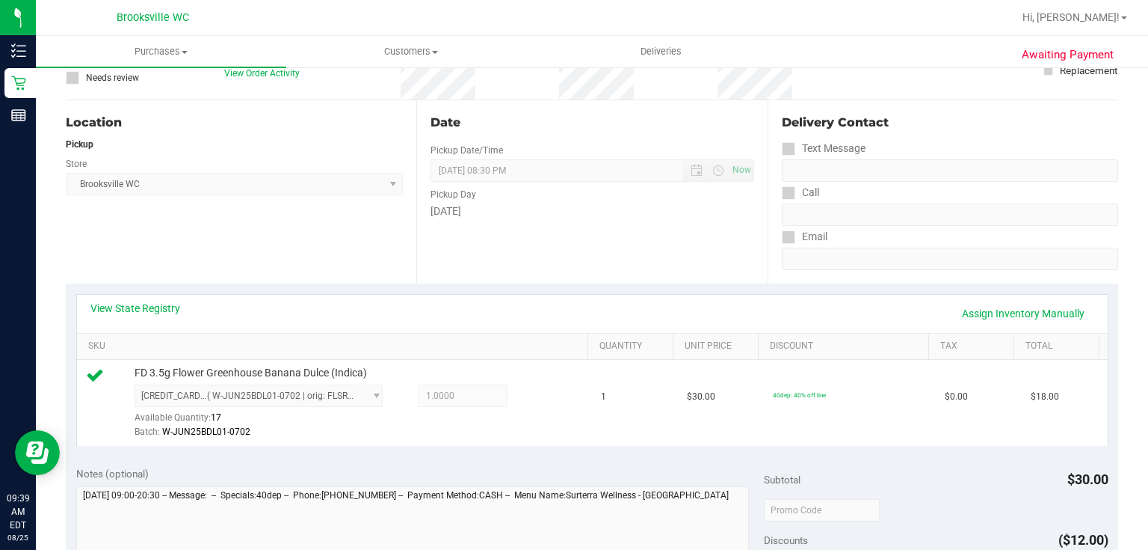
scroll to position [359, 0]
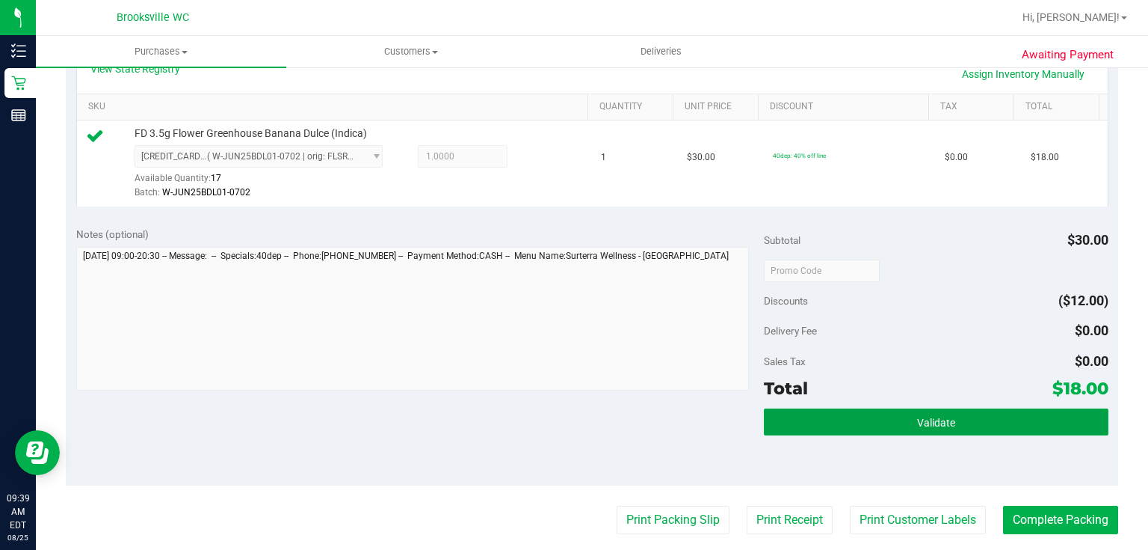
drag, startPoint x: 851, startPoint y: 418, endPoint x: 813, endPoint y: 404, distance: 40.0
click at [851, 419] on button "Validate" at bounding box center [936, 421] width 344 height 27
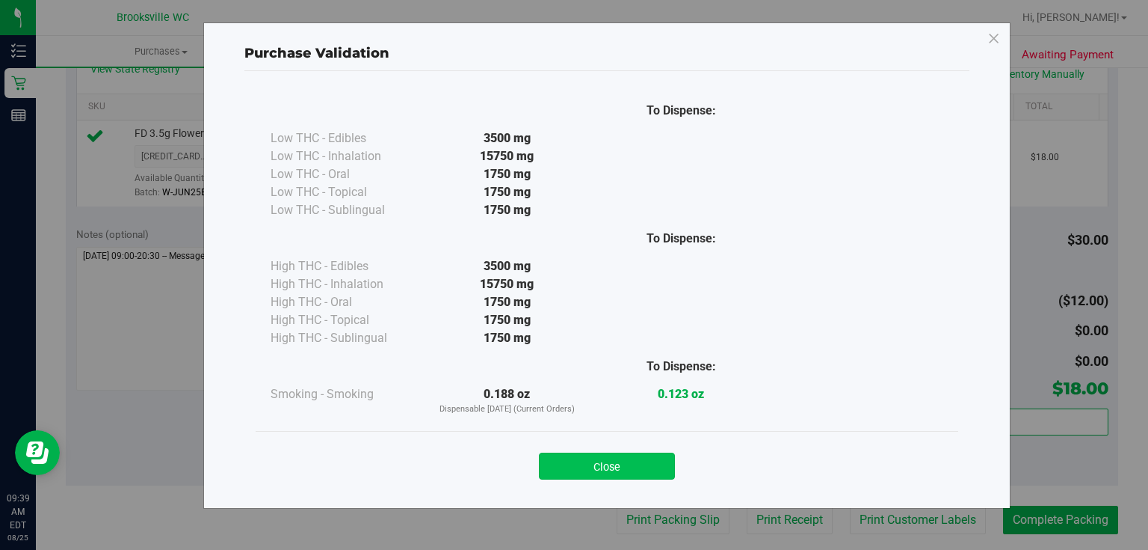
click at [631, 462] on button "Close" at bounding box center [607, 465] width 136 height 27
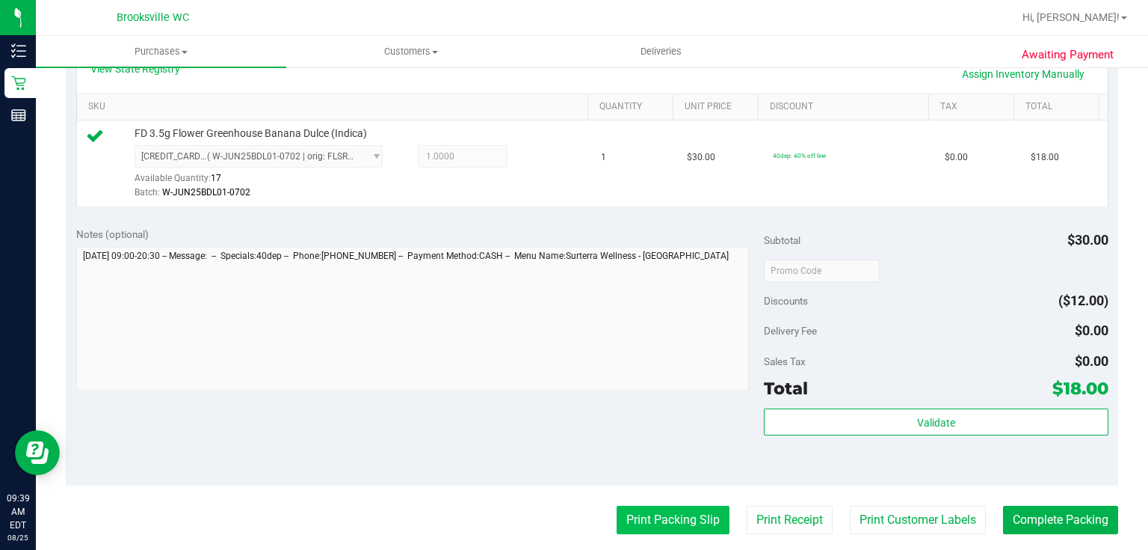
click at [646, 516] on button "Print Packing Slip" at bounding box center [673, 519] width 113 height 28
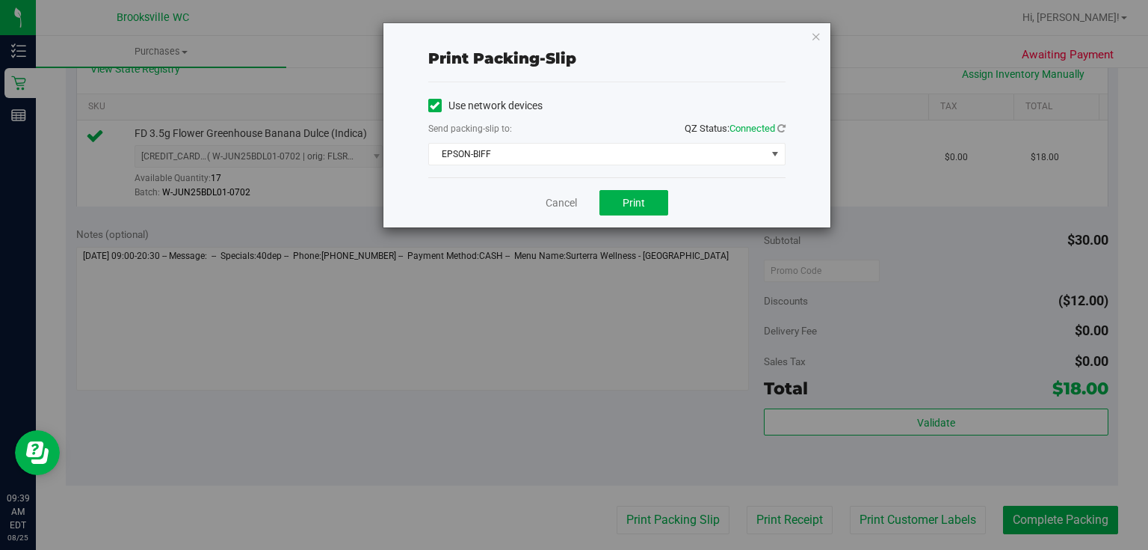
click at [594, 213] on div "Cancel Print" at bounding box center [606, 202] width 357 height 50
click at [613, 210] on button "Print" at bounding box center [634, 202] width 69 height 25
click at [815, 30] on icon "button" at bounding box center [816, 36] width 10 height 18
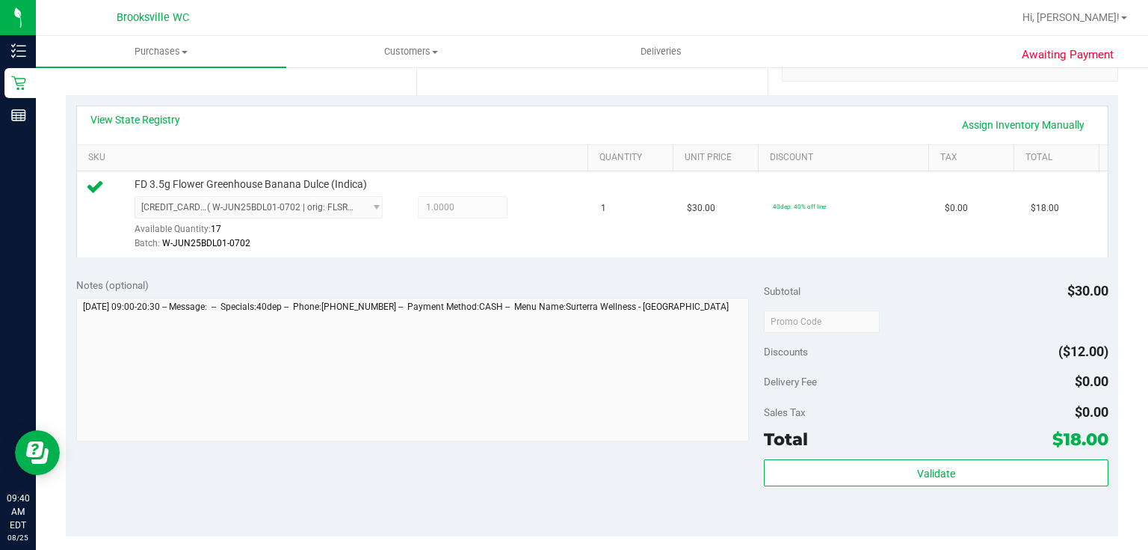
scroll to position [419, 0]
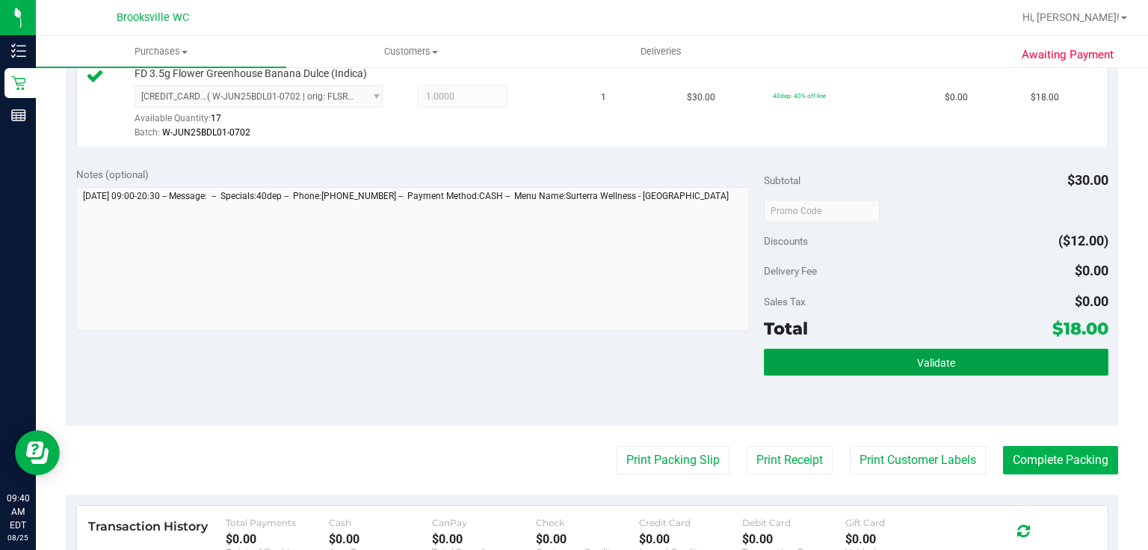
click at [890, 362] on button "Validate" at bounding box center [936, 361] width 344 height 27
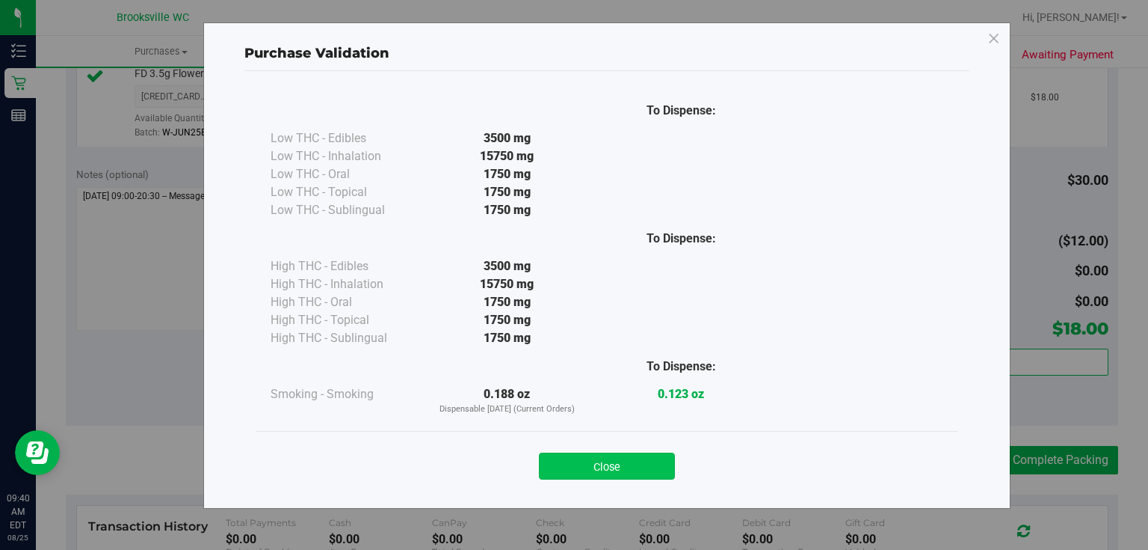
click at [567, 454] on button "Close" at bounding box center [607, 465] width 136 height 27
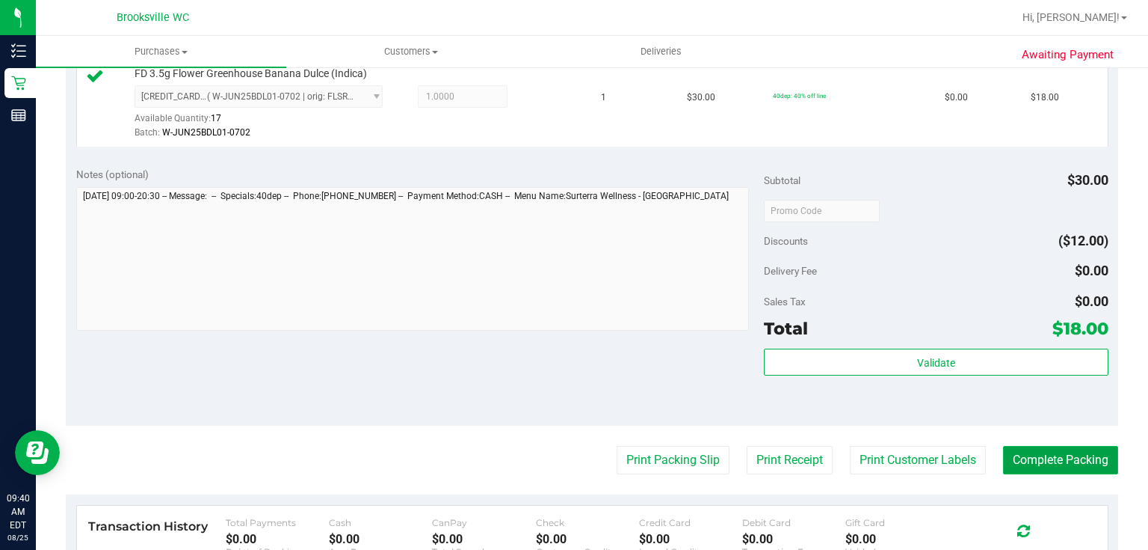
click at [1021, 465] on button "Complete Packing" at bounding box center [1060, 460] width 115 height 28
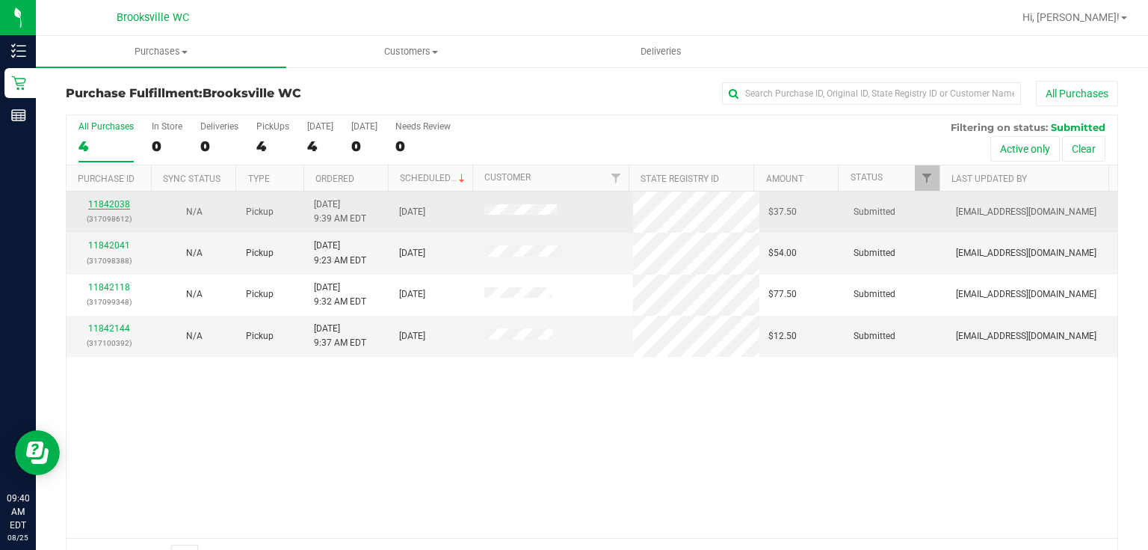
click at [118, 203] on link "11842038" at bounding box center [109, 204] width 42 height 10
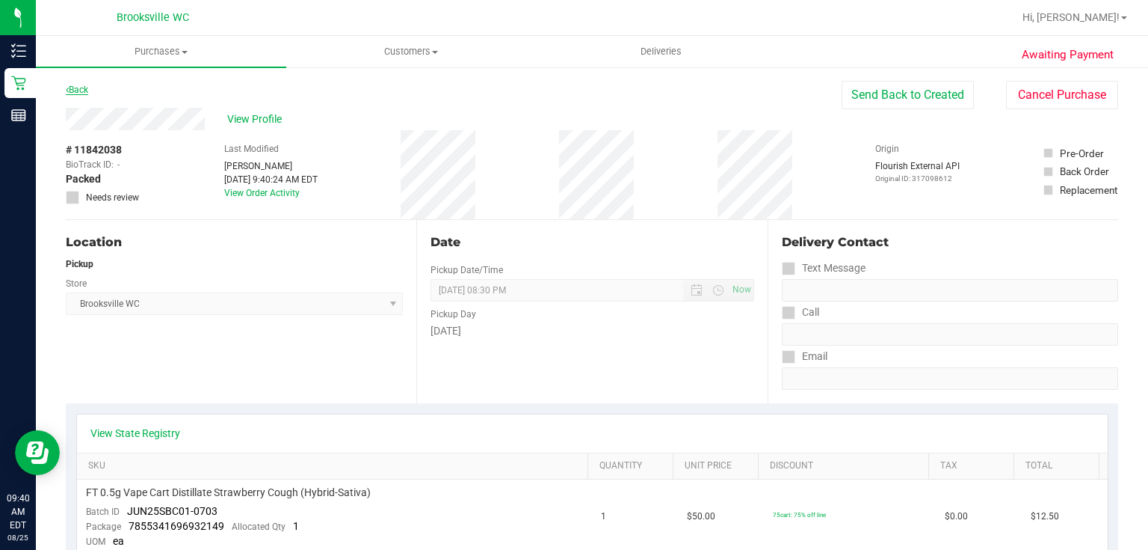
click at [76, 87] on link "Back" at bounding box center [77, 89] width 22 height 10
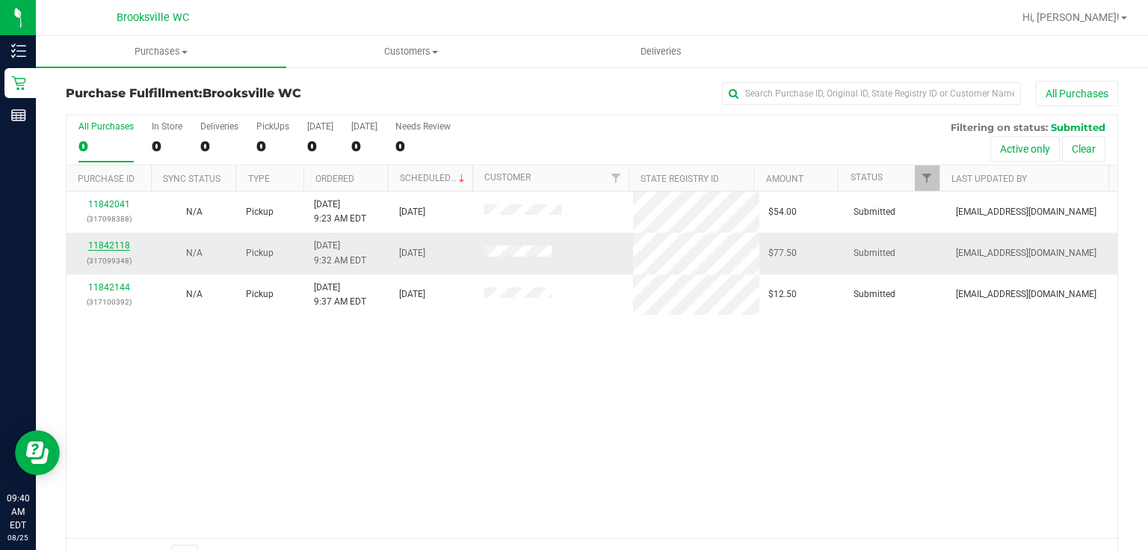
click at [111, 243] on link "11842118" at bounding box center [109, 245] width 42 height 10
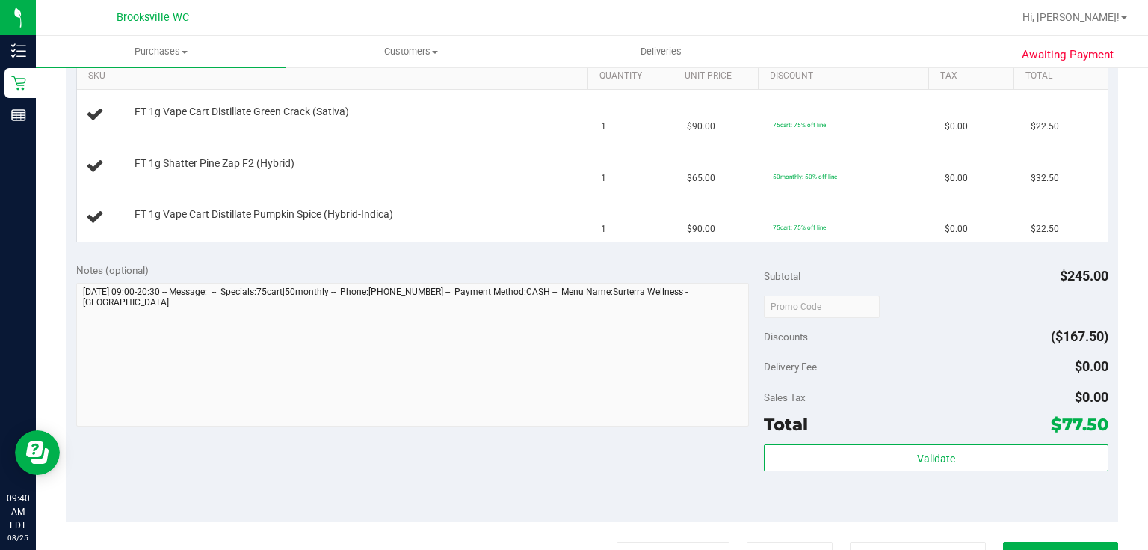
scroll to position [419, 0]
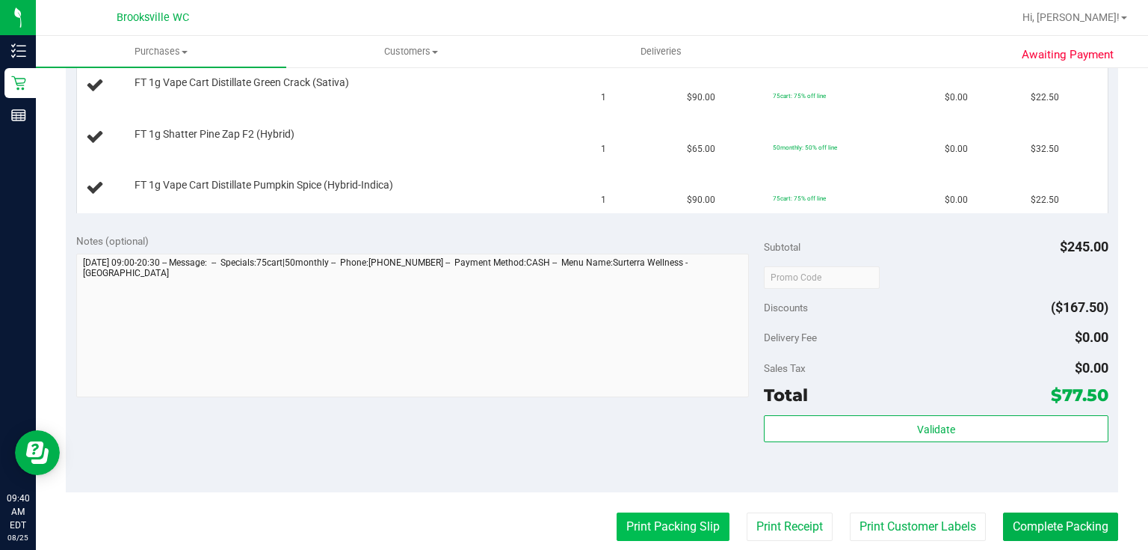
click at [716, 523] on button "Print Packing Slip" at bounding box center [673, 526] width 113 height 28
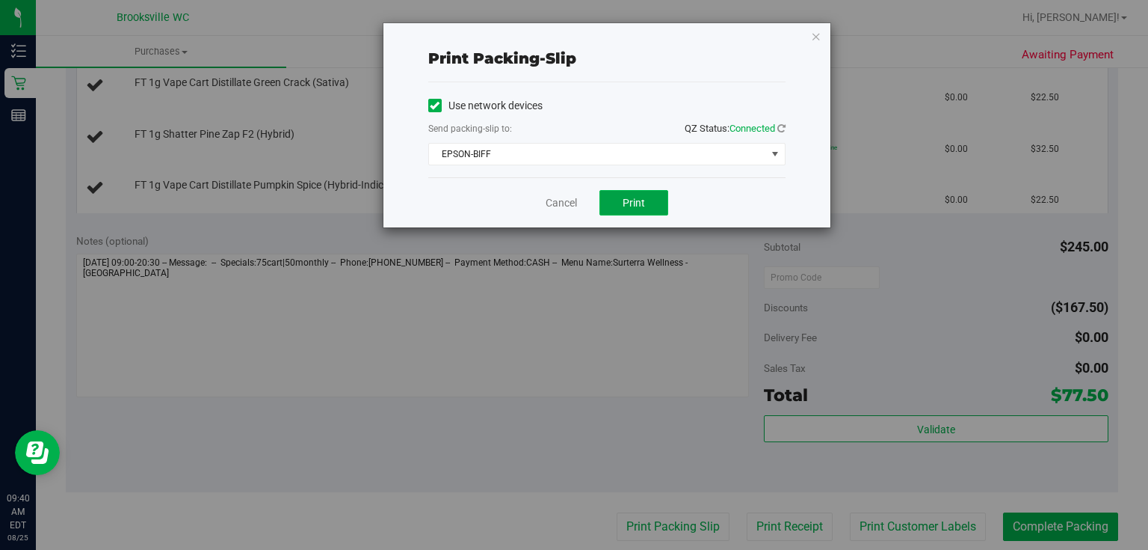
click at [621, 210] on button "Print" at bounding box center [634, 202] width 69 height 25
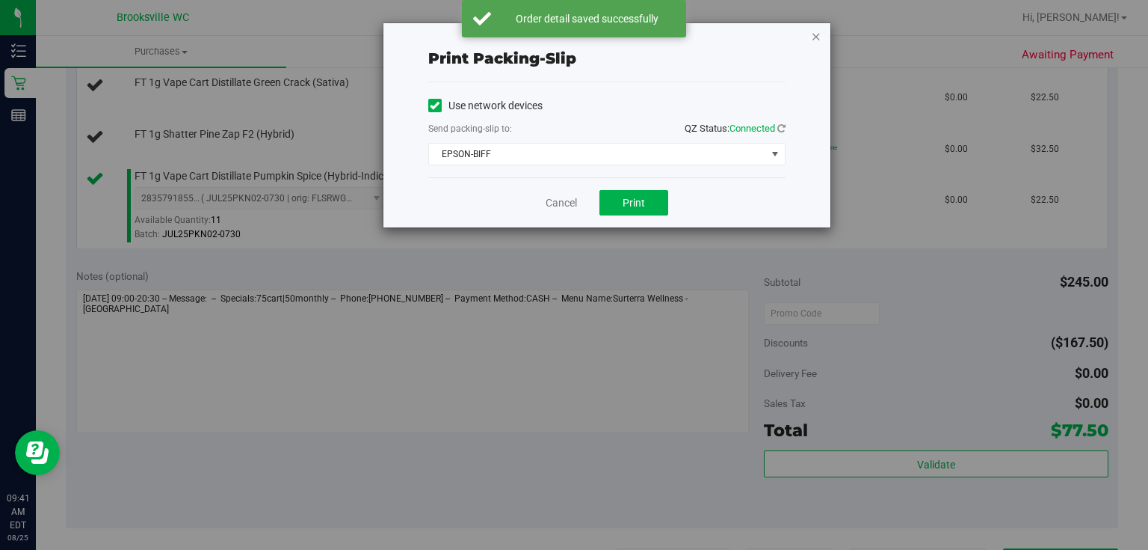
click at [816, 36] on icon "button" at bounding box center [816, 36] width 10 height 18
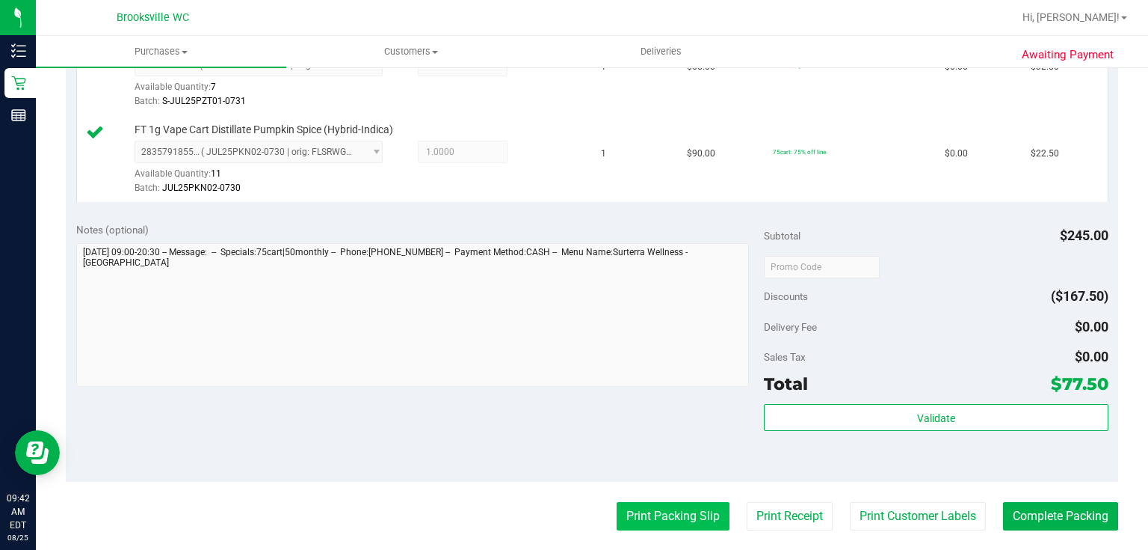
scroll to position [563, 0]
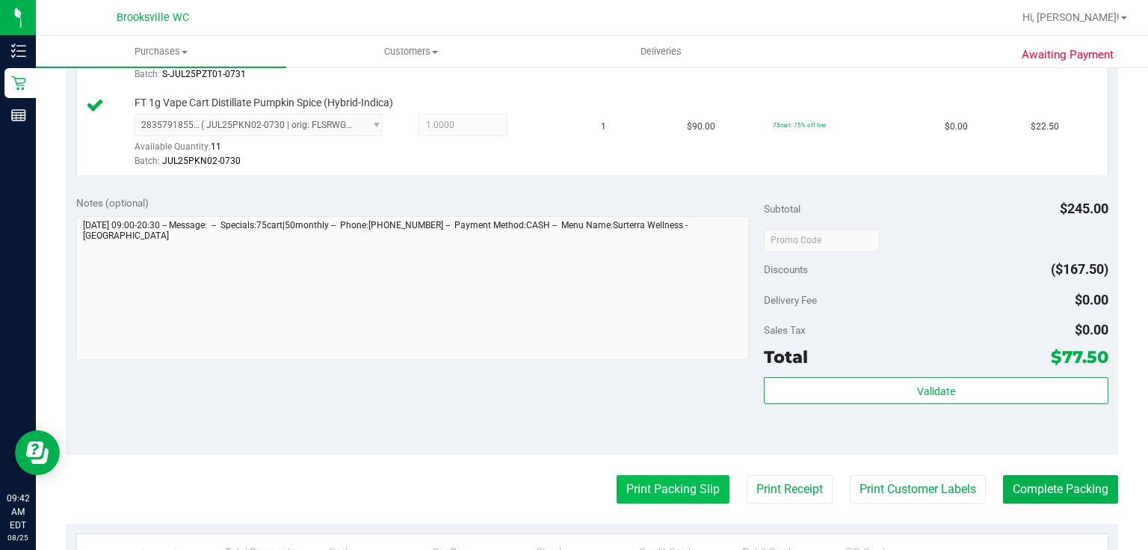
click at [711, 478] on button "Print Packing Slip" at bounding box center [673, 489] width 113 height 28
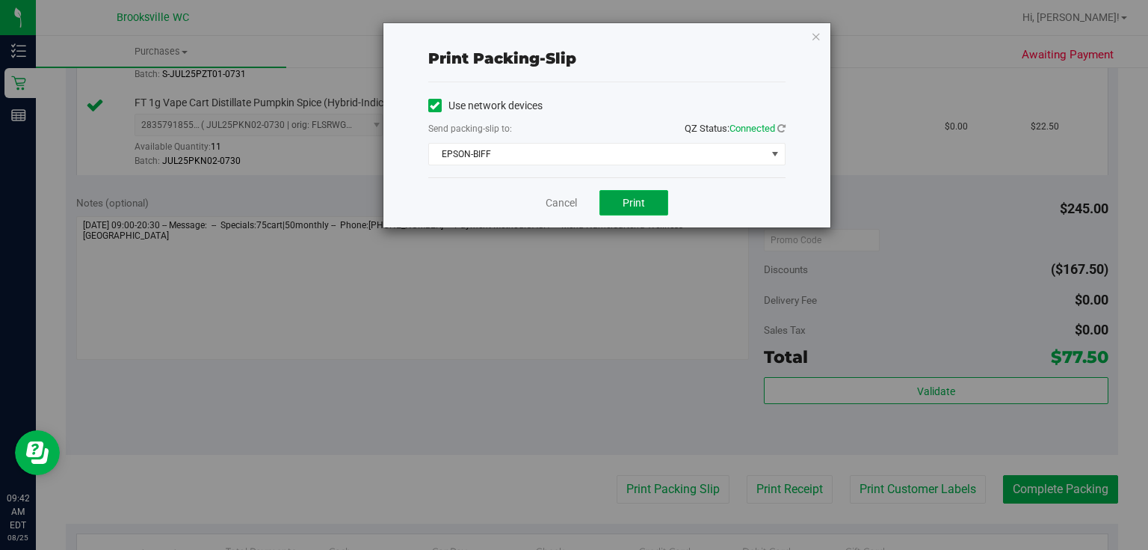
click at [613, 193] on button "Print" at bounding box center [634, 202] width 69 height 25
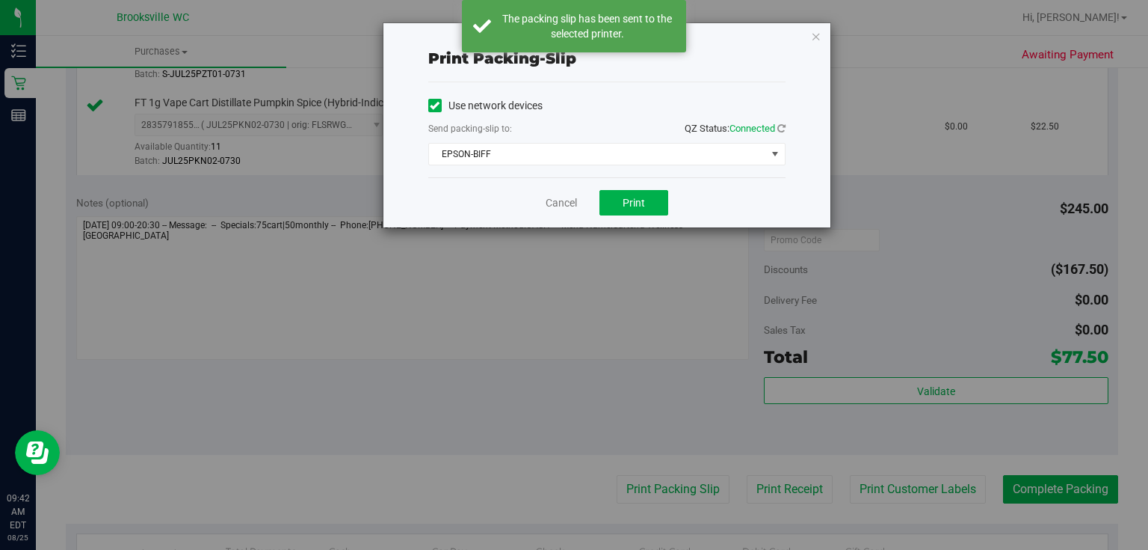
click at [827, 33] on div "Print packing-slip Use network devices Send packing-slip to: QZ Status: Connect…" at bounding box center [607, 125] width 447 height 204
click at [815, 36] on icon "button" at bounding box center [816, 36] width 10 height 18
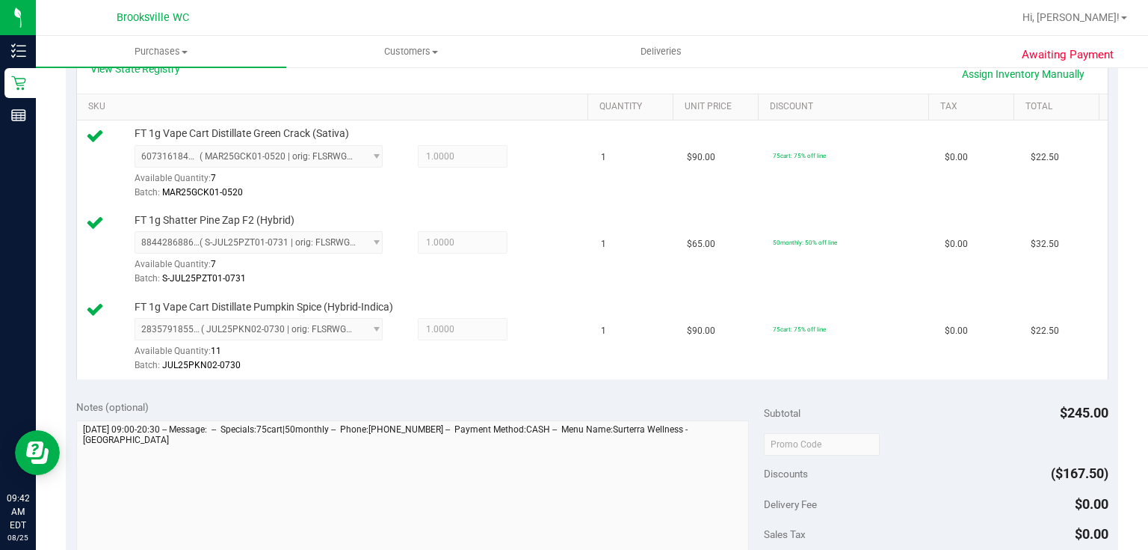
scroll to position [598, 0]
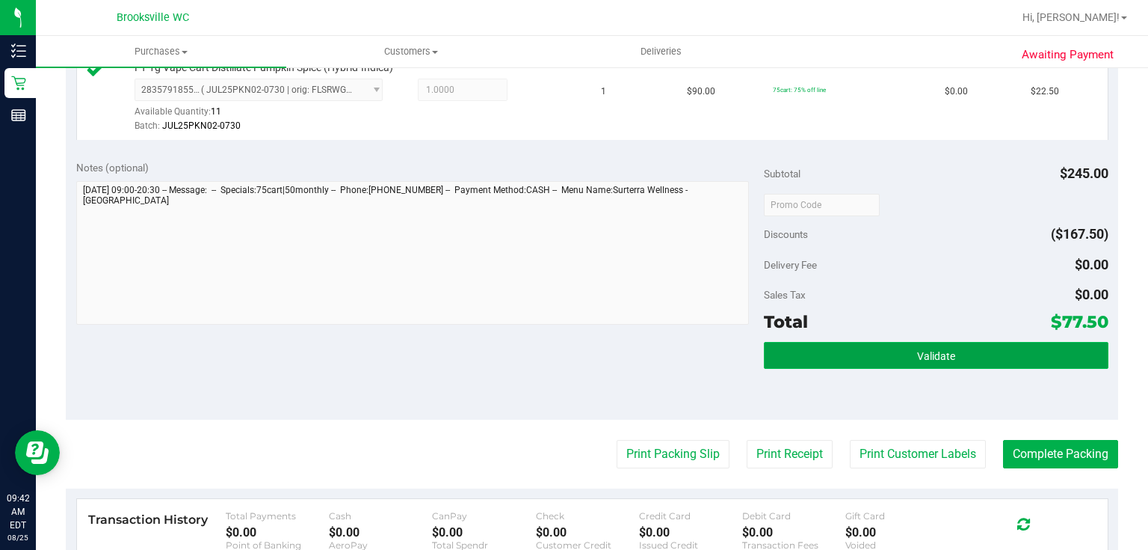
click at [891, 351] on button "Validate" at bounding box center [936, 355] width 344 height 27
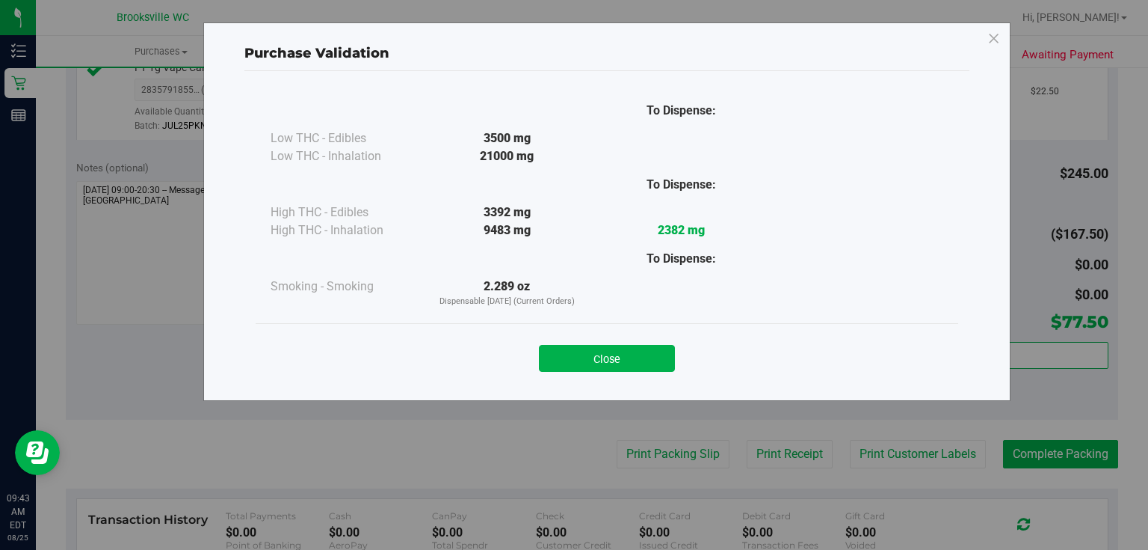
drag, startPoint x: 606, startPoint y: 355, endPoint x: 916, endPoint y: 389, distance: 311.3
click at [607, 355] on button "Close" at bounding box center [607, 358] width 136 height 27
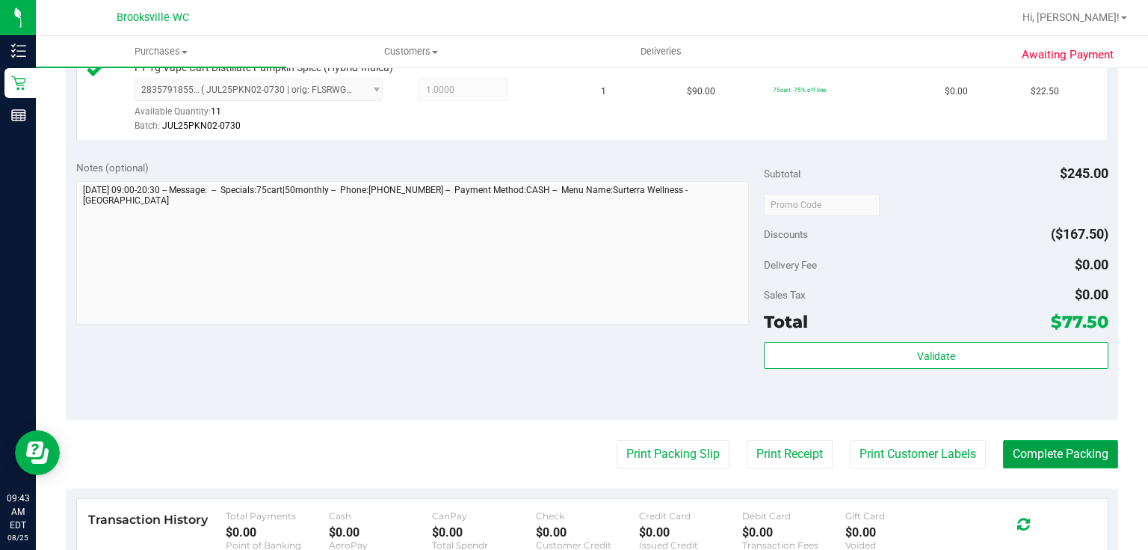
click at [1032, 443] on button "Complete Packing" at bounding box center [1060, 454] width 115 height 28
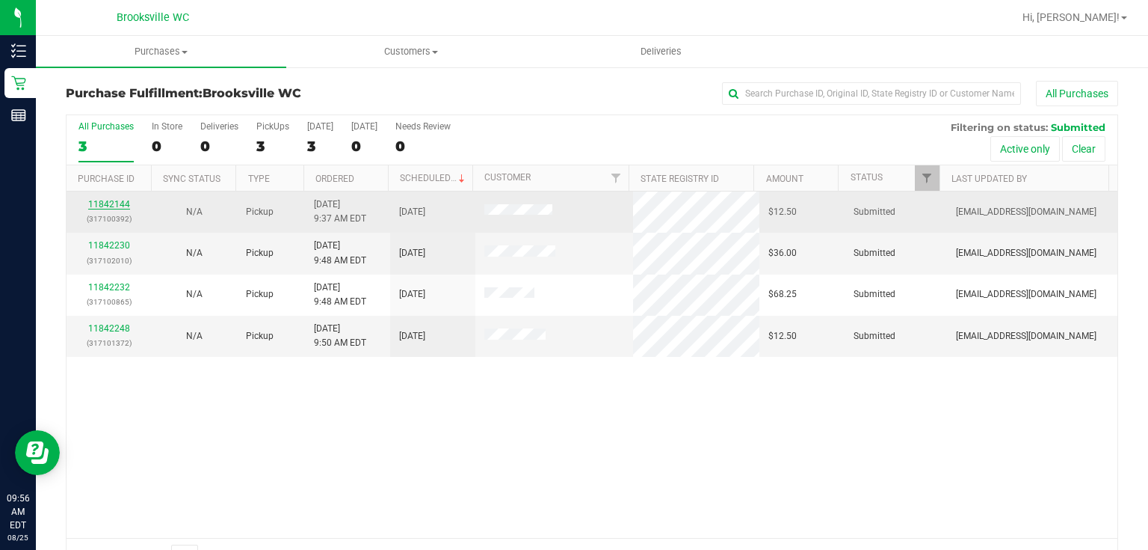
click at [119, 204] on link "11842144" at bounding box center [109, 204] width 42 height 10
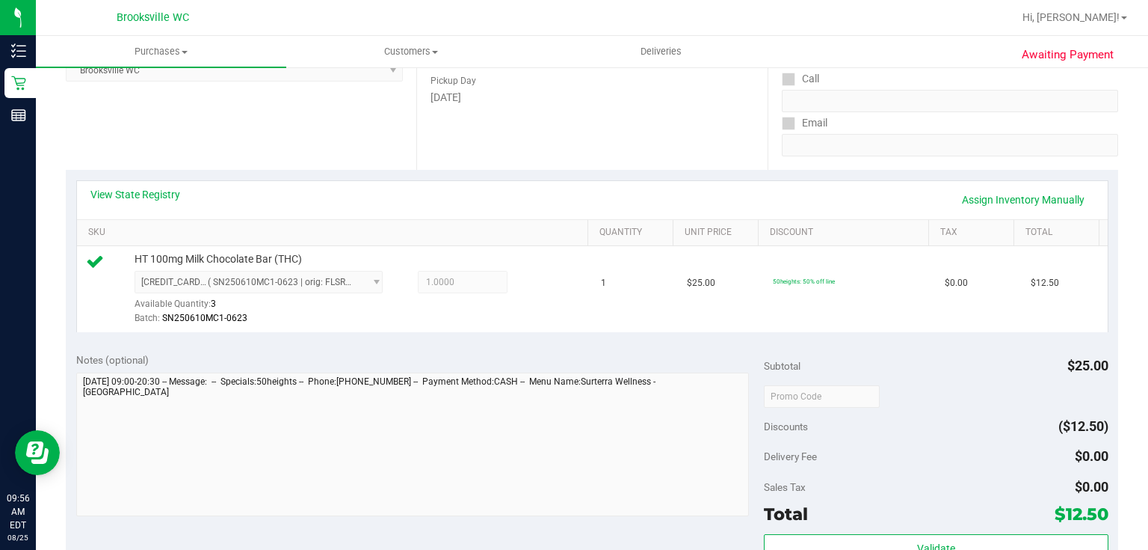
scroll to position [359, 0]
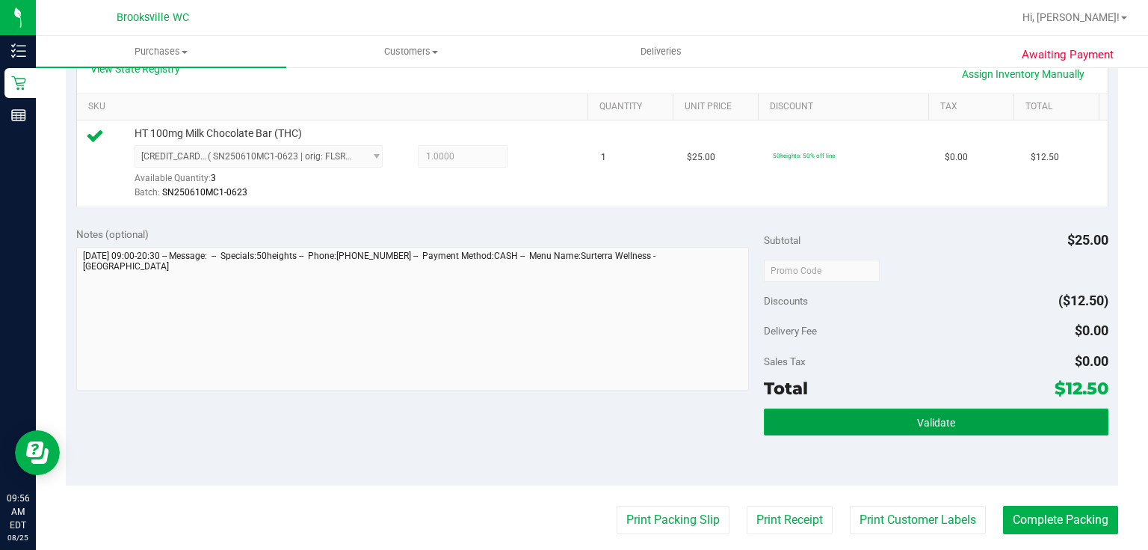
click at [809, 409] on button "Validate" at bounding box center [936, 421] width 344 height 27
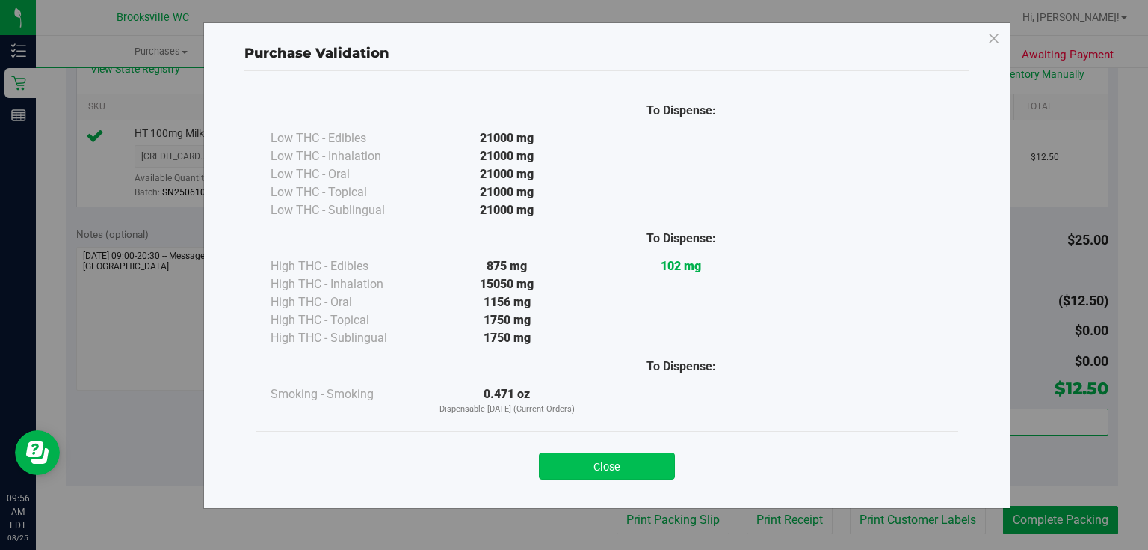
click at [598, 472] on button "Close" at bounding box center [607, 465] width 136 height 27
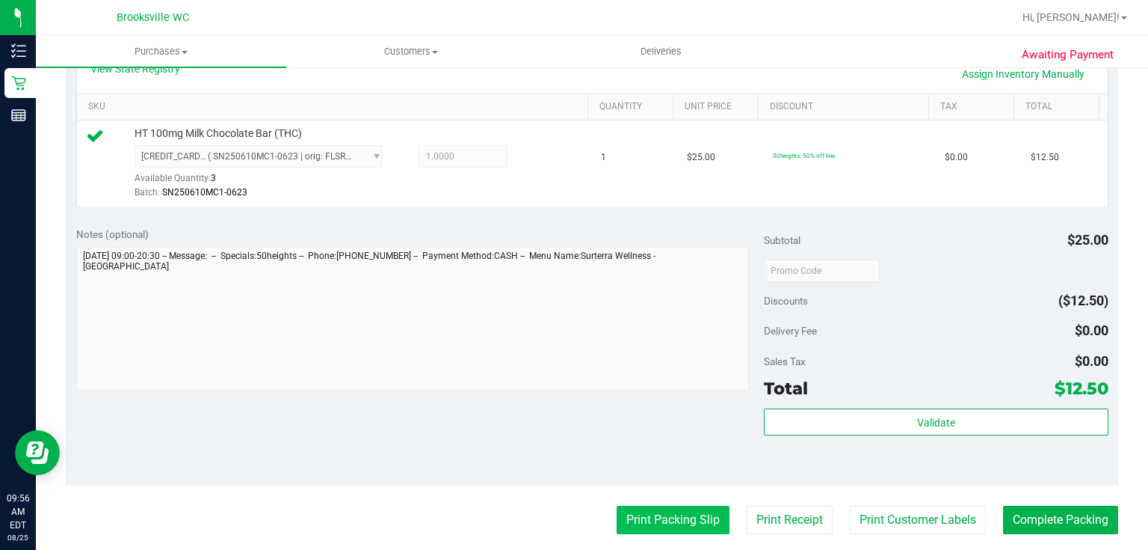
click at [641, 518] on button "Print Packing Slip" at bounding box center [673, 519] width 113 height 28
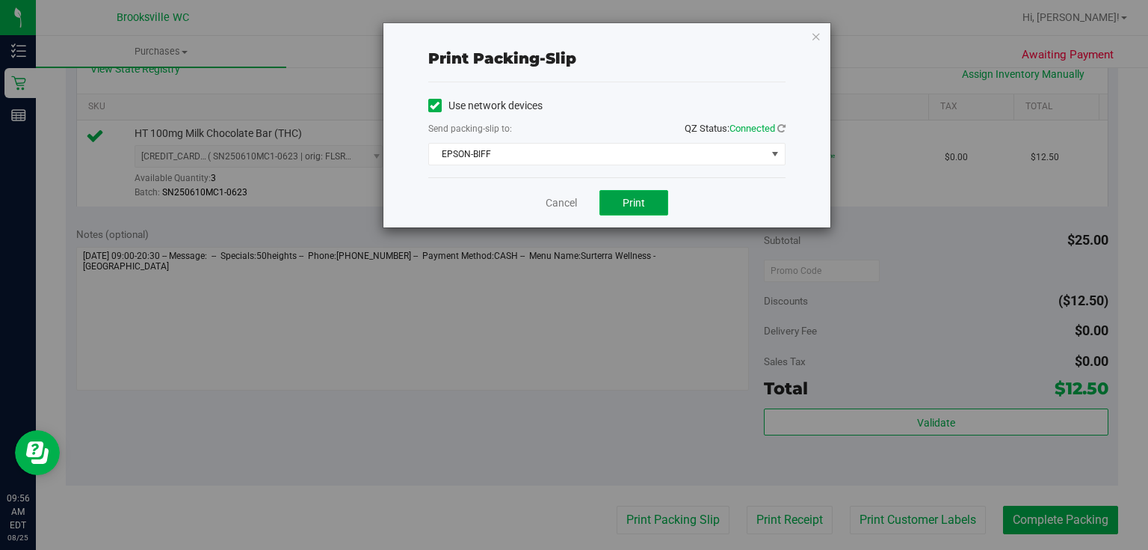
click at [635, 214] on button "Print" at bounding box center [634, 202] width 69 height 25
click at [825, 36] on div "Print packing-slip Use network devices Send packing-slip to: QZ Status: Connect…" at bounding box center [607, 125] width 447 height 204
click at [819, 36] on icon "button" at bounding box center [816, 36] width 10 height 18
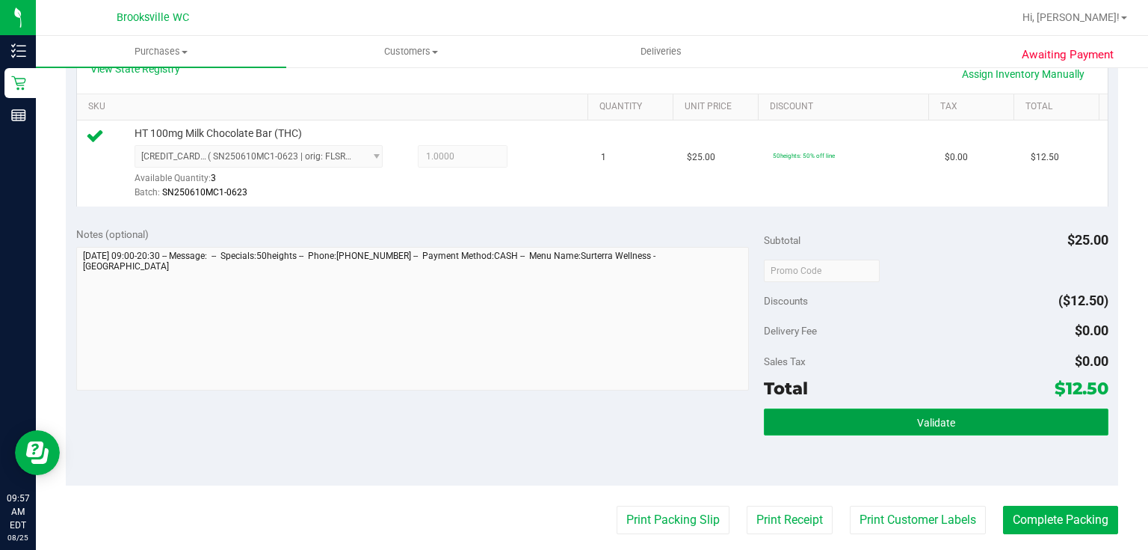
click at [852, 414] on button "Validate" at bounding box center [936, 421] width 344 height 27
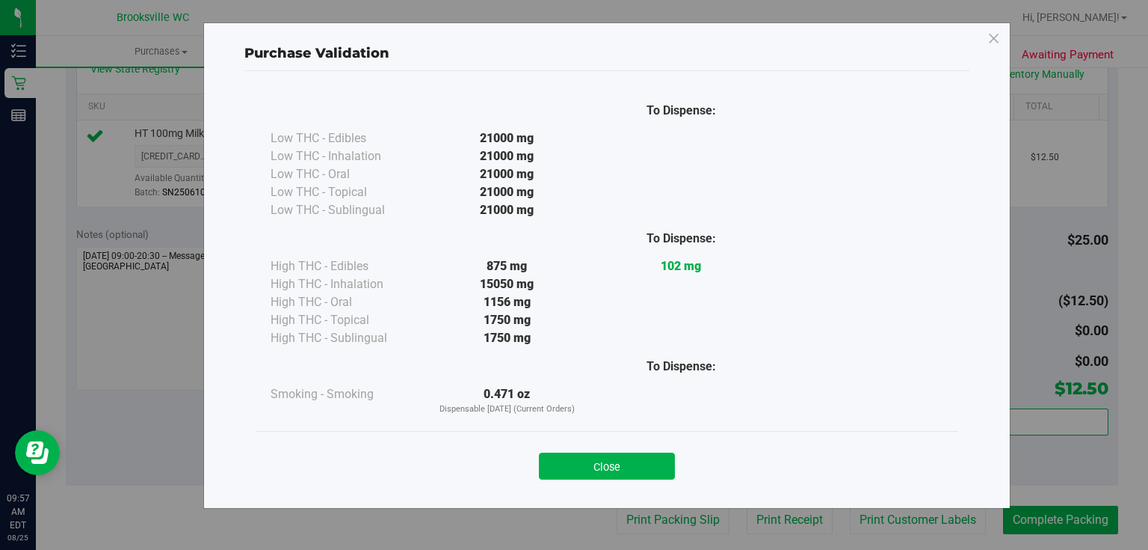
click at [606, 487] on div "Close" at bounding box center [607, 461] width 703 height 61
click at [612, 470] on button "Close" at bounding box center [607, 465] width 136 height 27
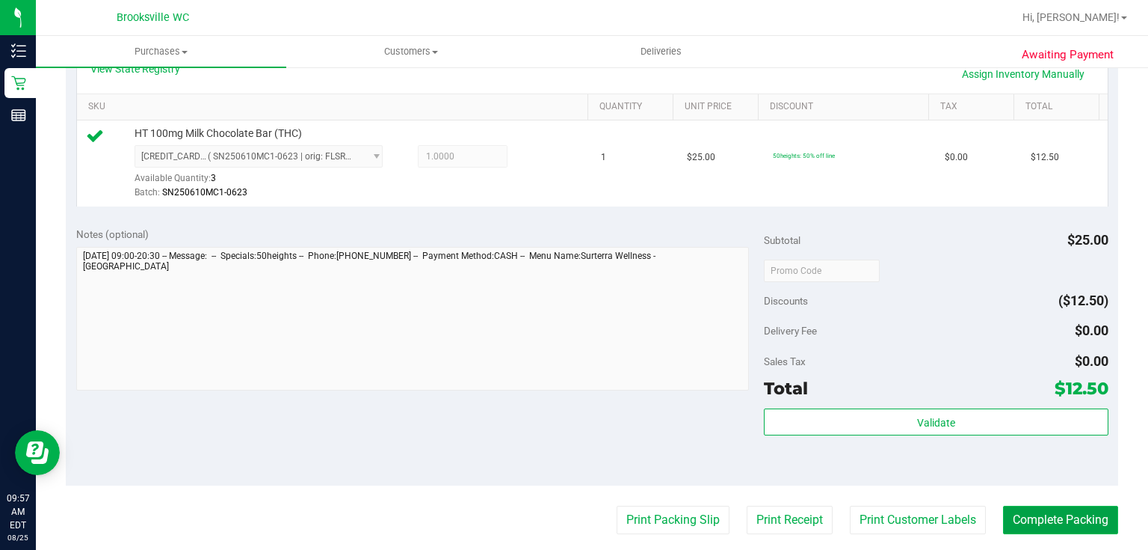
click at [1062, 529] on button "Complete Packing" at bounding box center [1060, 519] width 115 height 28
